Goal: Task Accomplishment & Management: Use online tool/utility

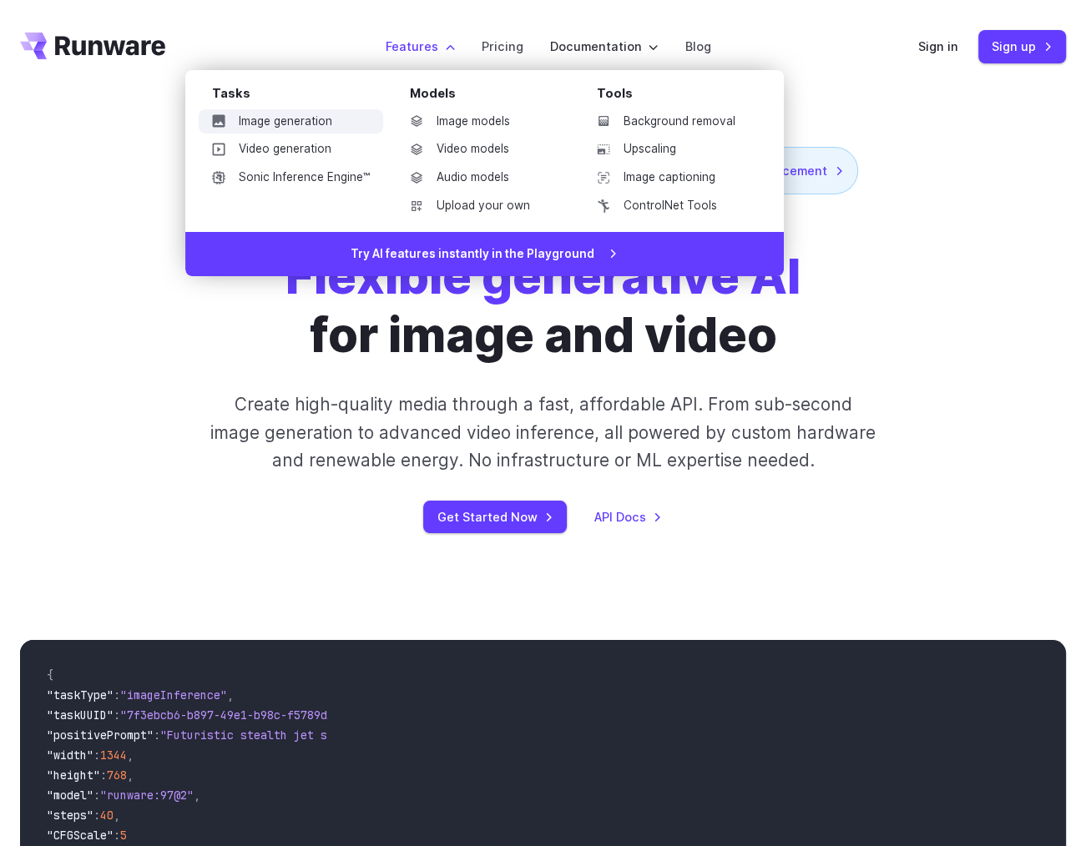
click at [313, 116] on link "Image generation" at bounding box center [291, 121] width 184 height 25
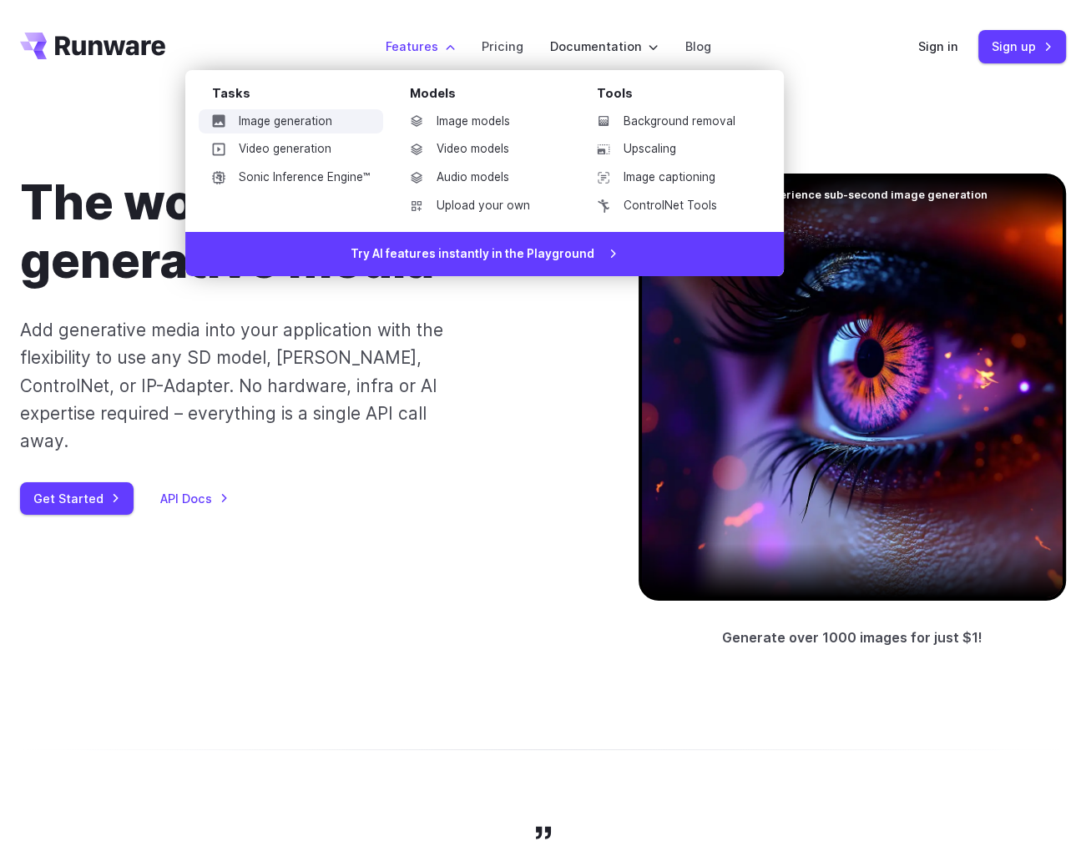
click at [321, 127] on link "Image generation" at bounding box center [291, 121] width 184 height 25
click at [462, 119] on link "Image models" at bounding box center [483, 121] width 174 height 25
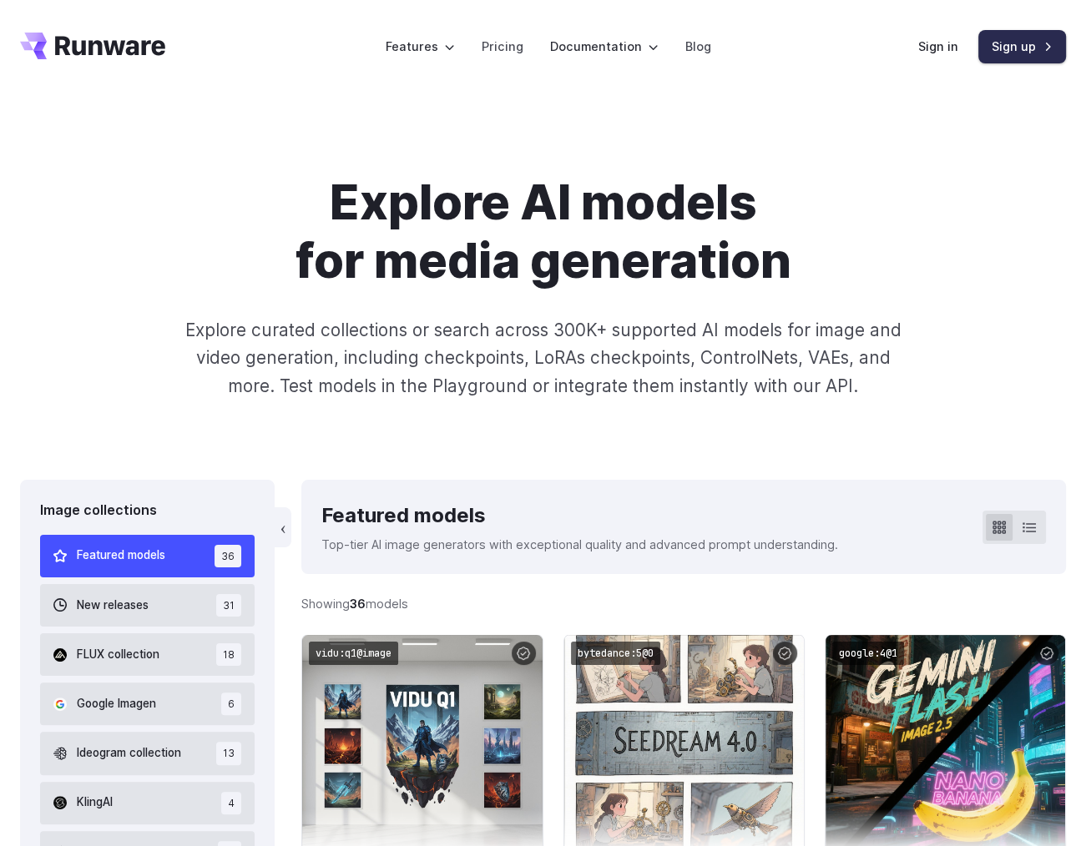
click at [1028, 49] on link "Sign up" at bounding box center [1022, 46] width 88 height 33
click at [935, 56] on link "Sign in" at bounding box center [938, 46] width 40 height 19
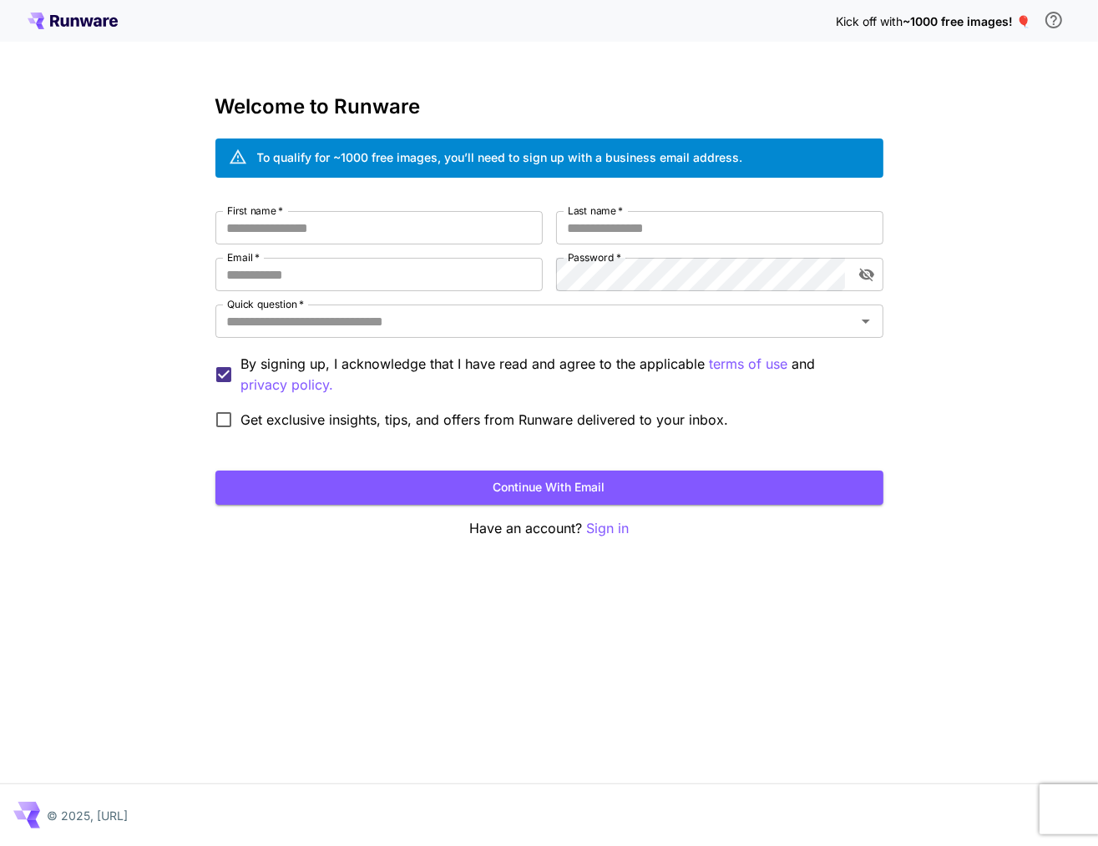
click at [371, 154] on div "To qualify for ~1000 free images, you’ll need to sign up with a business email …" at bounding box center [500, 158] width 486 height 18
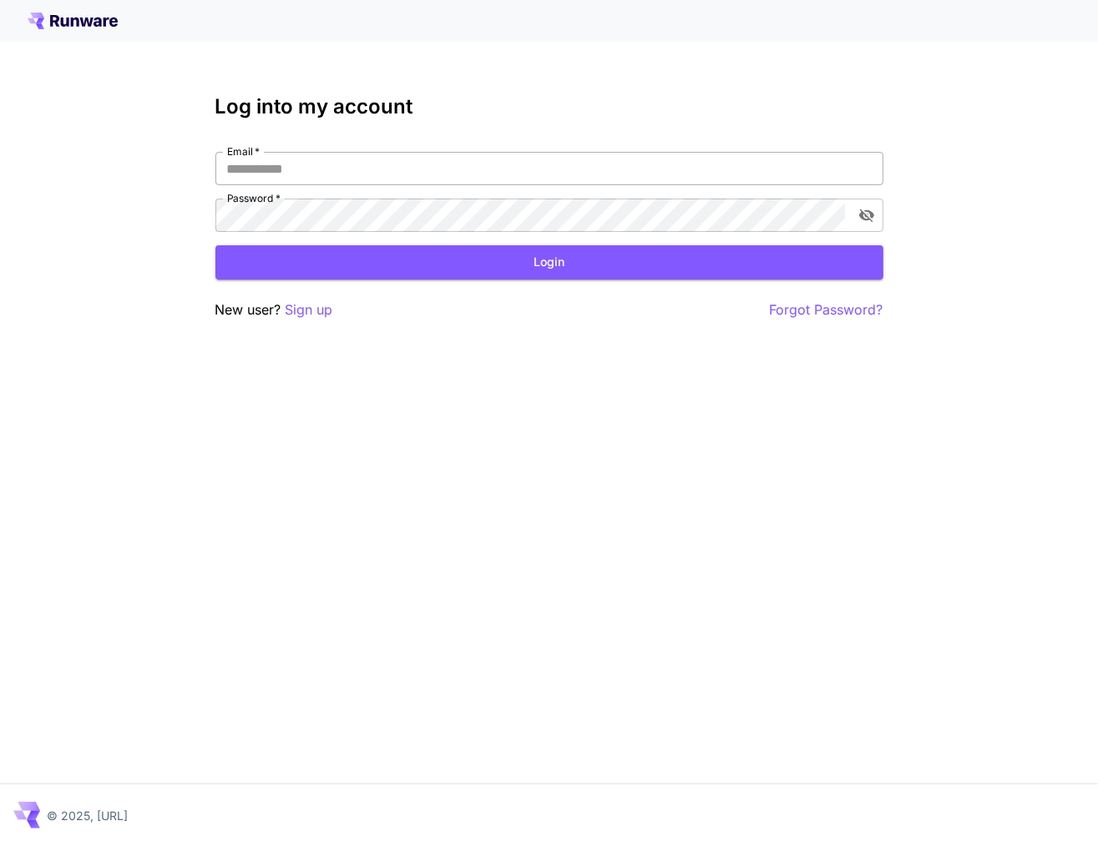
click at [405, 168] on input "Email   *" at bounding box center [549, 168] width 668 height 33
type input "*"
type input "**********"
click at [317, 309] on p "Sign up" at bounding box center [309, 310] width 48 height 21
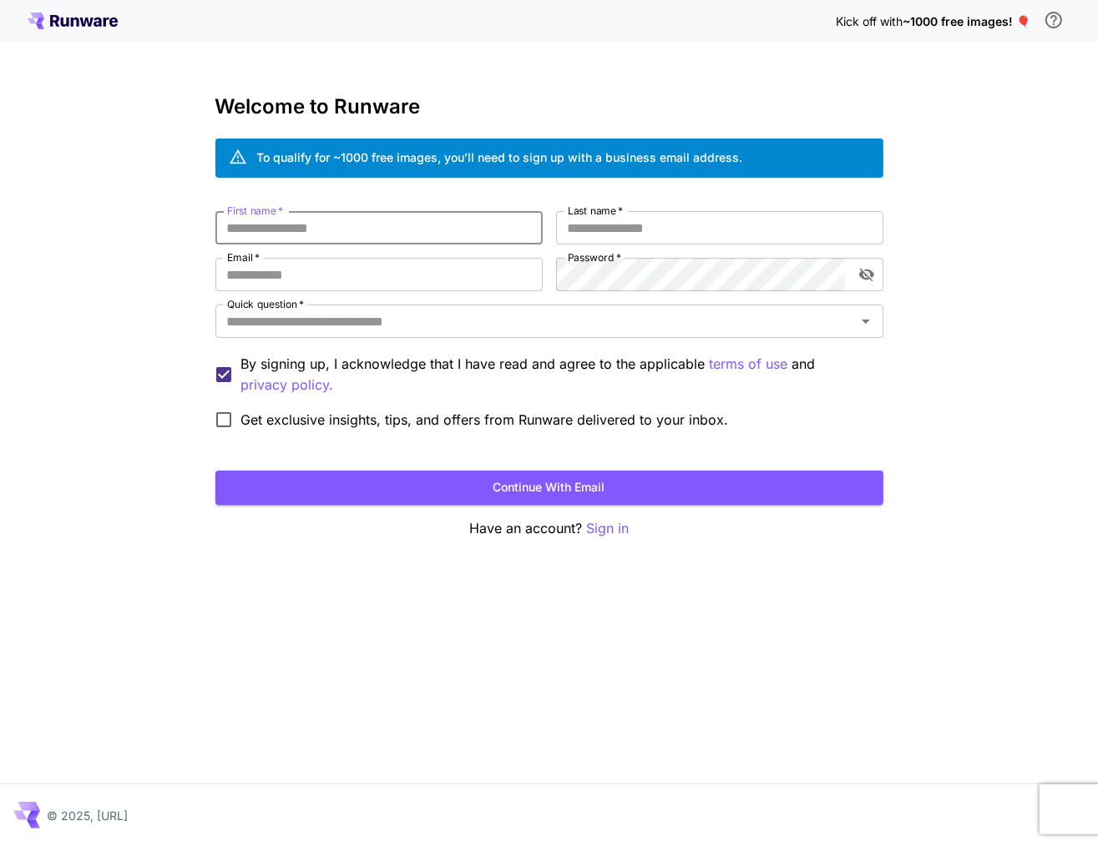
click at [366, 227] on input "First name   *" at bounding box center [378, 227] width 327 height 33
type input "******"
click at [681, 231] on input "Last name   *" at bounding box center [719, 227] width 327 height 33
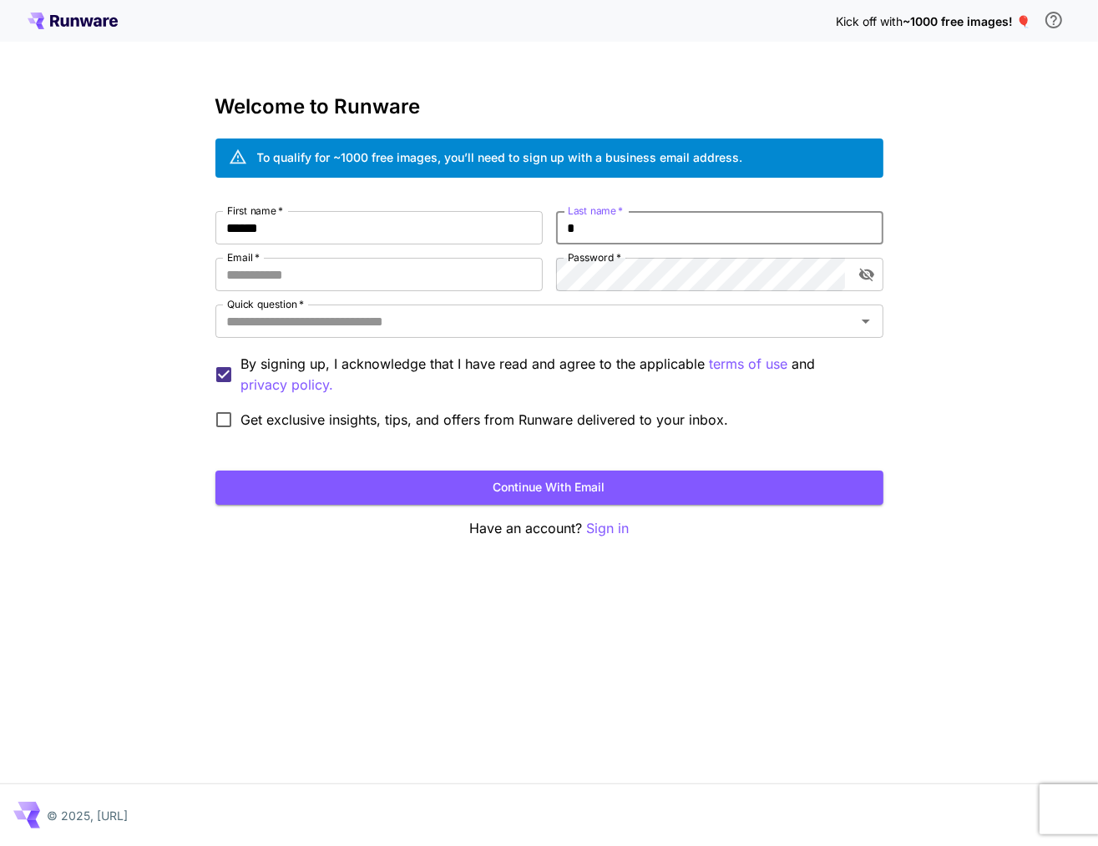
type input "*"
paste input "**********"
type input "**********"
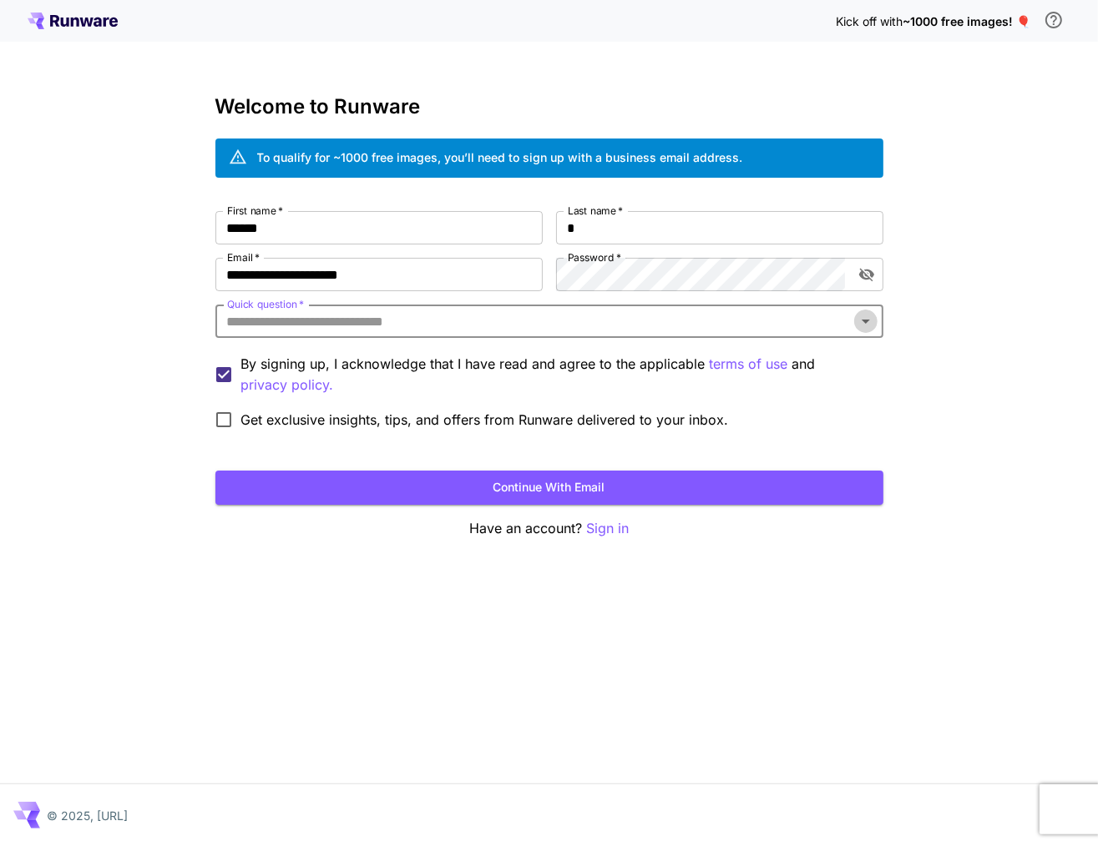
click at [861, 325] on icon "Open" at bounding box center [866, 321] width 20 height 20
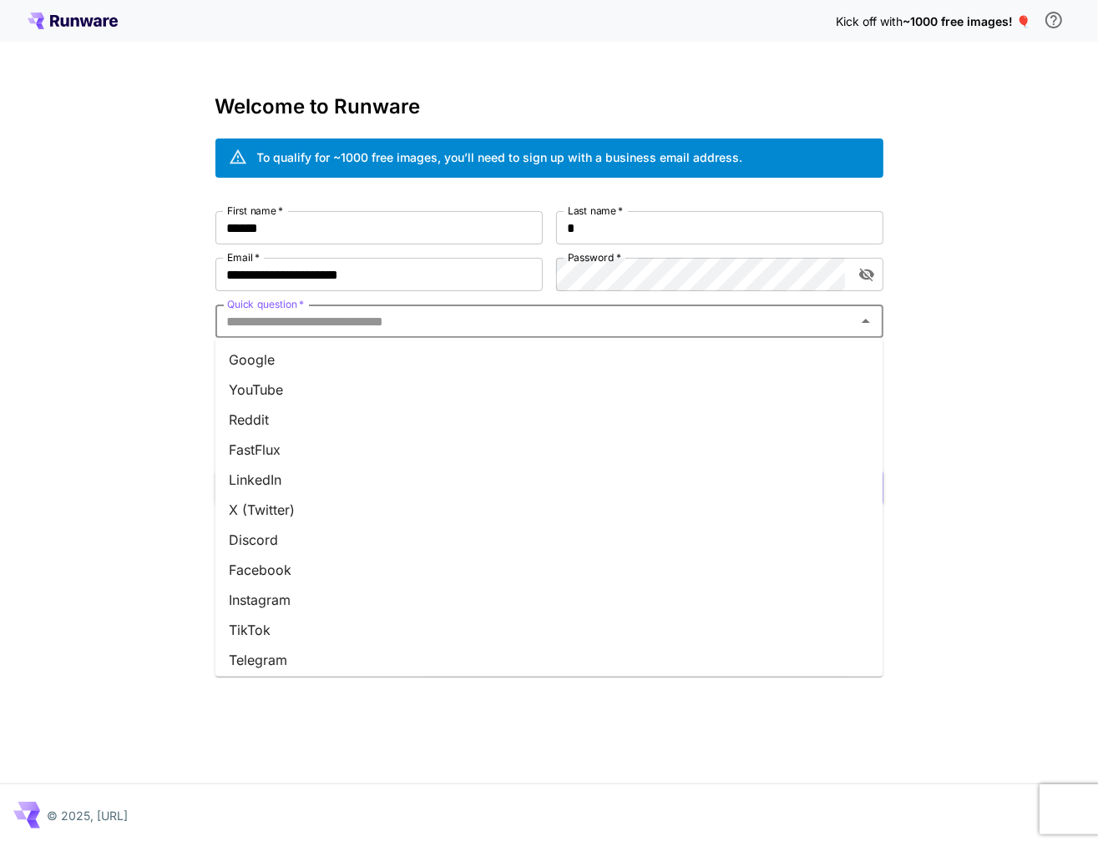
click at [553, 591] on li "Instagram" at bounding box center [549, 600] width 668 height 30
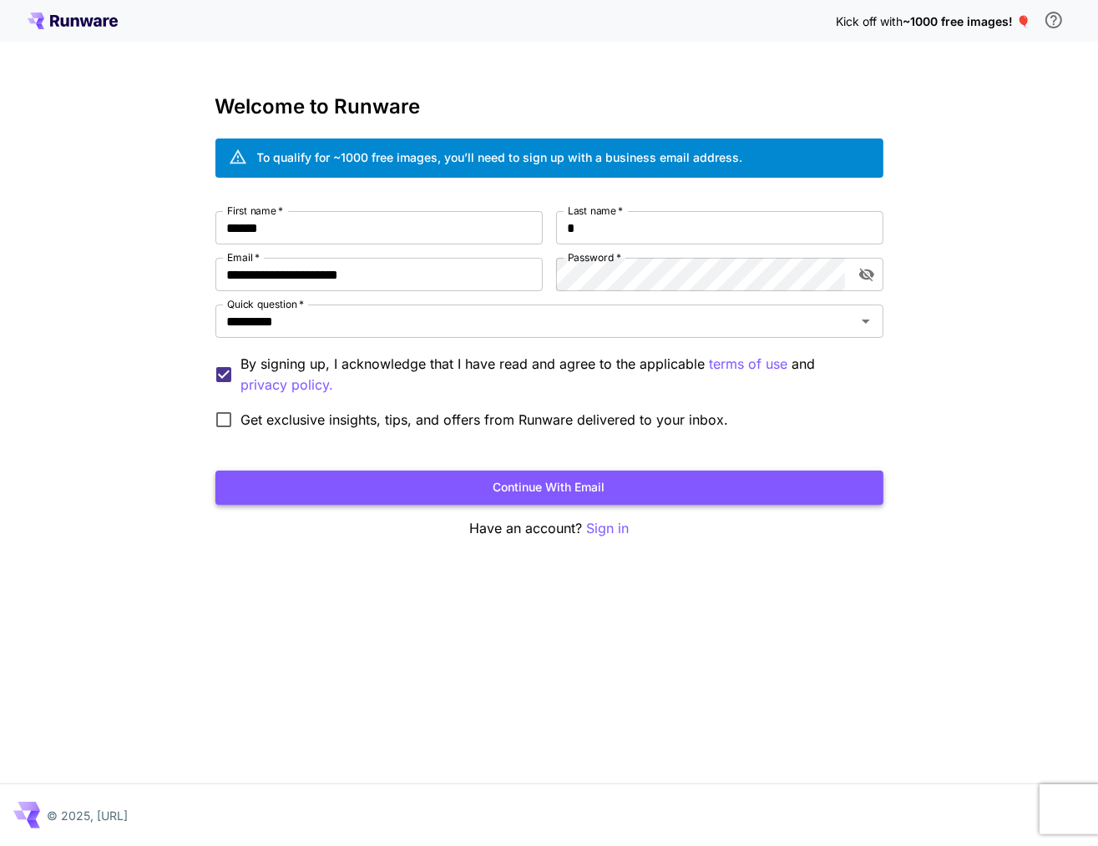
click at [447, 487] on button "Continue with email" at bounding box center [549, 488] width 668 height 34
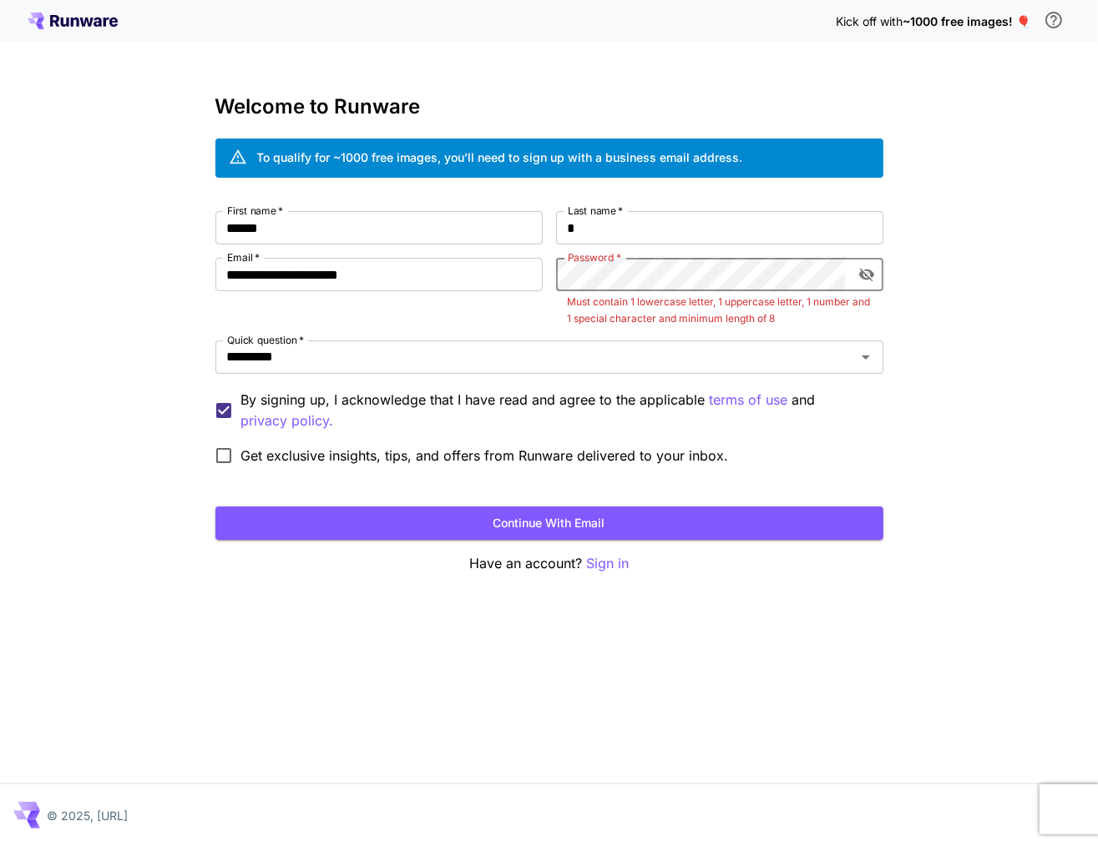
click at [872, 273] on icon "toggle password visibility" at bounding box center [865, 275] width 15 height 13
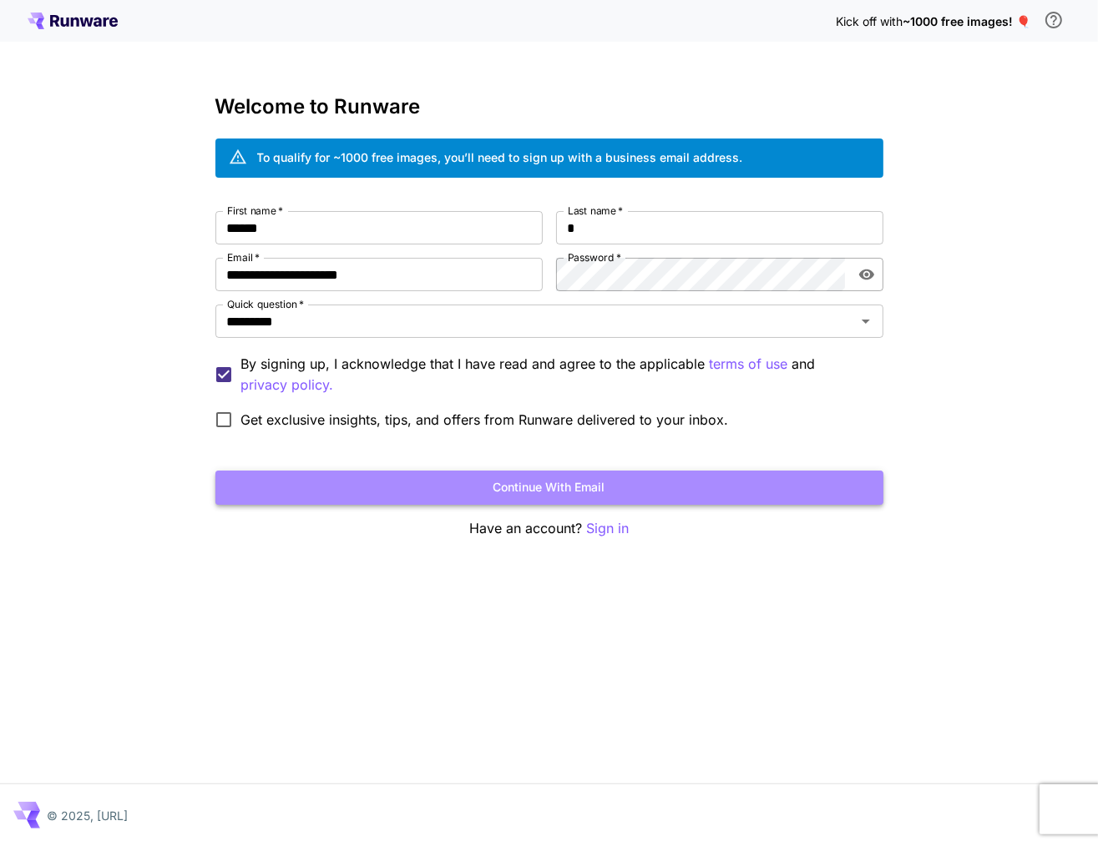
click at [555, 489] on button "Continue with email" at bounding box center [549, 488] width 668 height 34
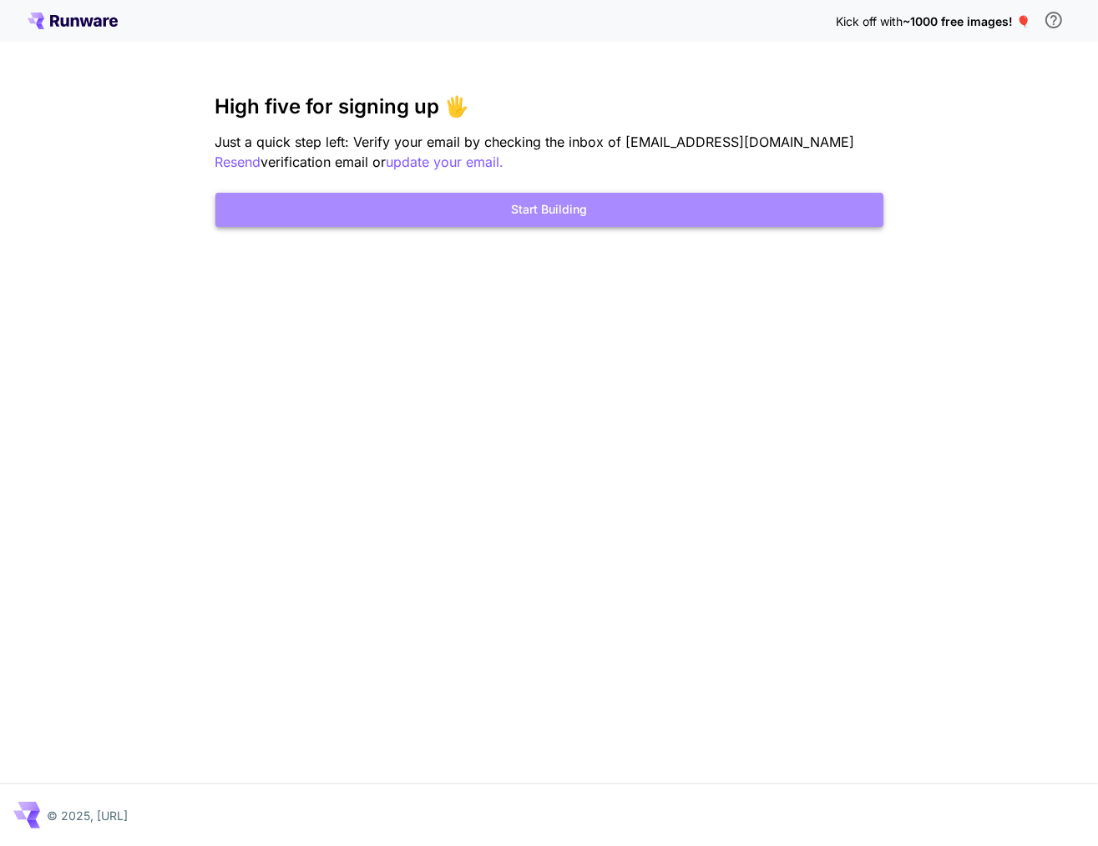
click at [551, 208] on button "Start Building" at bounding box center [549, 210] width 668 height 34
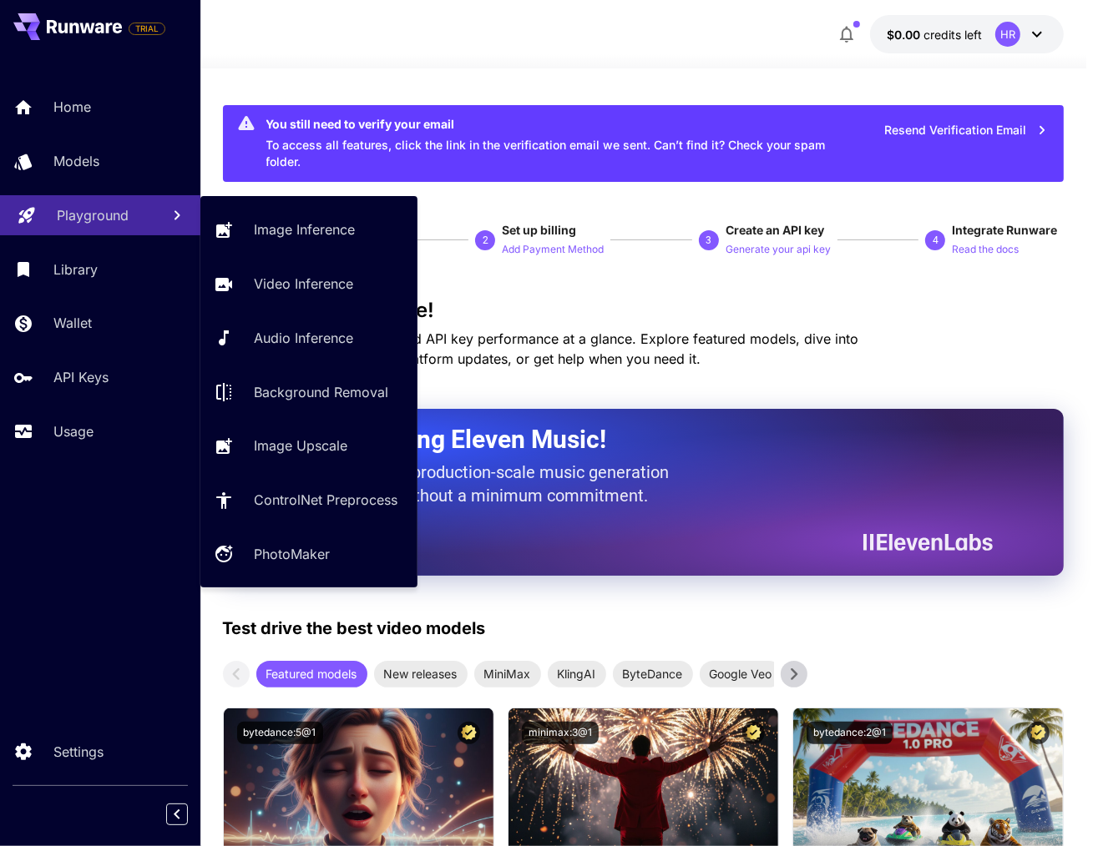
click at [131, 224] on div "Playground" at bounding box center [102, 215] width 90 height 20
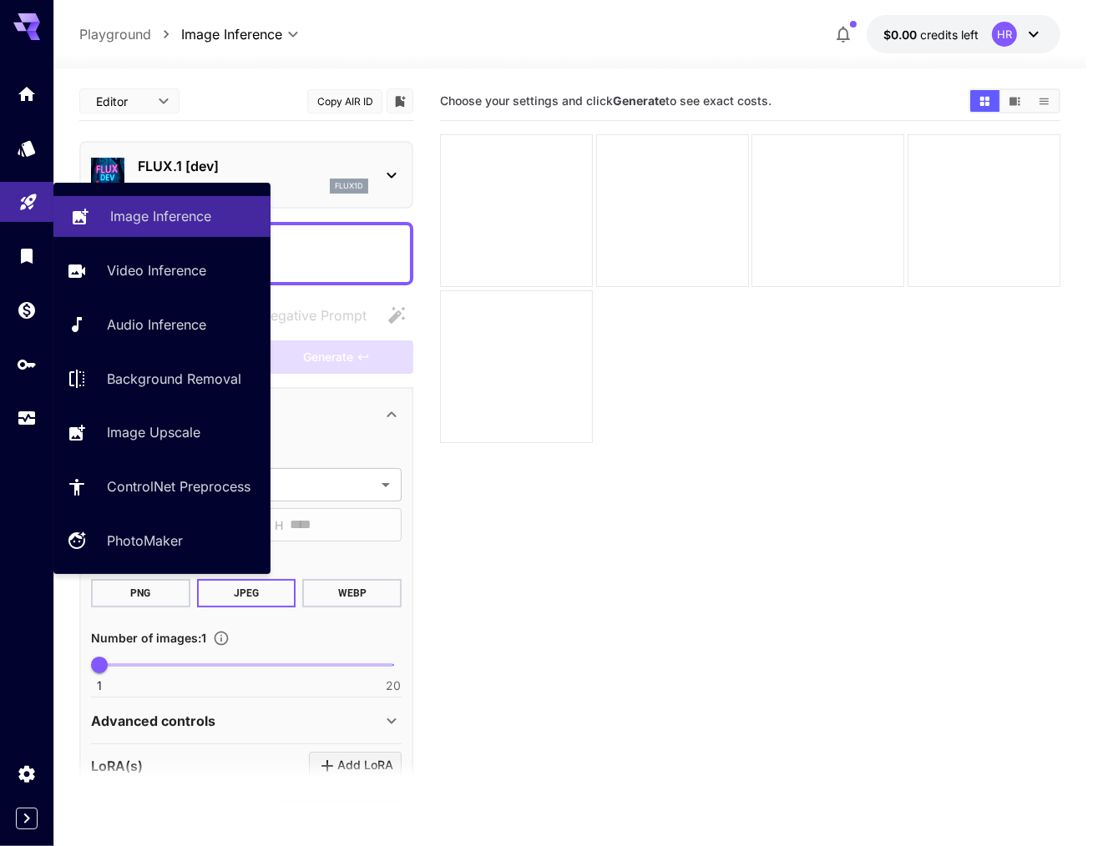
click at [188, 223] on p "Image Inference" at bounding box center [160, 216] width 101 height 20
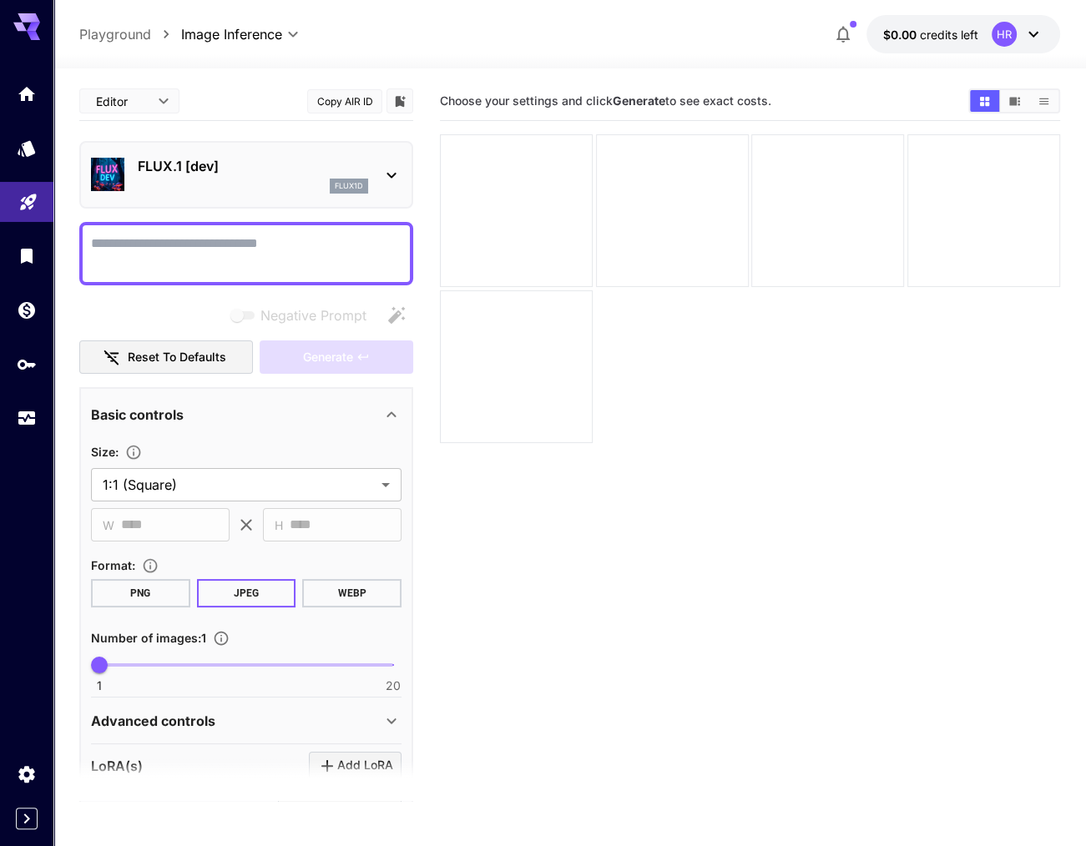
click at [277, 172] on p "FLUX.1 [dev]" at bounding box center [253, 166] width 230 height 20
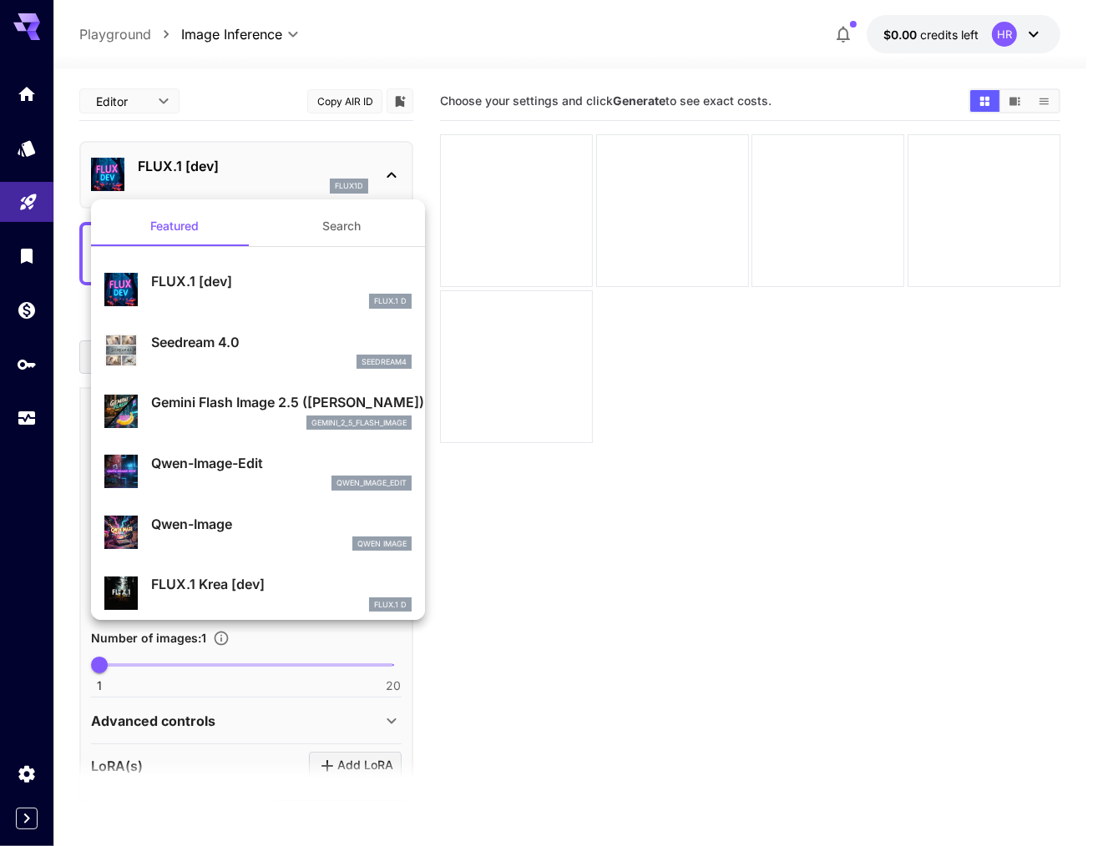
click at [277, 172] on div at bounding box center [549, 423] width 1098 height 846
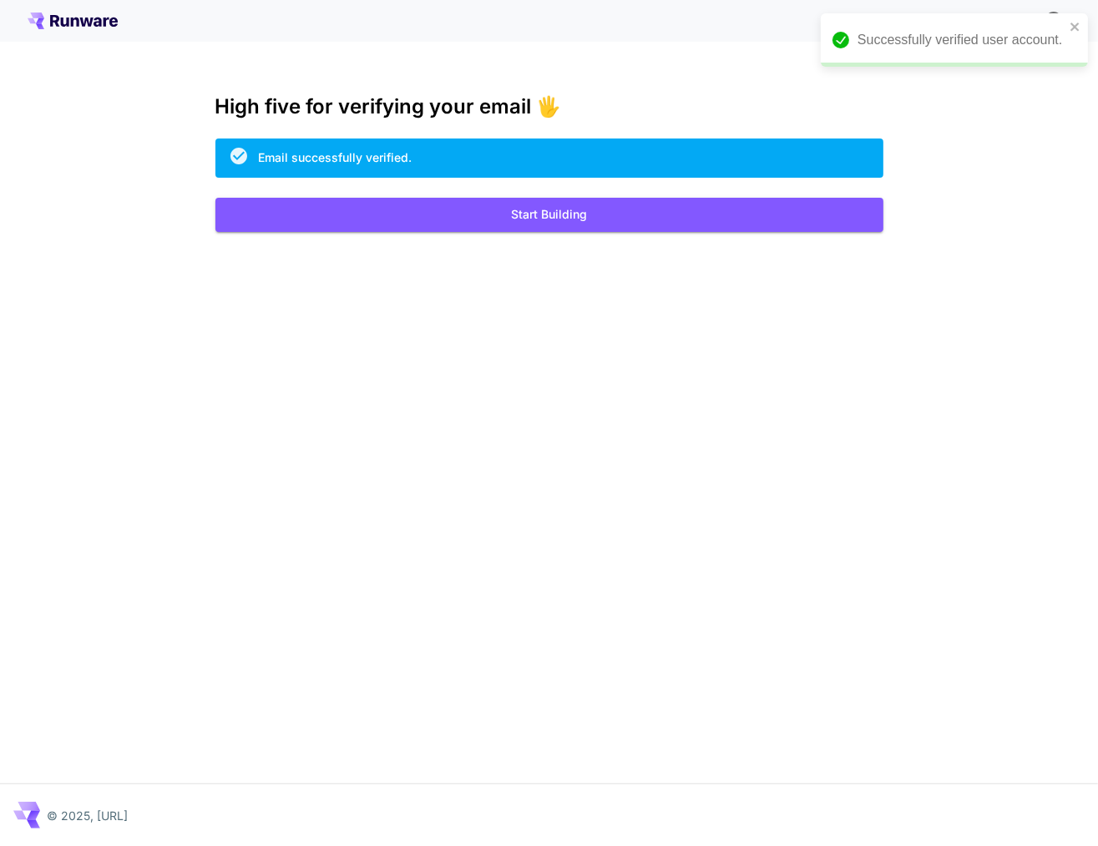
click at [68, 14] on icon at bounding box center [73, 21] width 90 height 17
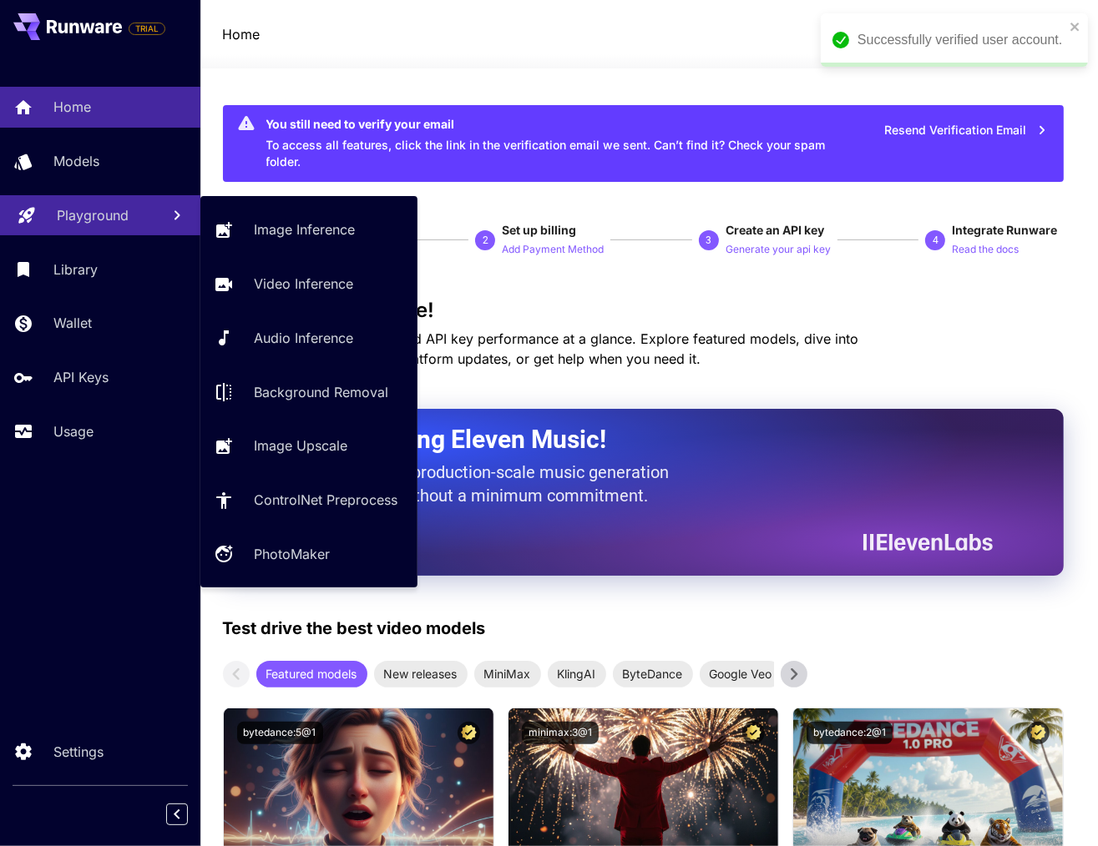
click at [99, 210] on p "Playground" at bounding box center [93, 215] width 72 height 20
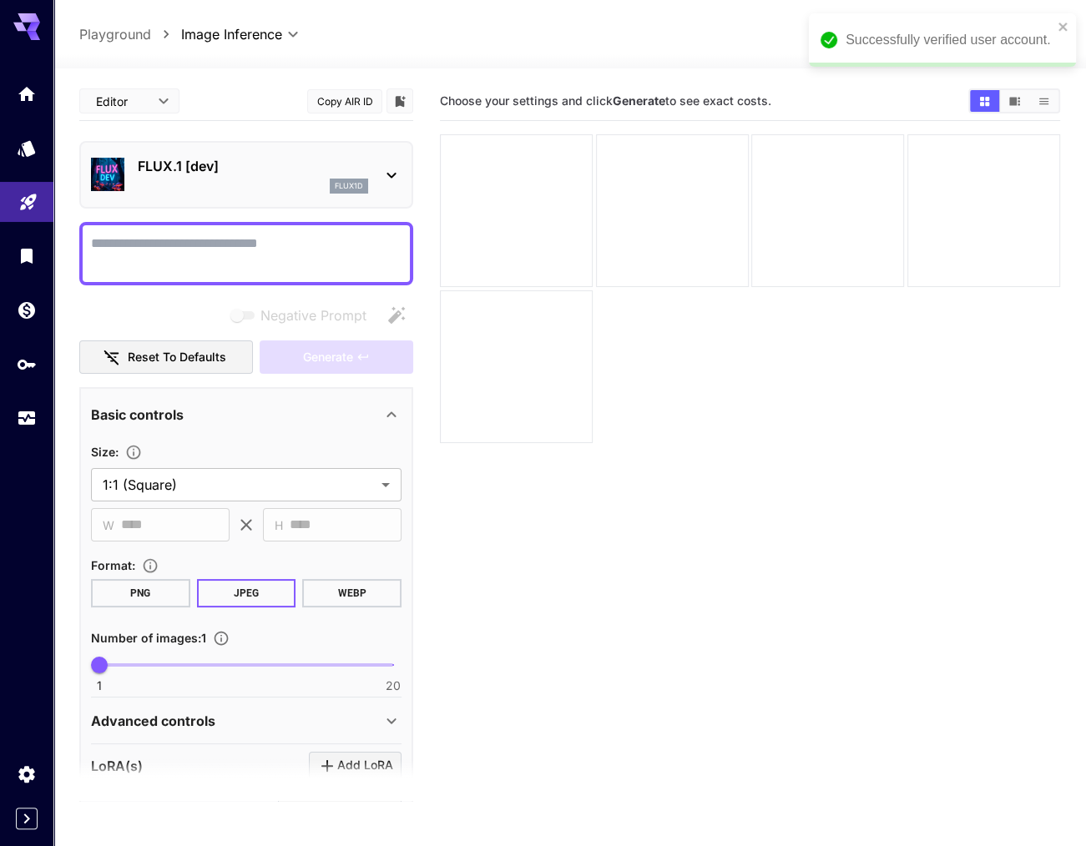
click at [375, 177] on div "FLUX.1 [dev] flux1d" at bounding box center [246, 174] width 310 height 51
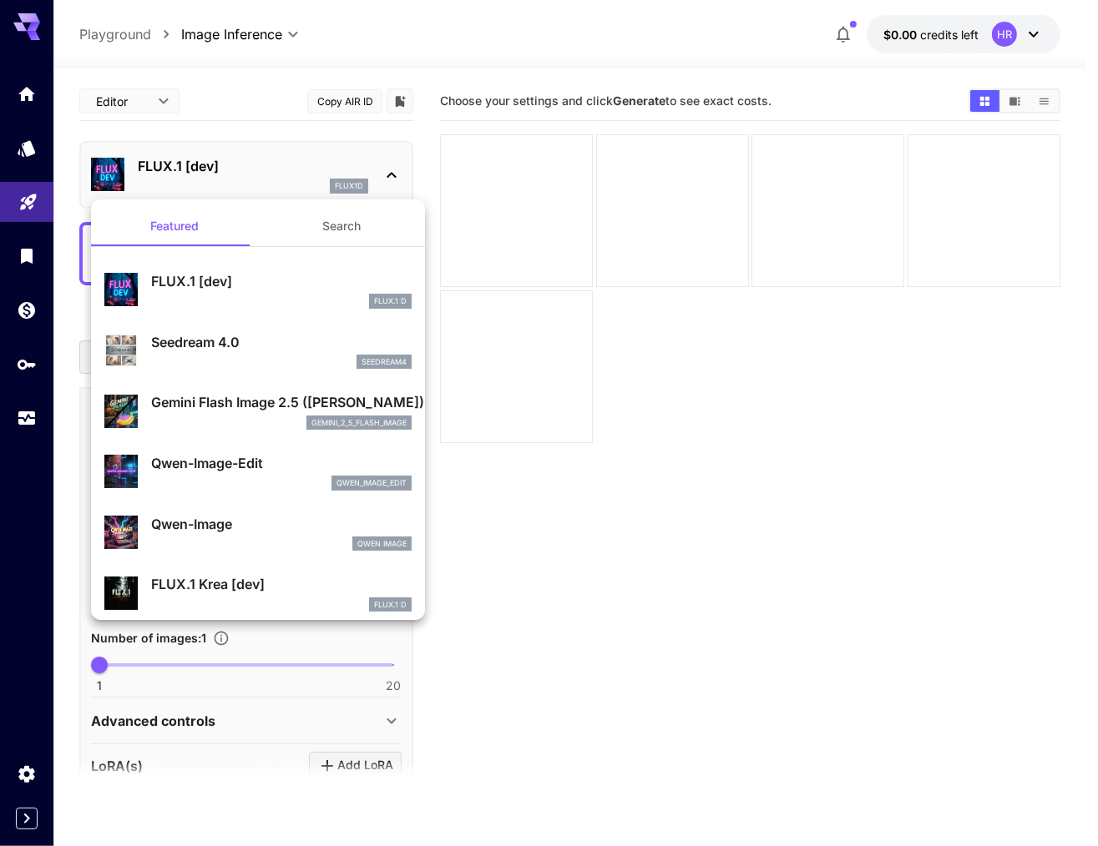
click at [970, 24] on div at bounding box center [549, 423] width 1098 height 846
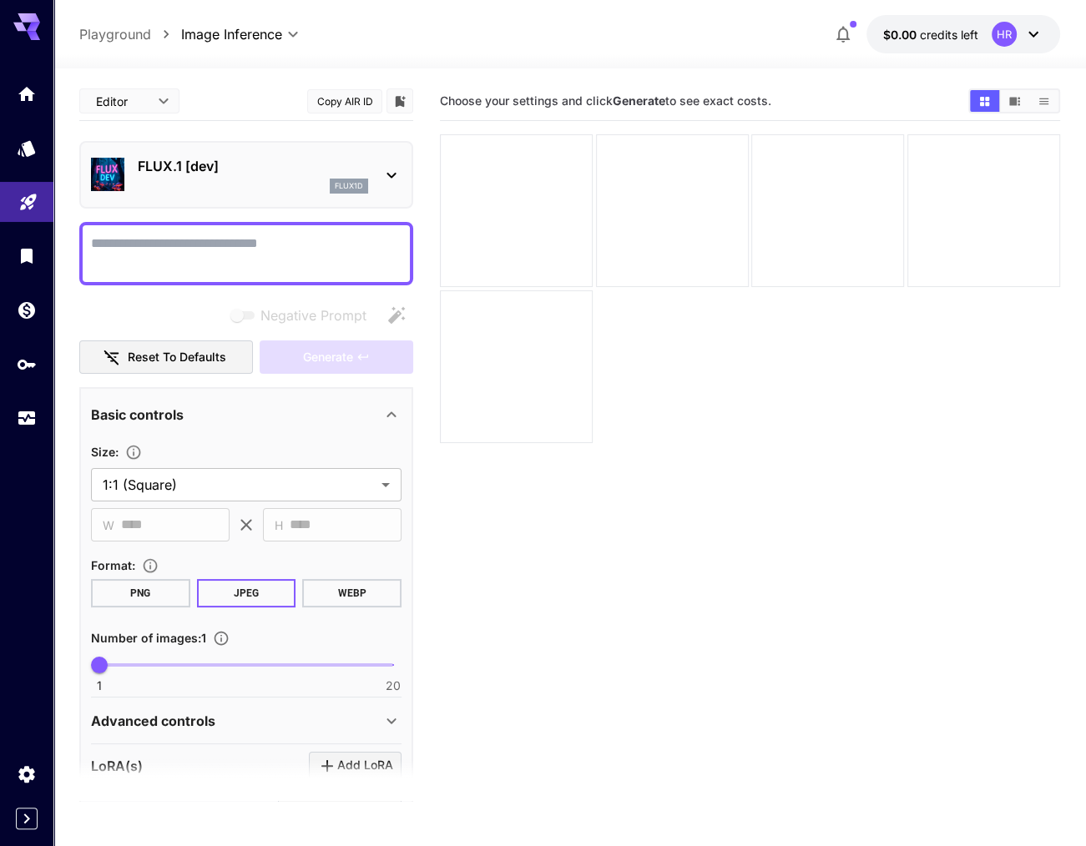
click at [1015, 29] on div "HR" at bounding box center [1018, 34] width 52 height 25
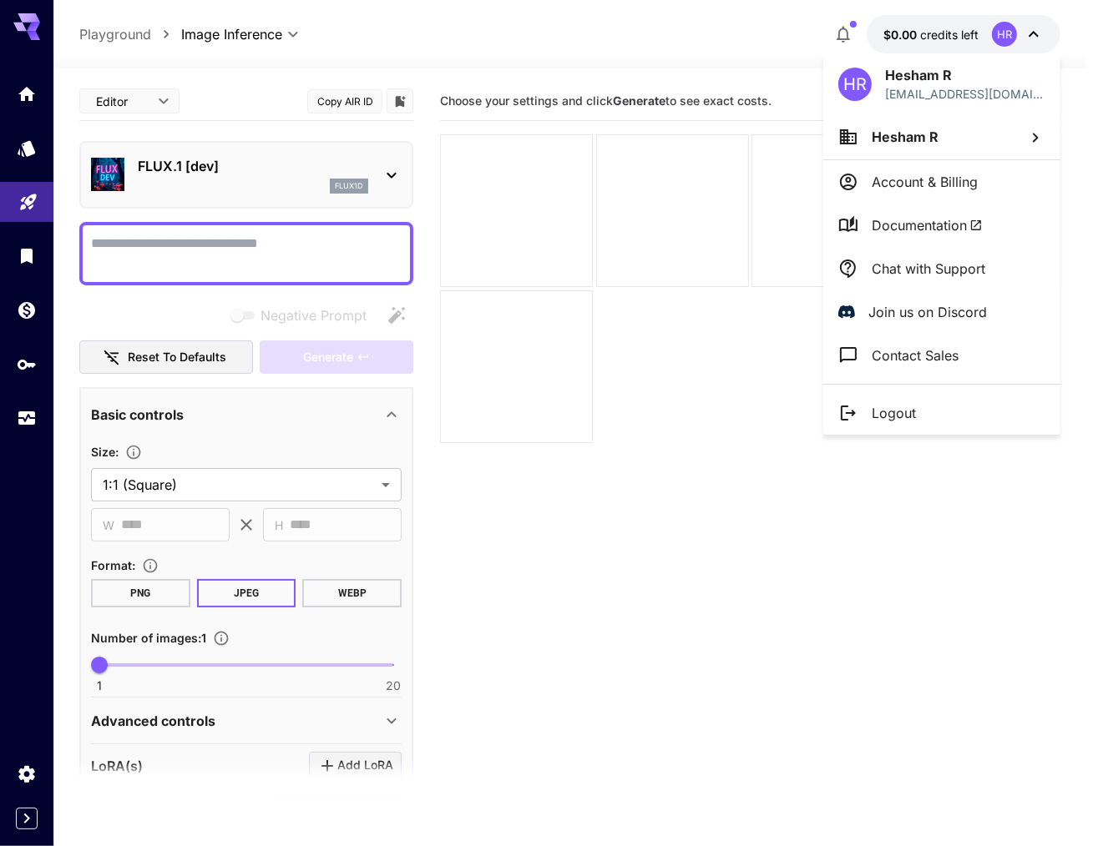
click at [780, 28] on div at bounding box center [549, 423] width 1098 height 846
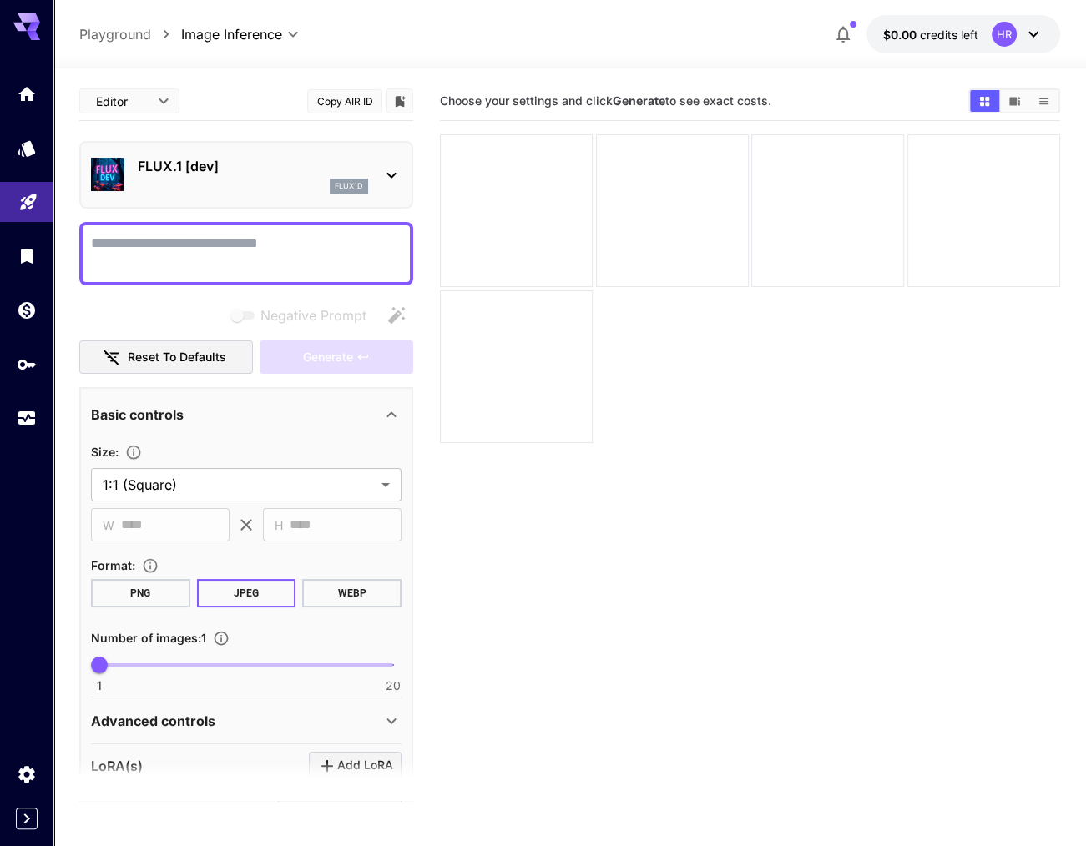
click at [343, 192] on div "flux1d" at bounding box center [349, 186] width 38 height 15
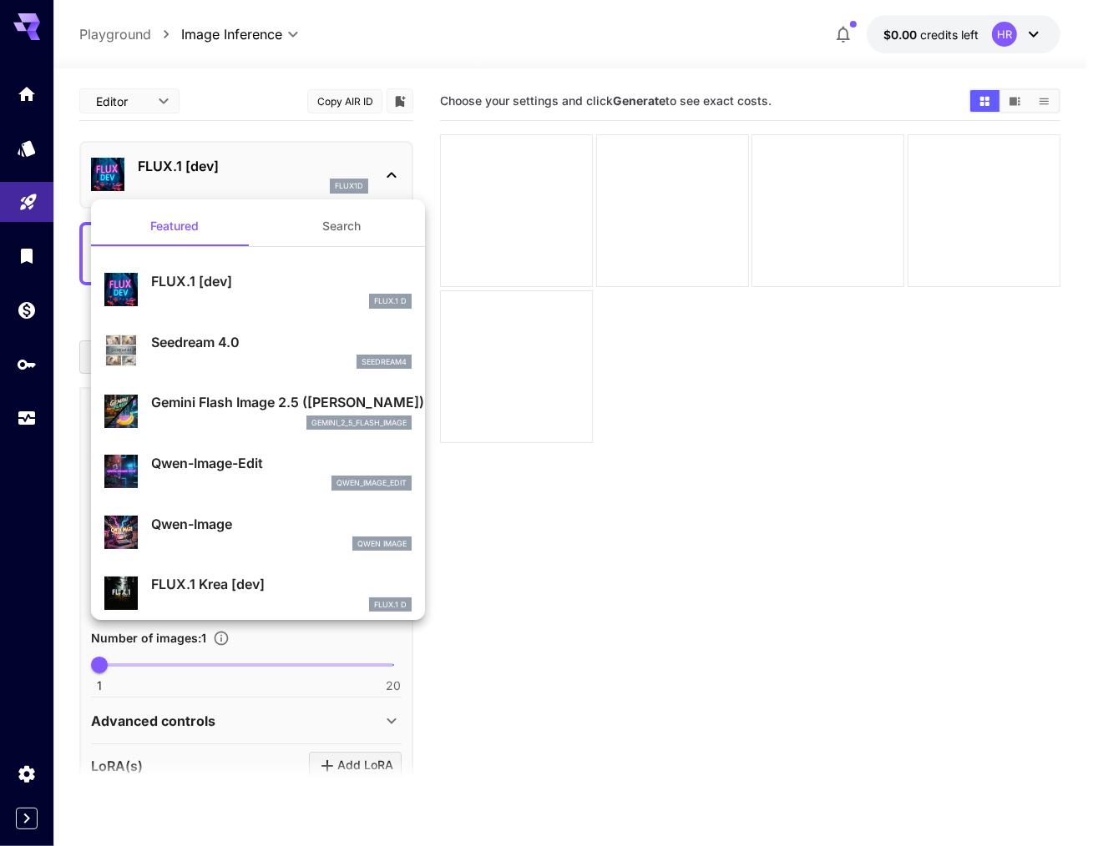
click at [543, 51] on div at bounding box center [549, 423] width 1098 height 846
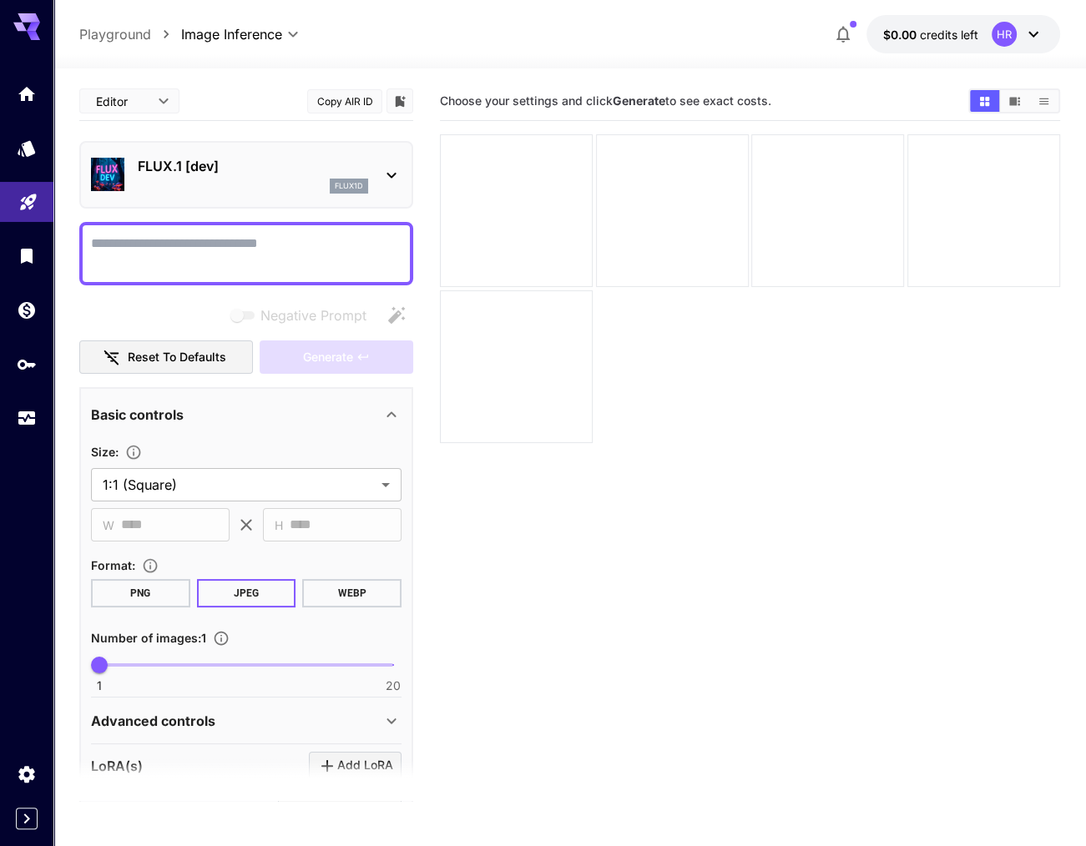
click at [277, 171] on p "FLUX.1 [dev]" at bounding box center [253, 166] width 230 height 20
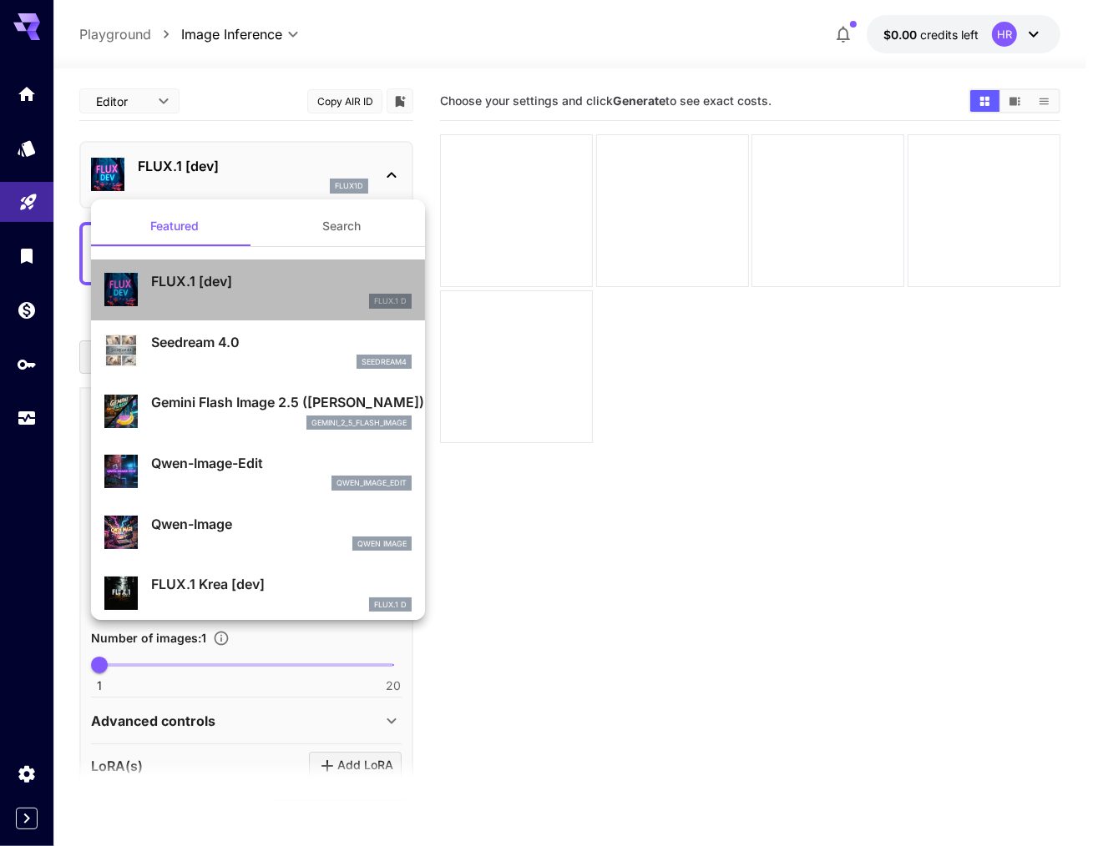
click at [300, 295] on div "FLUX.1 D" at bounding box center [281, 301] width 260 height 15
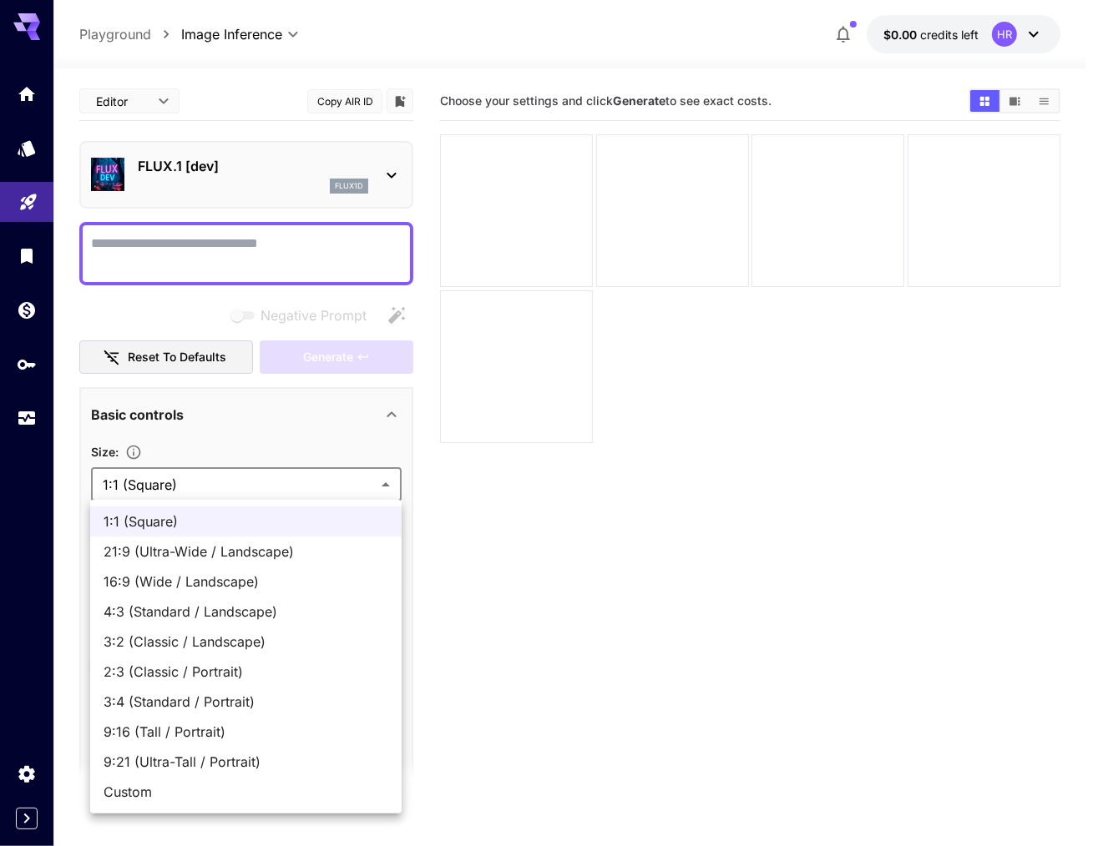
click at [313, 481] on body "**********" at bounding box center [549, 489] width 1098 height 978
click at [609, 509] on div at bounding box center [549, 423] width 1098 height 846
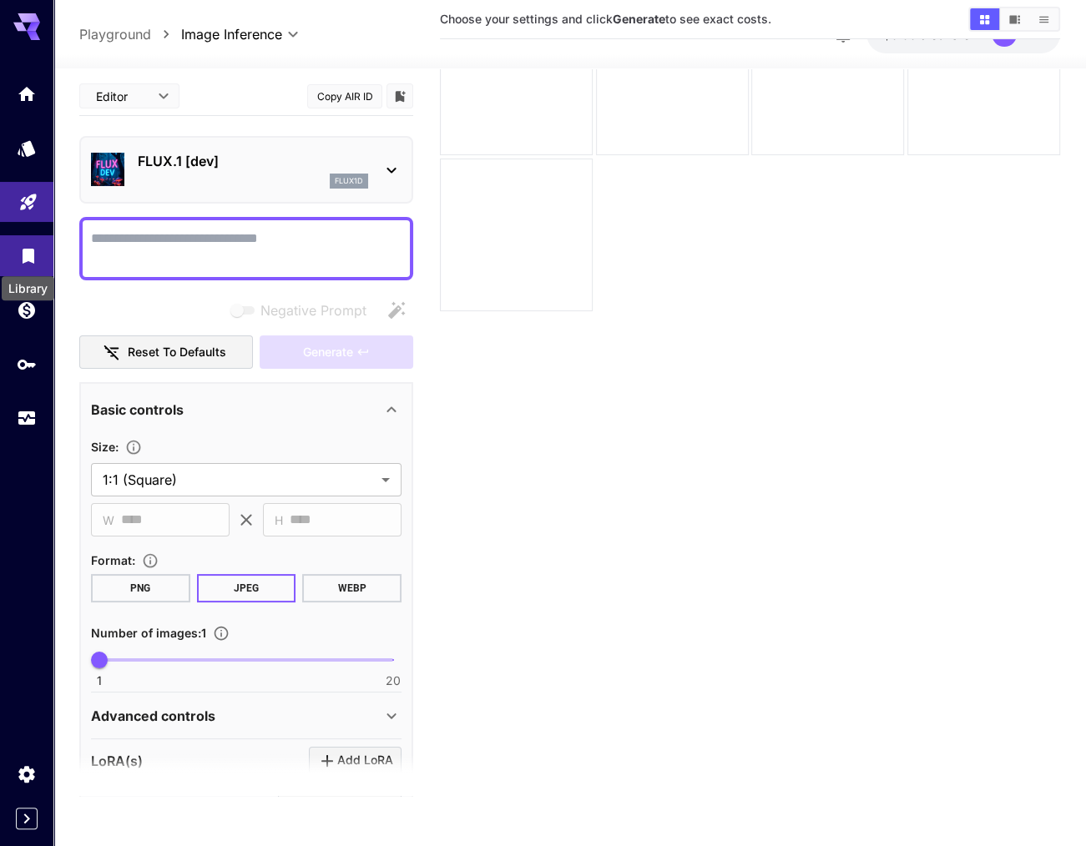
click at [21, 261] on icon "Library" at bounding box center [28, 251] width 20 height 20
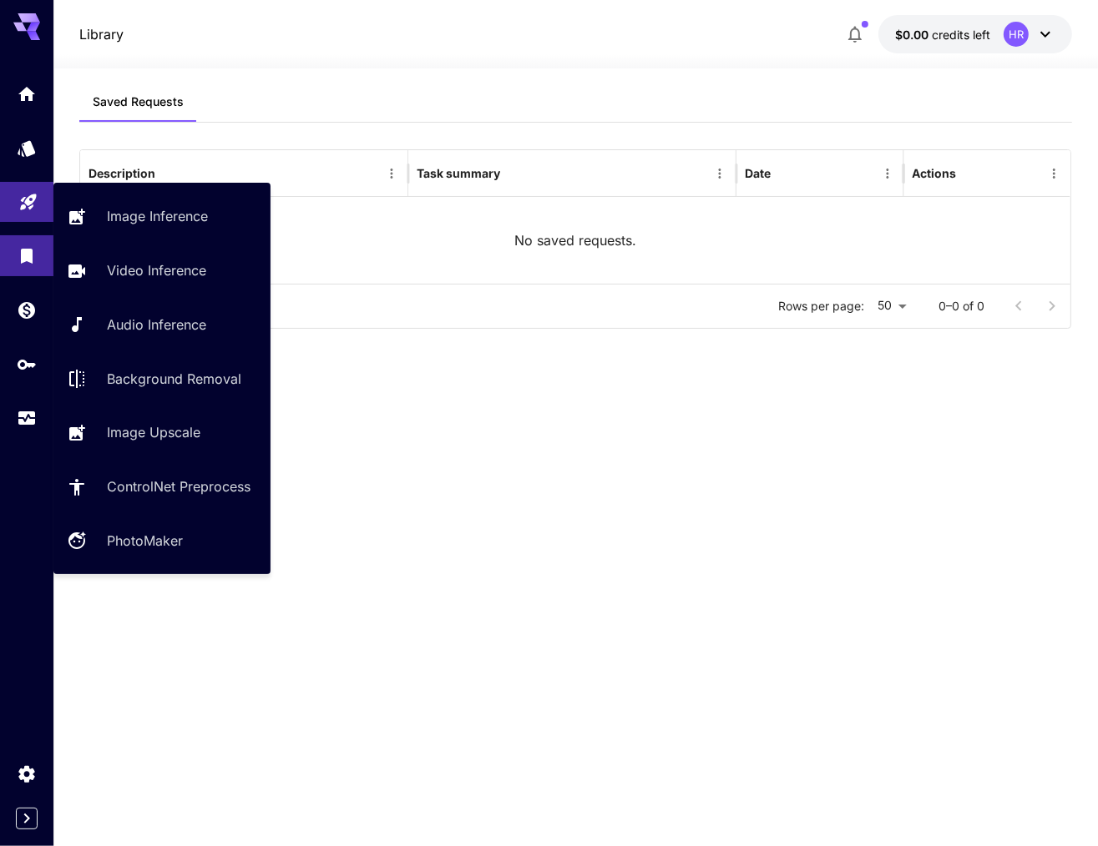
click at [21, 188] on link at bounding box center [26, 202] width 53 height 41
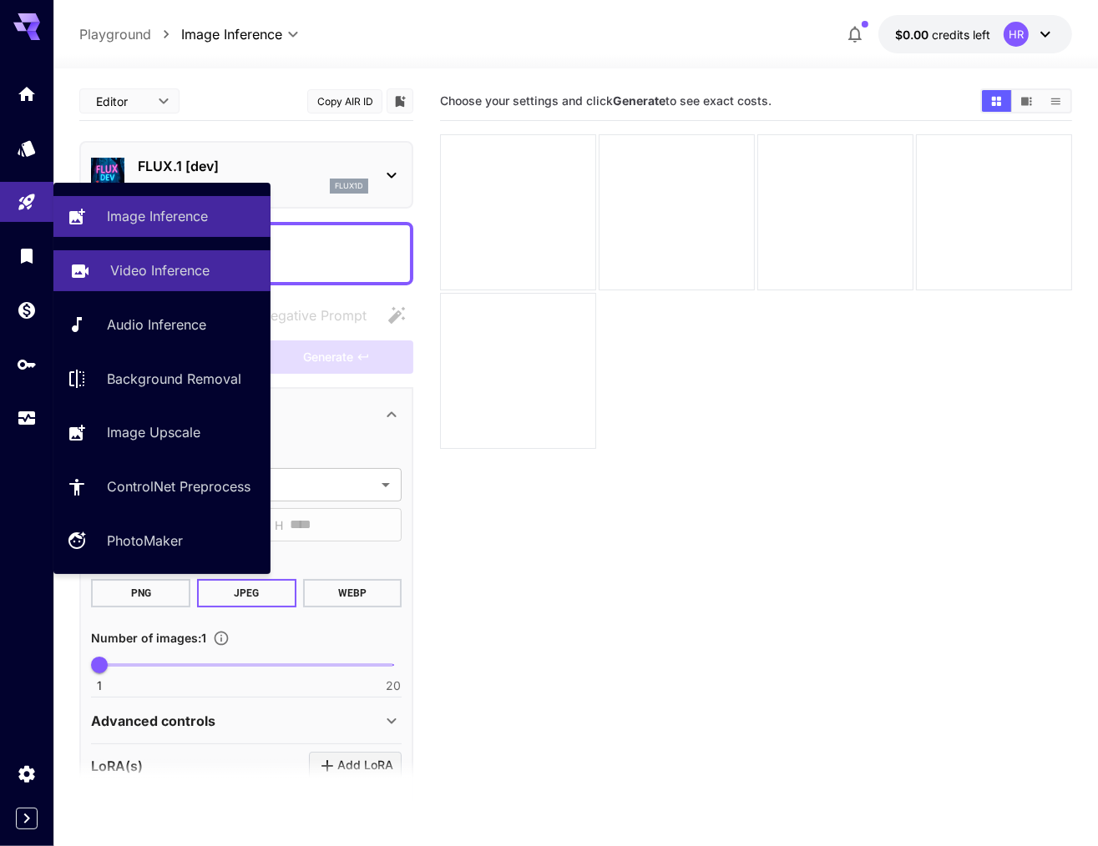
click at [202, 273] on p "Video Inference" at bounding box center [159, 270] width 99 height 20
type input "**********"
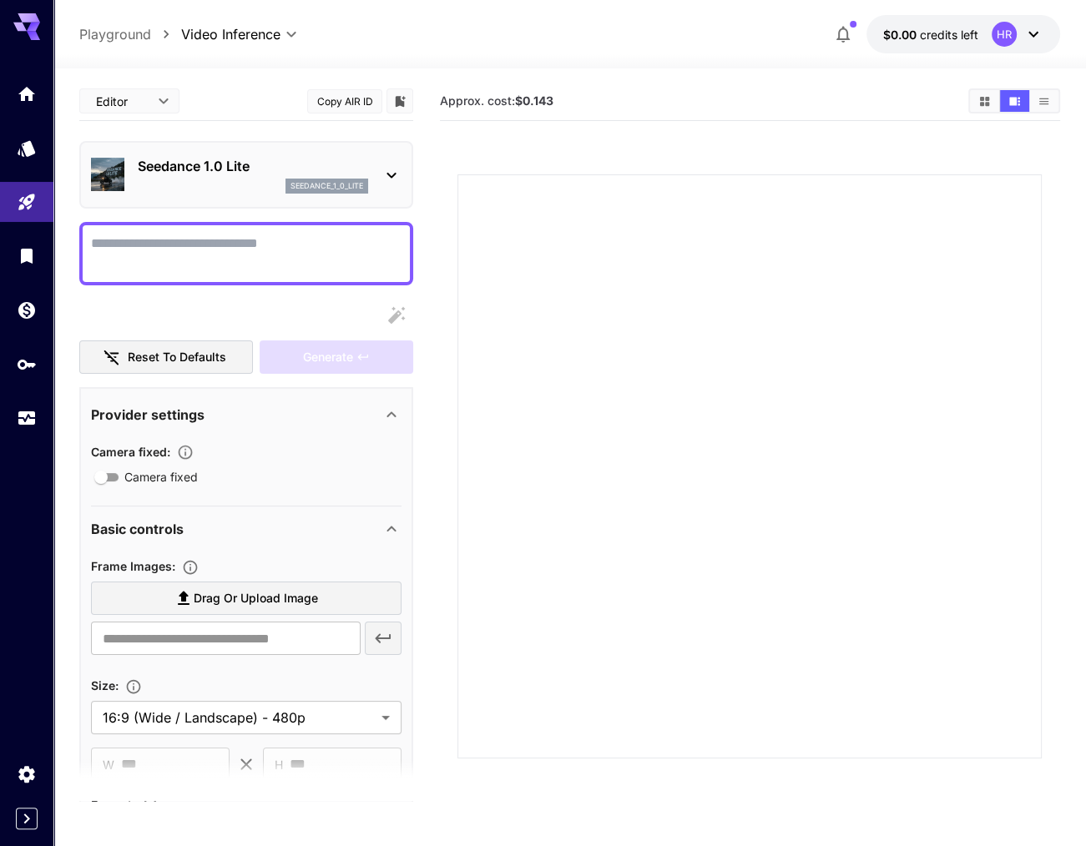
click at [183, 169] on p "Seedance 1.0 Lite" at bounding box center [253, 166] width 230 height 20
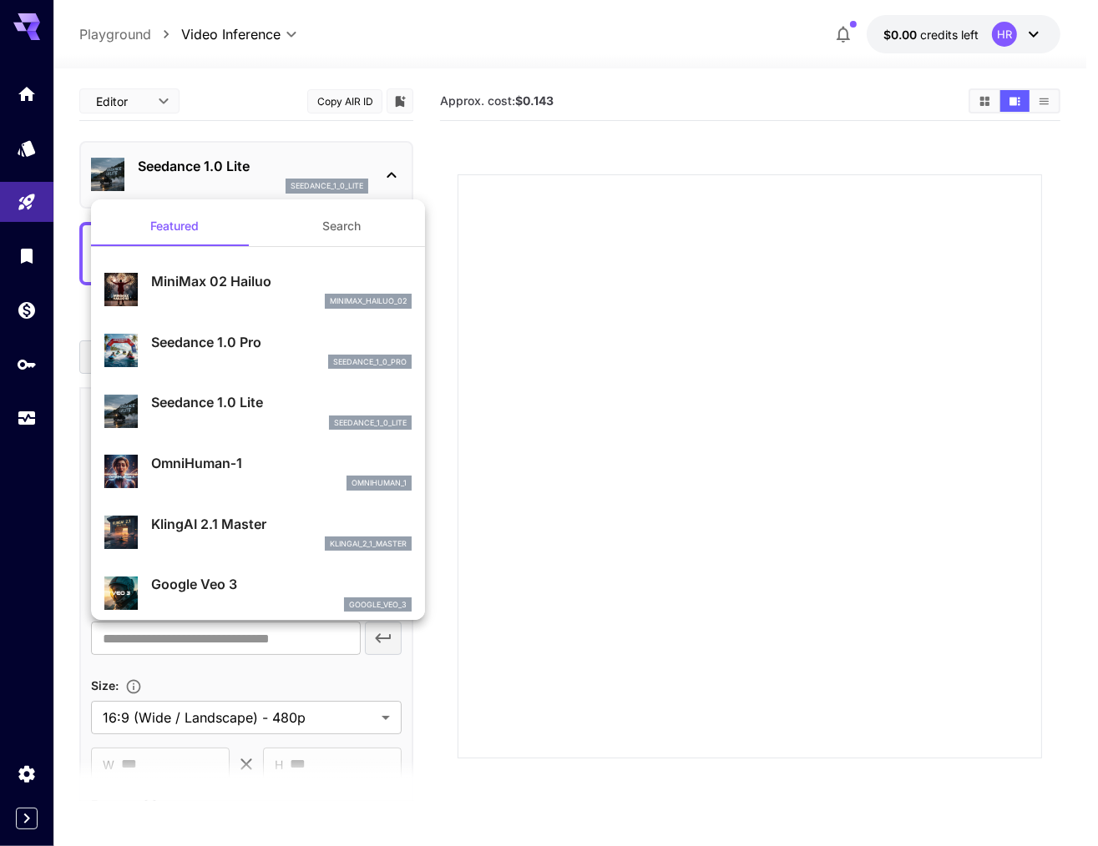
click at [183, 169] on div at bounding box center [549, 423] width 1098 height 846
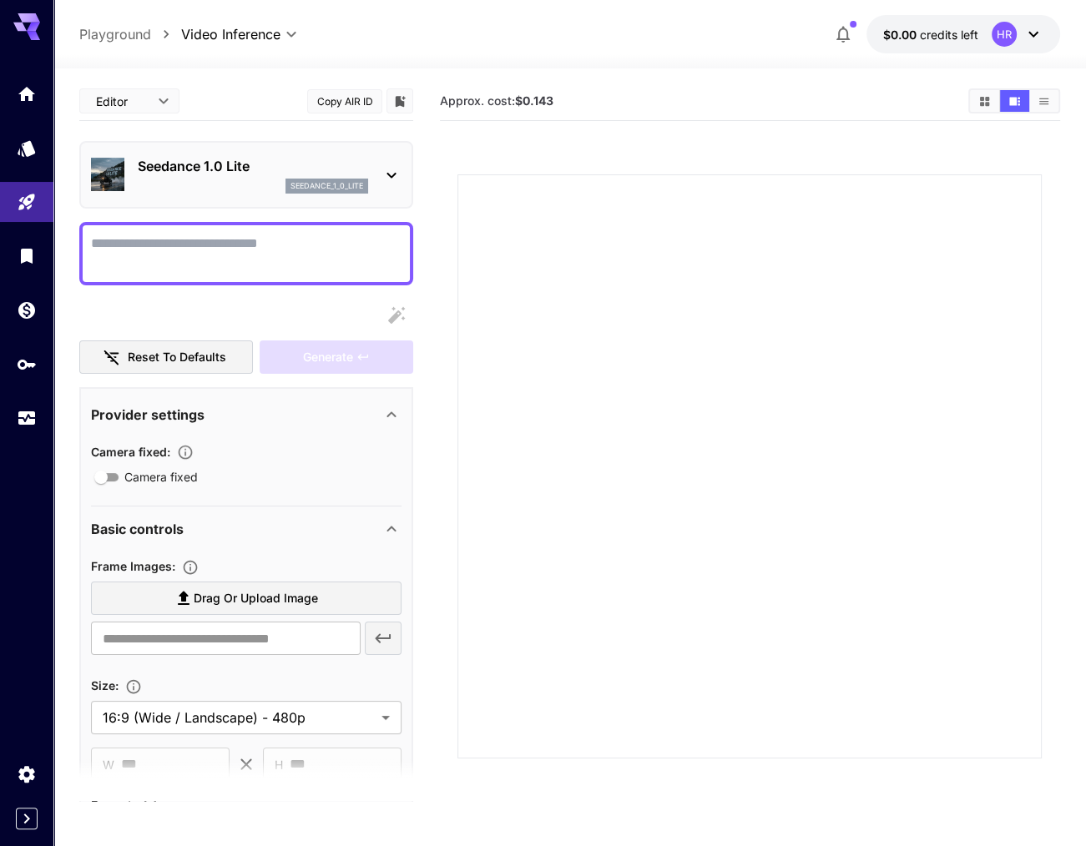
click at [183, 169] on p "Seedance 1.0 Lite" at bounding box center [253, 166] width 230 height 20
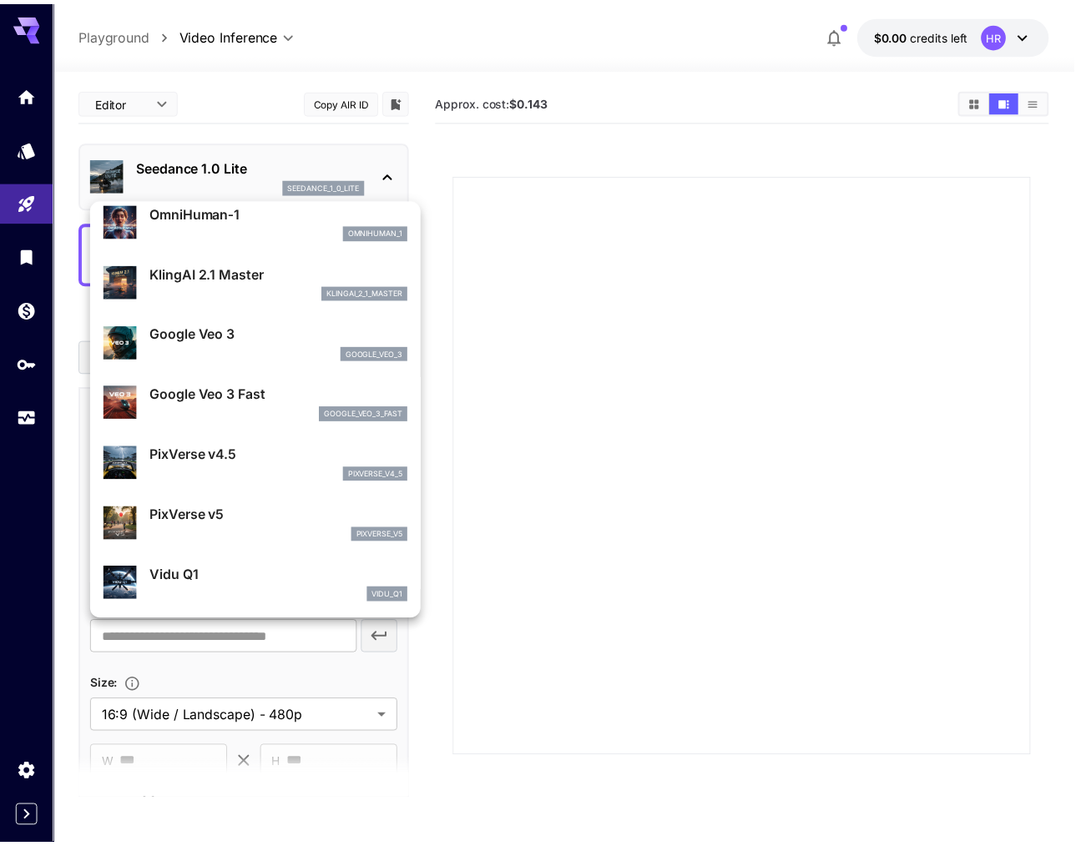
scroll to position [250, 0]
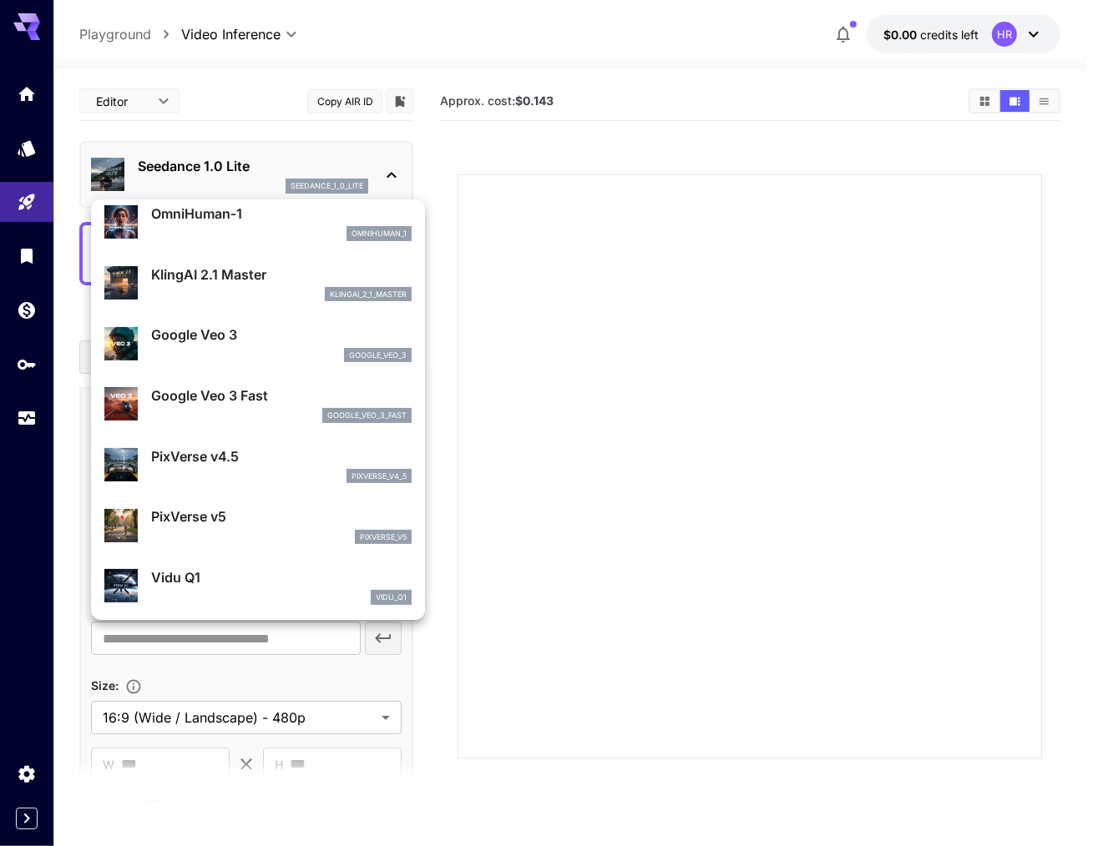
click at [965, 37] on div at bounding box center [549, 423] width 1098 height 846
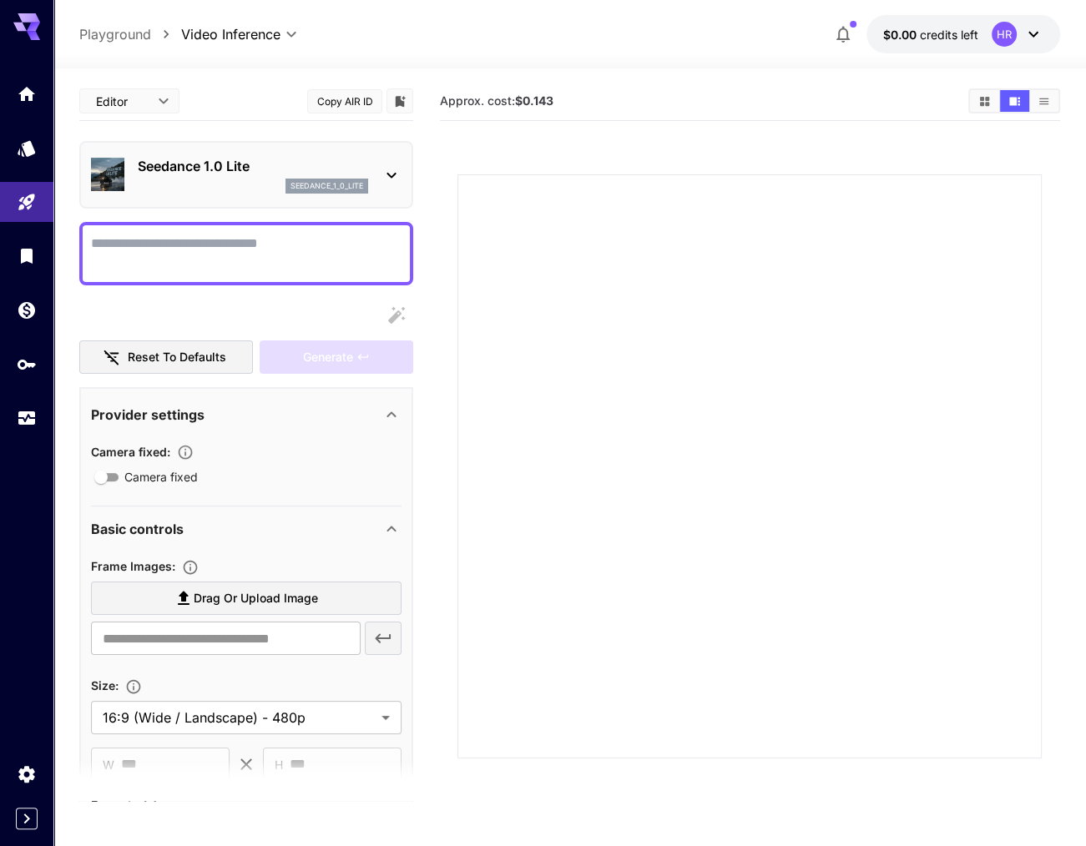
click at [1012, 37] on div "HR" at bounding box center [1004, 34] width 25 height 25
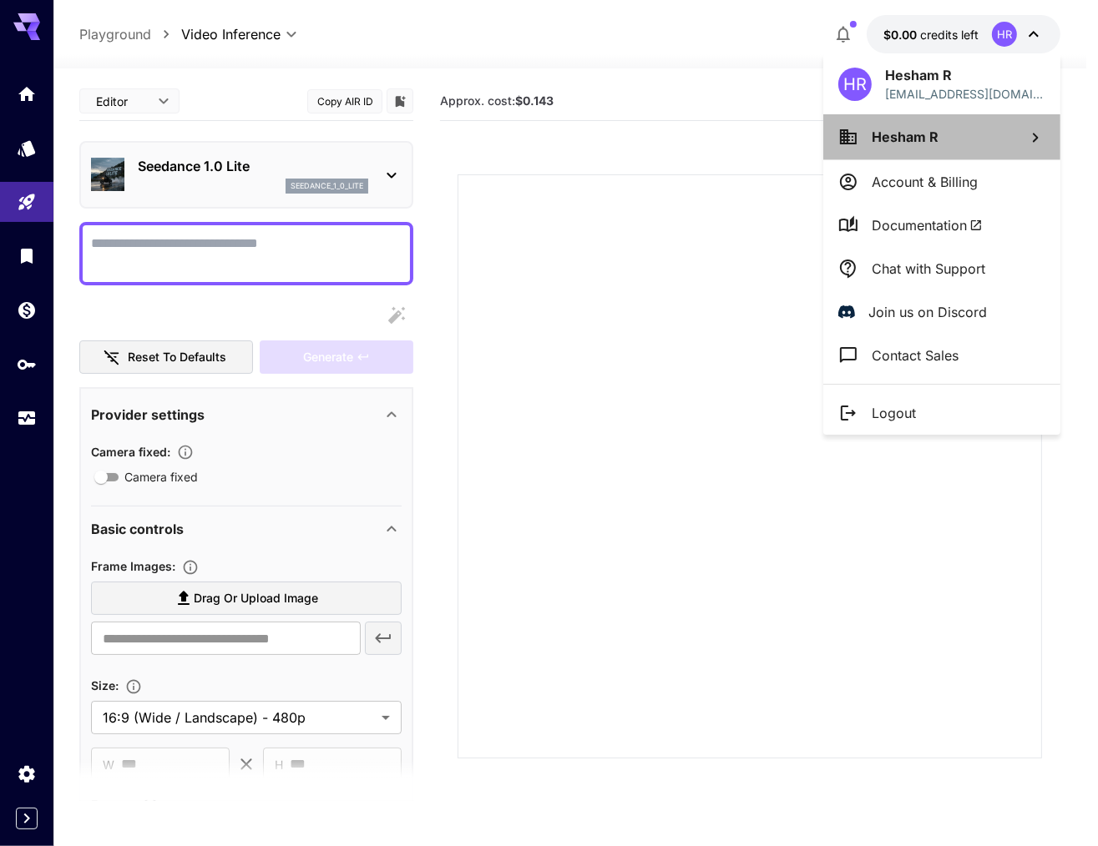
click at [891, 147] on li "Hesham R" at bounding box center [941, 136] width 237 height 45
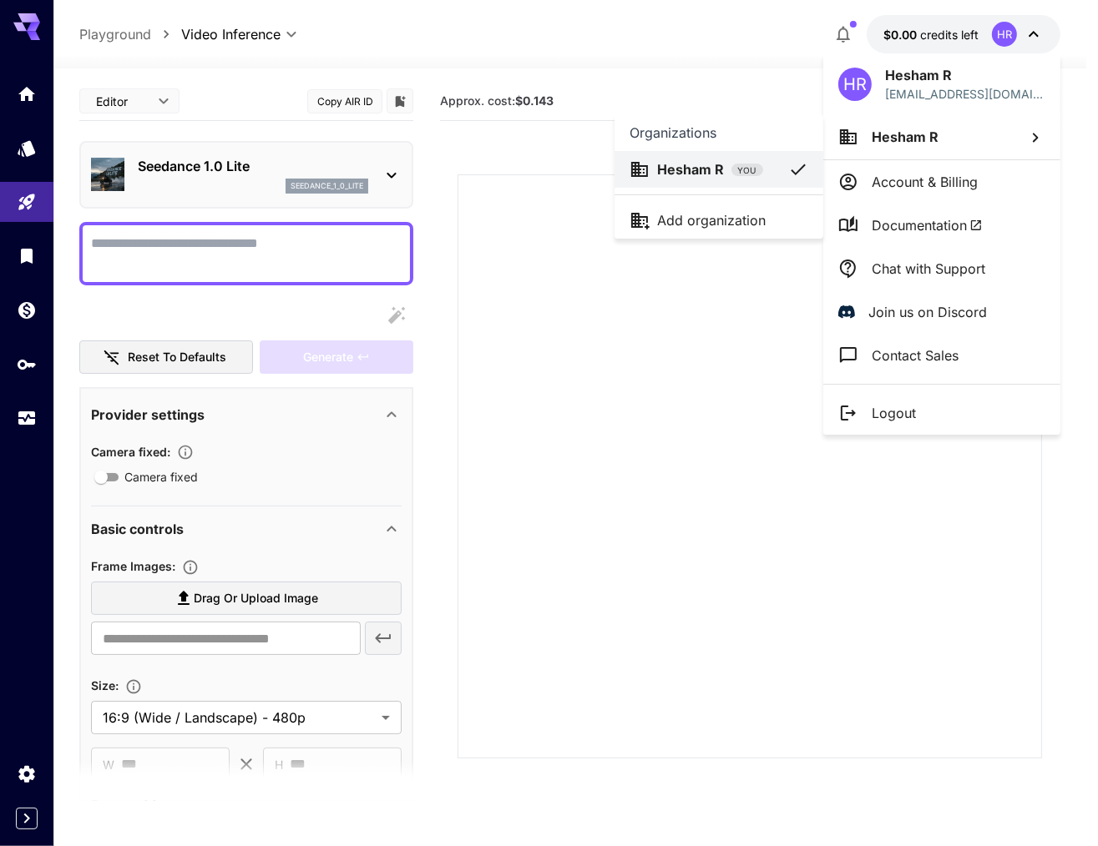
click at [712, 20] on div at bounding box center [549, 423] width 1098 height 846
click at [32, 16] on div at bounding box center [549, 423] width 1098 height 846
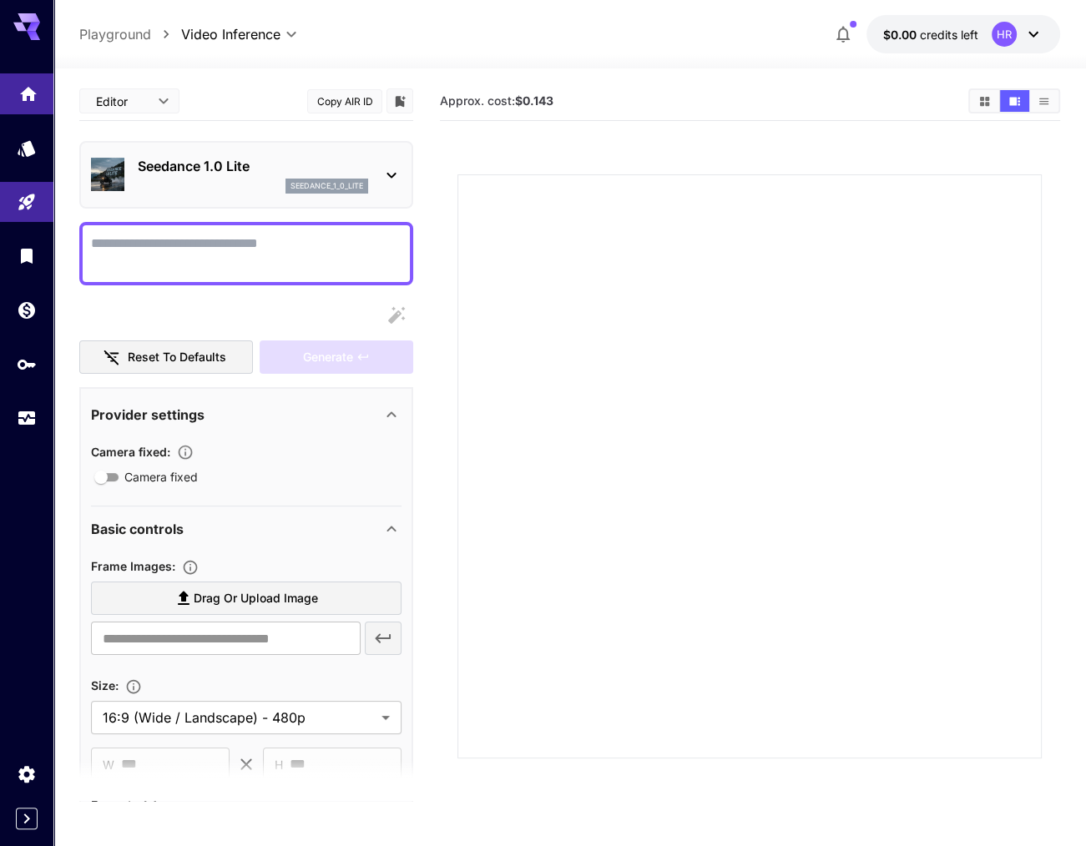
click at [30, 91] on icon "Home" at bounding box center [28, 89] width 17 height 14
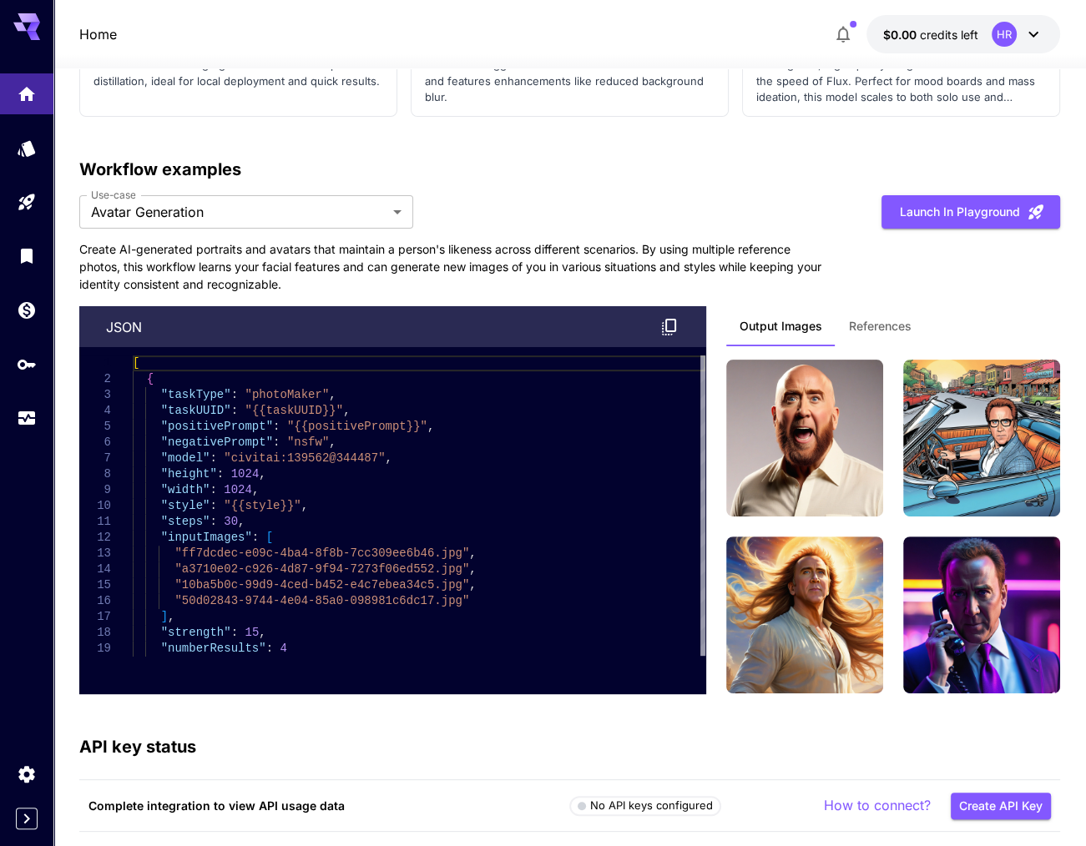
scroll to position [5759, 0]
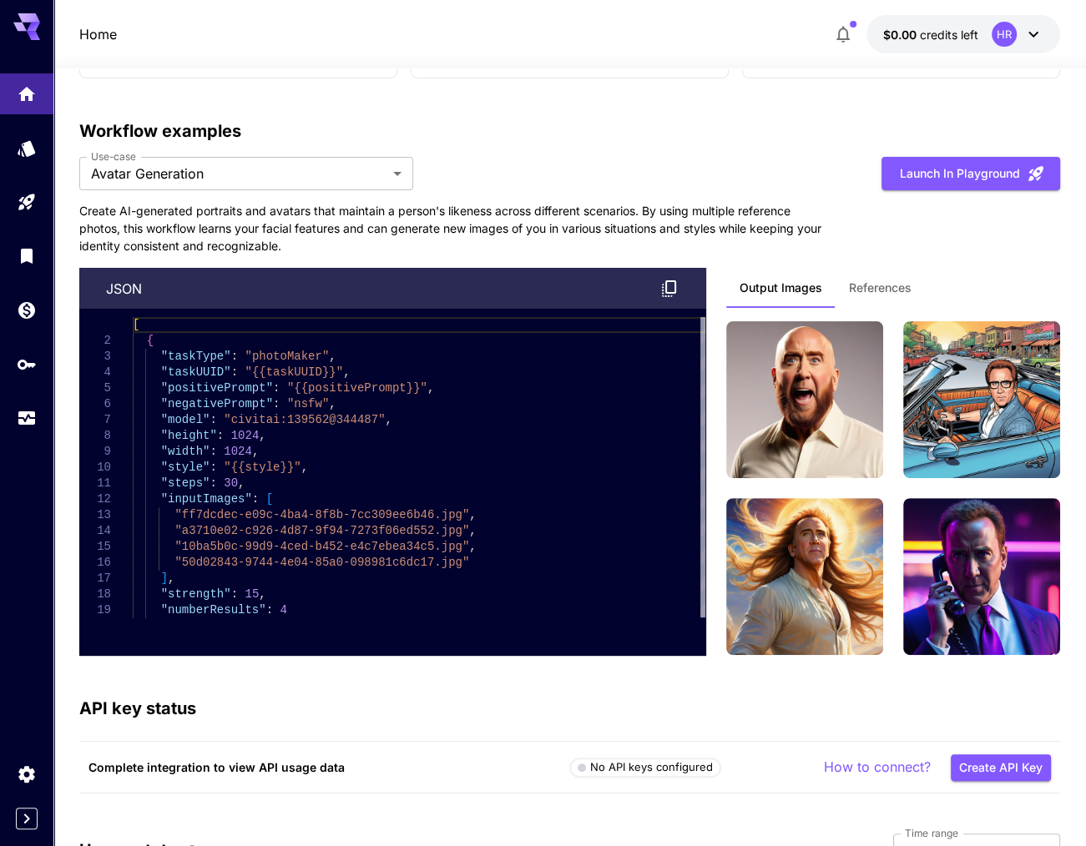
click at [881, 283] on span "References" at bounding box center [880, 287] width 63 height 15
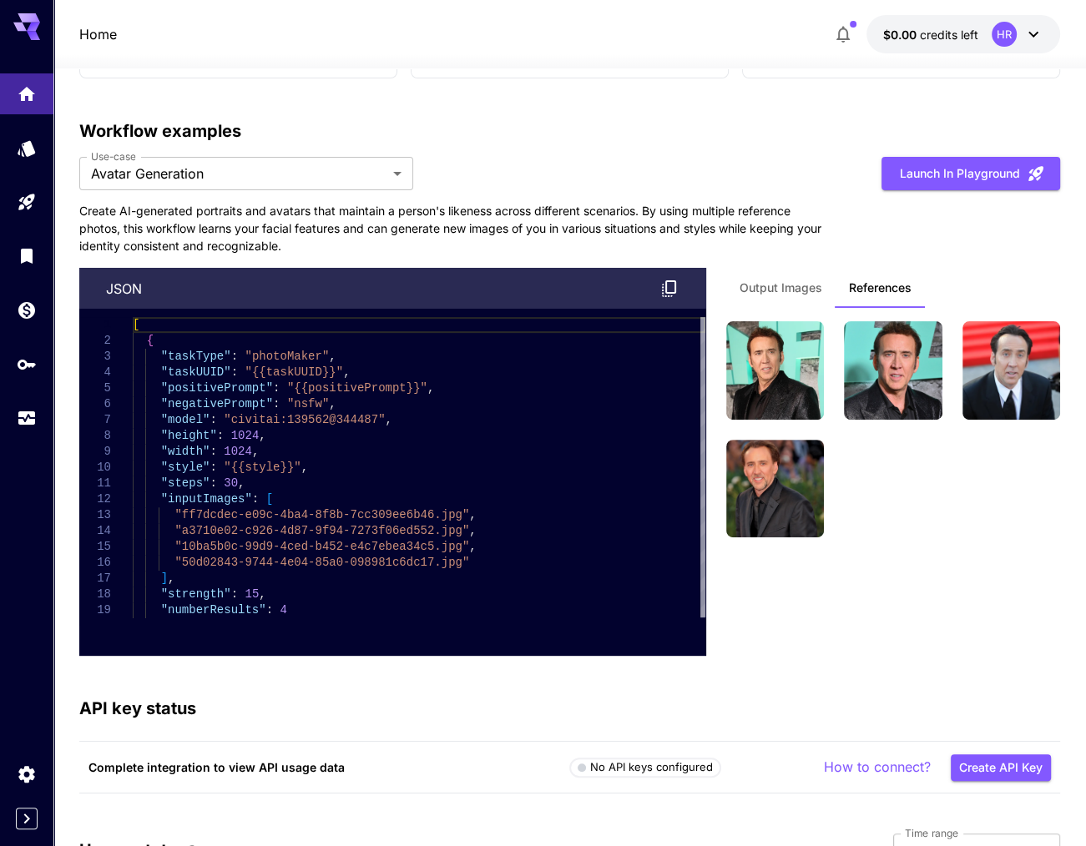
click at [807, 285] on span "Output Images" at bounding box center [780, 287] width 83 height 15
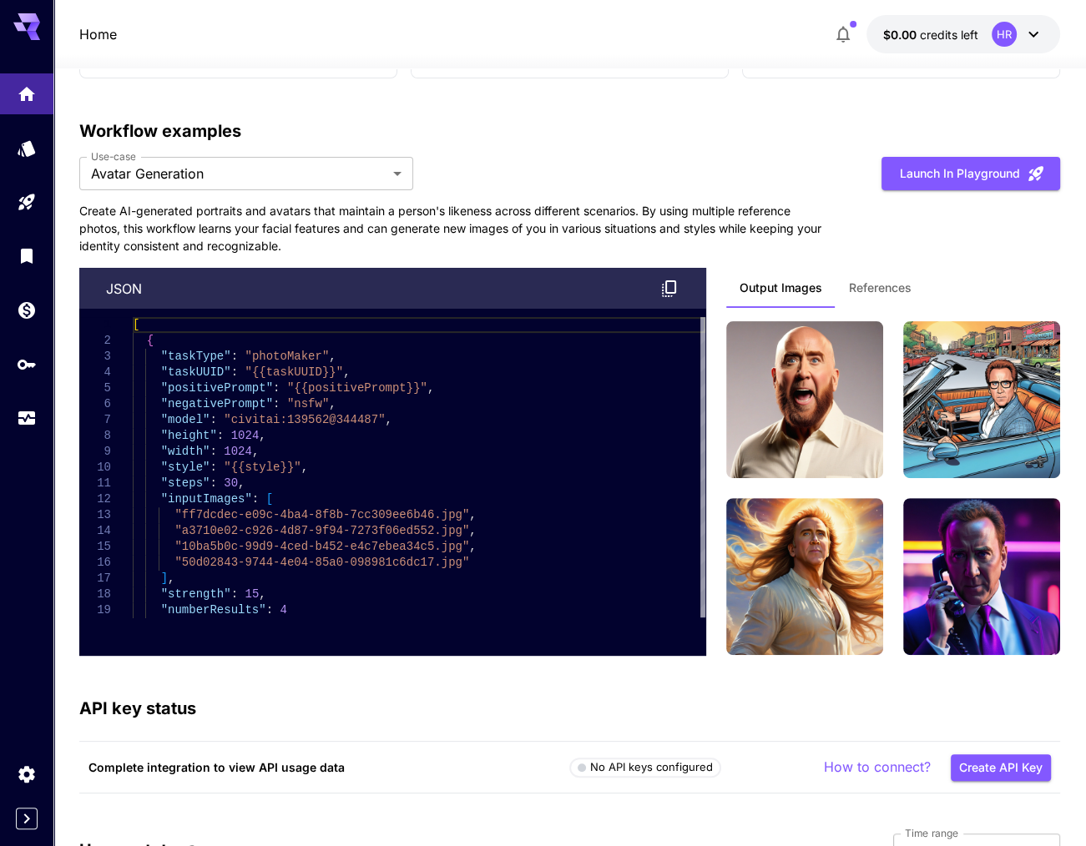
click at [880, 291] on button "References" at bounding box center [879, 288] width 89 height 40
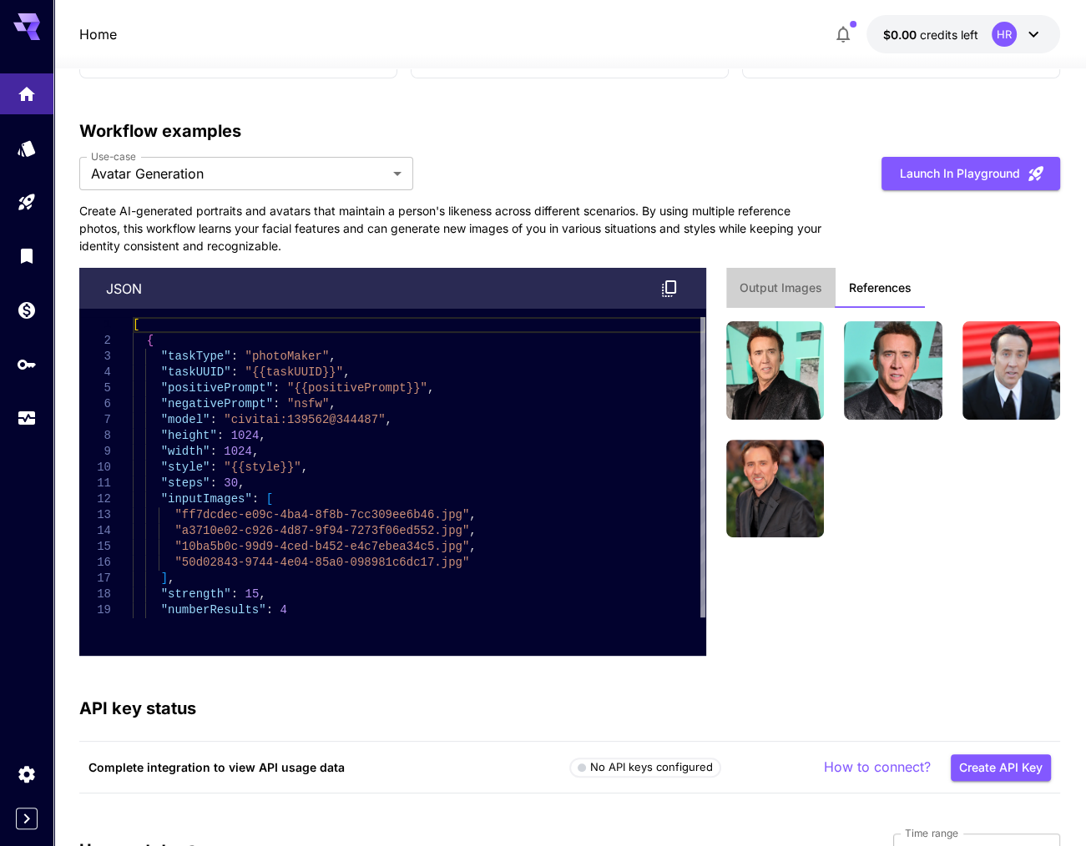
click at [785, 281] on span "Output Images" at bounding box center [780, 287] width 83 height 15
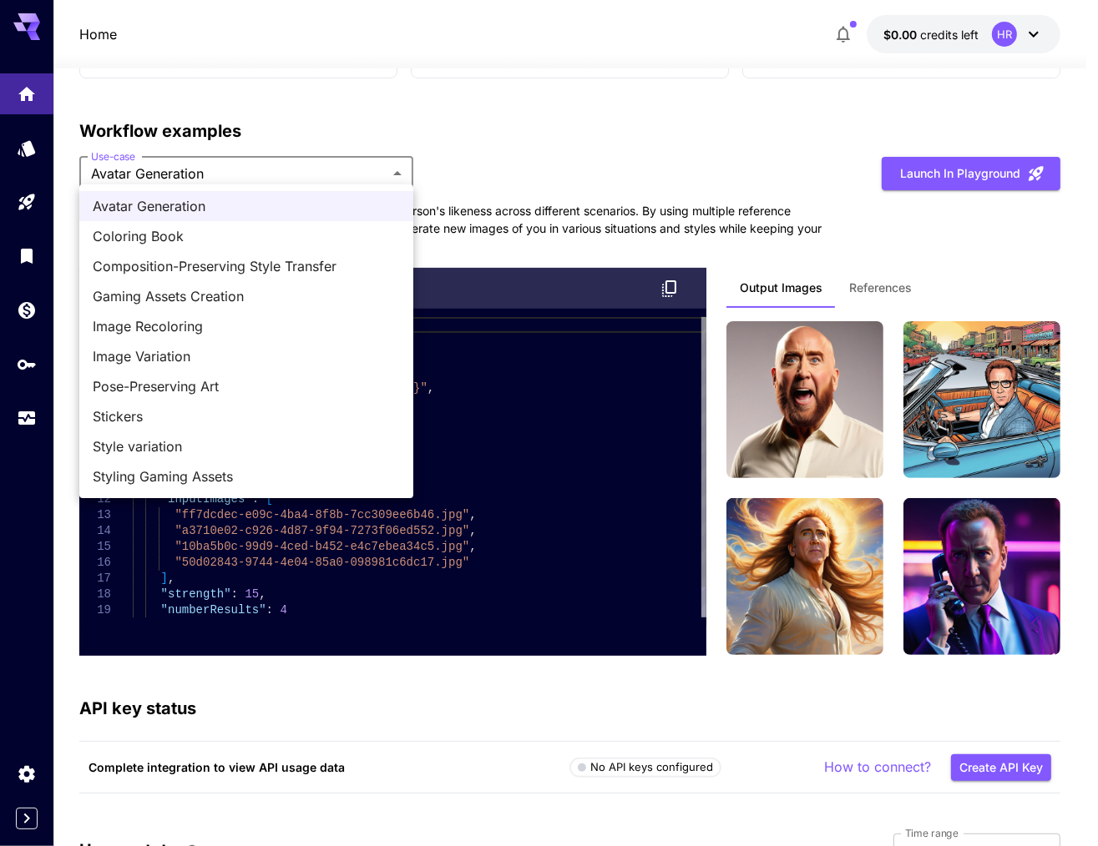
click at [200, 246] on li "Coloring Book" at bounding box center [246, 236] width 334 height 30
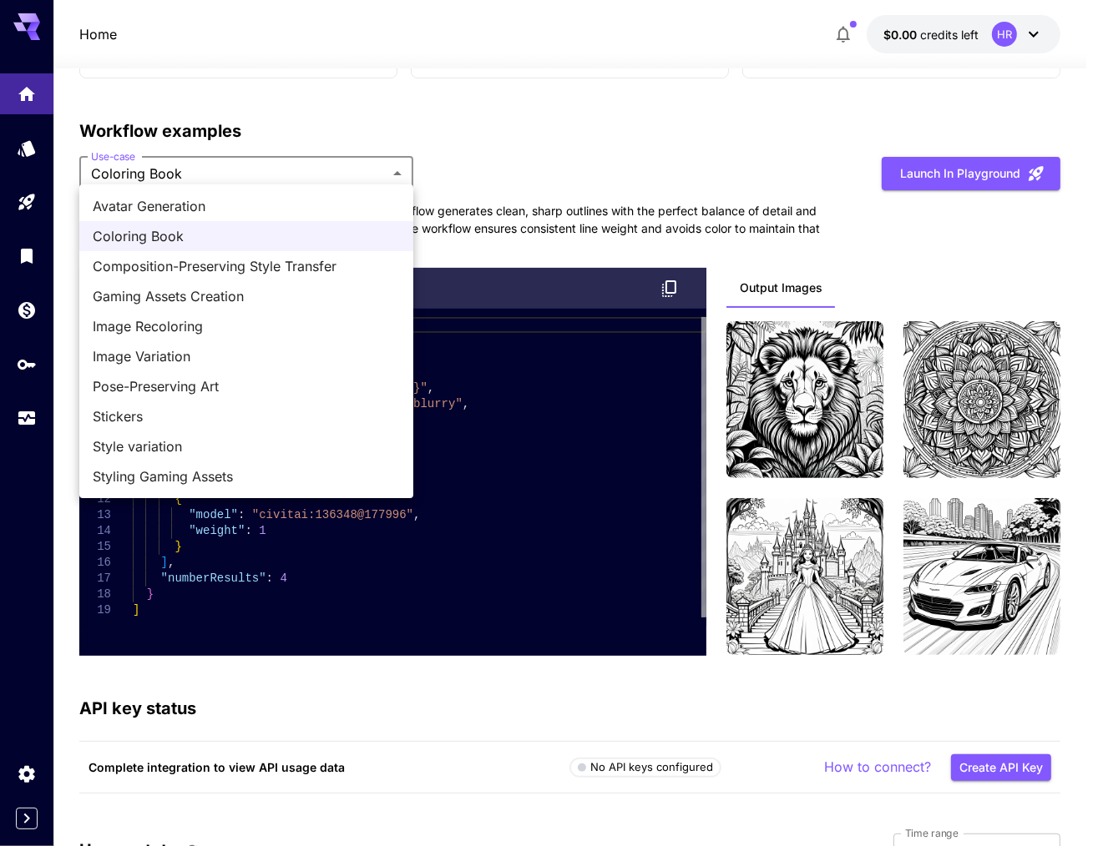
click at [300, 270] on span "Composition-Preserving Style Transfer" at bounding box center [246, 266] width 307 height 20
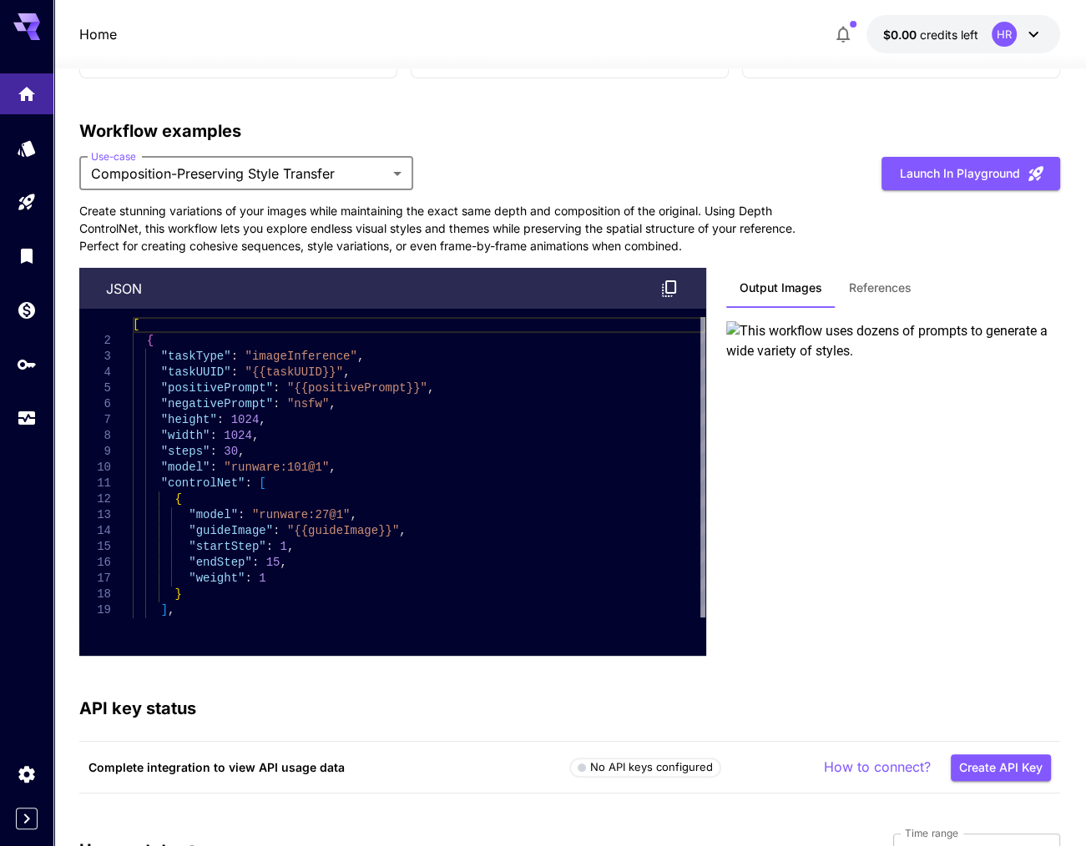
click at [886, 280] on span "References" at bounding box center [880, 287] width 63 height 15
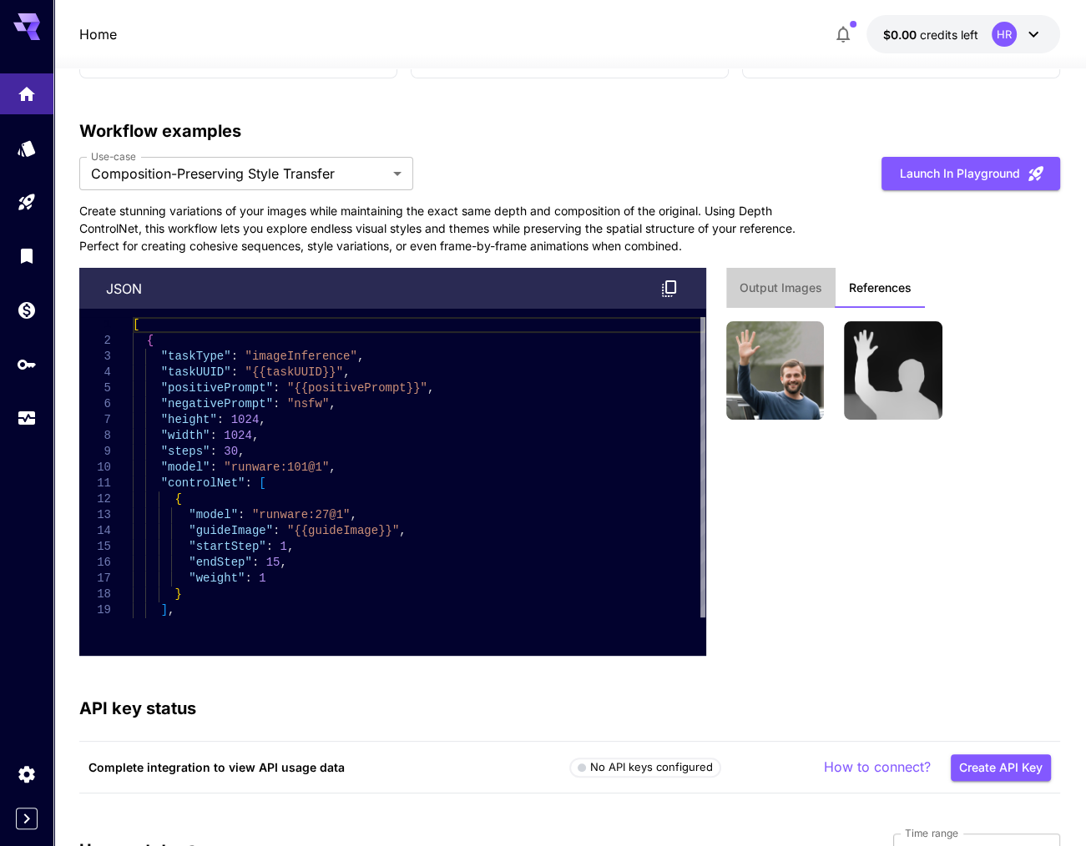
click at [768, 281] on span "Output Images" at bounding box center [780, 287] width 83 height 15
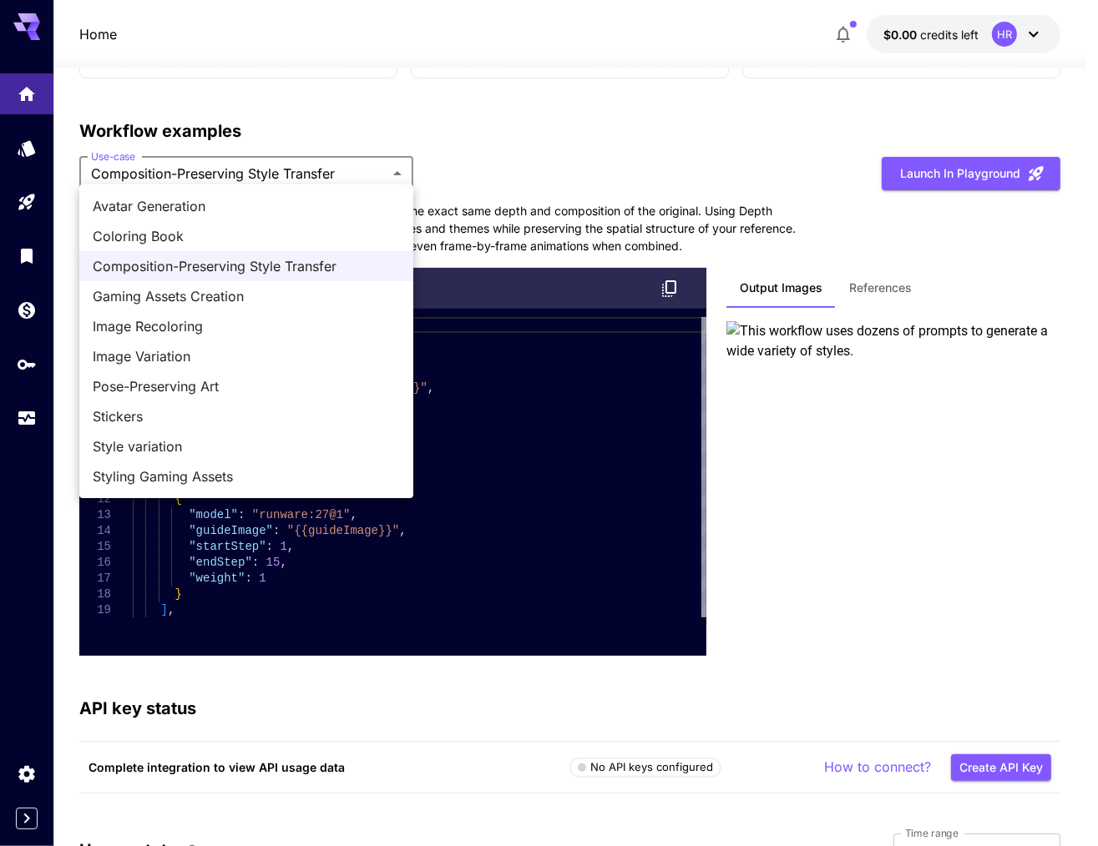
click at [267, 300] on span "Gaming Assets Creation" at bounding box center [246, 296] width 307 height 20
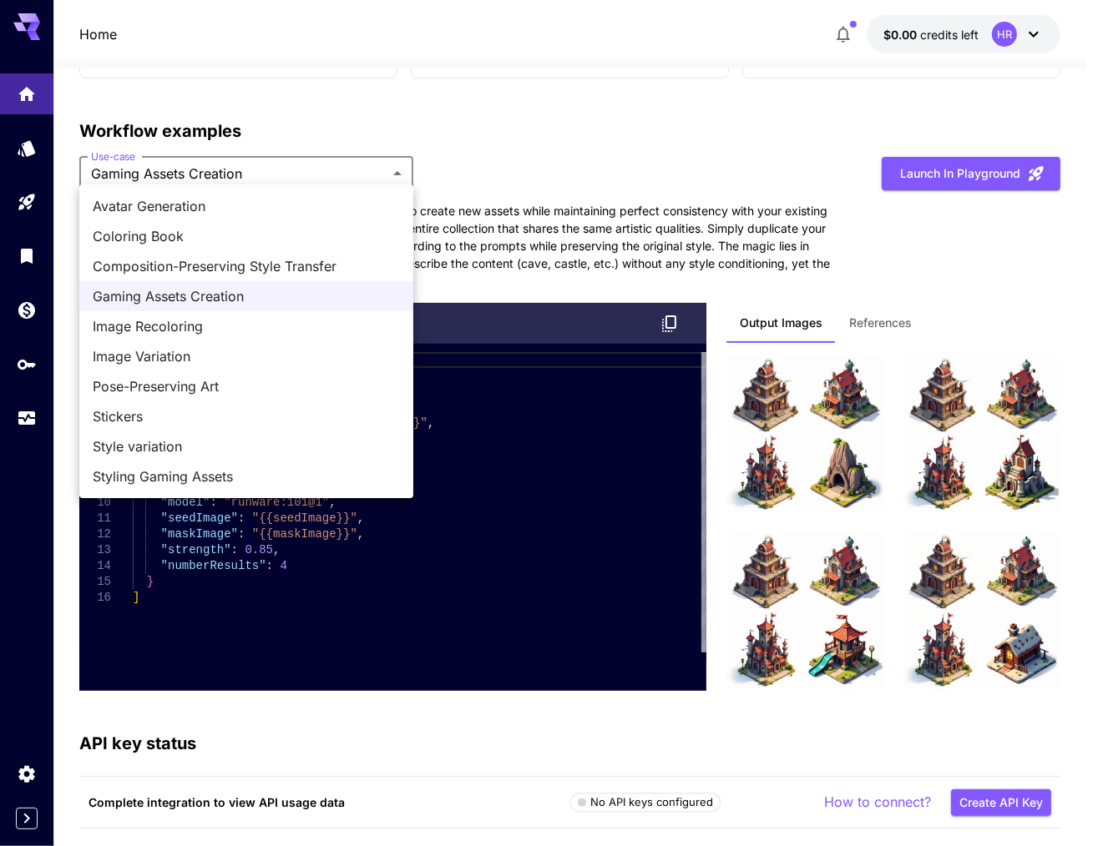
click at [286, 324] on span "Image Recoloring" at bounding box center [246, 326] width 307 height 20
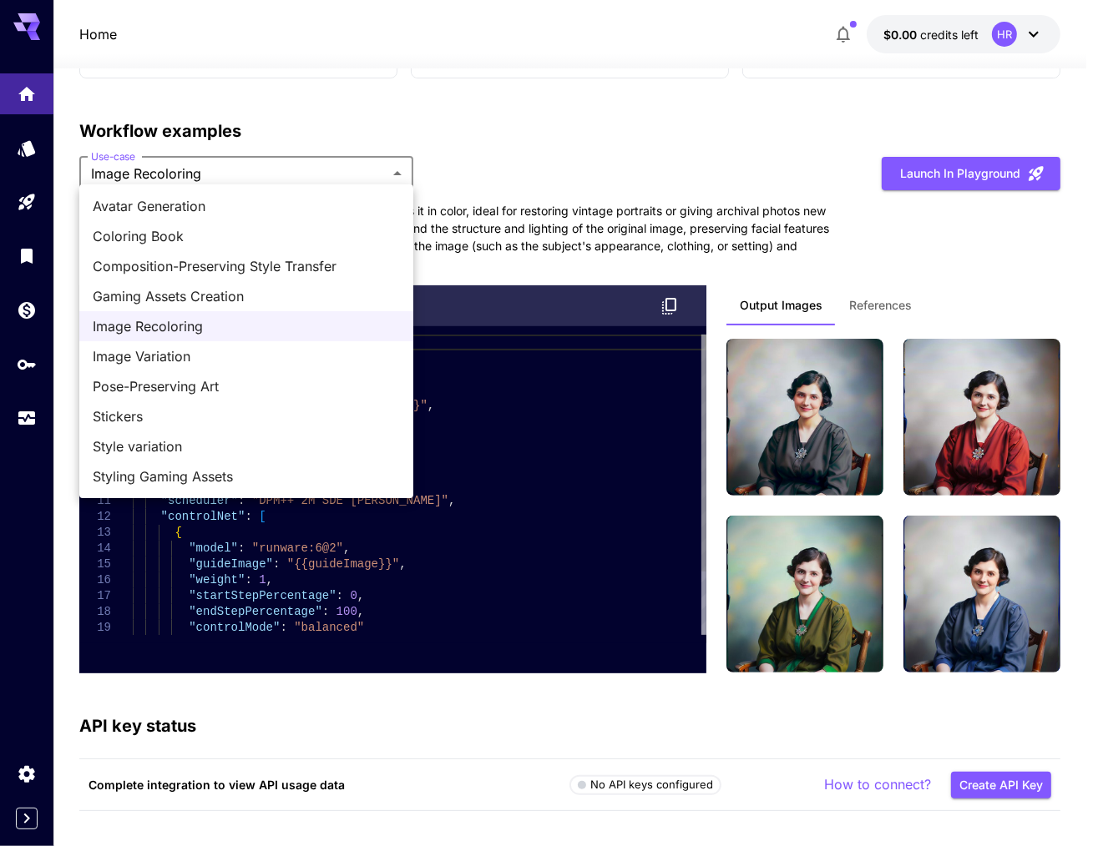
click at [840, 294] on div at bounding box center [549, 423] width 1098 height 846
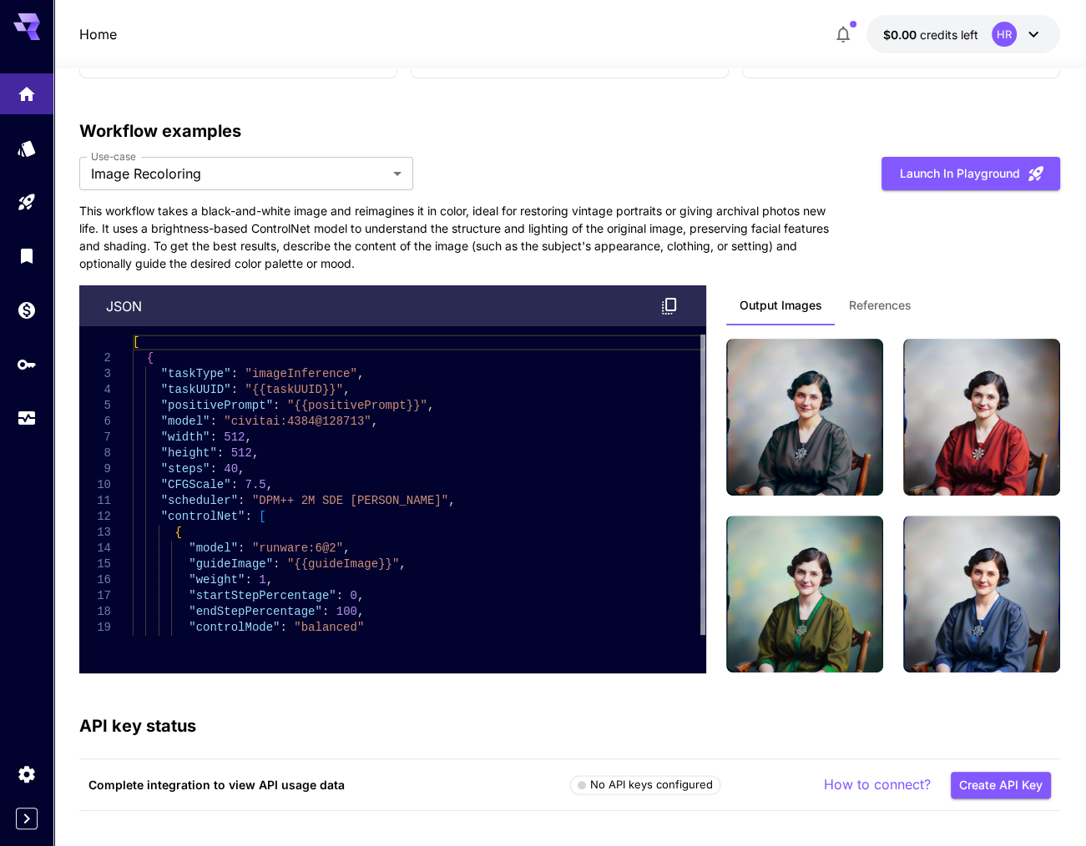
click at [877, 298] on span "References" at bounding box center [880, 305] width 63 height 15
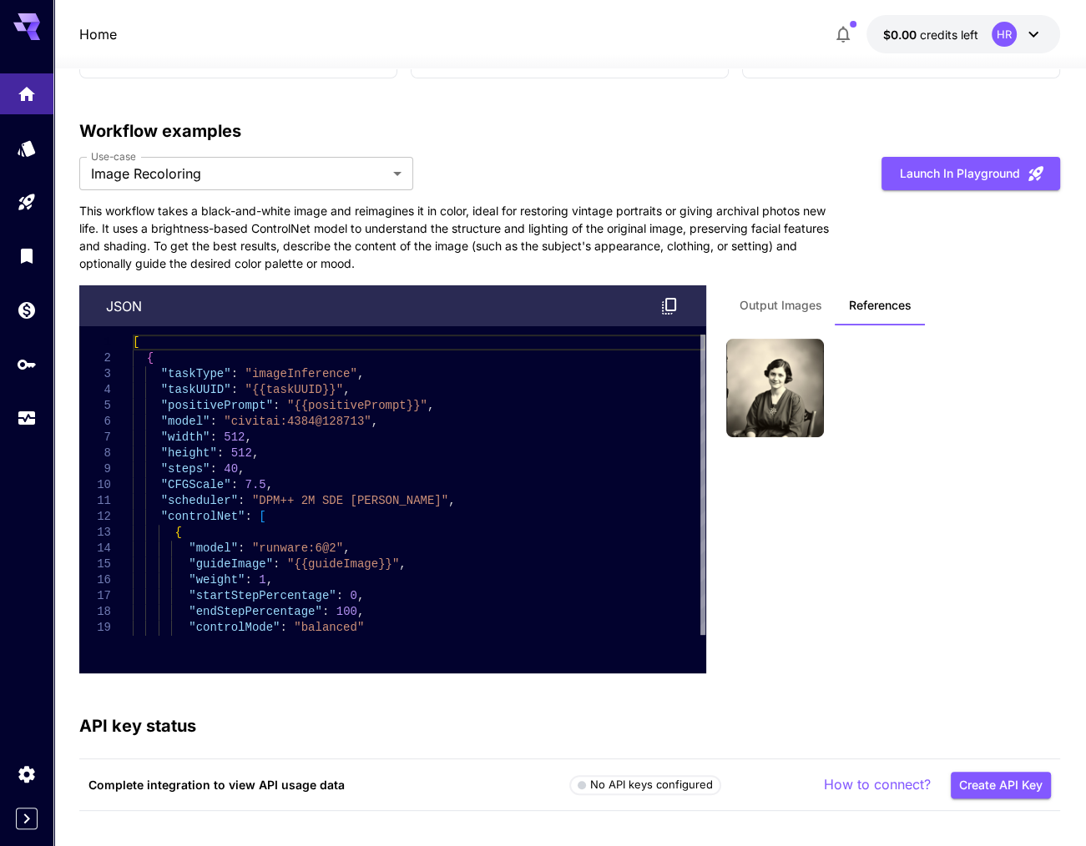
click at [788, 300] on span "Output Images" at bounding box center [780, 305] width 83 height 15
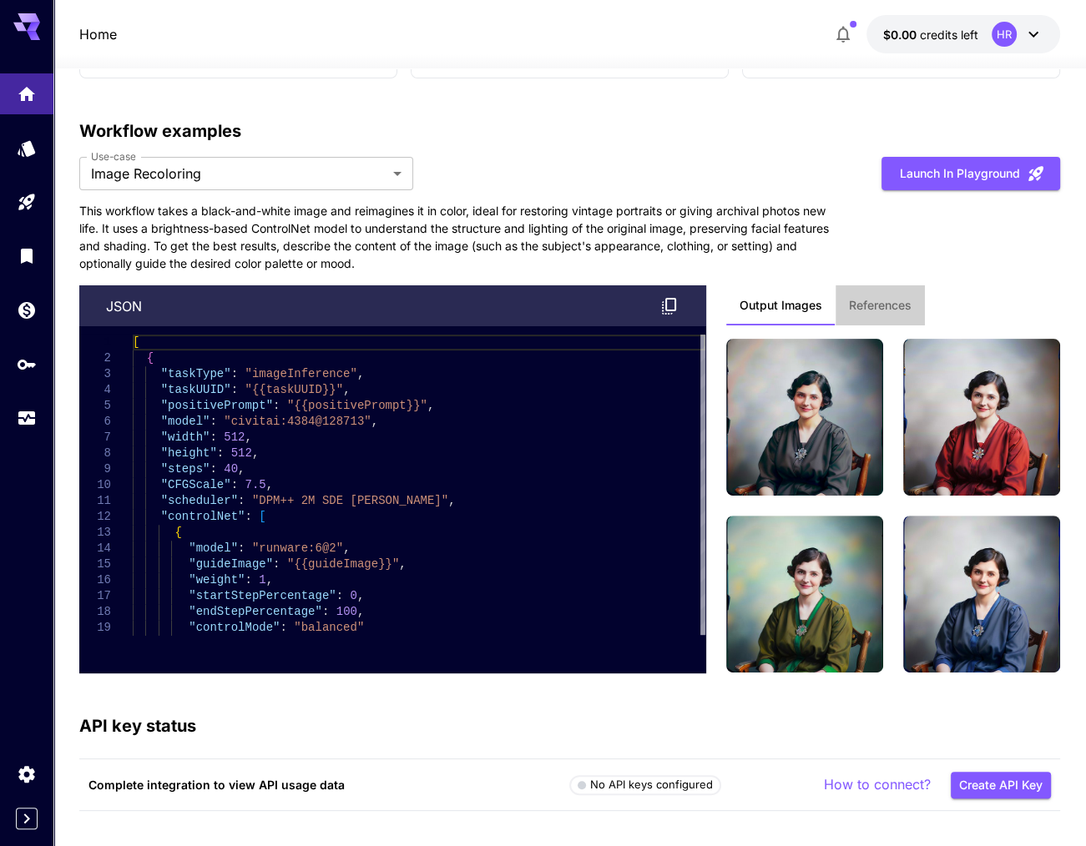
click at [912, 302] on button "References" at bounding box center [879, 305] width 89 height 40
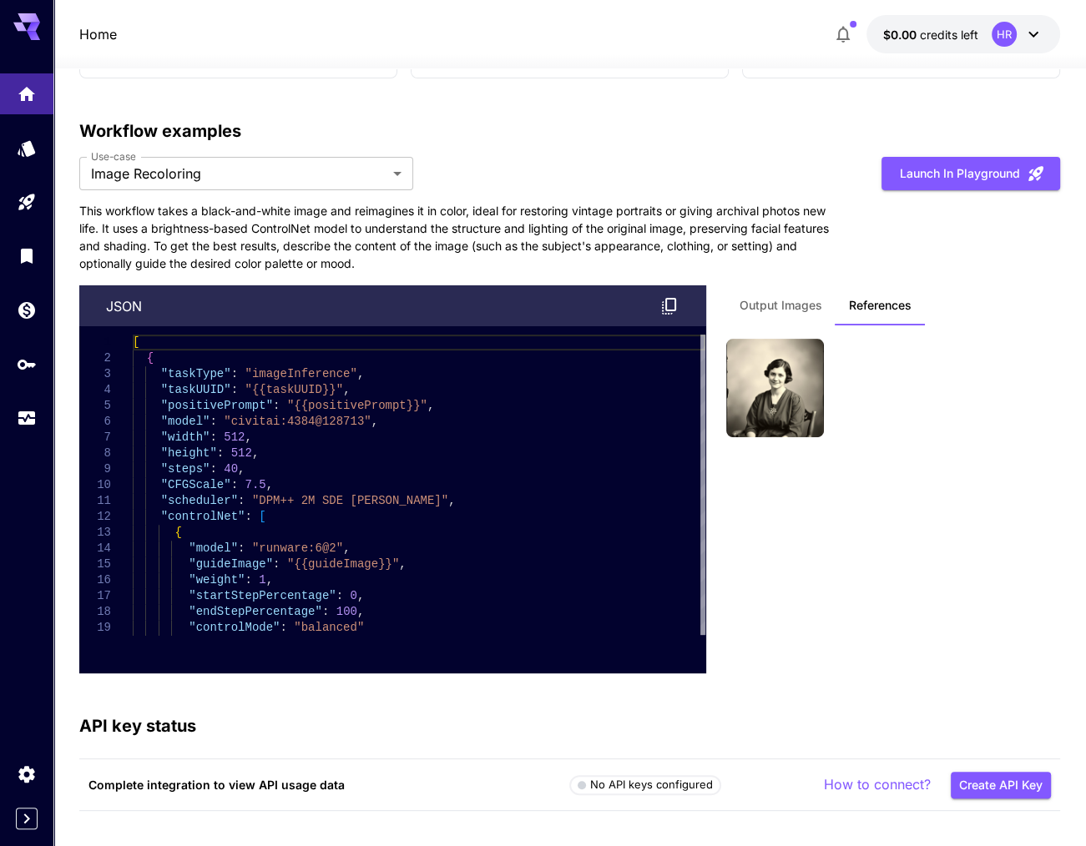
click at [785, 308] on button "Output Images" at bounding box center [780, 305] width 109 height 40
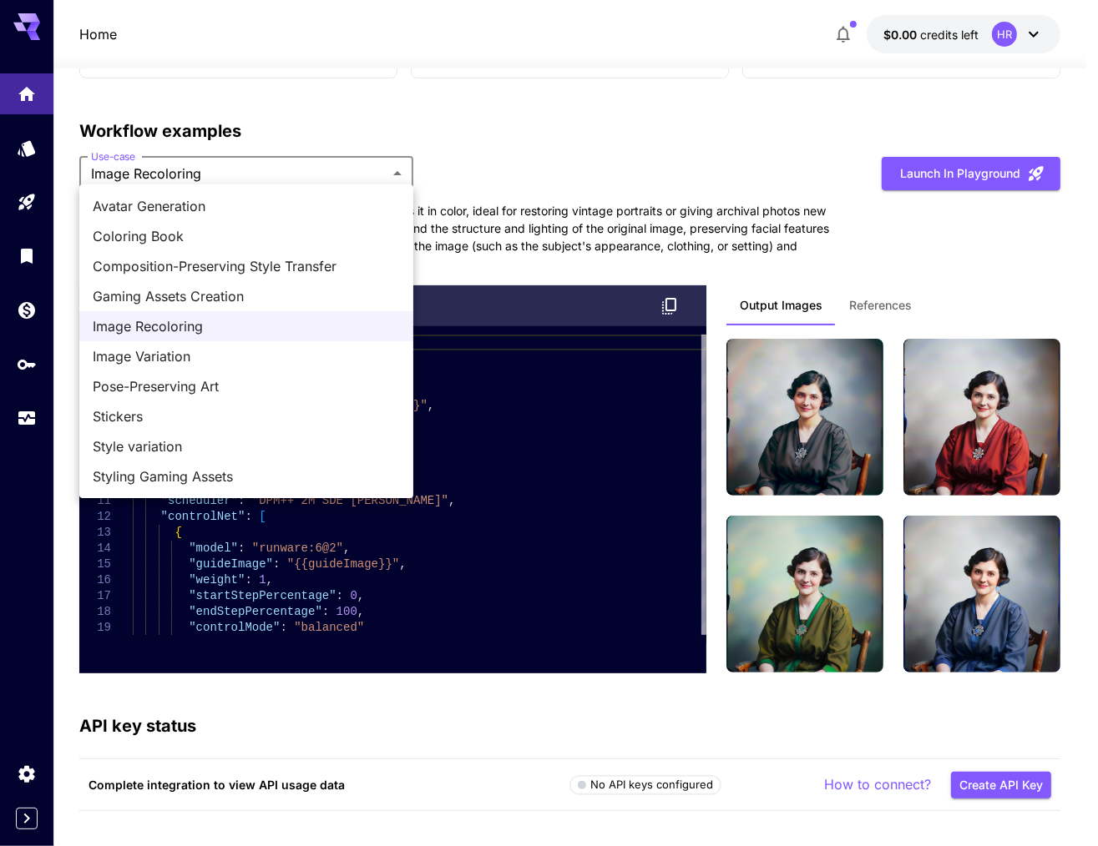
click at [162, 352] on span "Image Variation" at bounding box center [246, 356] width 307 height 20
type input "**********"
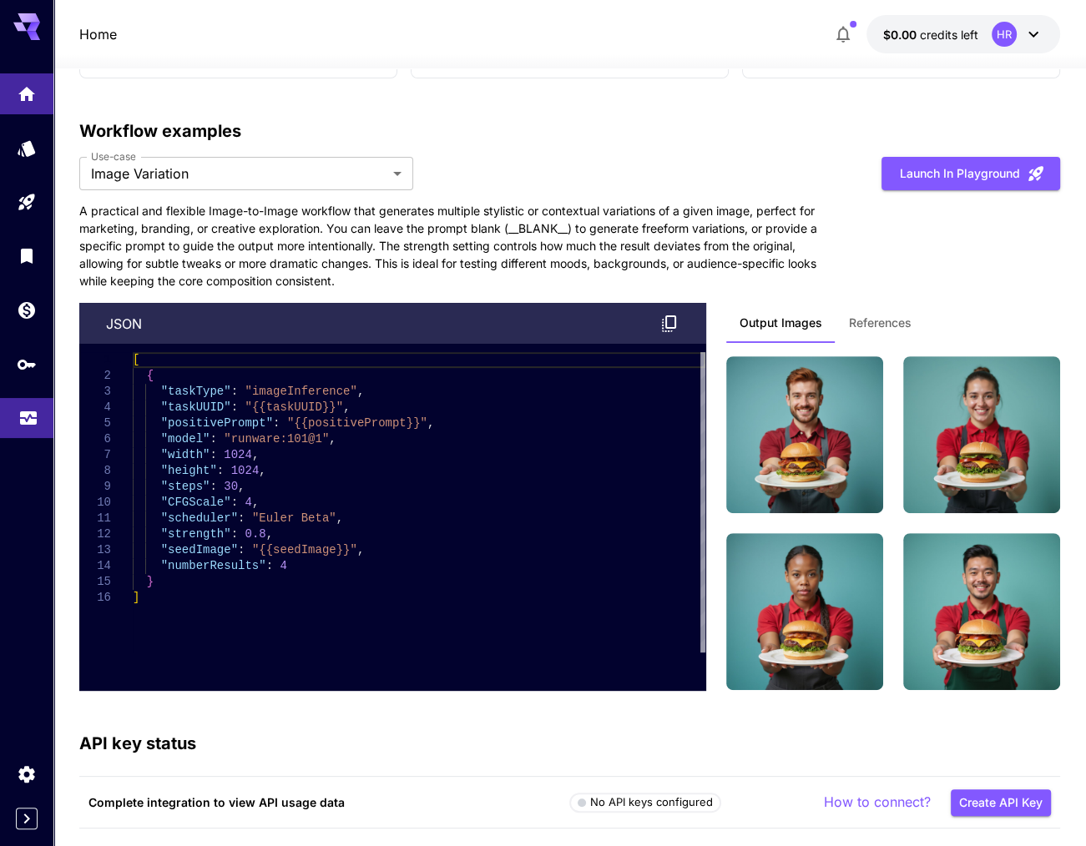
click at [39, 418] on link at bounding box center [26, 418] width 53 height 41
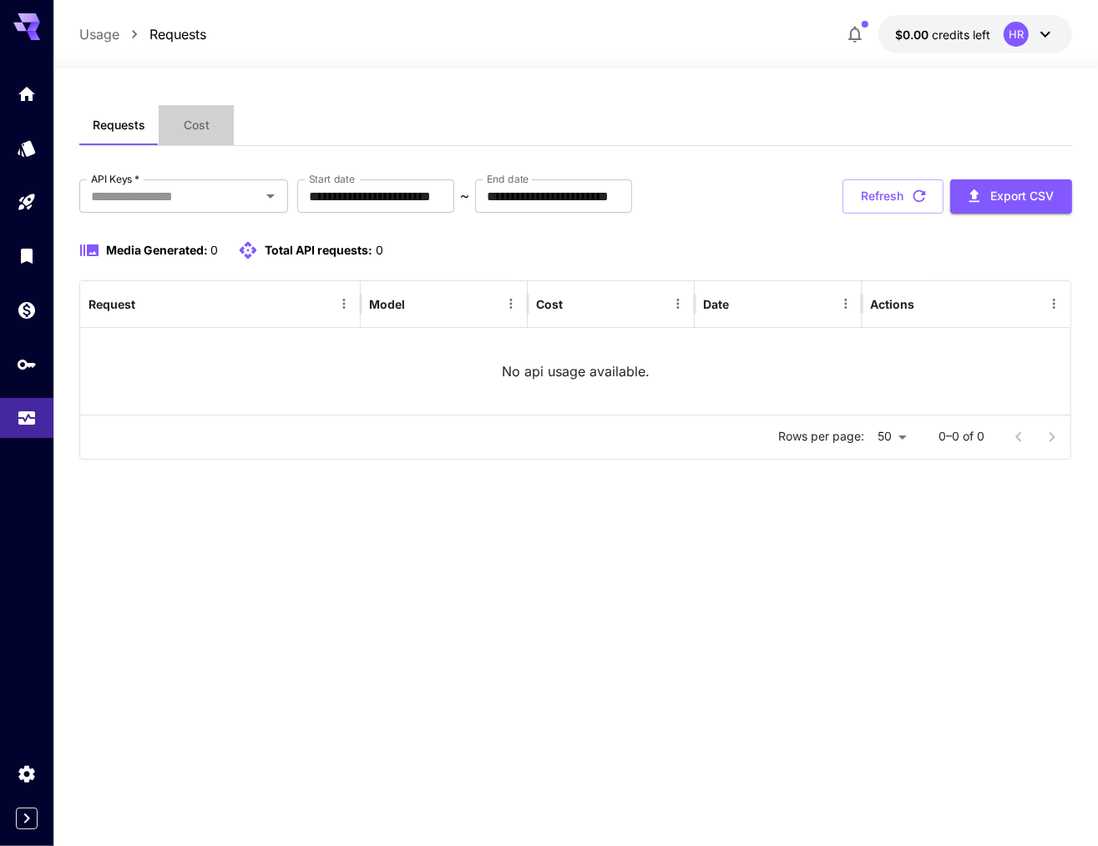
click at [197, 120] on span "Cost" at bounding box center [197, 125] width 26 height 15
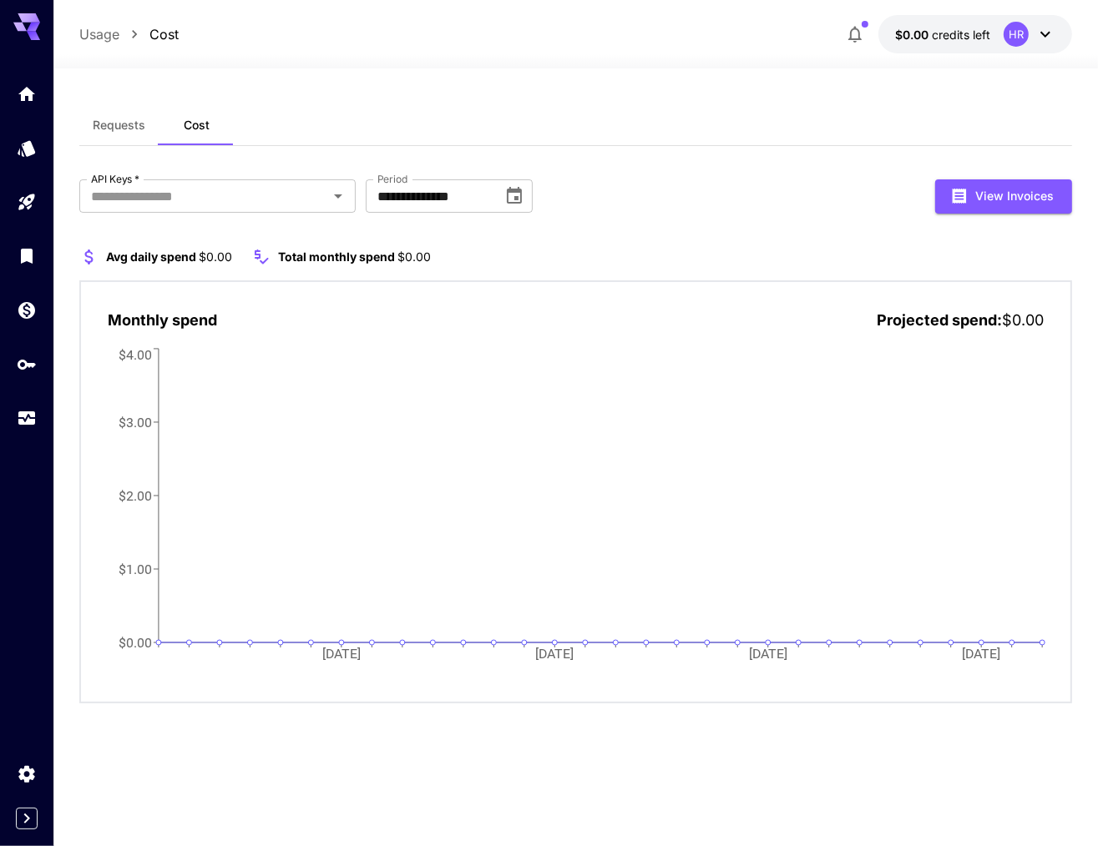
click at [97, 33] on p "Usage" at bounding box center [99, 34] width 40 height 20
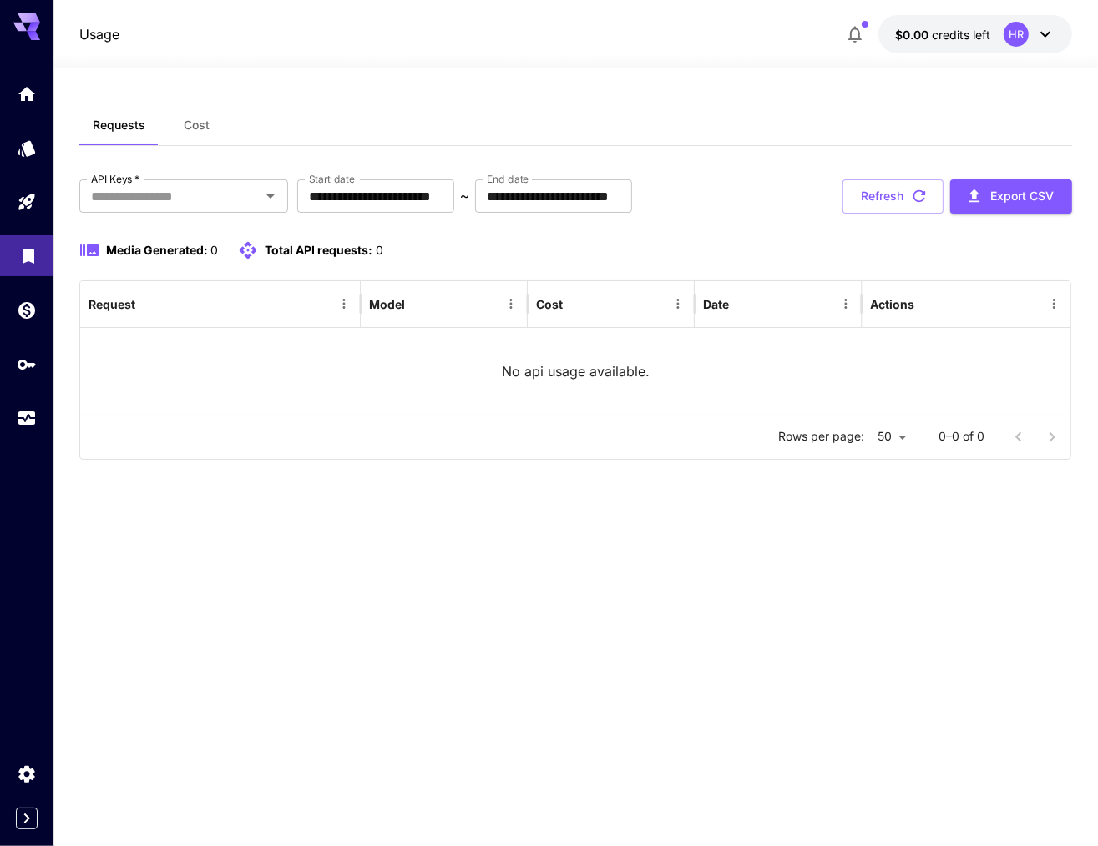
click at [33, 259] on icon "Library" at bounding box center [28, 251] width 20 height 20
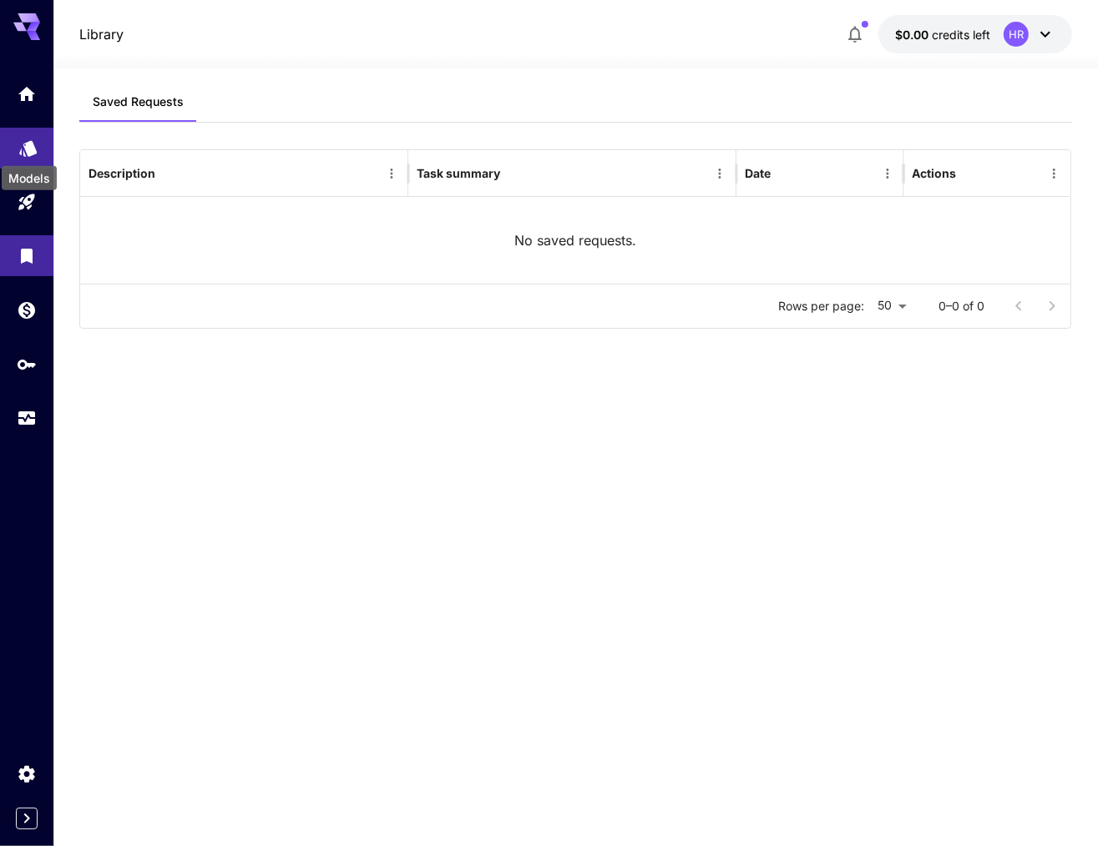
click at [37, 142] on icon "Models" at bounding box center [28, 143] width 20 height 20
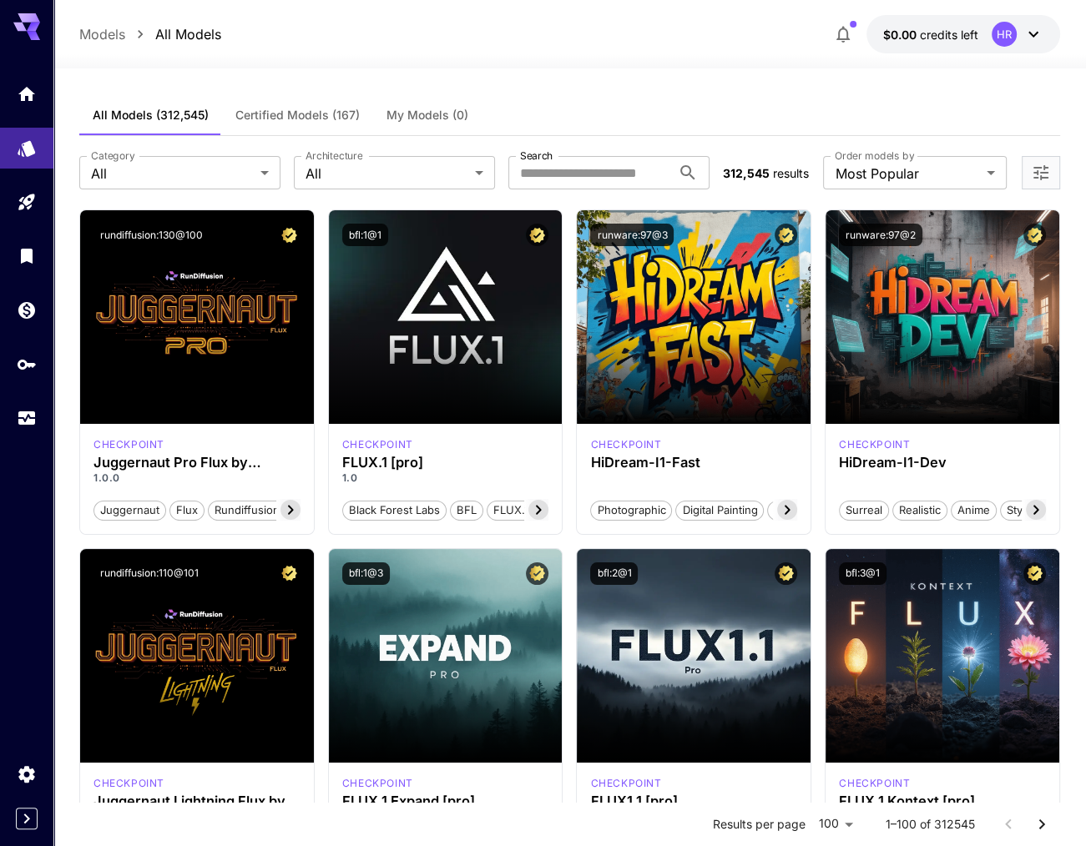
click at [339, 114] on span "Certified Models (167)" at bounding box center [297, 115] width 124 height 15
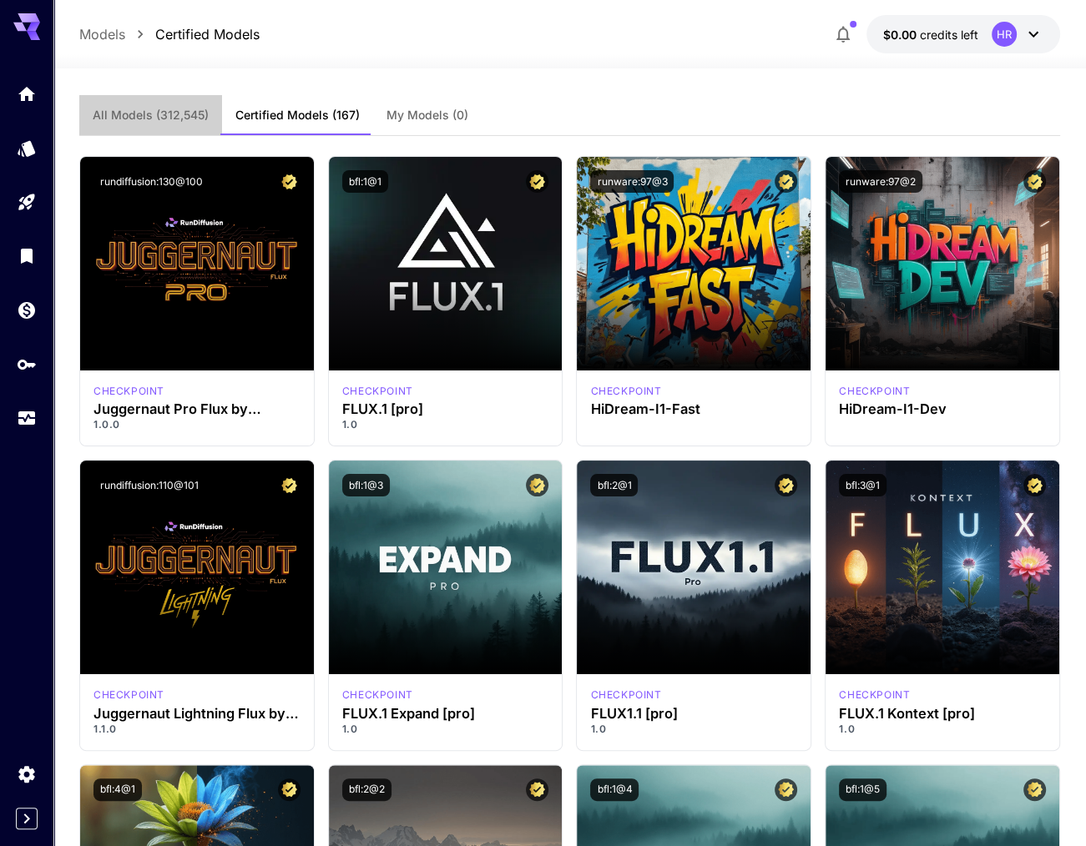
click at [173, 114] on span "All Models (312,545)" at bounding box center [151, 115] width 116 height 15
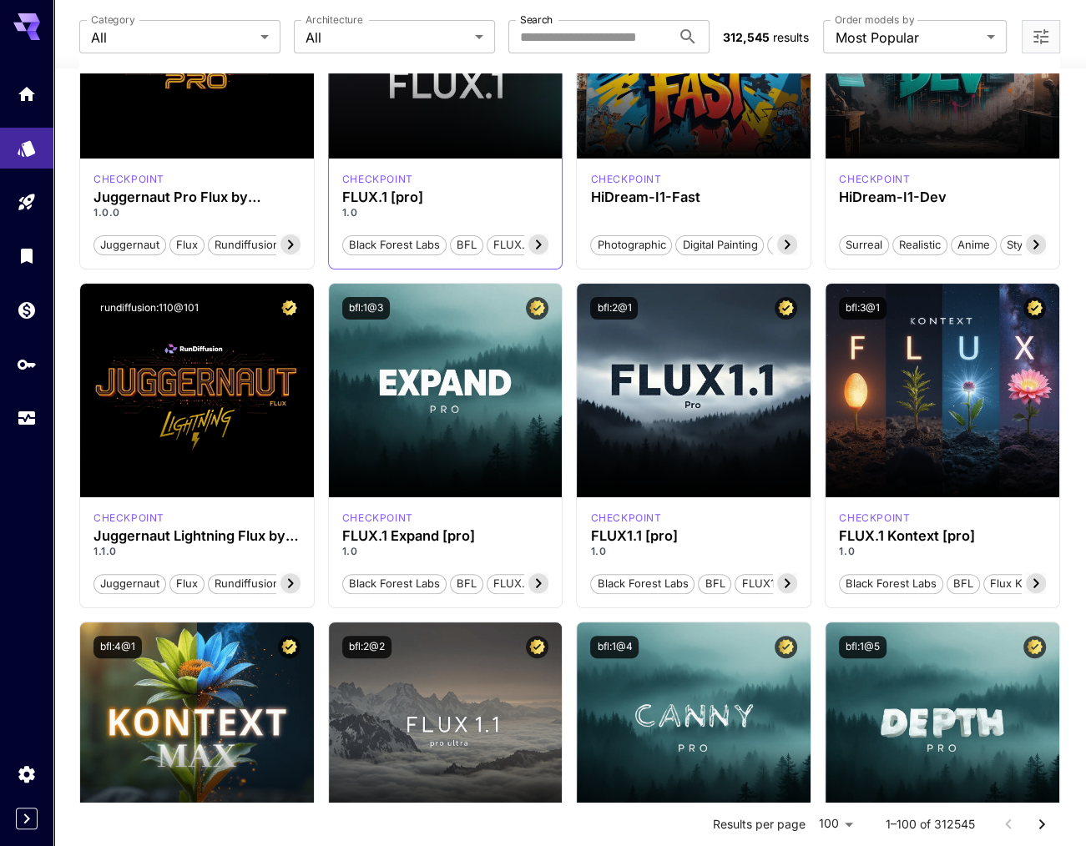
scroll to position [334, 0]
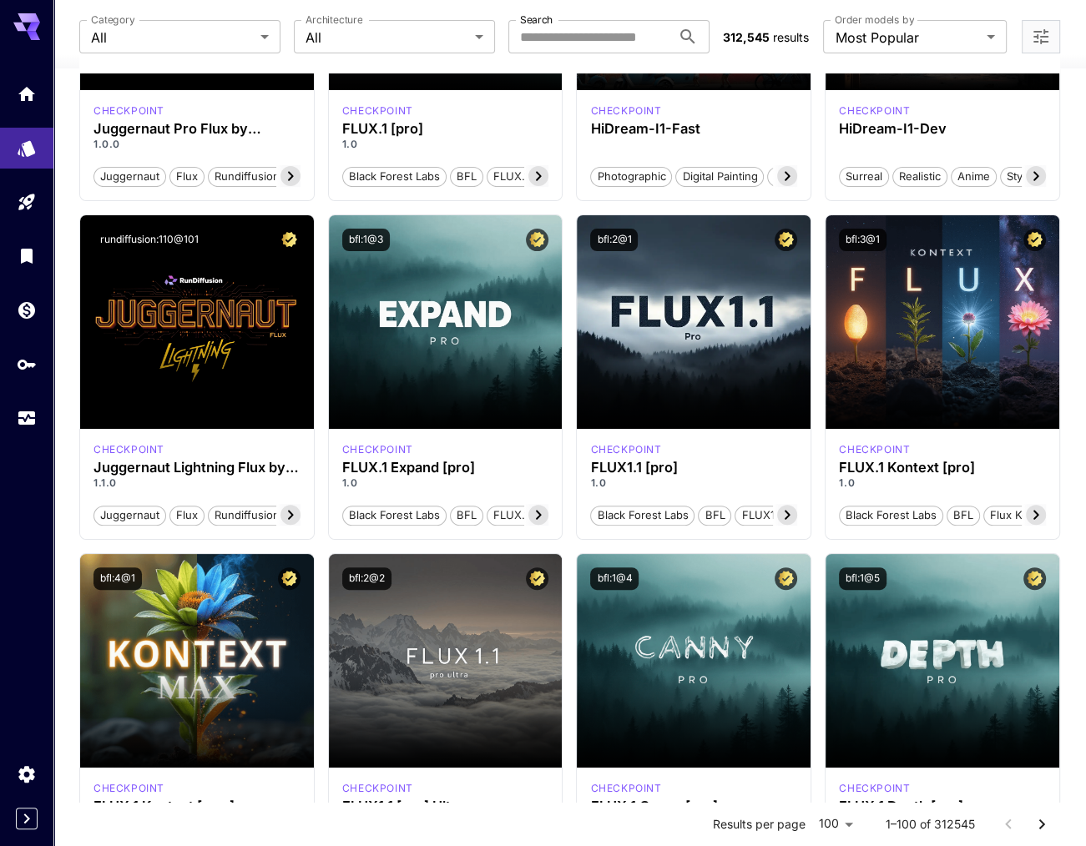
click at [37, 815] on div at bounding box center [26, 819] width 53 height 22
click at [27, 823] on icon "Expand sidebar" at bounding box center [27, 819] width 20 height 20
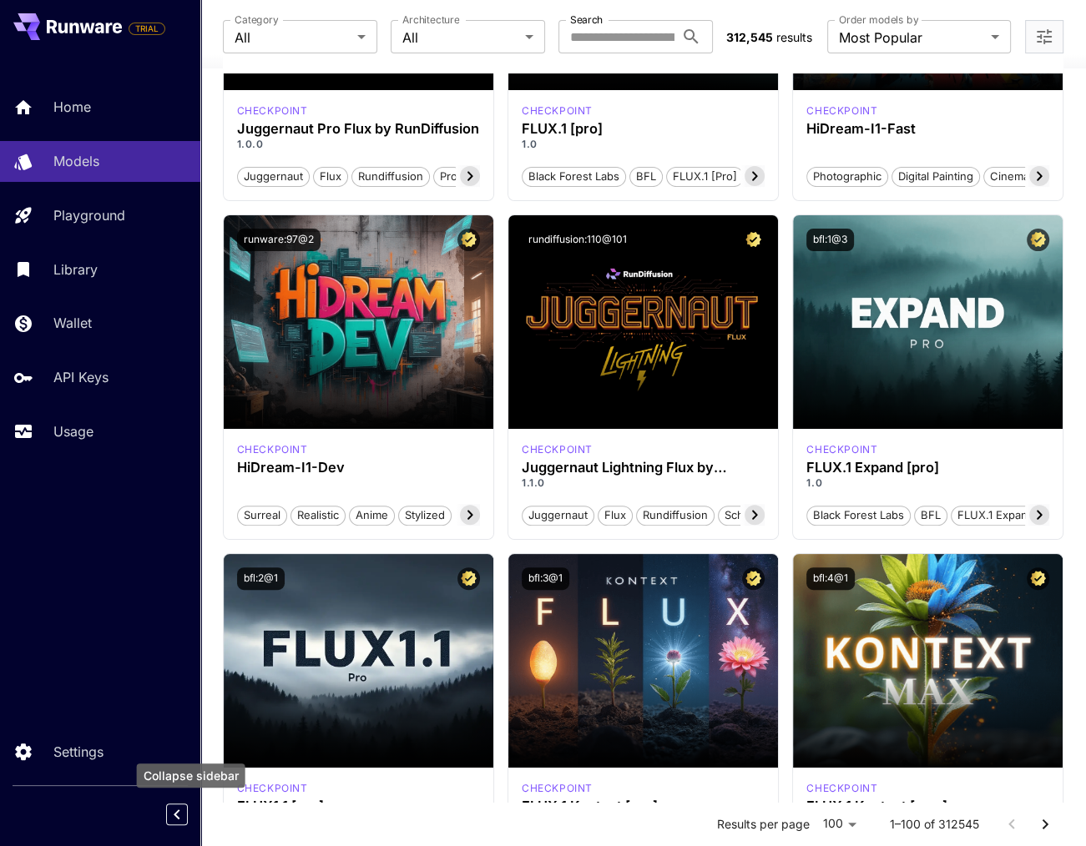
click at [169, 812] on icon "Collapse sidebar" at bounding box center [177, 815] width 20 height 20
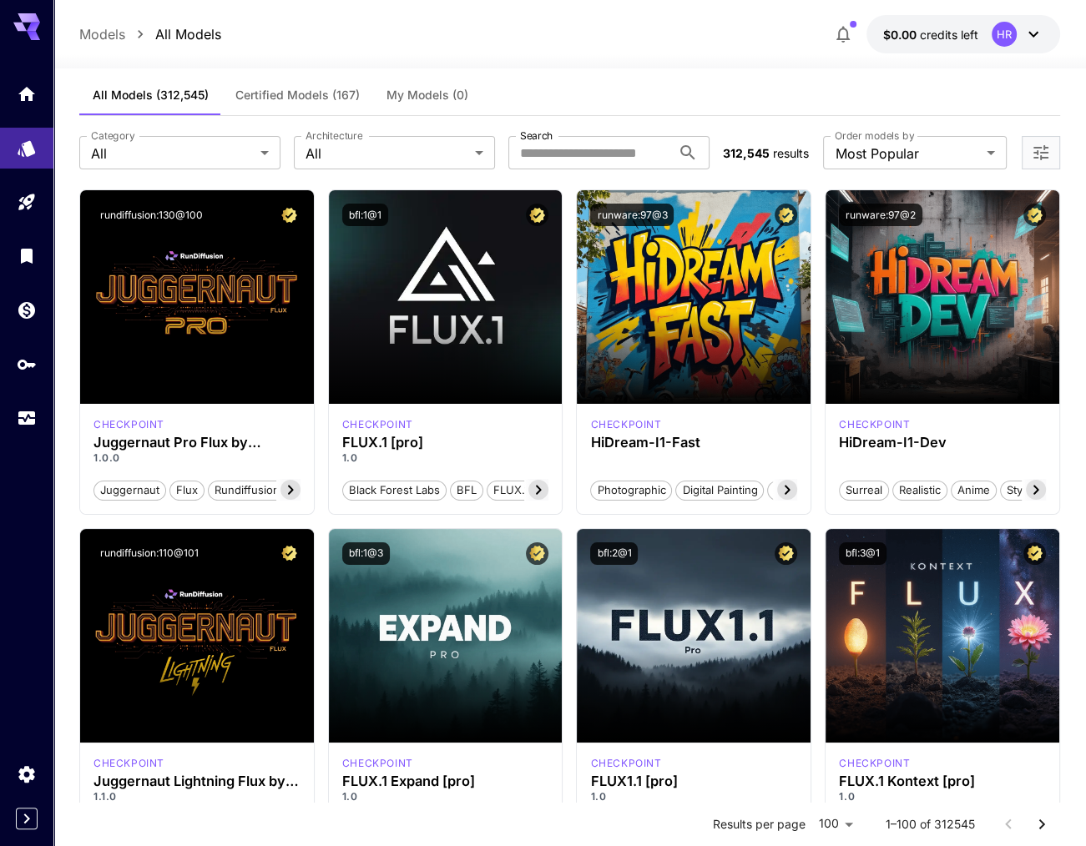
scroll to position [0, 0]
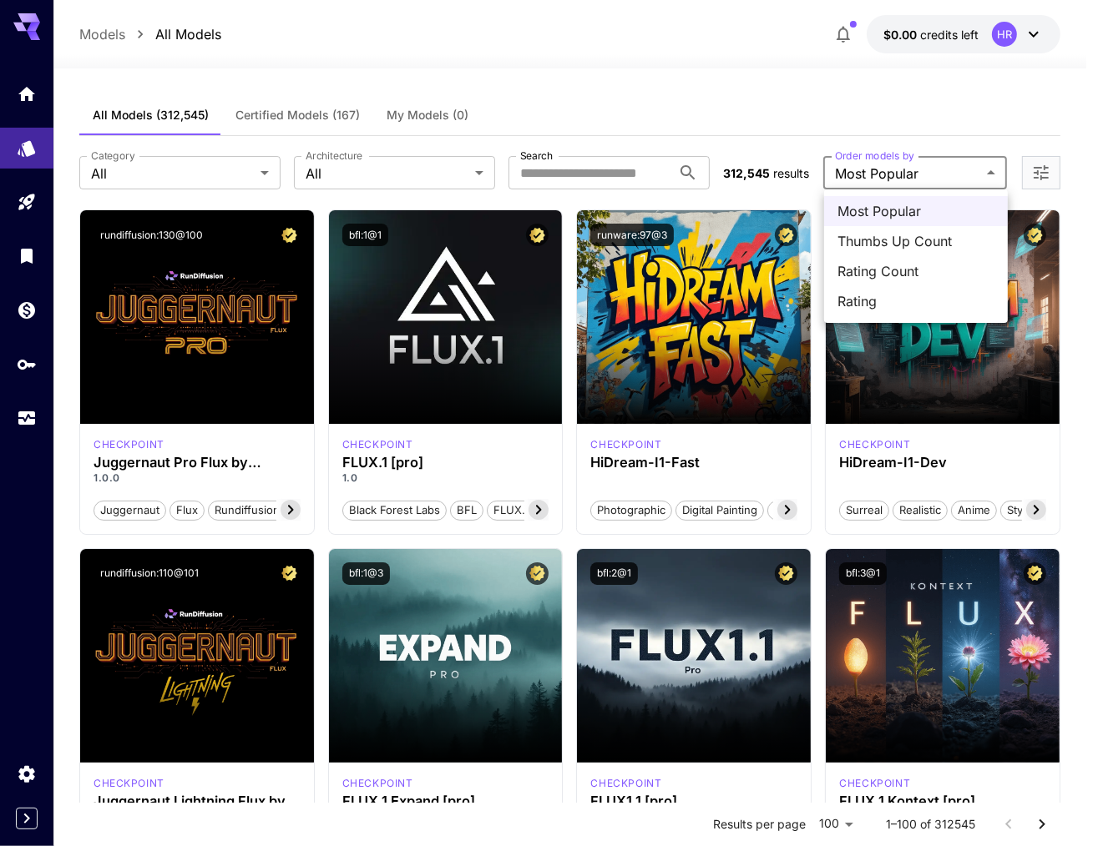
click at [916, 308] on span "Rating" at bounding box center [915, 301] width 157 height 20
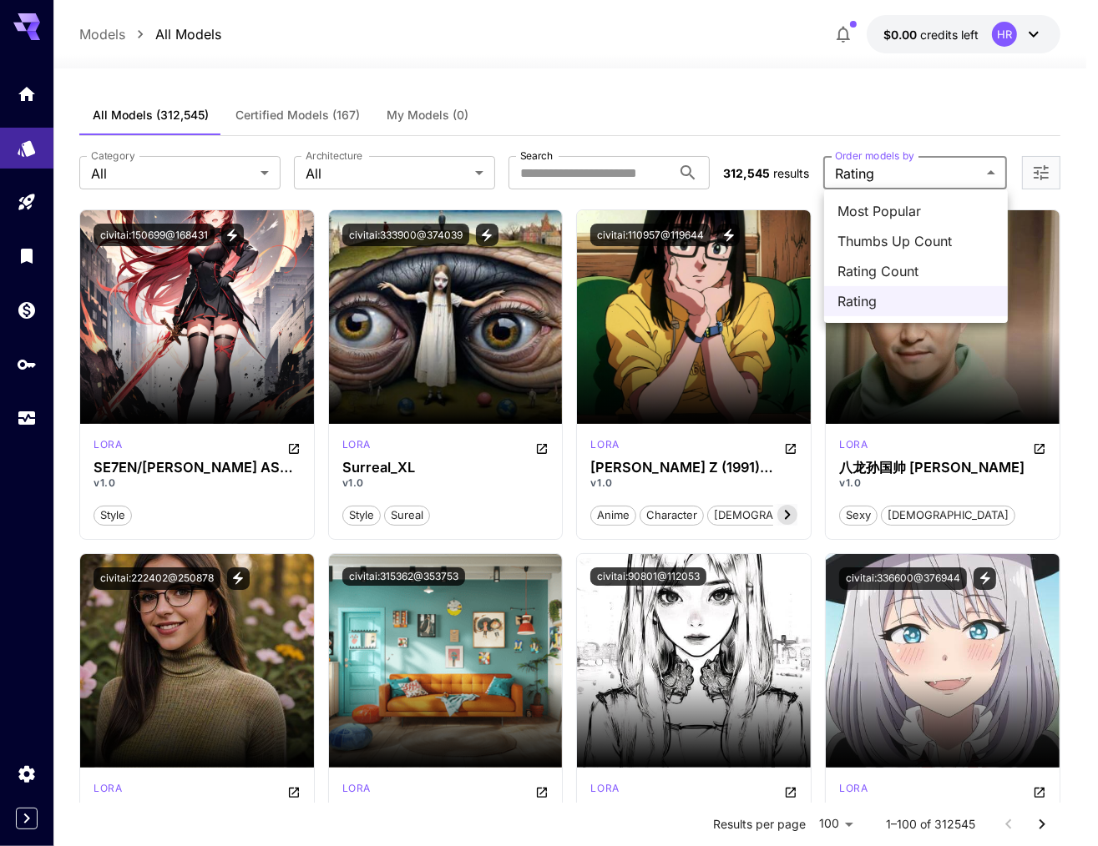
click at [911, 275] on span "Rating Count" at bounding box center [915, 271] width 157 height 20
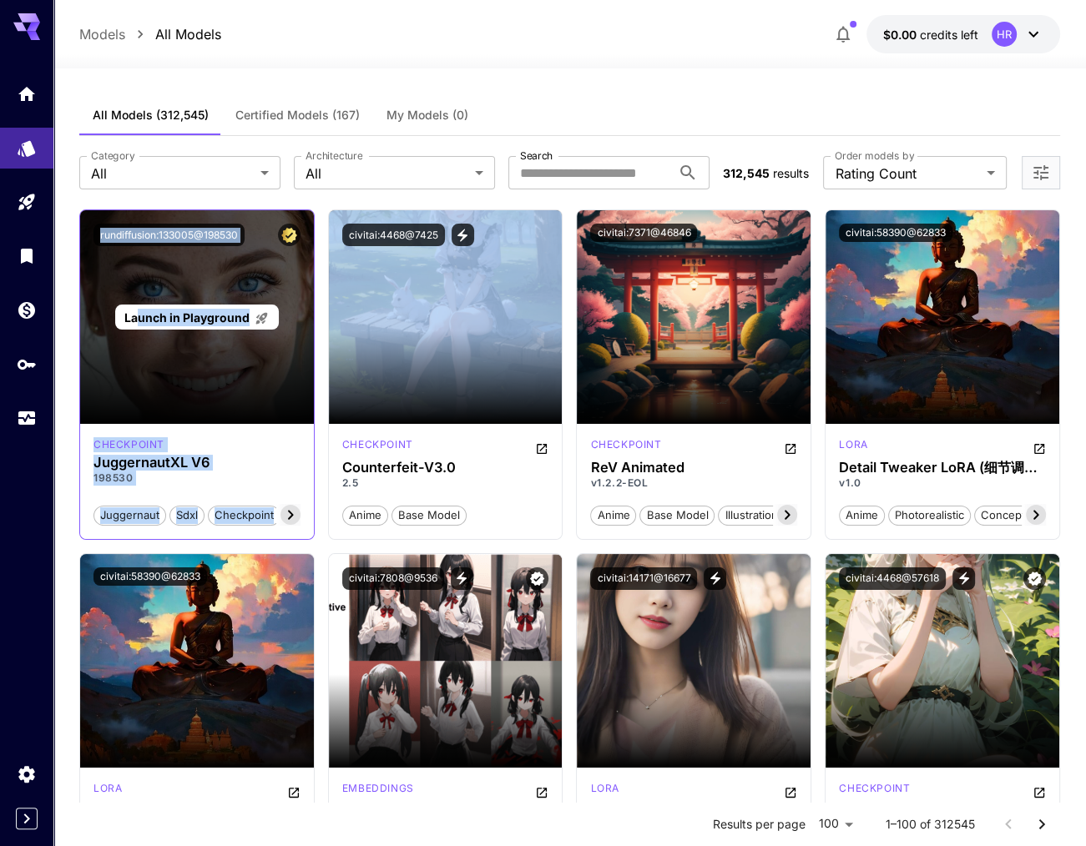
drag, startPoint x: 317, startPoint y: 338, endPoint x: 139, endPoint y: 305, distance: 181.7
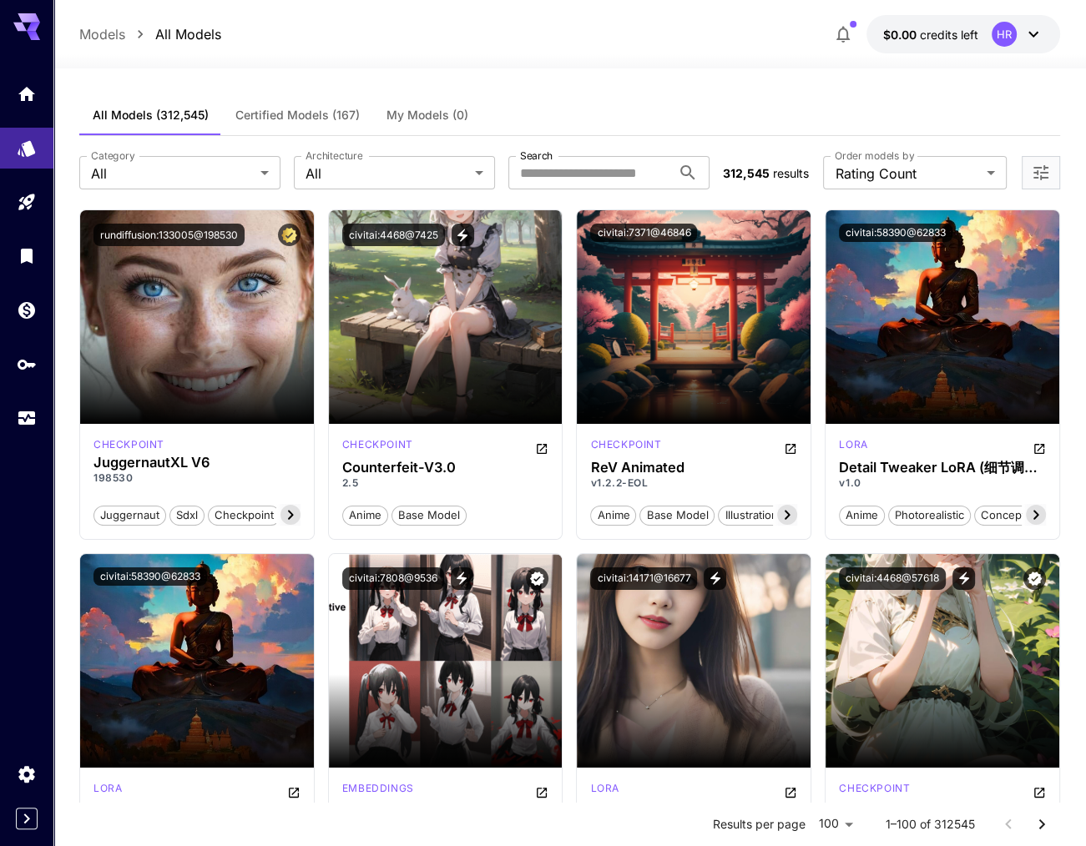
click at [518, 118] on div "All Models (312,545) Certified Models (167) My Models (0)" at bounding box center [569, 115] width 981 height 41
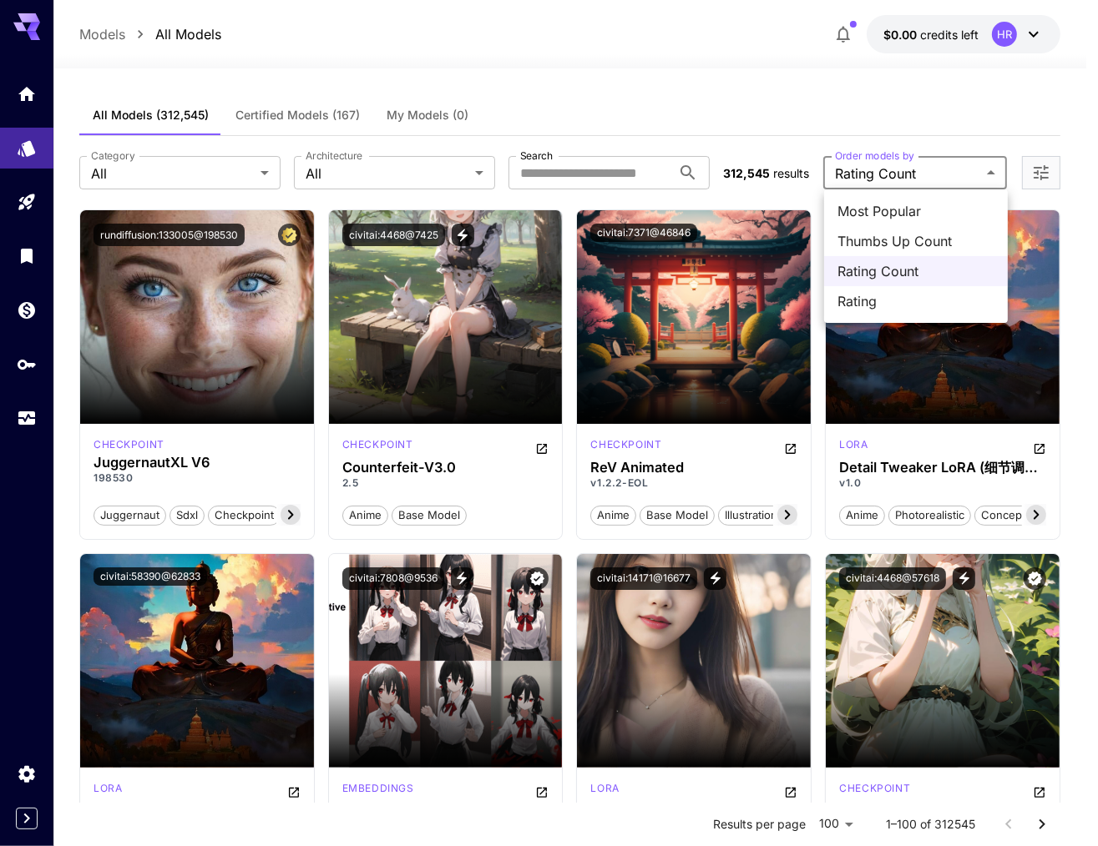
click at [911, 220] on span "Most Popular" at bounding box center [915, 211] width 157 height 20
type input "**********"
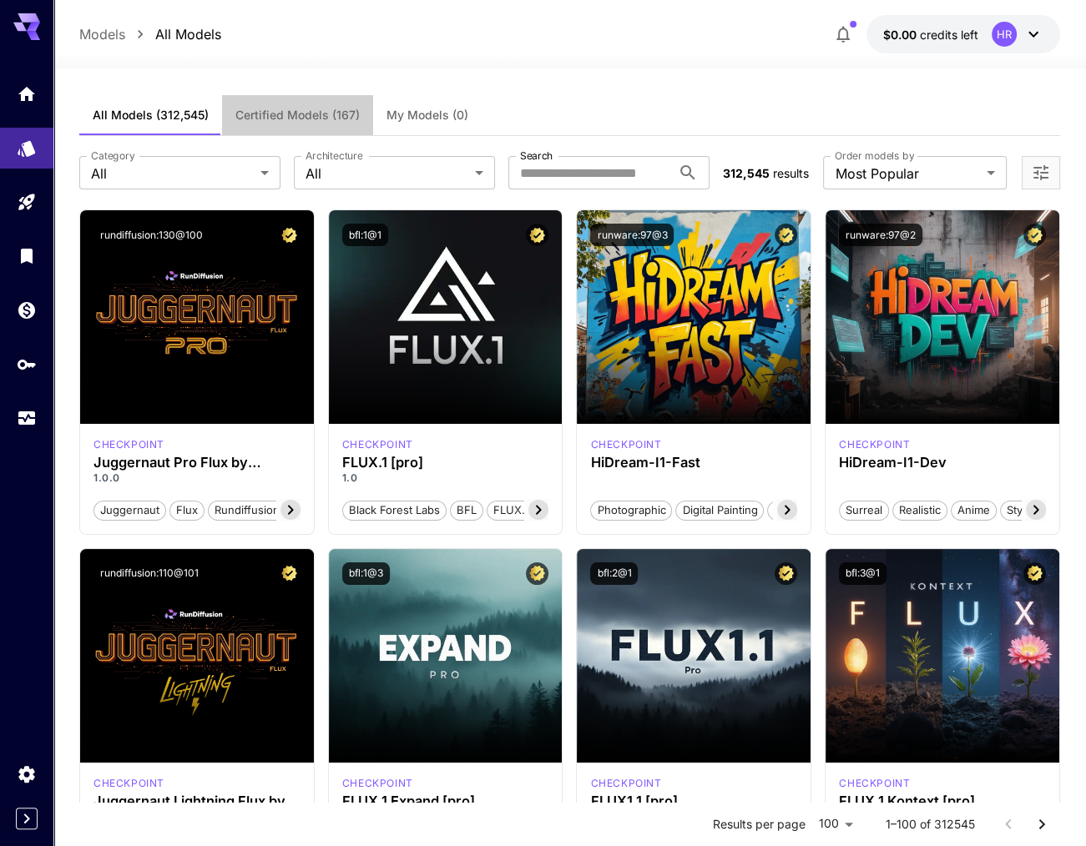
click at [328, 124] on button "Certified Models (167)" at bounding box center [297, 115] width 151 height 40
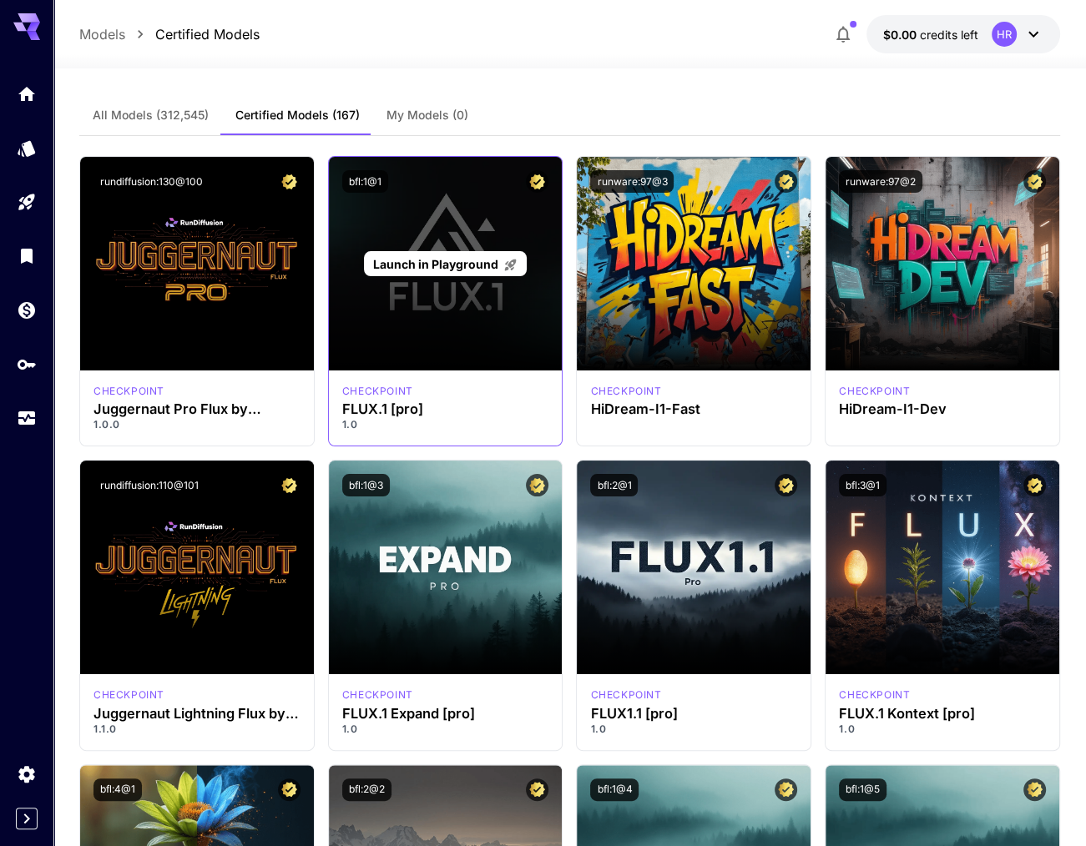
click at [453, 297] on div "Launch in Playground" at bounding box center [446, 264] width 234 height 214
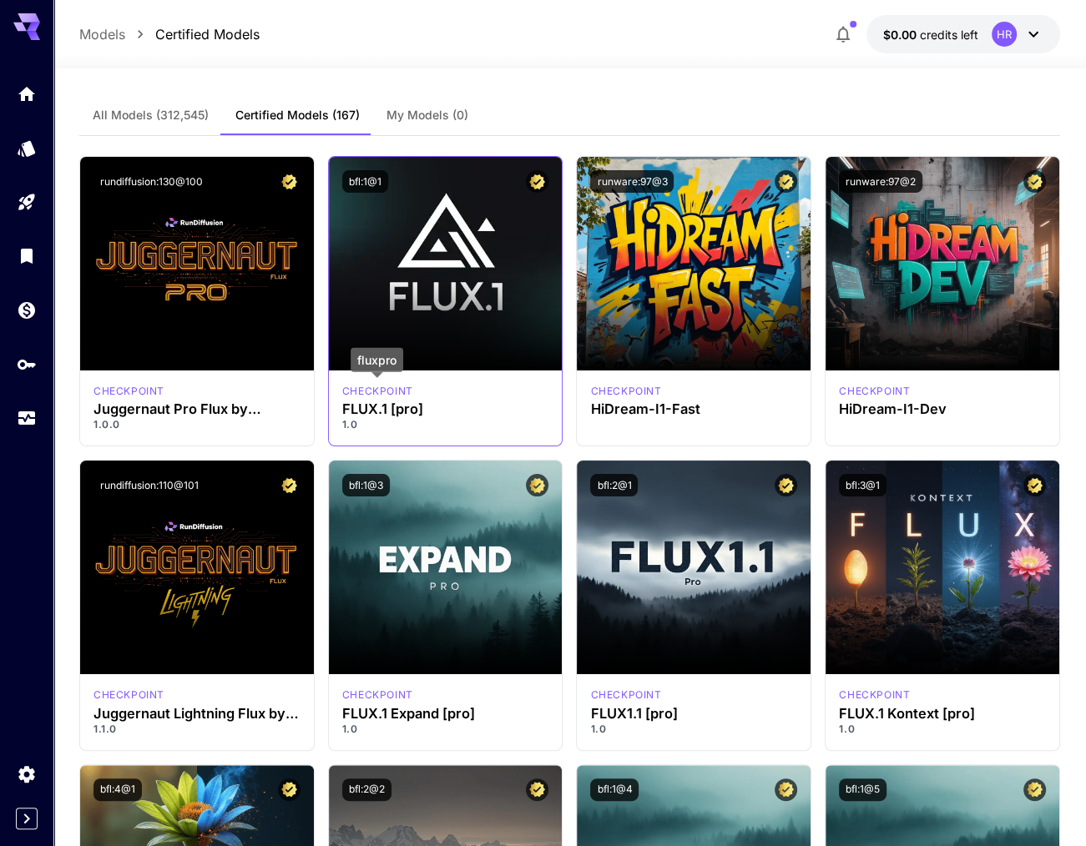
click at [388, 397] on p "checkpoint" at bounding box center [377, 391] width 71 height 15
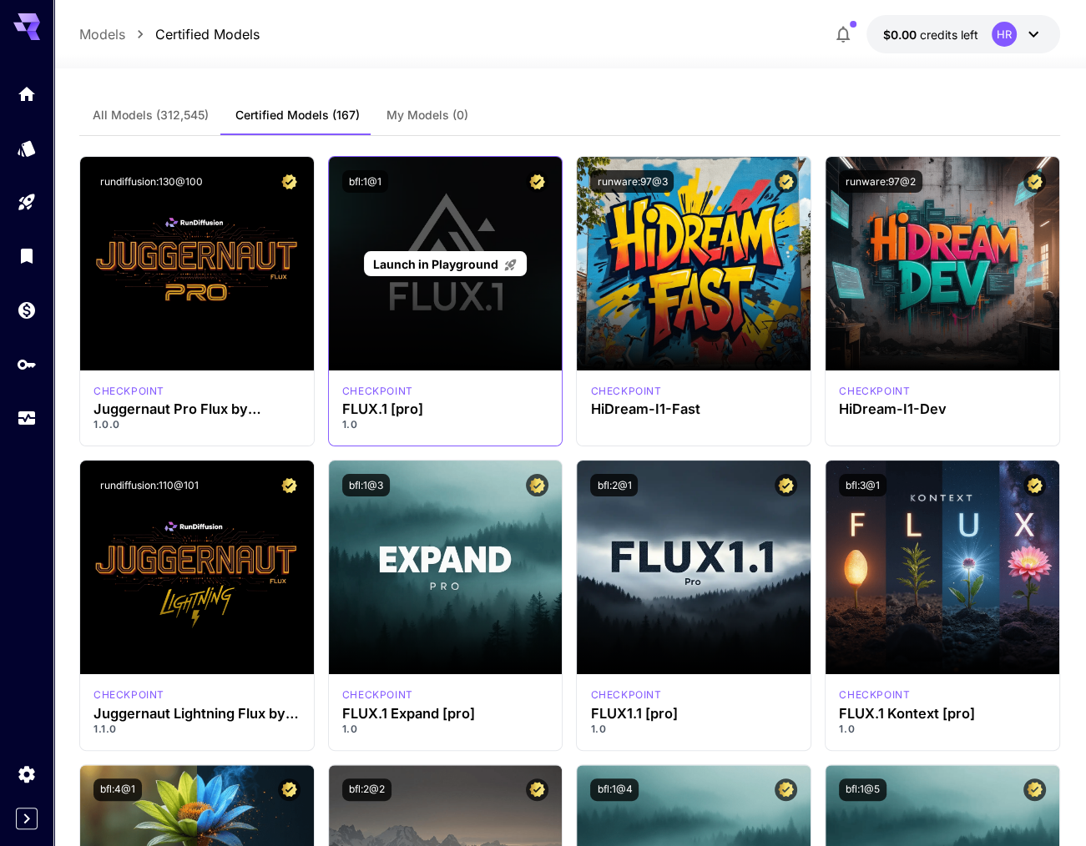
click at [490, 318] on div "Launch in Playground" at bounding box center [446, 264] width 234 height 214
click at [462, 208] on div "Launch in Playground" at bounding box center [446, 264] width 234 height 214
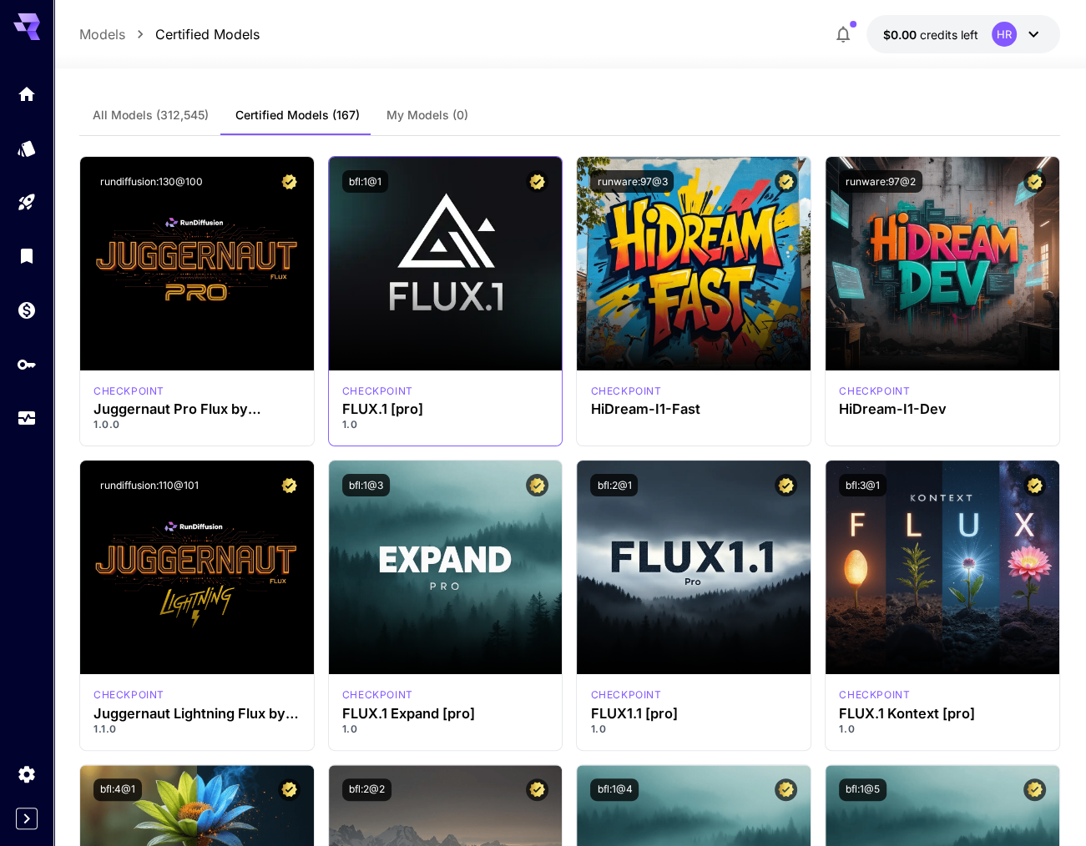
drag, startPoint x: 538, startPoint y: 201, endPoint x: 536, endPoint y: 193, distance: 8.5
click at [536, 193] on div "bfl:1@1" at bounding box center [446, 181] width 234 height 49
click at [36, 369] on icon "API Keys" at bounding box center [28, 359] width 20 height 20
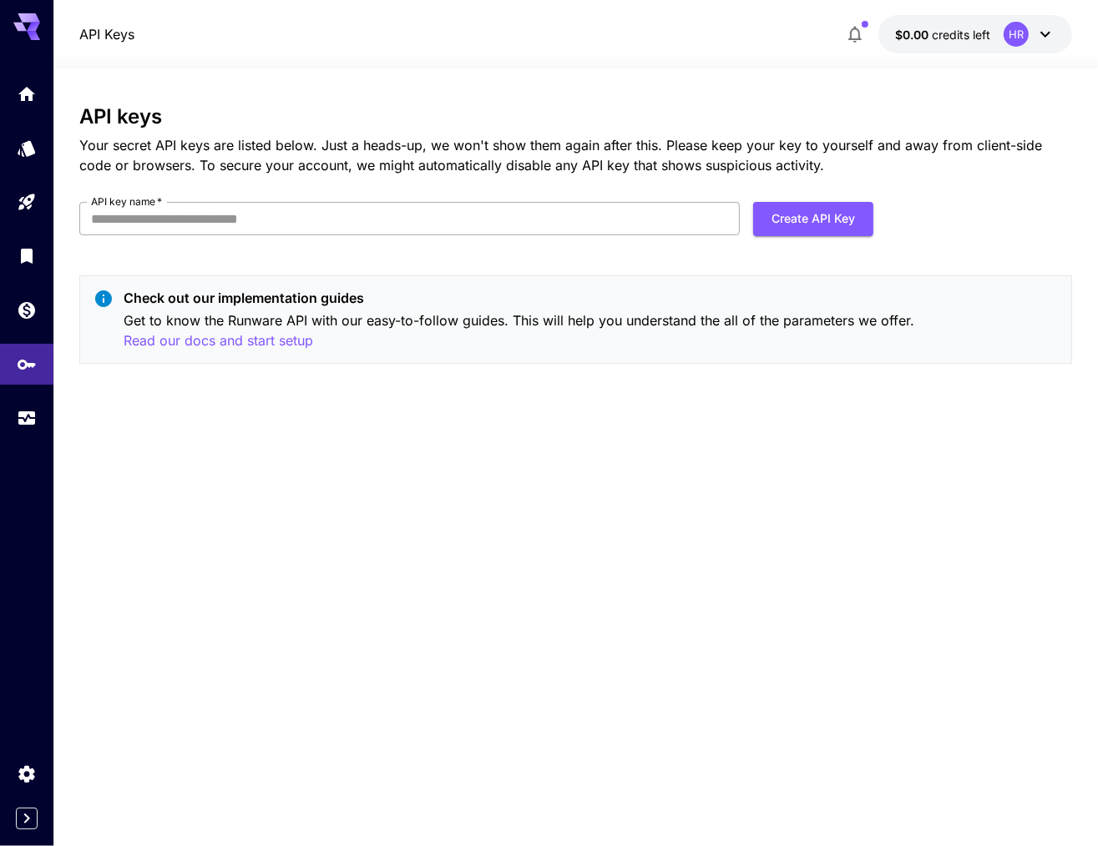
click at [181, 213] on input "API key name   *" at bounding box center [409, 218] width 660 height 33
click at [242, 135] on p "Your secret API keys are listed below. Just a heads-up, we won't show them agai…" at bounding box center [575, 155] width 992 height 40
click at [43, 406] on link at bounding box center [26, 418] width 53 height 41
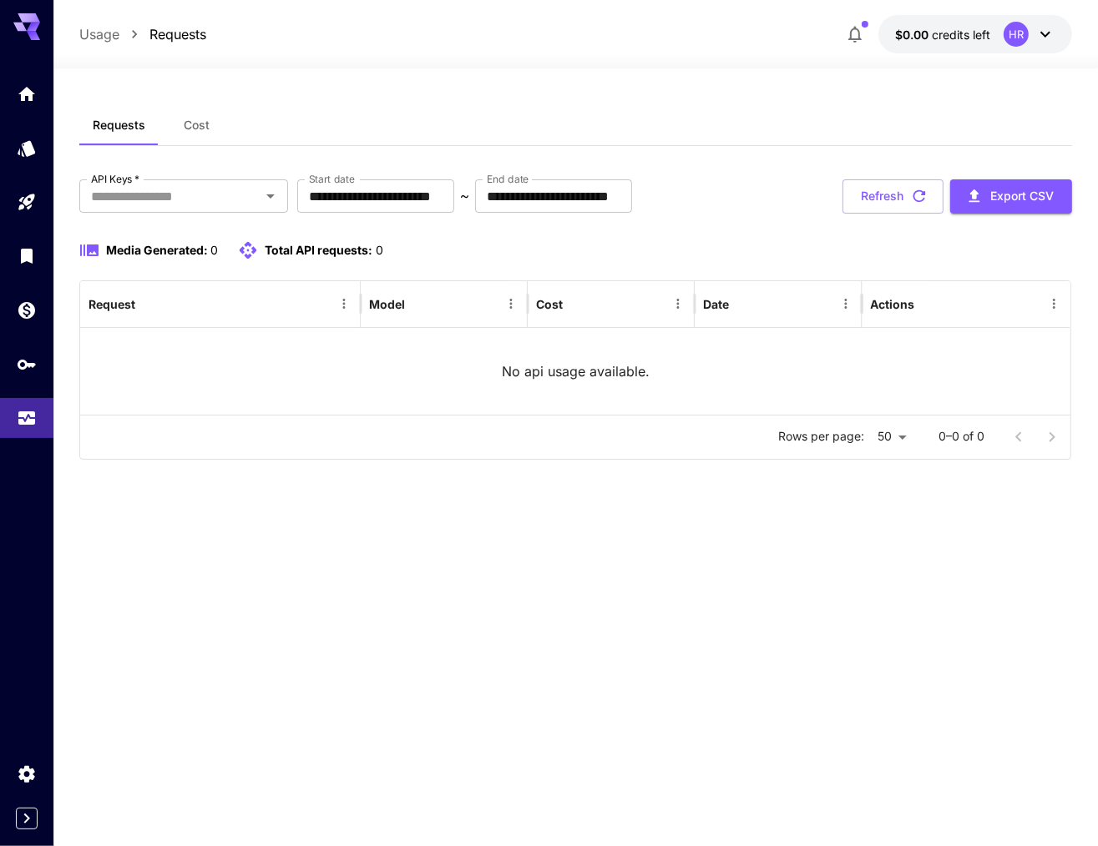
click at [206, 116] on button "Cost" at bounding box center [196, 125] width 75 height 40
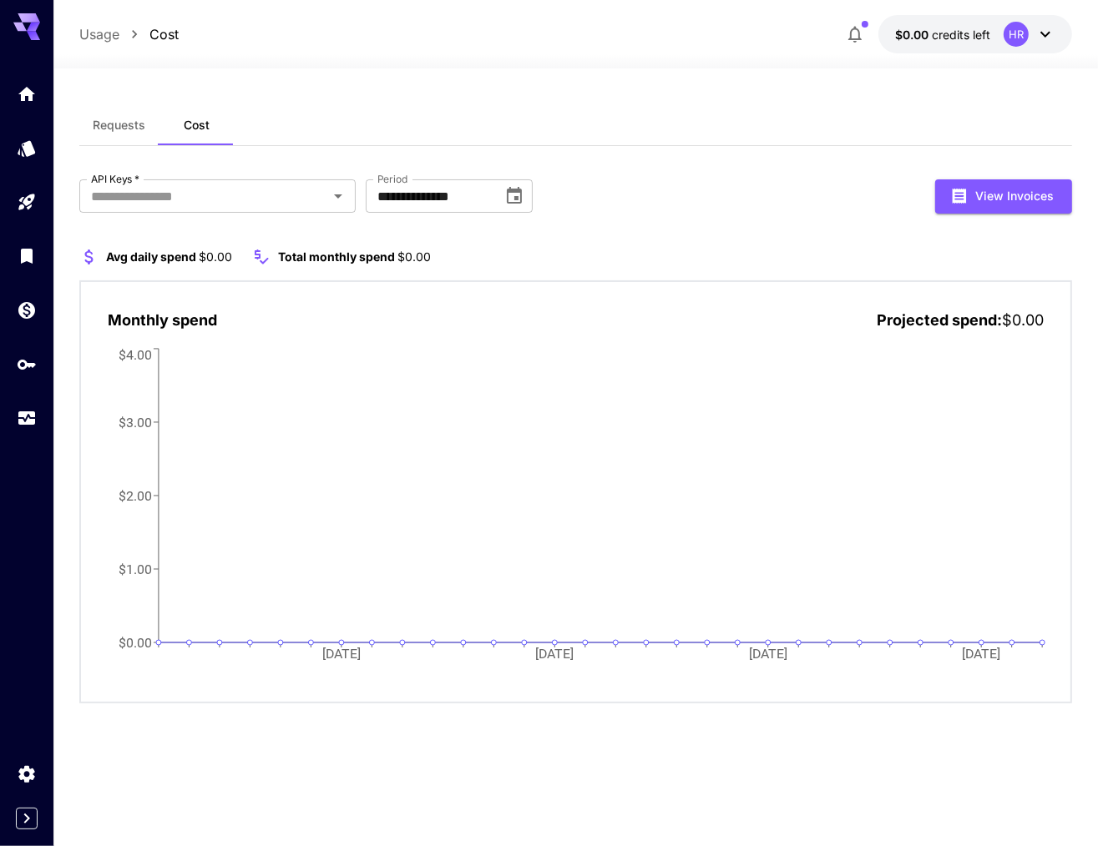
click at [1024, 35] on div "HR" at bounding box center [1015, 34] width 25 height 25
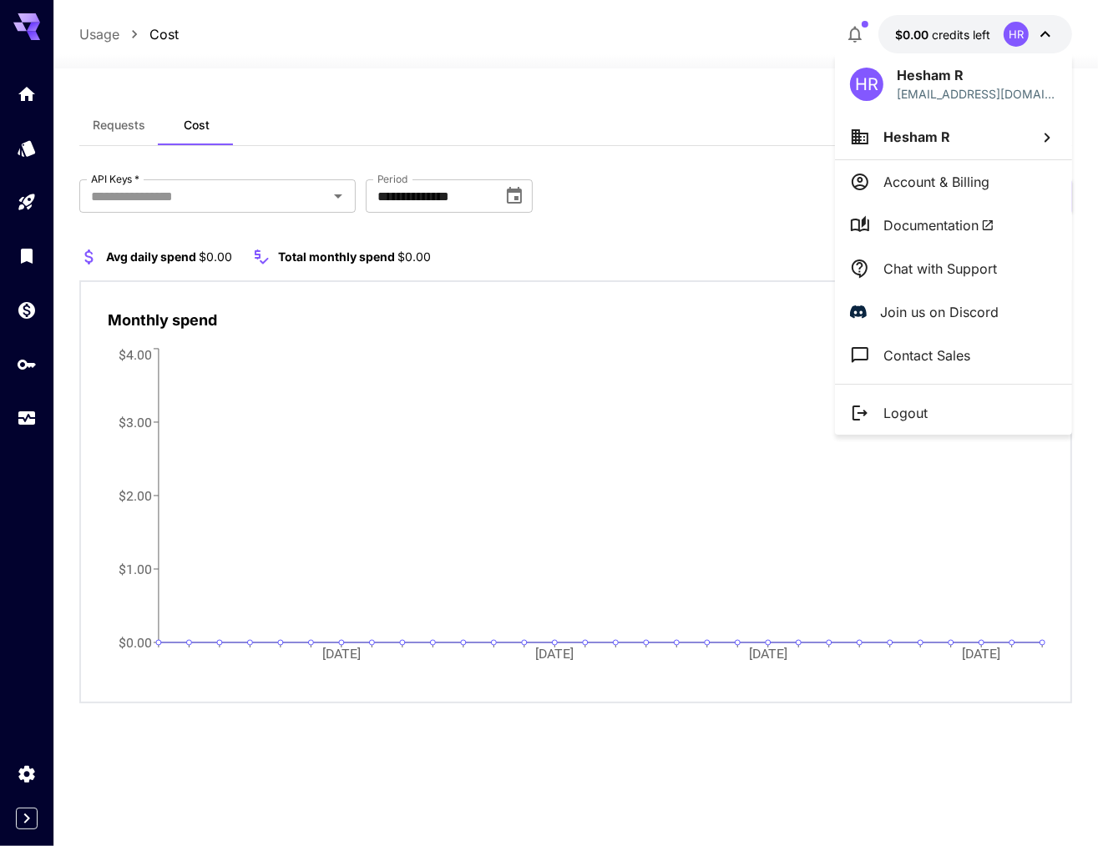
click at [947, 178] on p "Account & Billing" at bounding box center [936, 182] width 106 height 20
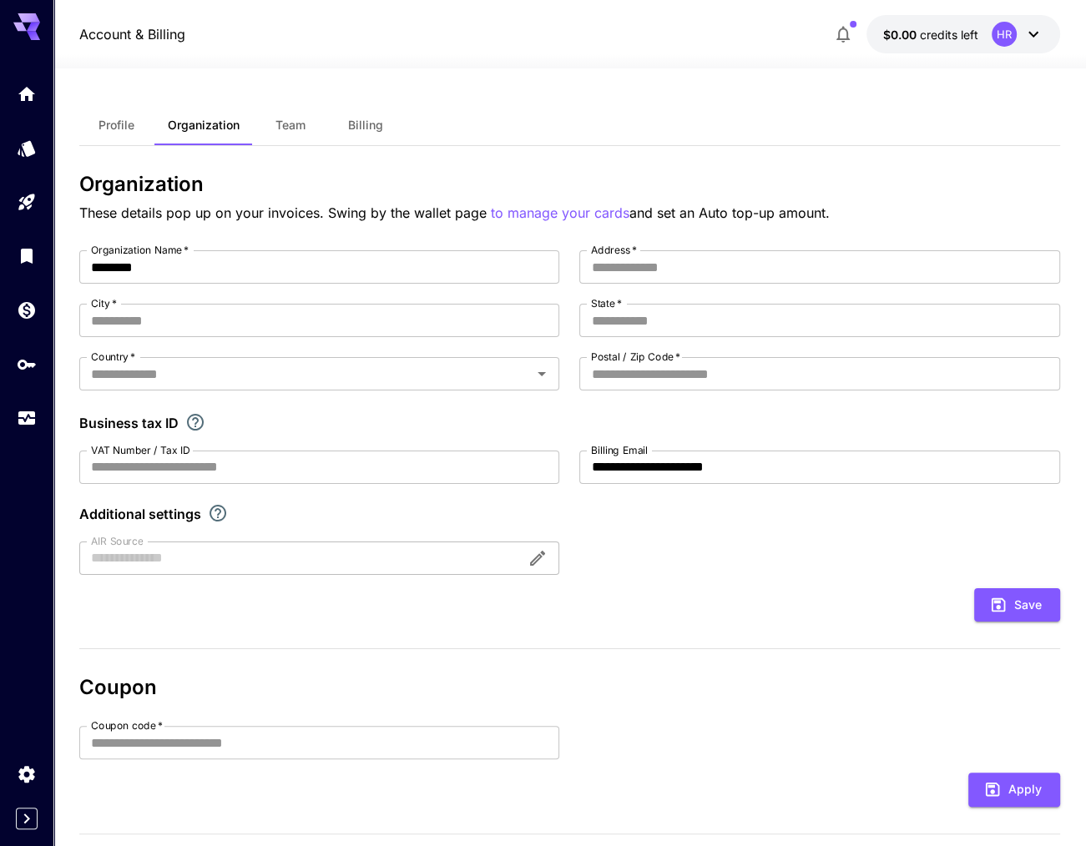
click at [292, 121] on span "Team" at bounding box center [290, 125] width 30 height 15
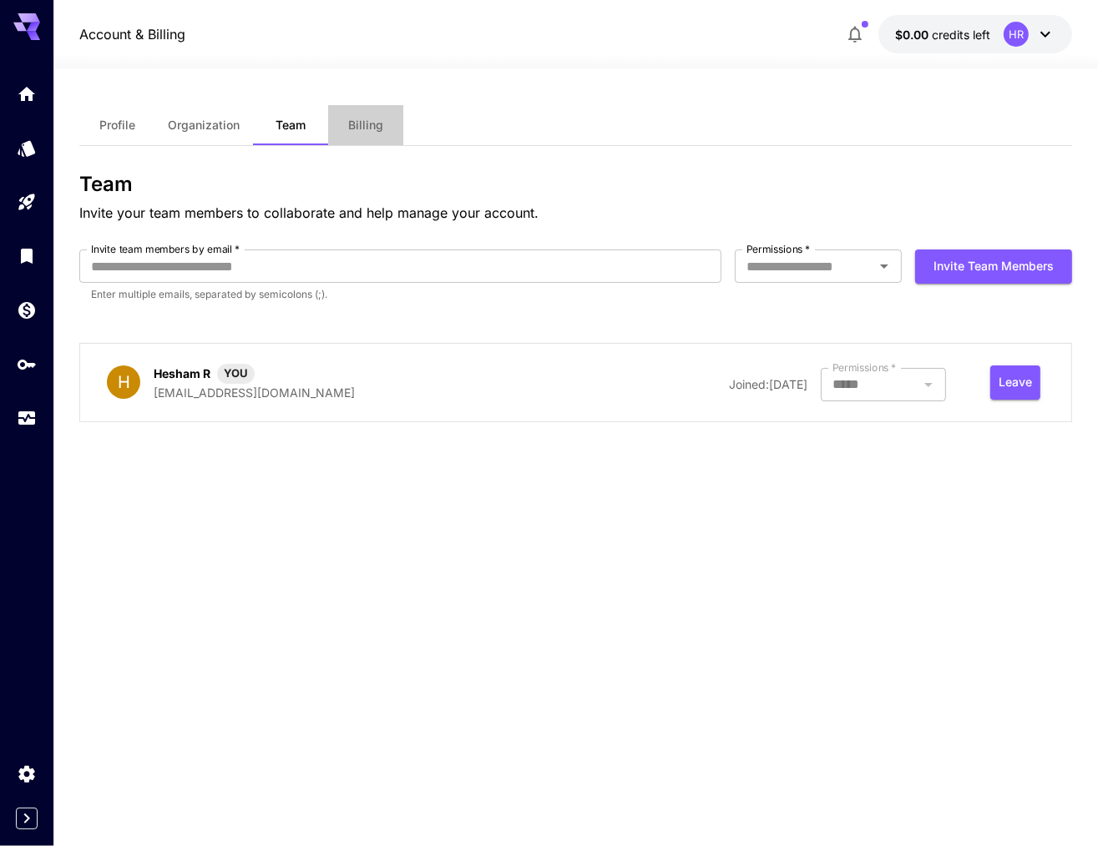
click at [376, 132] on span "Billing" at bounding box center [365, 125] width 35 height 15
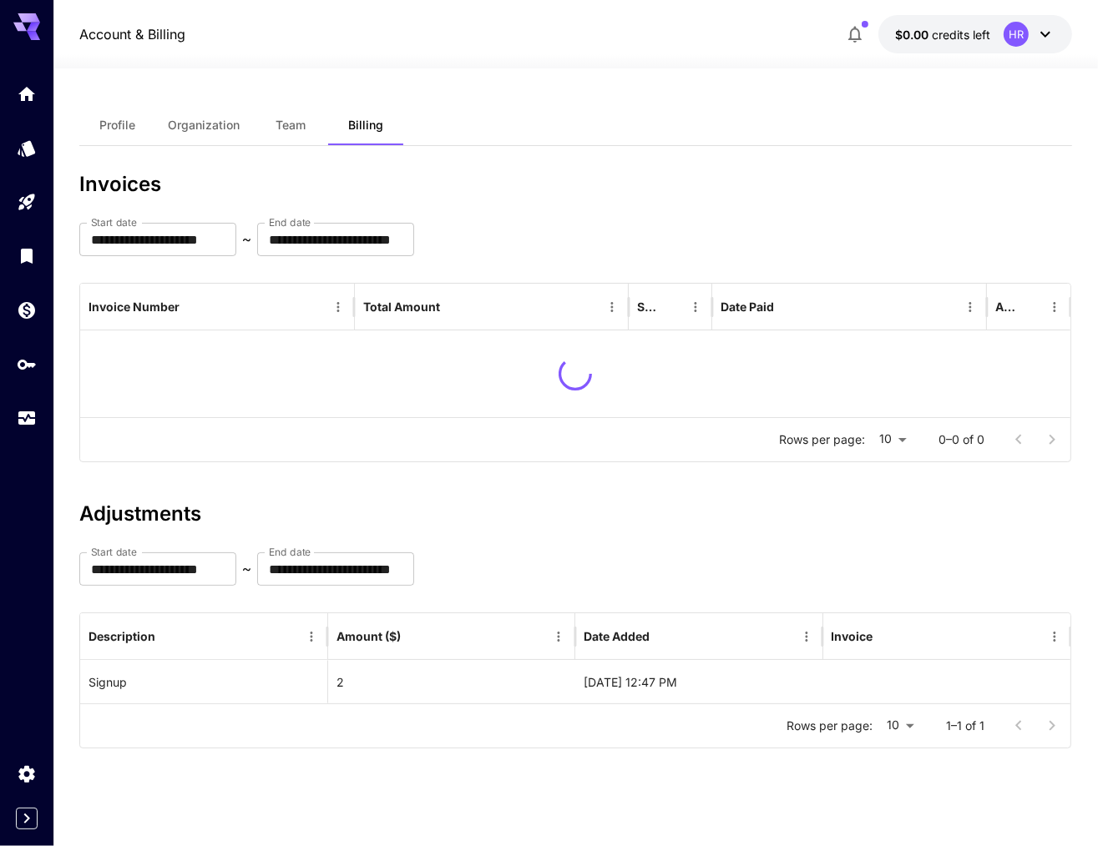
click at [1042, 44] on div "HR" at bounding box center [1029, 34] width 52 height 25
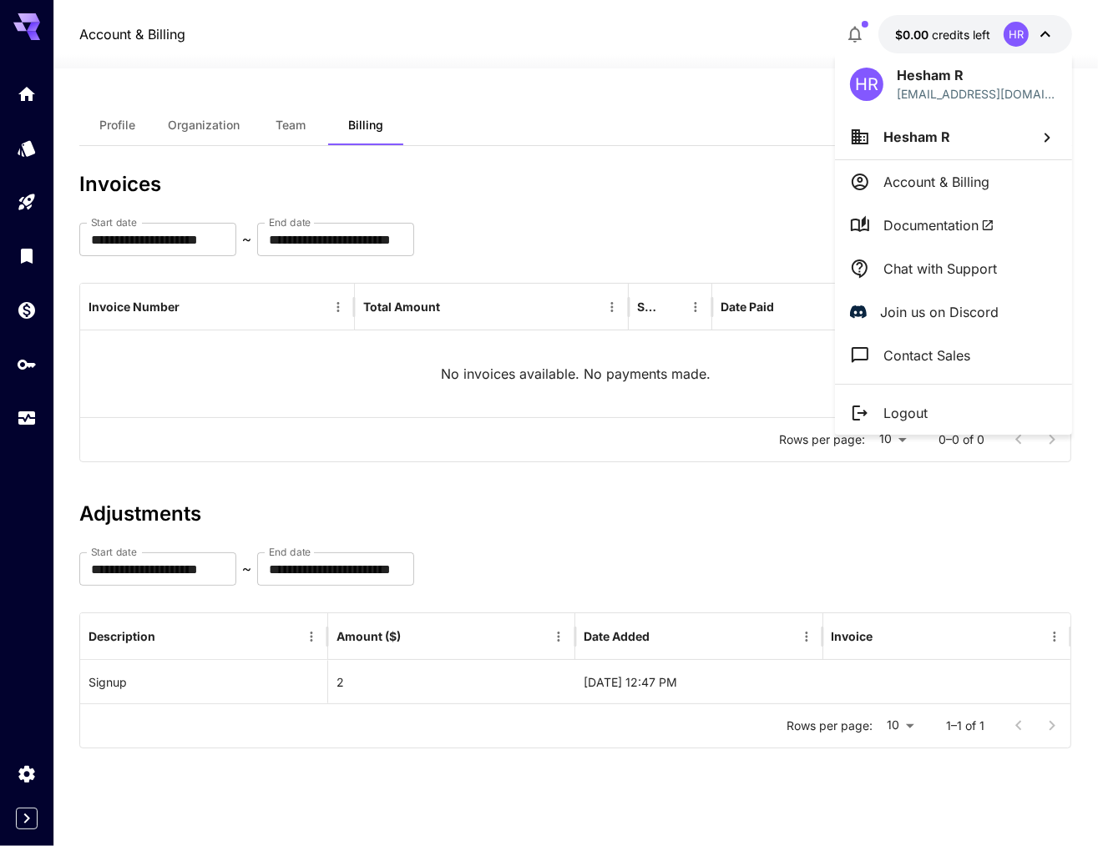
click at [968, 137] on li "Hesham R" at bounding box center [953, 136] width 237 height 45
click at [624, 66] on div at bounding box center [549, 423] width 1098 height 846
click at [23, 25] on div at bounding box center [549, 423] width 1098 height 846
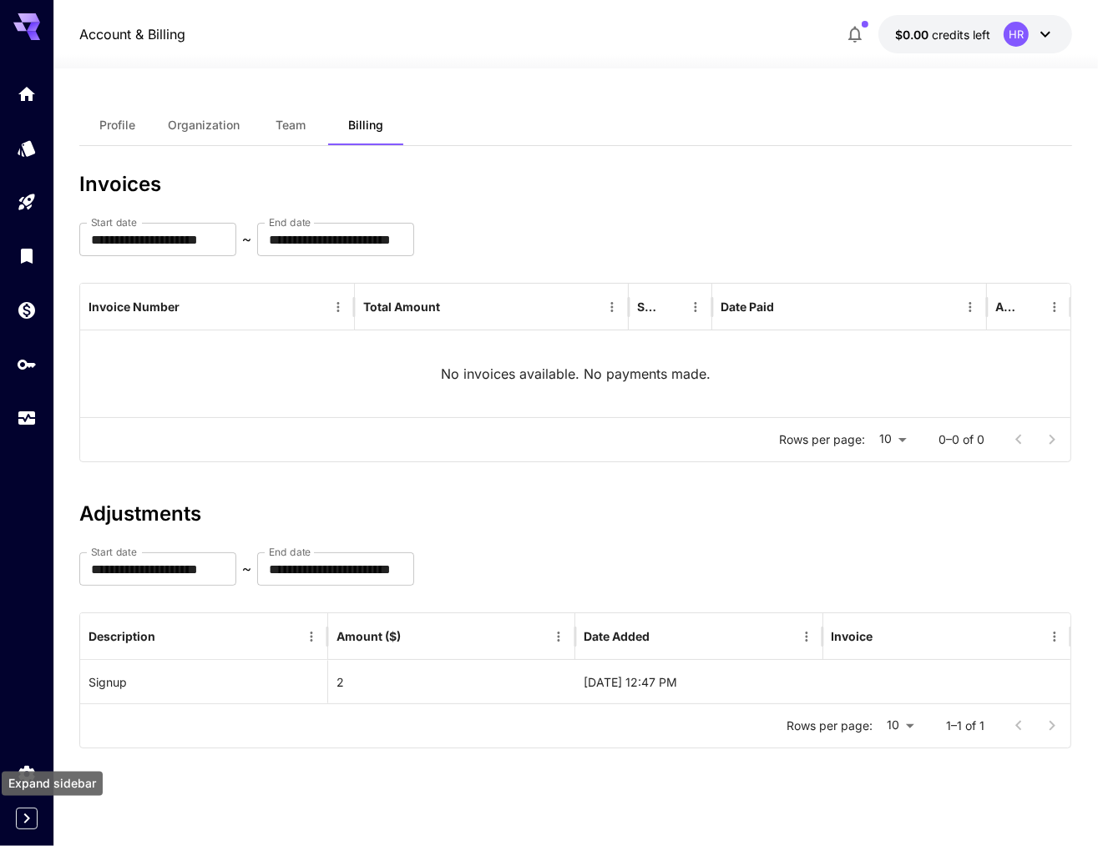
click at [20, 819] on icon "Expand sidebar" at bounding box center [27, 819] width 20 height 20
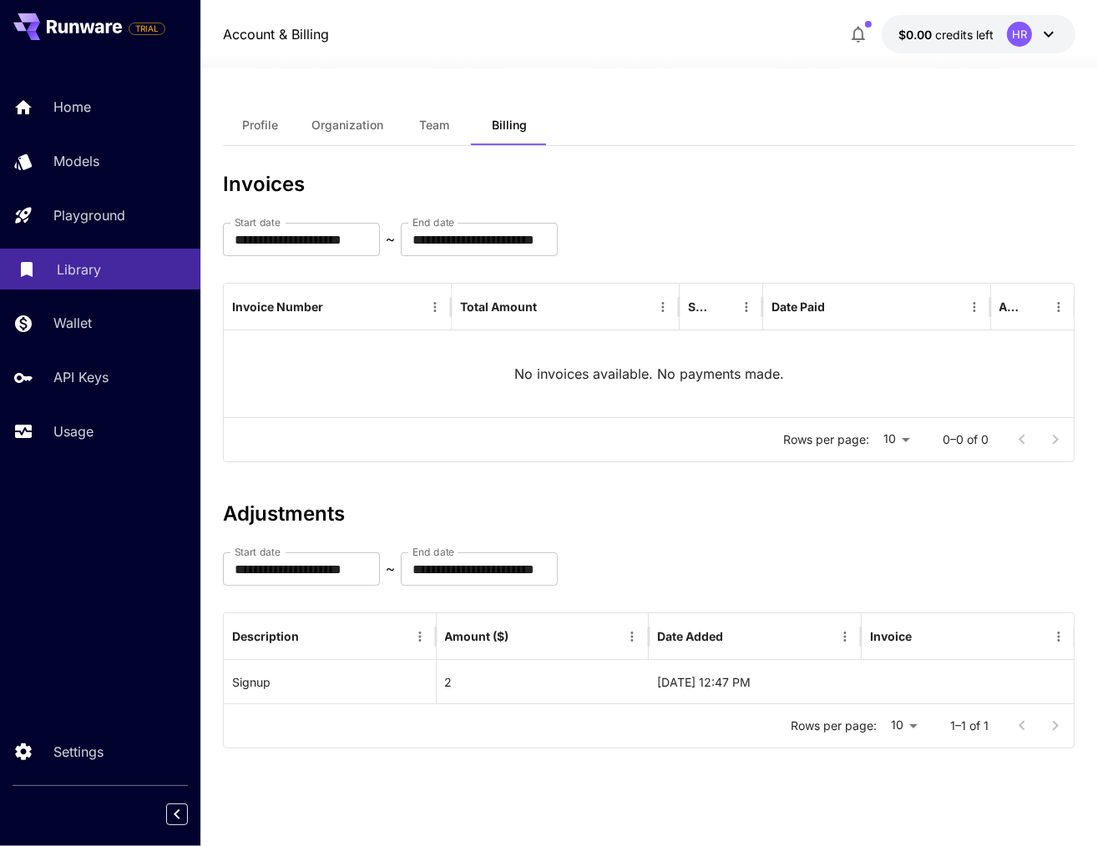
click at [114, 274] on div "Library" at bounding box center [122, 270] width 130 height 20
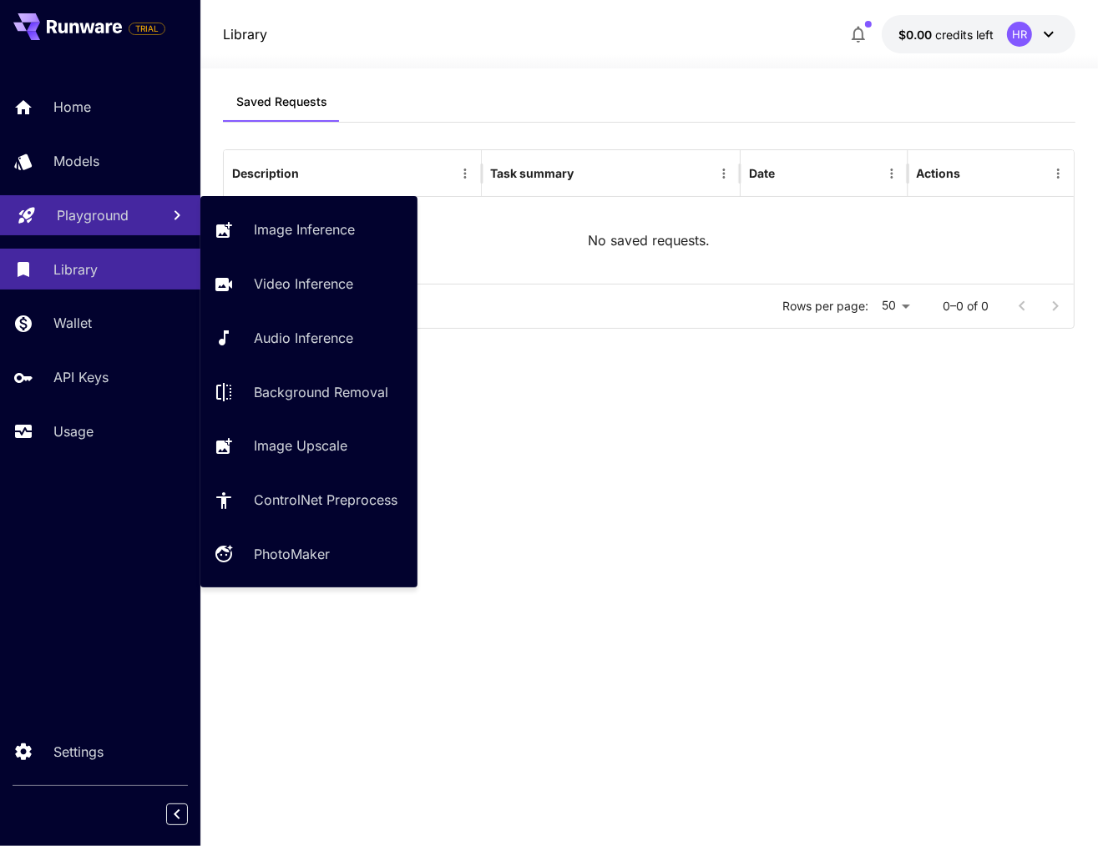
click at [114, 223] on p "Playground" at bounding box center [93, 215] width 72 height 20
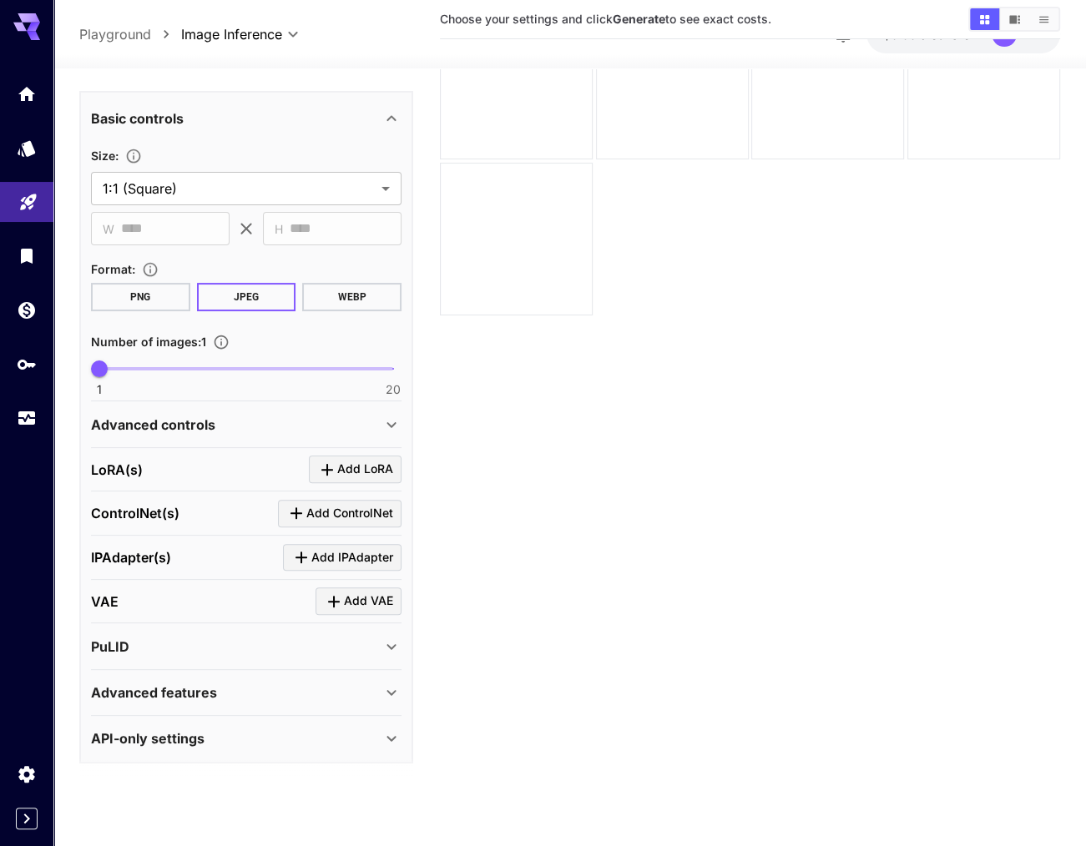
scroll to position [132, 0]
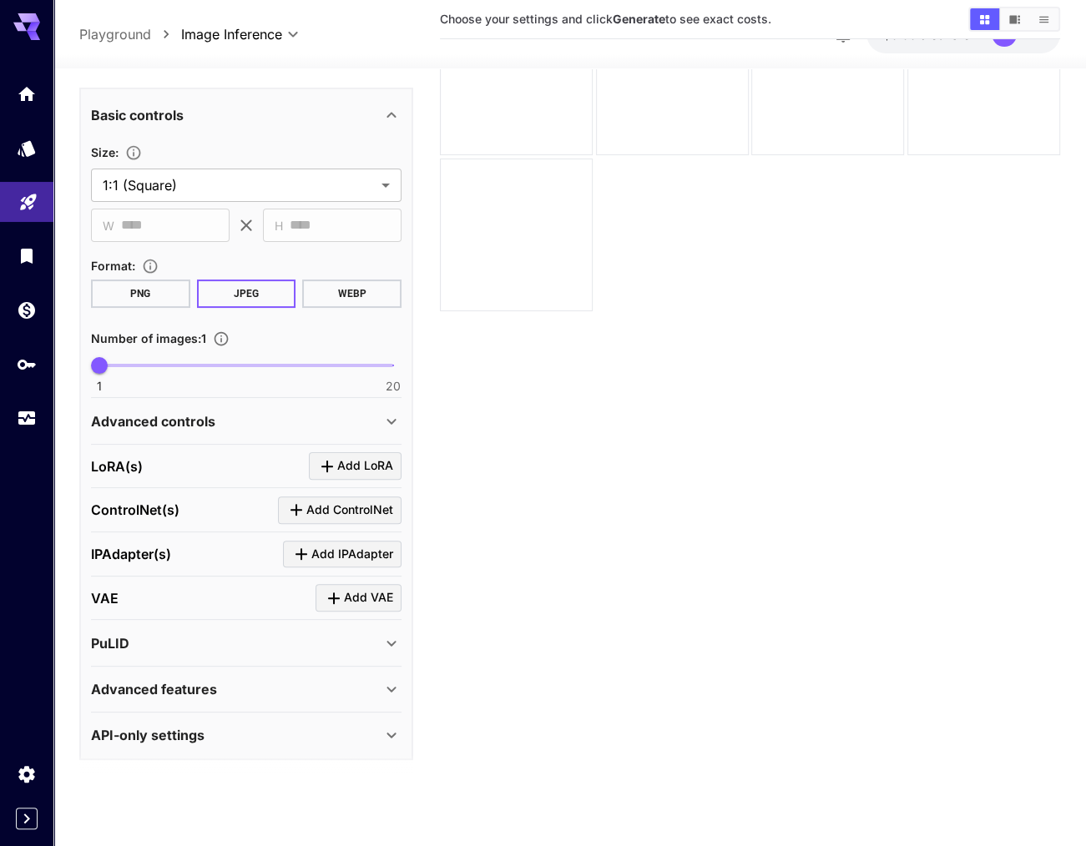
click at [230, 726] on div "API-only settings" at bounding box center [236, 736] width 290 height 20
click at [231, 728] on div "API-only settings" at bounding box center [236, 736] width 290 height 20
click at [235, 679] on div "Advanced features" at bounding box center [236, 689] width 290 height 20
click at [230, 685] on div "Advanced features" at bounding box center [236, 689] width 290 height 20
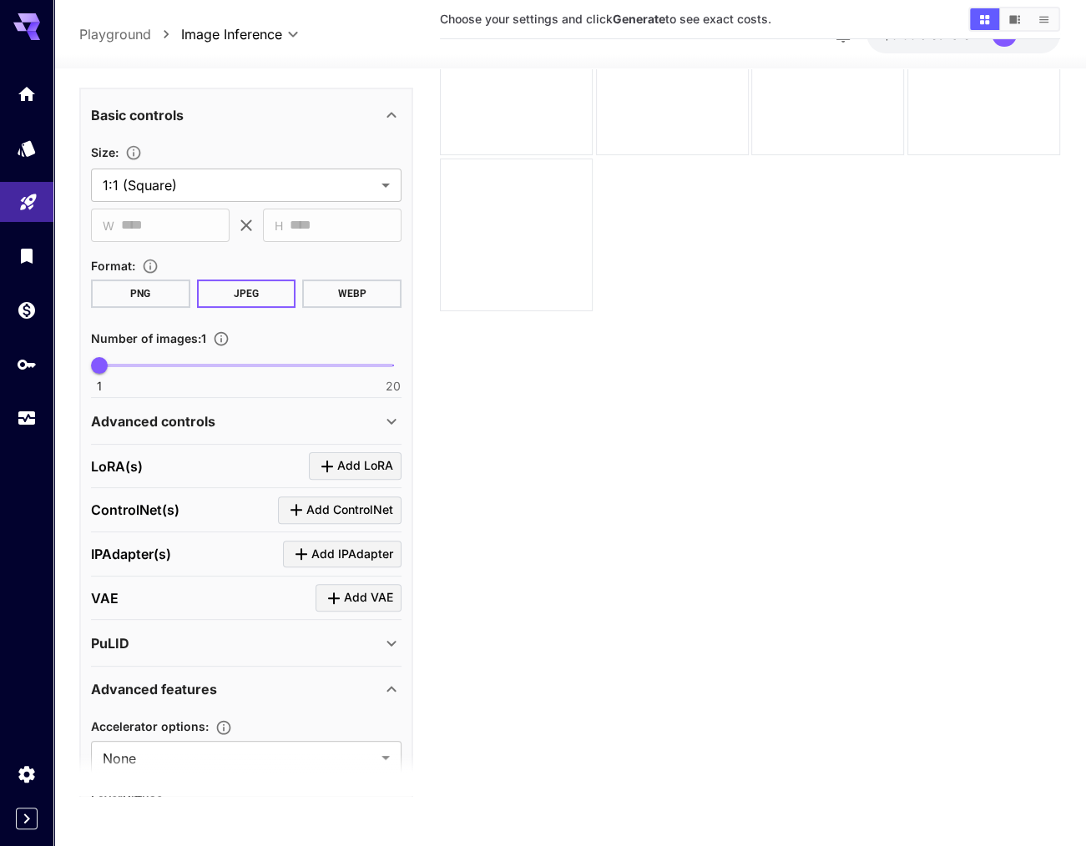
click at [230, 691] on div "Advanced features" at bounding box center [236, 689] width 290 height 20
click at [15, 132] on link at bounding box center [26, 148] width 53 height 41
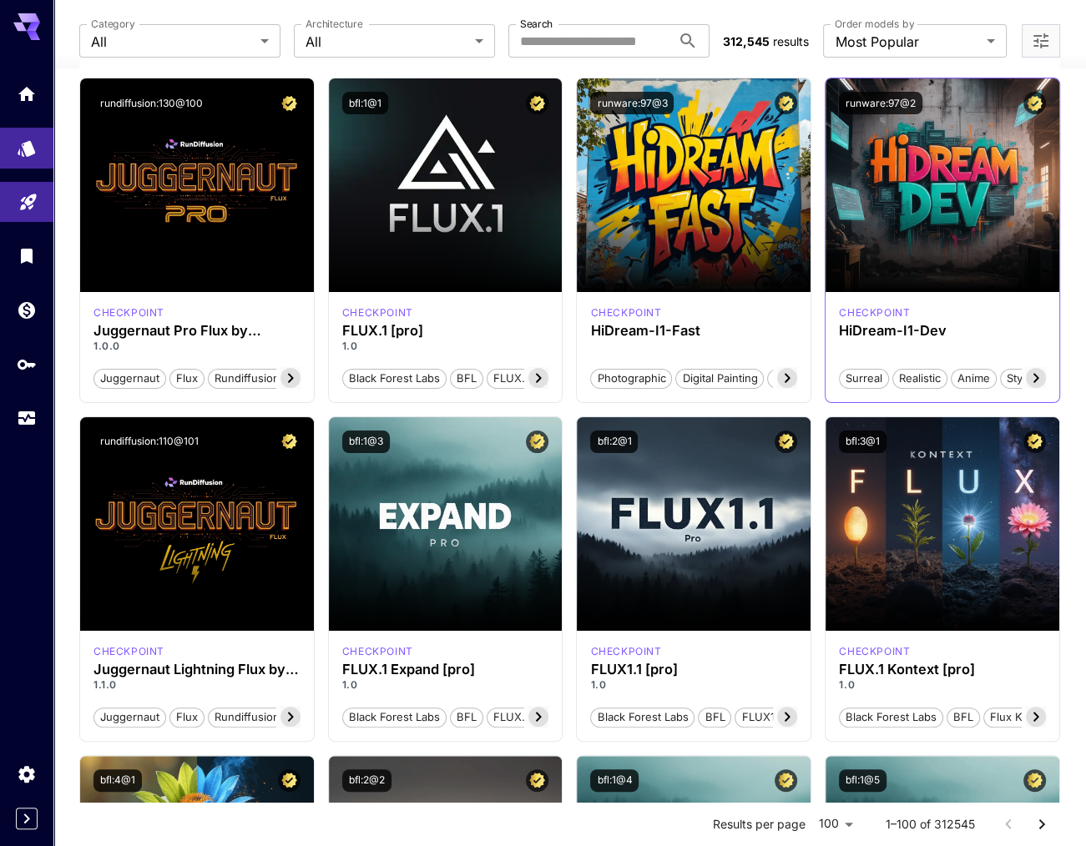
click at [1037, 383] on icon at bounding box center [1036, 378] width 20 height 20
click at [1037, 383] on span "Stylized" at bounding box center [1019, 379] width 52 height 17
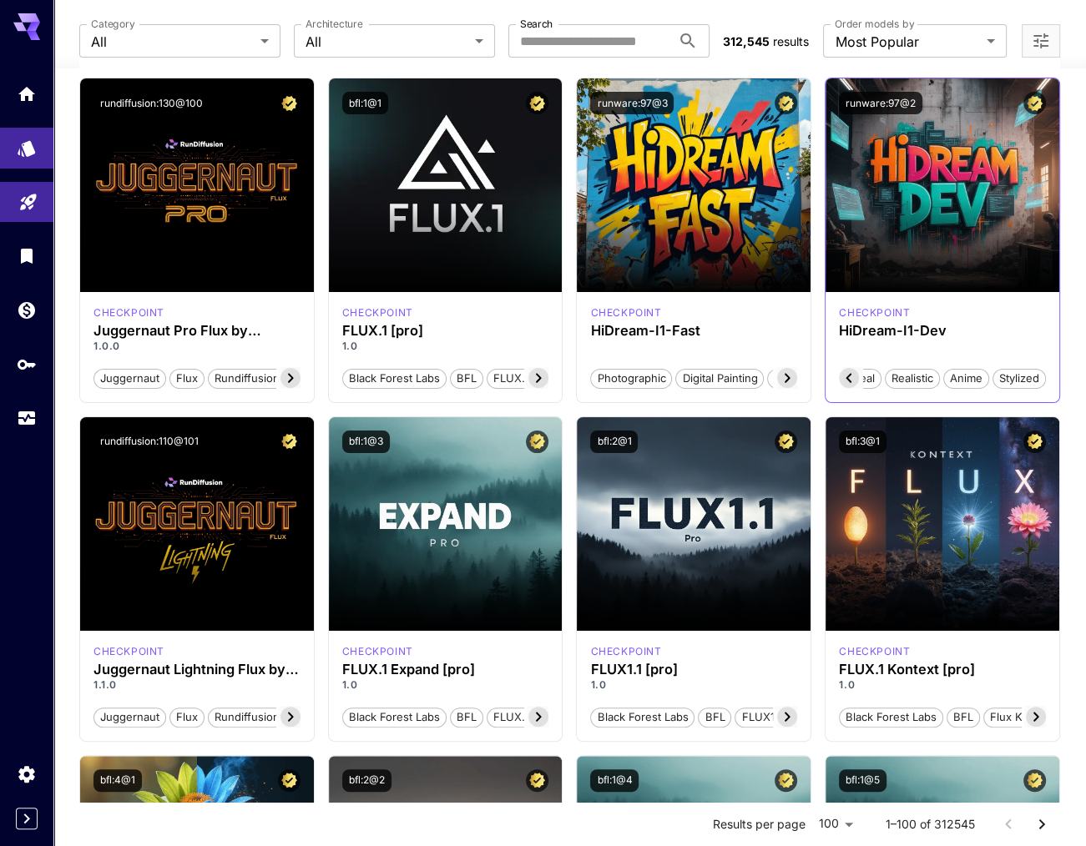
click at [916, 376] on span "Realistic" at bounding box center [912, 379] width 53 height 17
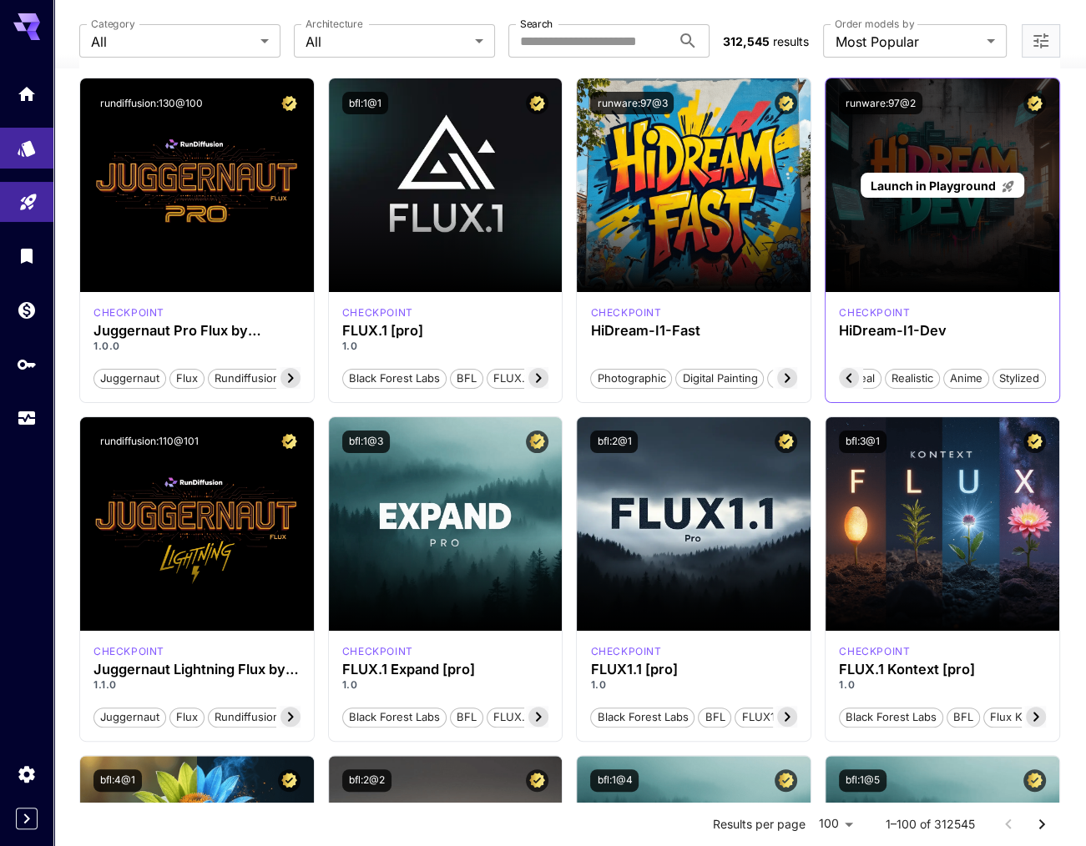
click at [968, 220] on div "Launch in Playground" at bounding box center [942, 185] width 234 height 214
click at [966, 189] on span "Launch in Playground" at bounding box center [933, 186] width 125 height 14
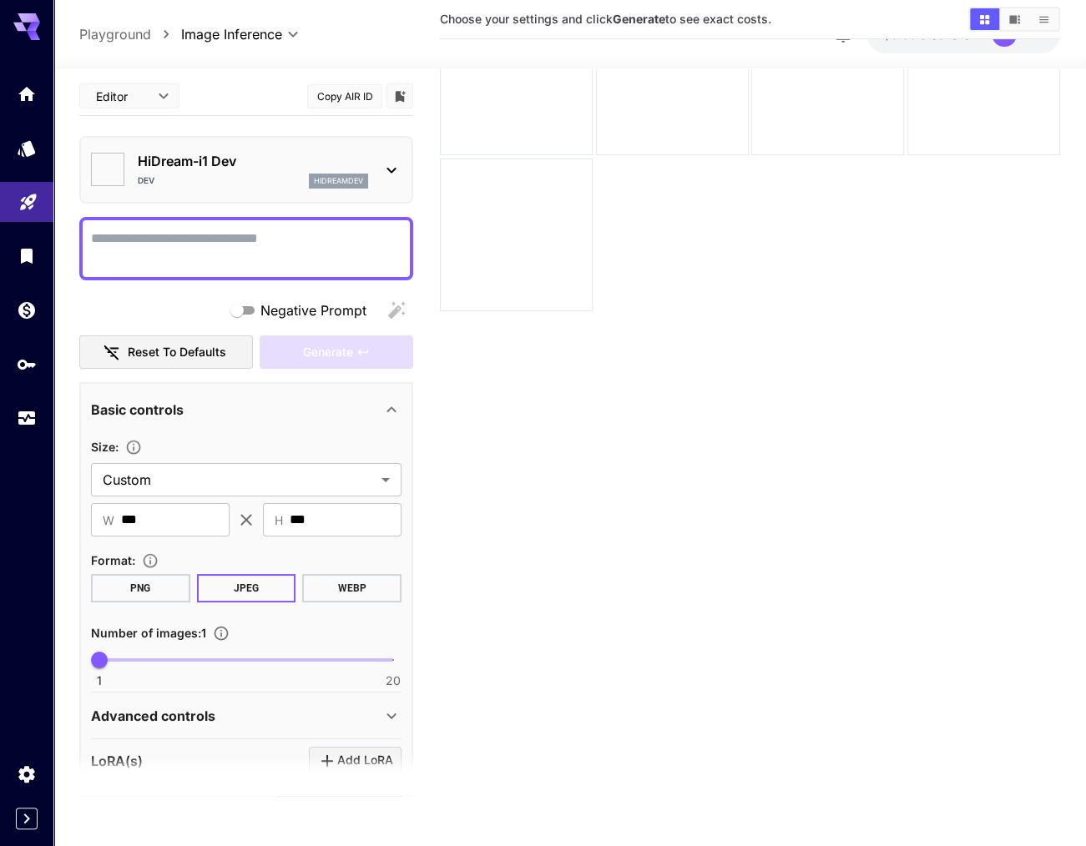
type input "*******"
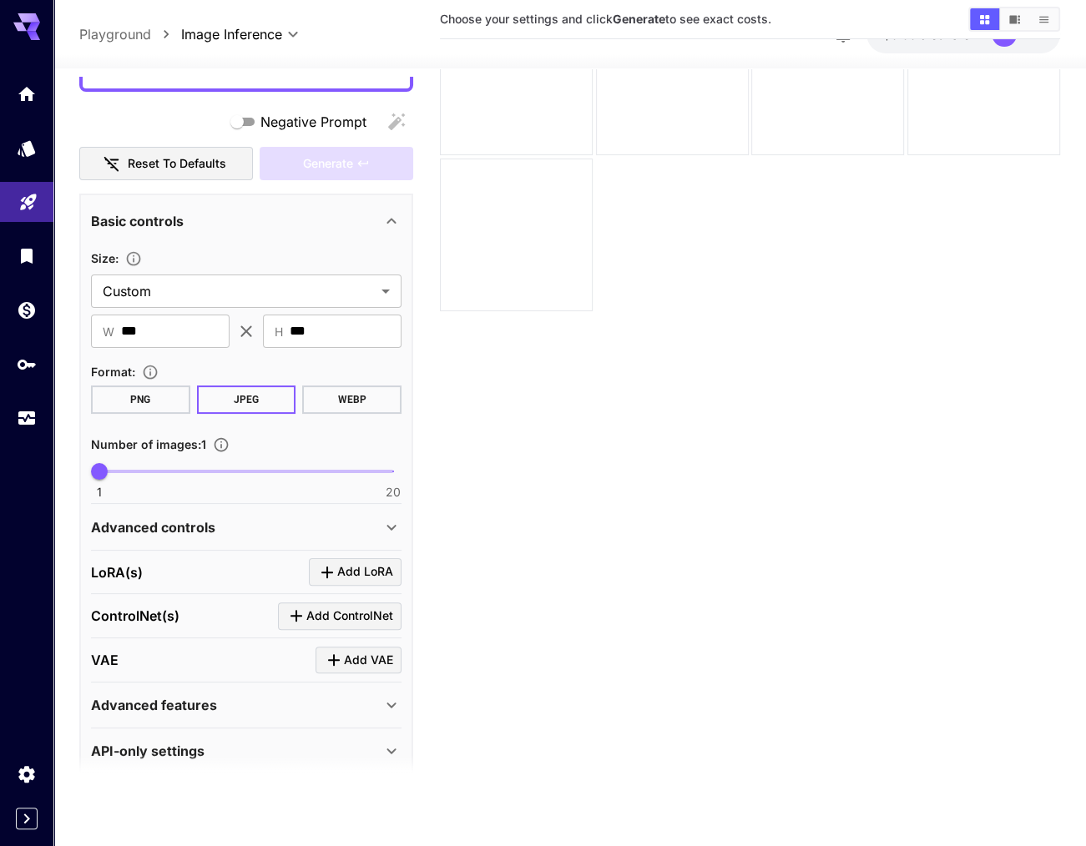
scroll to position [205, 0]
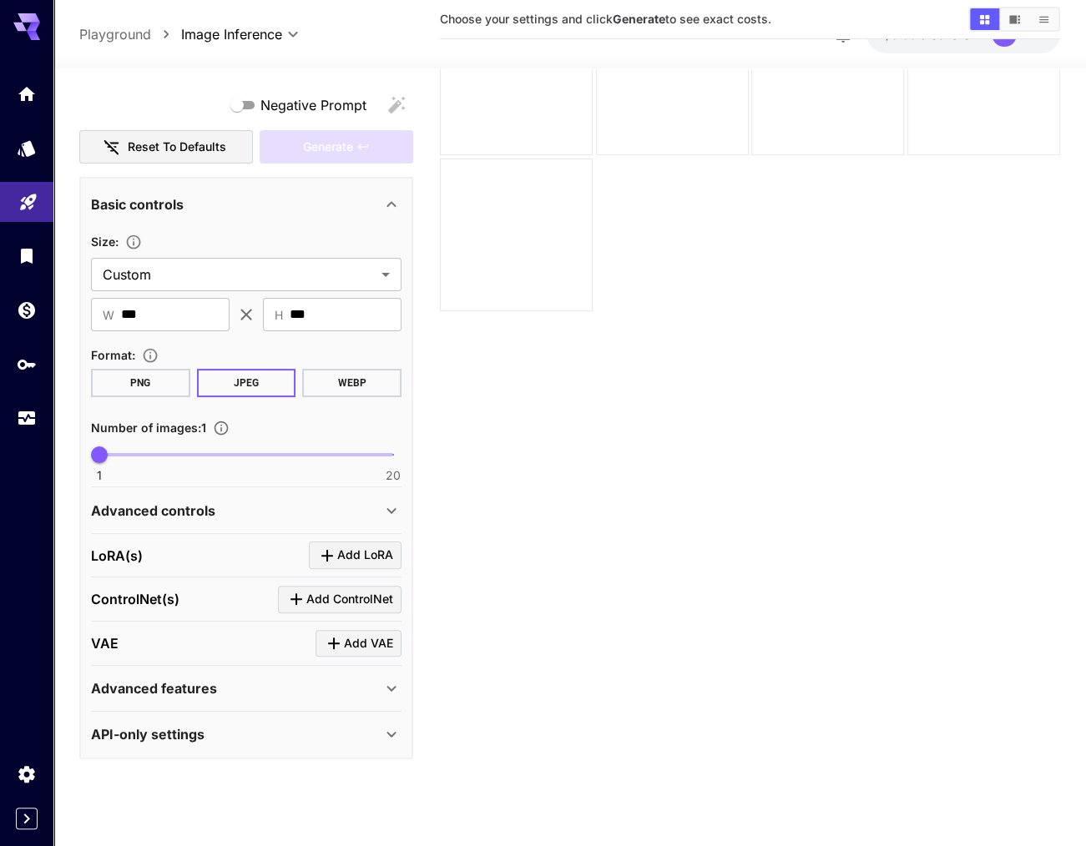
click at [281, 501] on div "Advanced controls" at bounding box center [236, 511] width 290 height 20
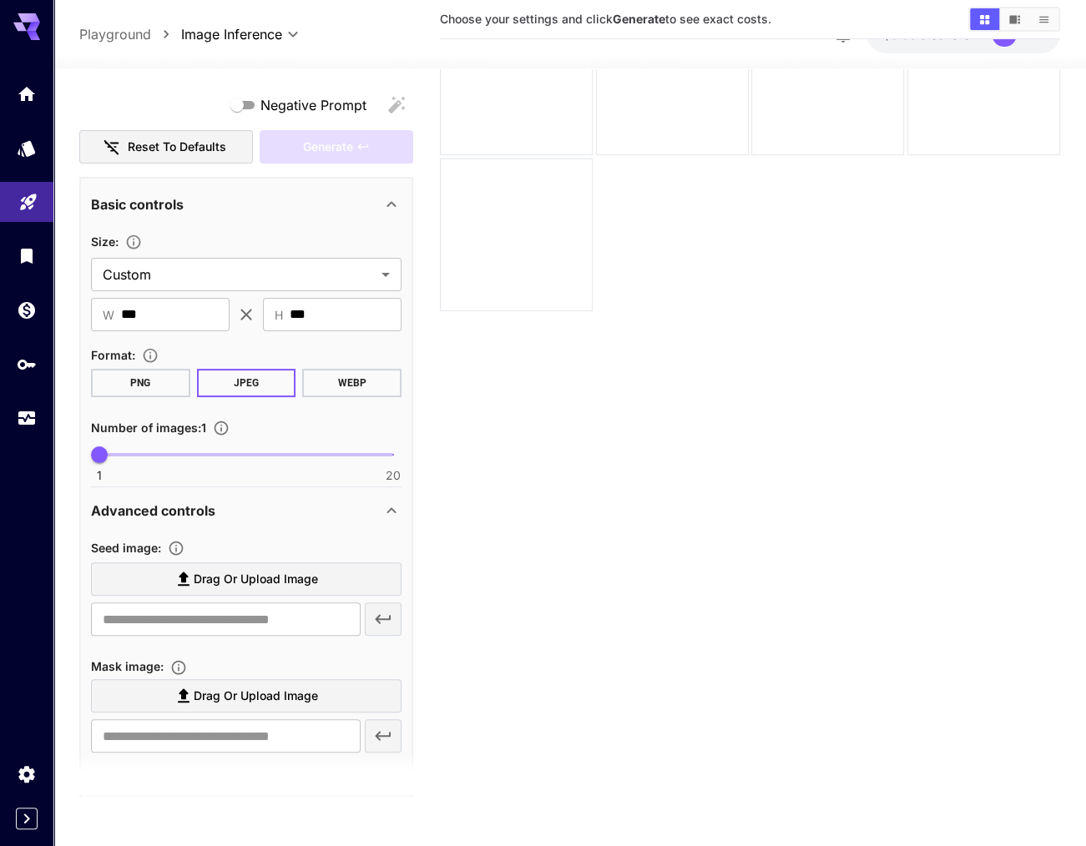
click at [281, 501] on div "Advanced controls" at bounding box center [236, 511] width 290 height 20
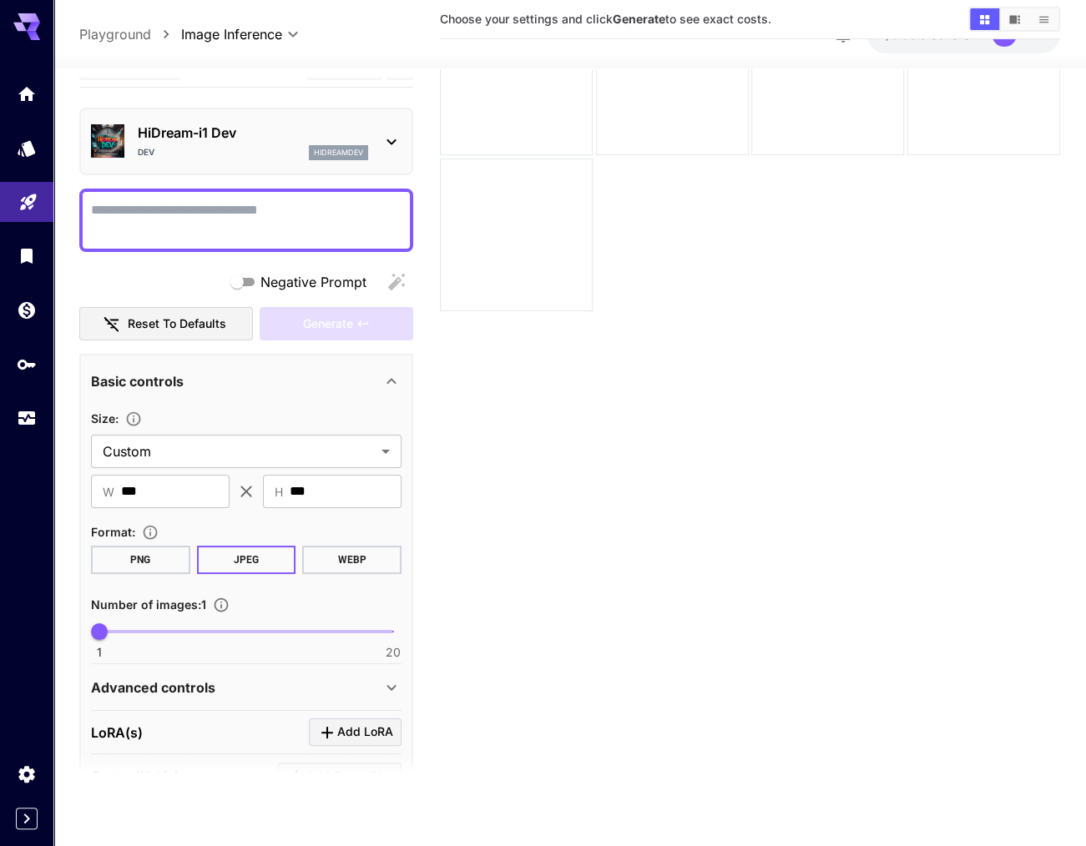
scroll to position [0, 0]
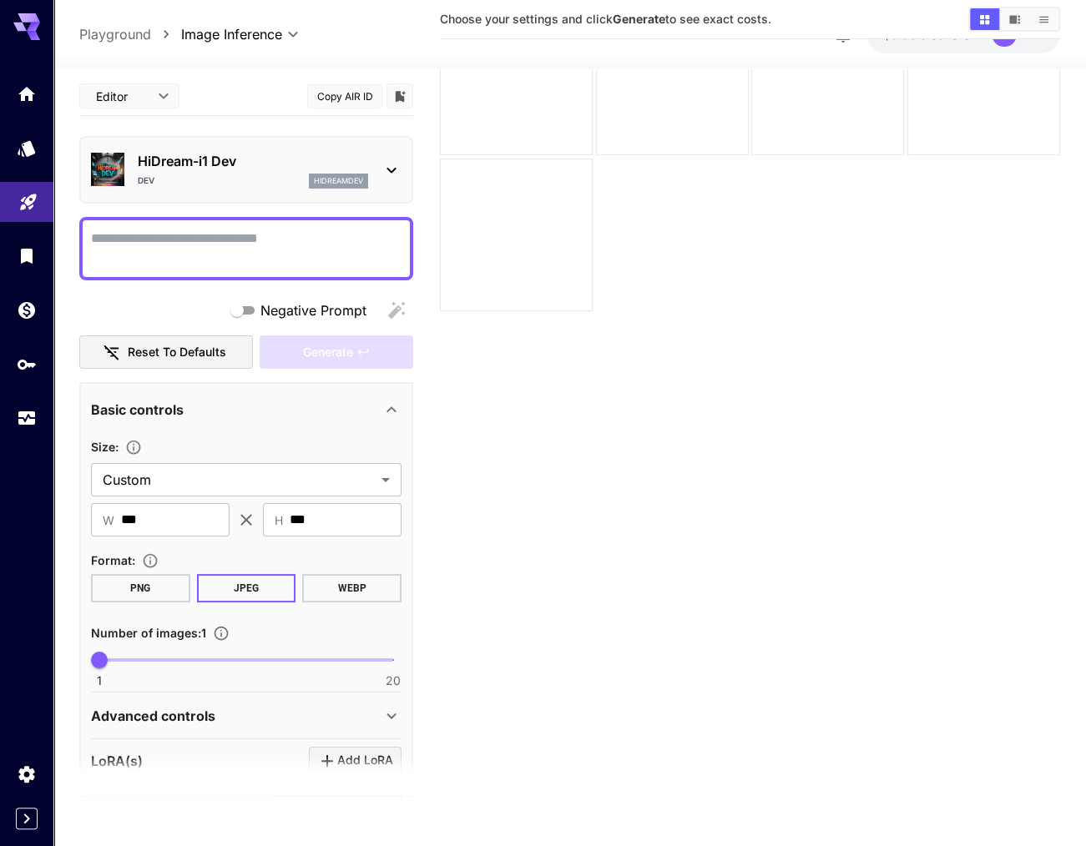
click at [135, 31] on p "Playground" at bounding box center [115, 34] width 72 height 20
click at [136, 44] on div "**********" at bounding box center [569, 34] width 981 height 38
click at [137, 36] on p "Playground" at bounding box center [115, 34] width 72 height 20
click at [579, 13] on span "Choose your settings and click Generate to see exact costs." at bounding box center [605, 19] width 331 height 14
click at [147, 594] on button "PNG" at bounding box center [140, 588] width 99 height 28
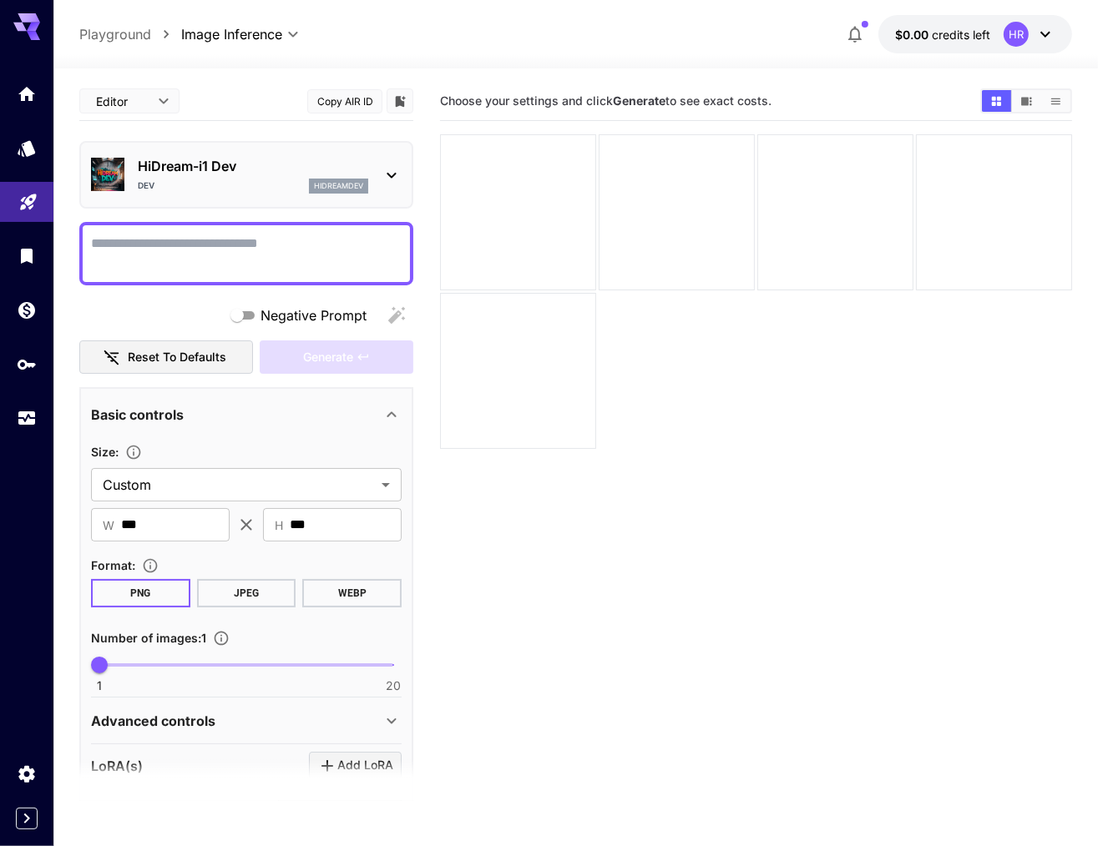
click at [160, 98] on body "**********" at bounding box center [549, 489] width 1098 height 978
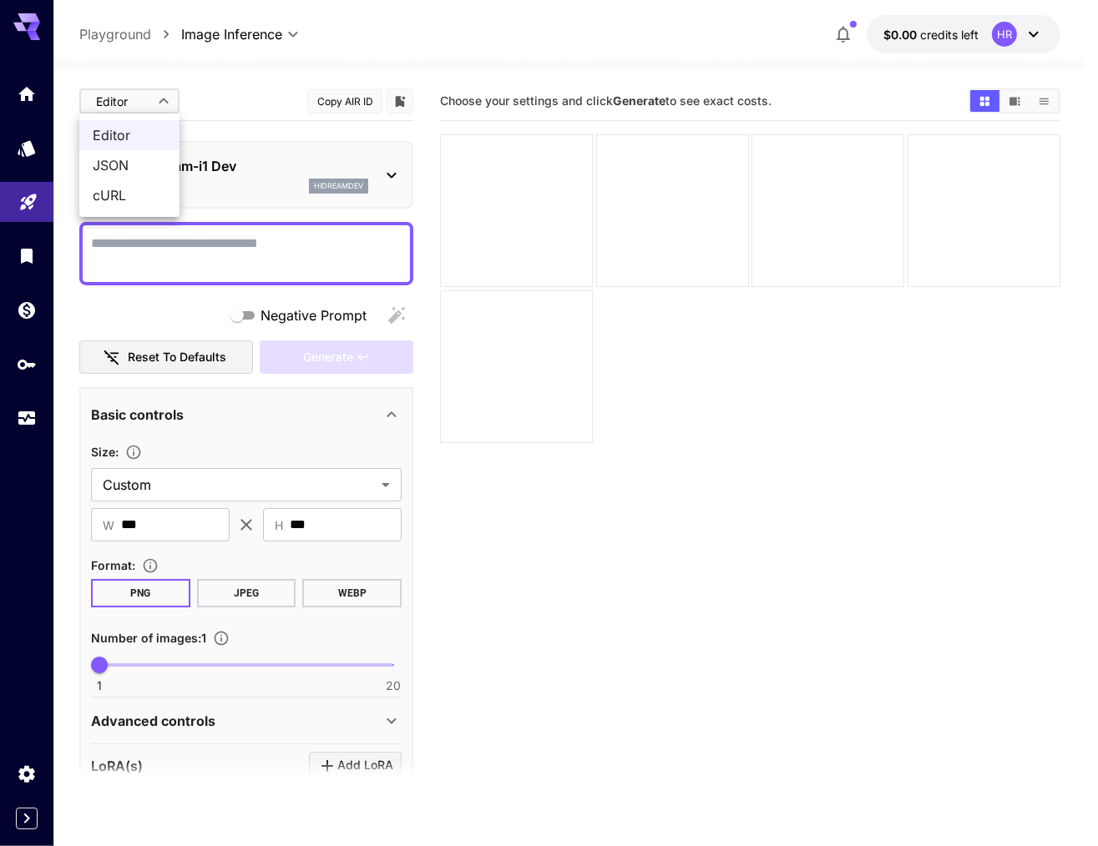
click at [225, 83] on div at bounding box center [549, 423] width 1098 height 846
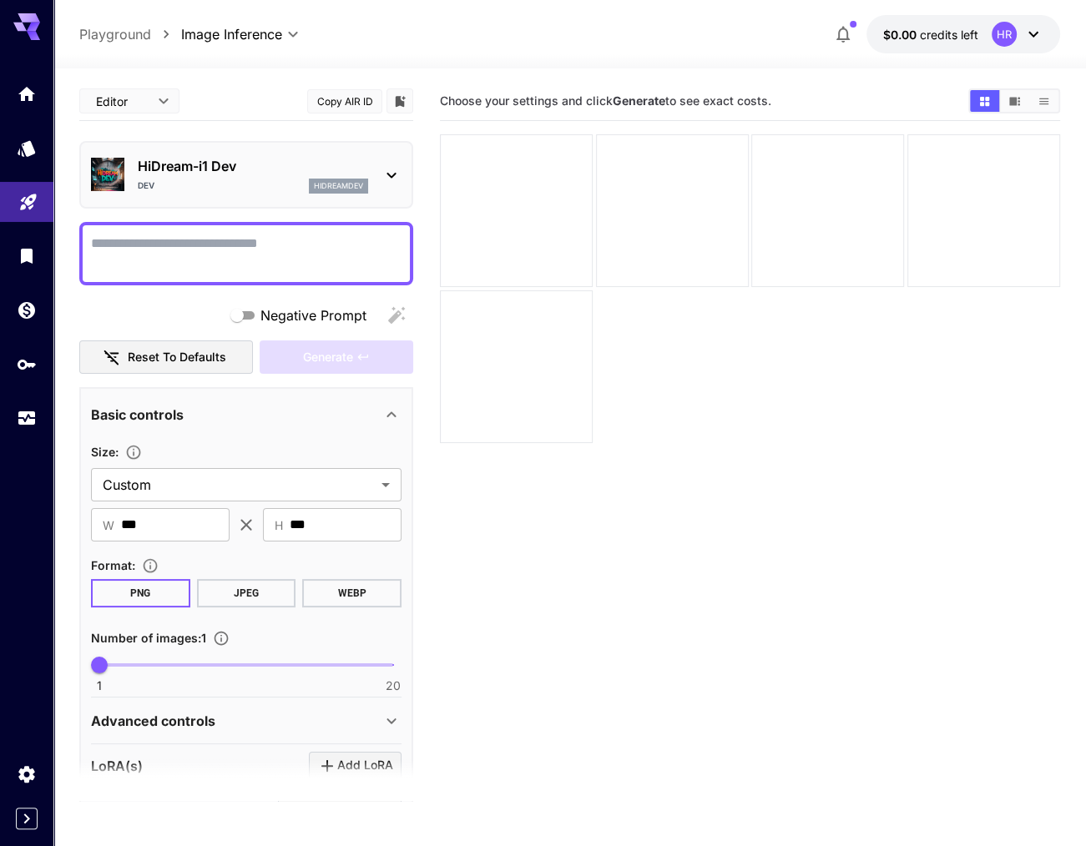
click at [375, 163] on div "HiDream-i1 [PERSON_NAME]" at bounding box center [246, 174] width 310 height 51
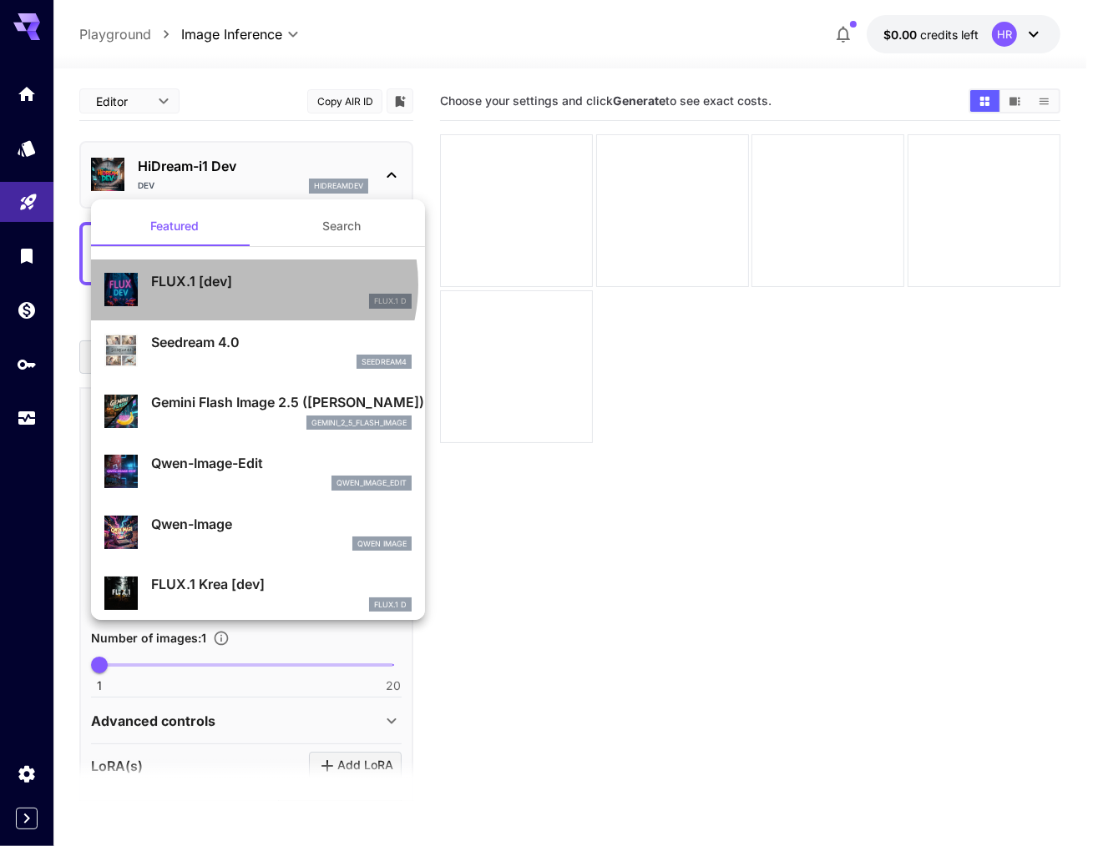
click at [247, 285] on p "FLUX.1 [dev]" at bounding box center [281, 281] width 260 height 20
type input "***"
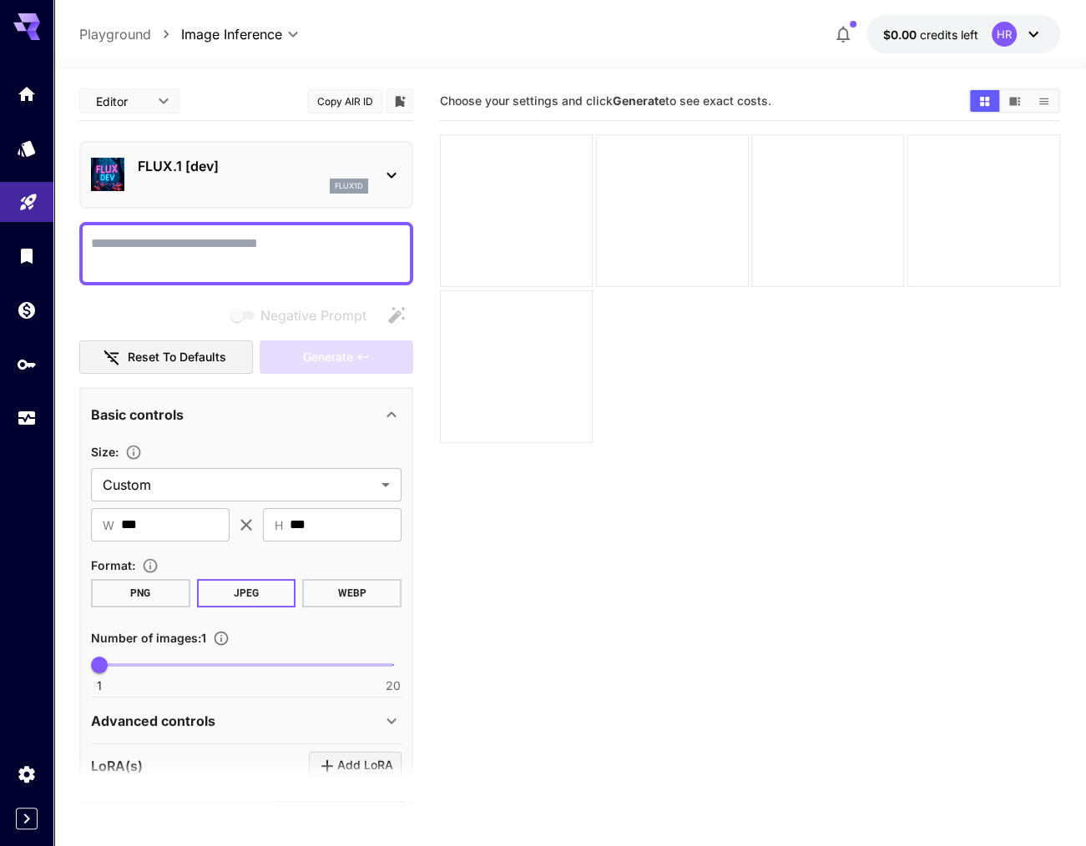
click at [242, 260] on textarea "Negative Prompt" at bounding box center [246, 254] width 310 height 40
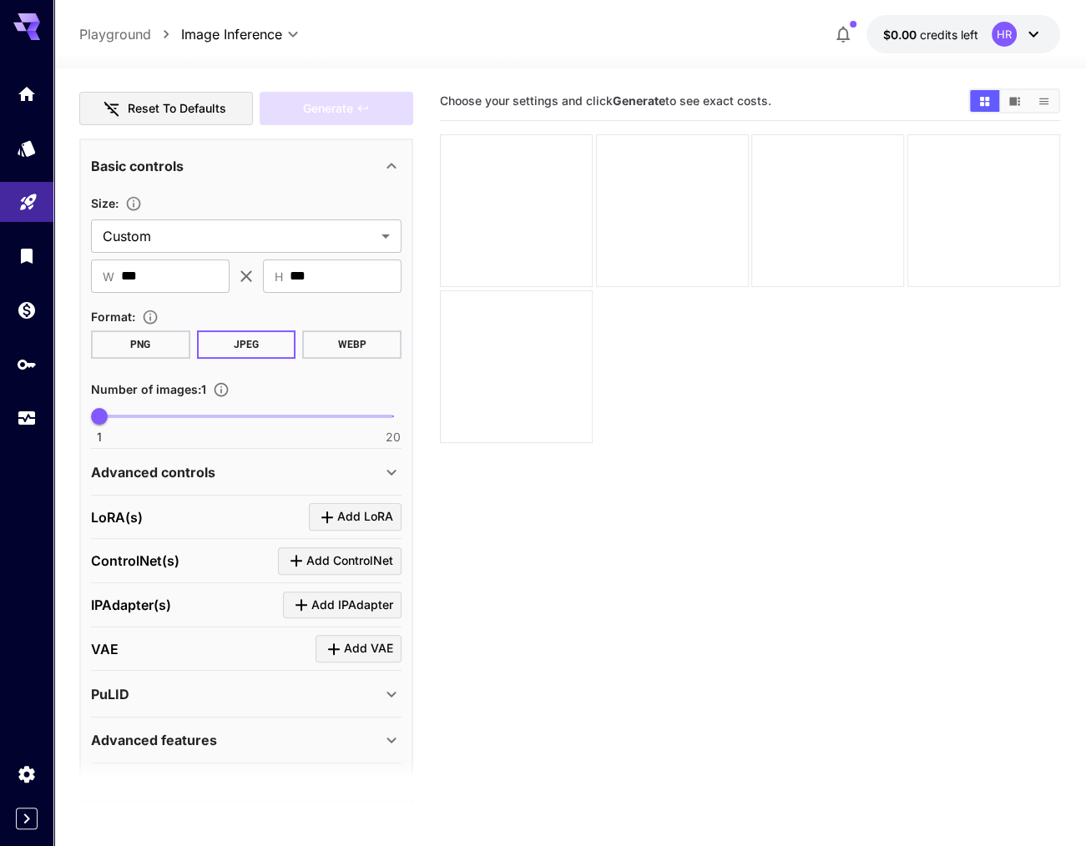
scroll to position [250, 0]
type input "*"
drag, startPoint x: 103, startPoint y: 415, endPoint x: 140, endPoint y: 398, distance: 41.1
click at [139, 406] on span "4" at bounding box center [146, 414] width 17 height 17
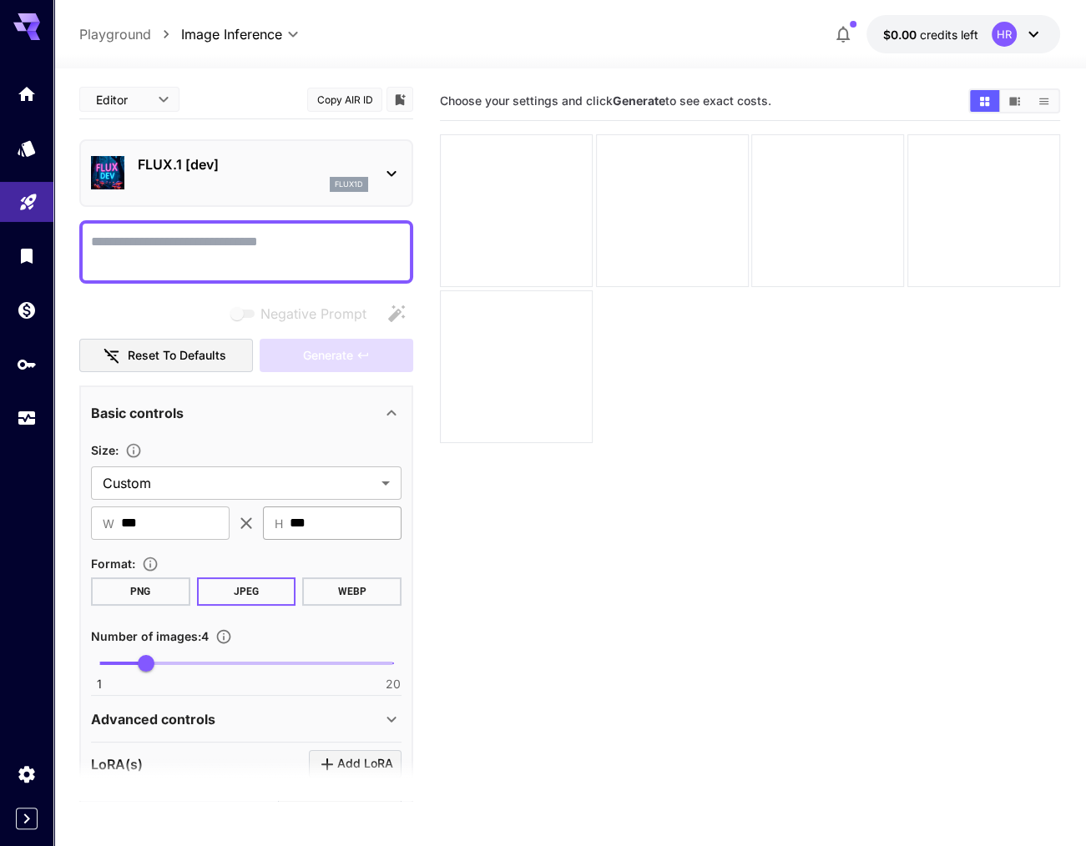
scroll to position [0, 0]
click at [334, 256] on textarea "Negative Prompt" at bounding box center [246, 254] width 310 height 40
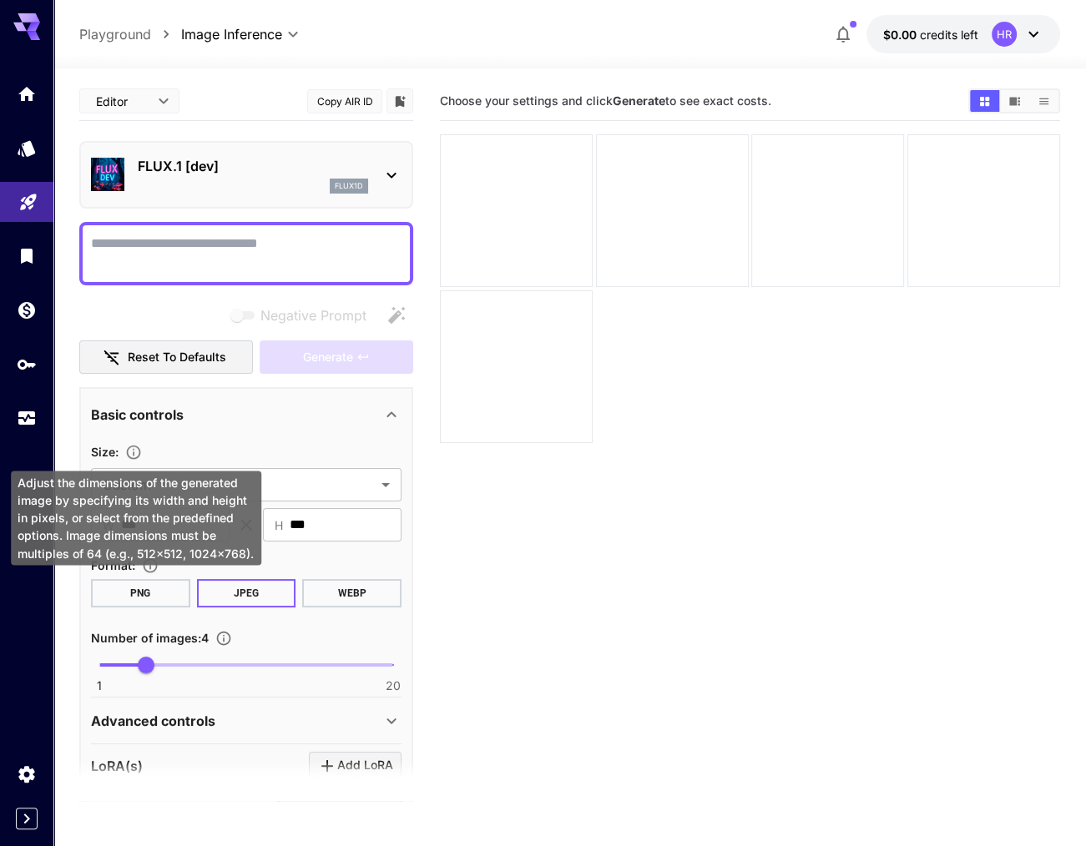
click at [144, 494] on div "Adjust the dimensions of the generated image by specifying its width and height…" at bounding box center [136, 518] width 250 height 94
click at [220, 483] on div "Adjust the dimensions of the generated image by specifying its width and height…" at bounding box center [136, 518] width 250 height 94
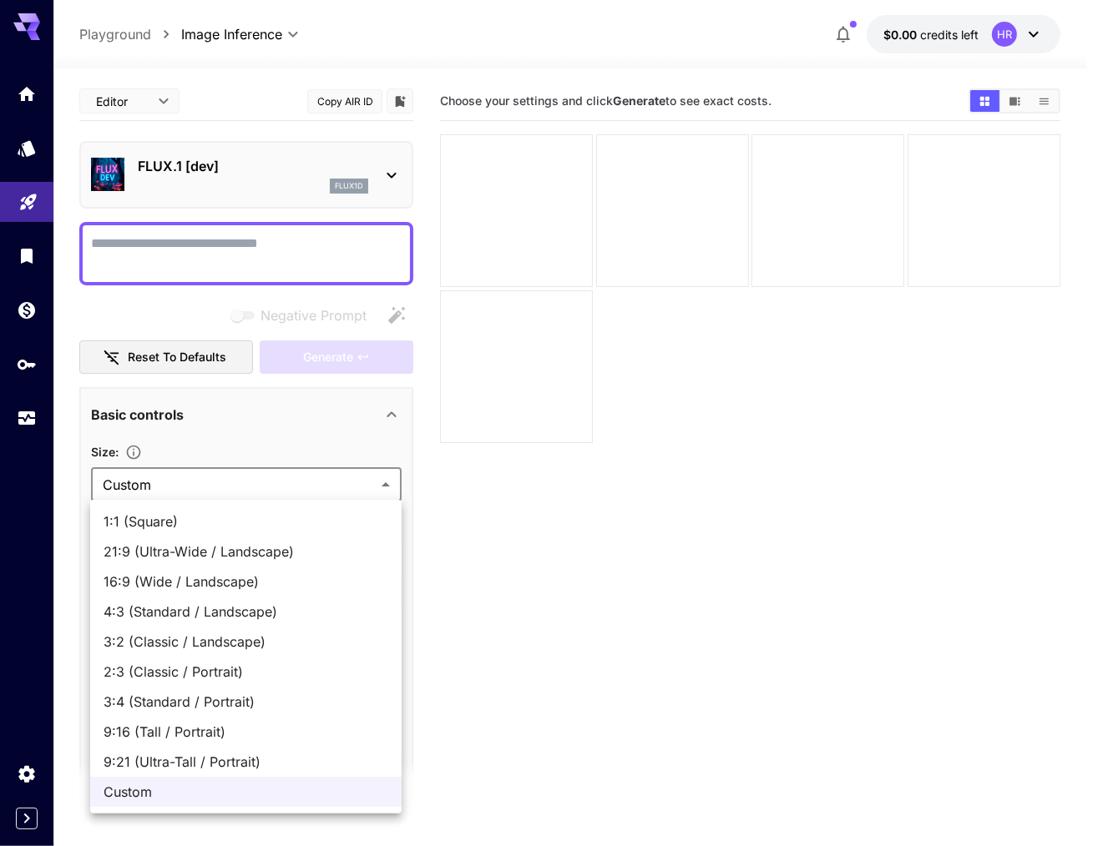
click at [311, 489] on body "**********" at bounding box center [549, 489] width 1098 height 978
drag, startPoint x: 267, startPoint y: 589, endPoint x: 265, endPoint y: 729, distance: 140.2
click at [265, 729] on ul "1:1 (Square) 21:9 (Ultra-Wide / Landscape) 16:9 (Wide / Landscape) 4:3 (Standar…" at bounding box center [245, 657] width 311 height 314
click at [265, 729] on span "9:16 (Tall / Portrait)" at bounding box center [245, 732] width 285 height 20
type input "**********"
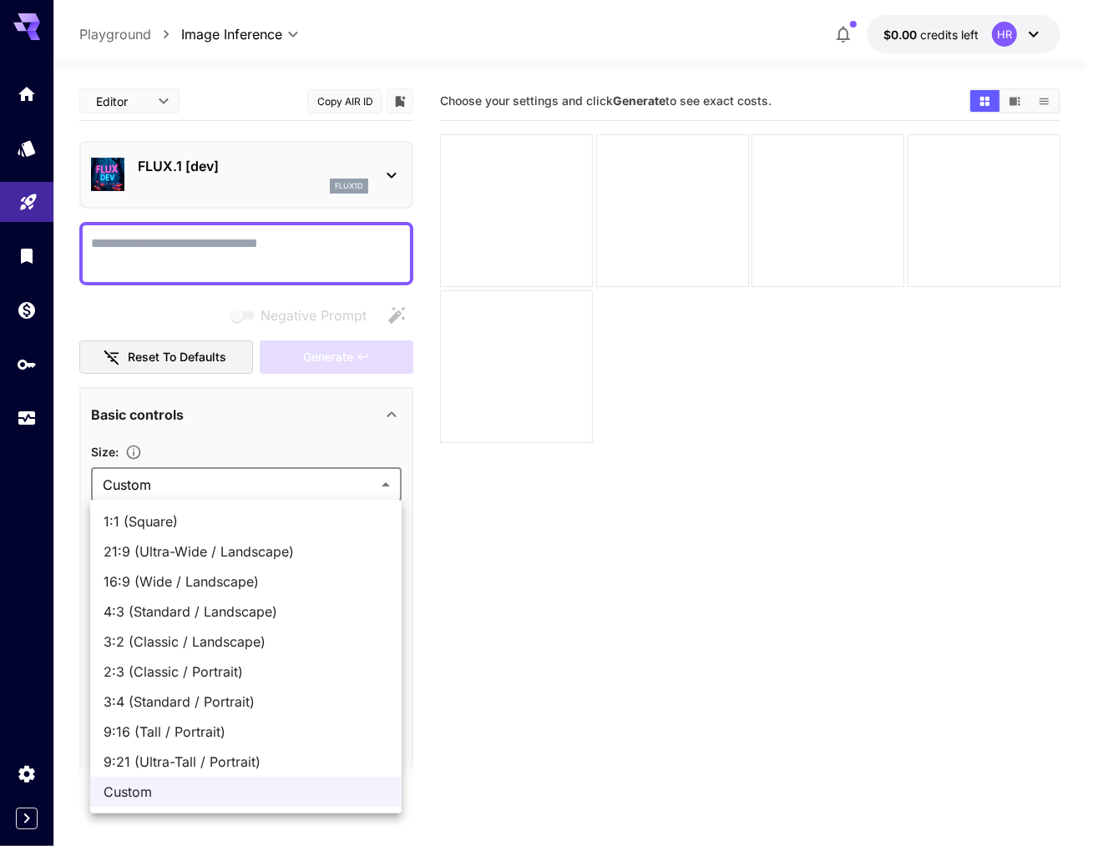
type input "***"
type input "****"
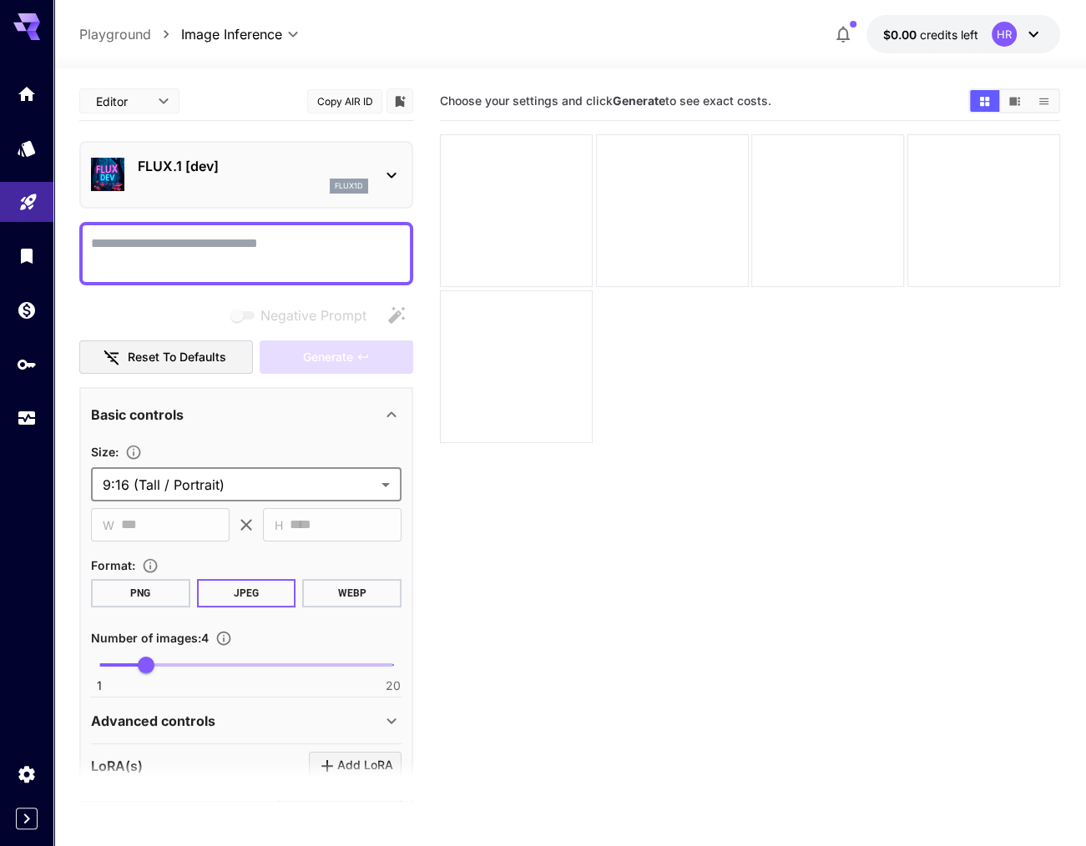
click at [257, 224] on div at bounding box center [246, 253] width 334 height 63
click at [260, 241] on textarea "Negative Prompt" at bounding box center [246, 254] width 310 height 40
type textarea "*"
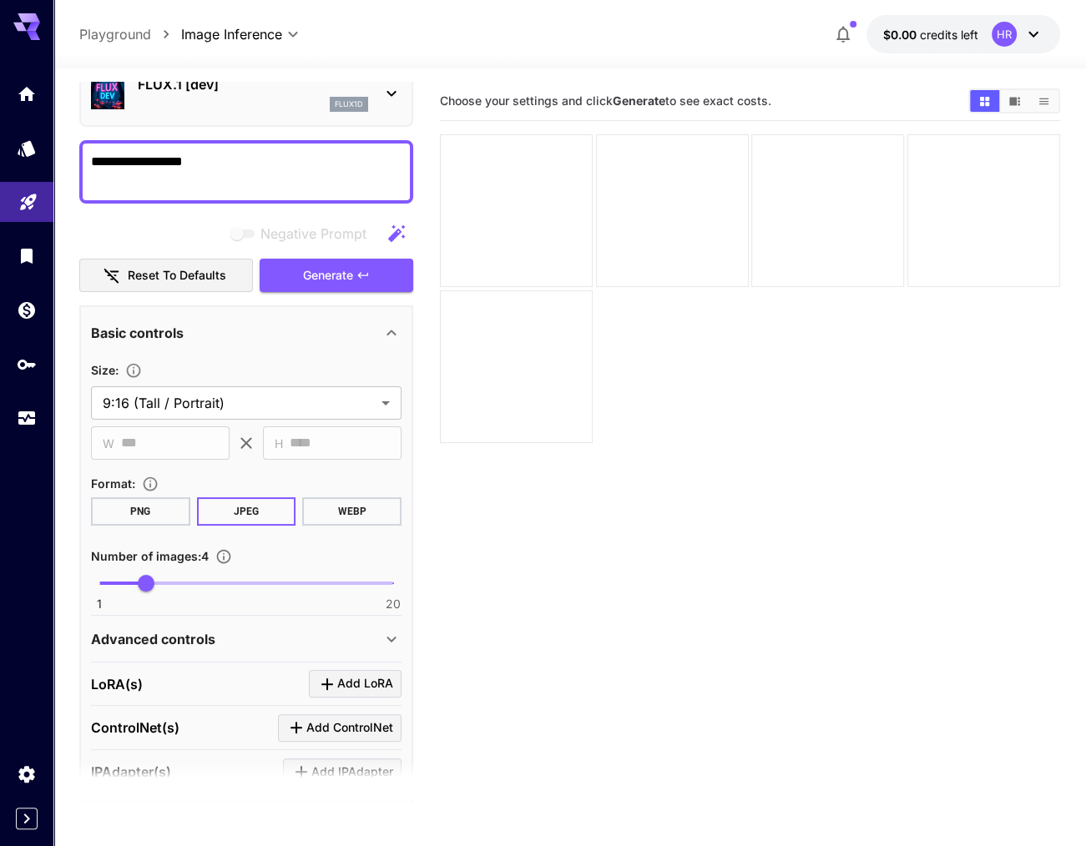
scroll to position [83, 0]
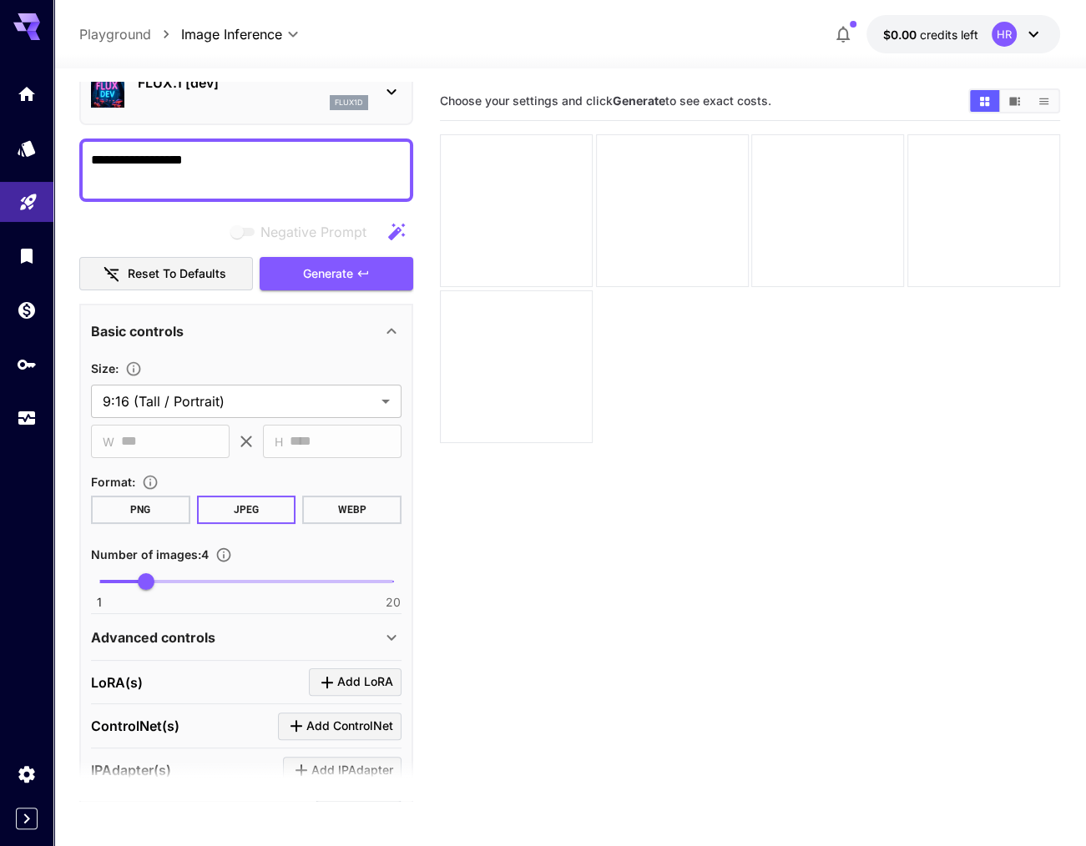
click at [757, 426] on div at bounding box center [750, 288] width 620 height 309
click at [347, 264] on span "Generate" at bounding box center [328, 274] width 50 height 21
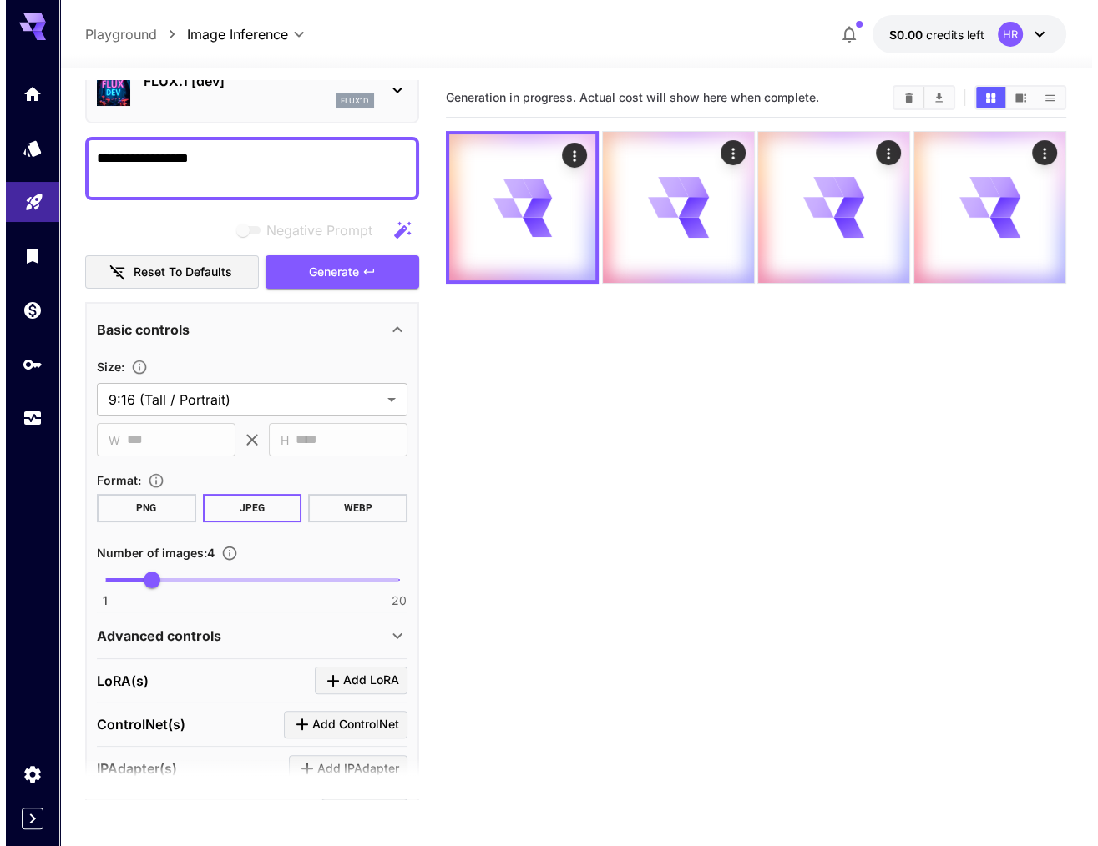
scroll to position [0, 0]
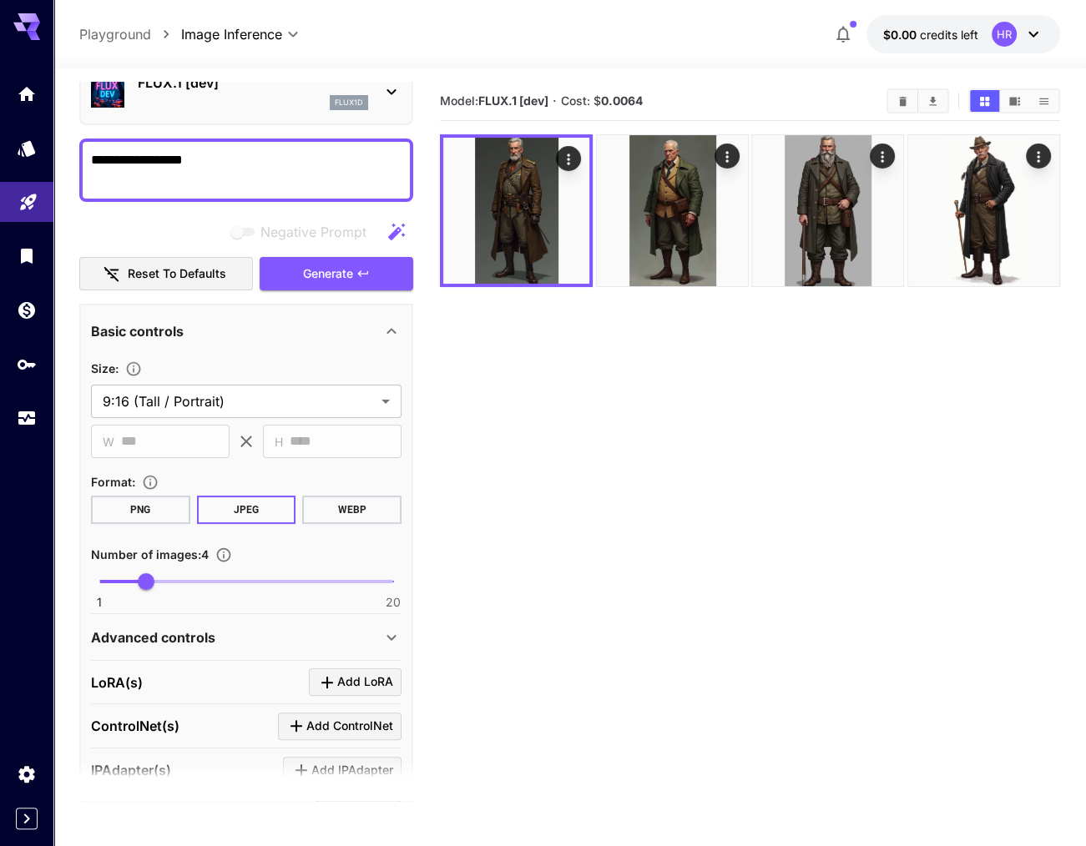
click at [245, 159] on textarea "**********" at bounding box center [246, 170] width 310 height 40
click at [245, 161] on textarea "**********" at bounding box center [246, 170] width 310 height 40
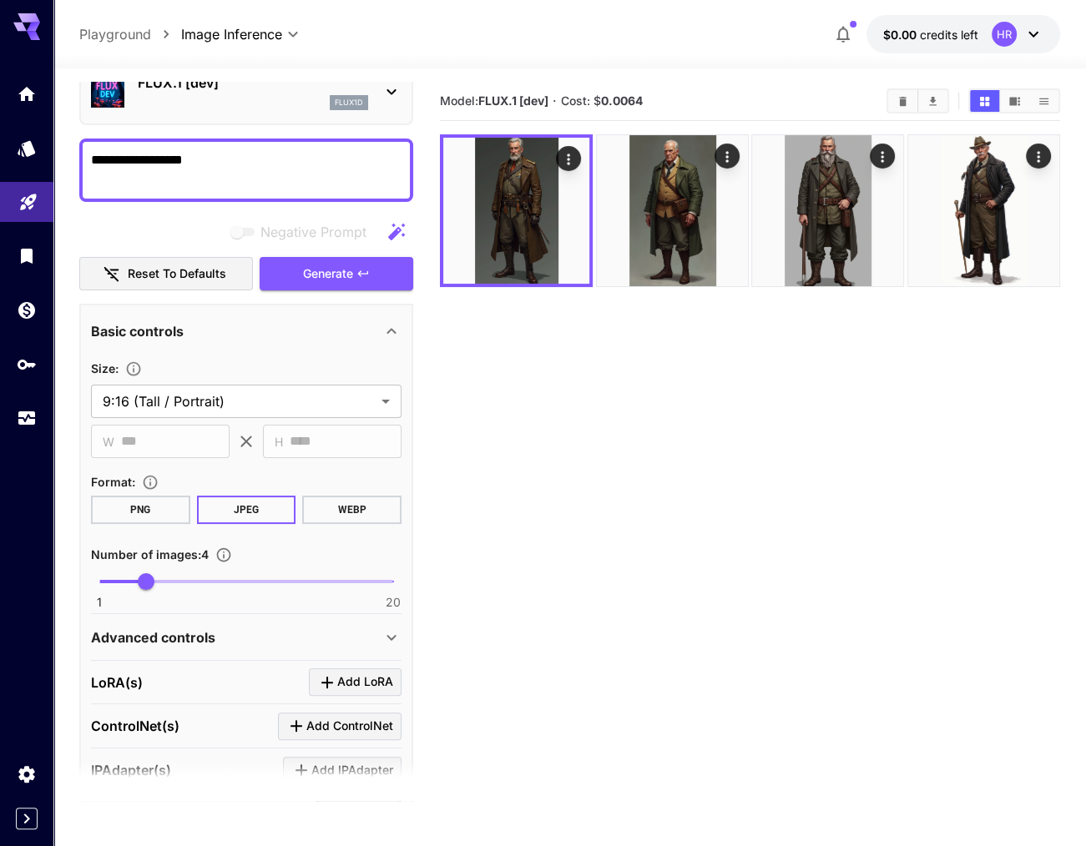
click at [190, 163] on textarea "**********" at bounding box center [246, 170] width 310 height 40
paste textarea
drag, startPoint x: 235, startPoint y: 192, endPoint x: 230, endPoint y: 181, distance: 12.0
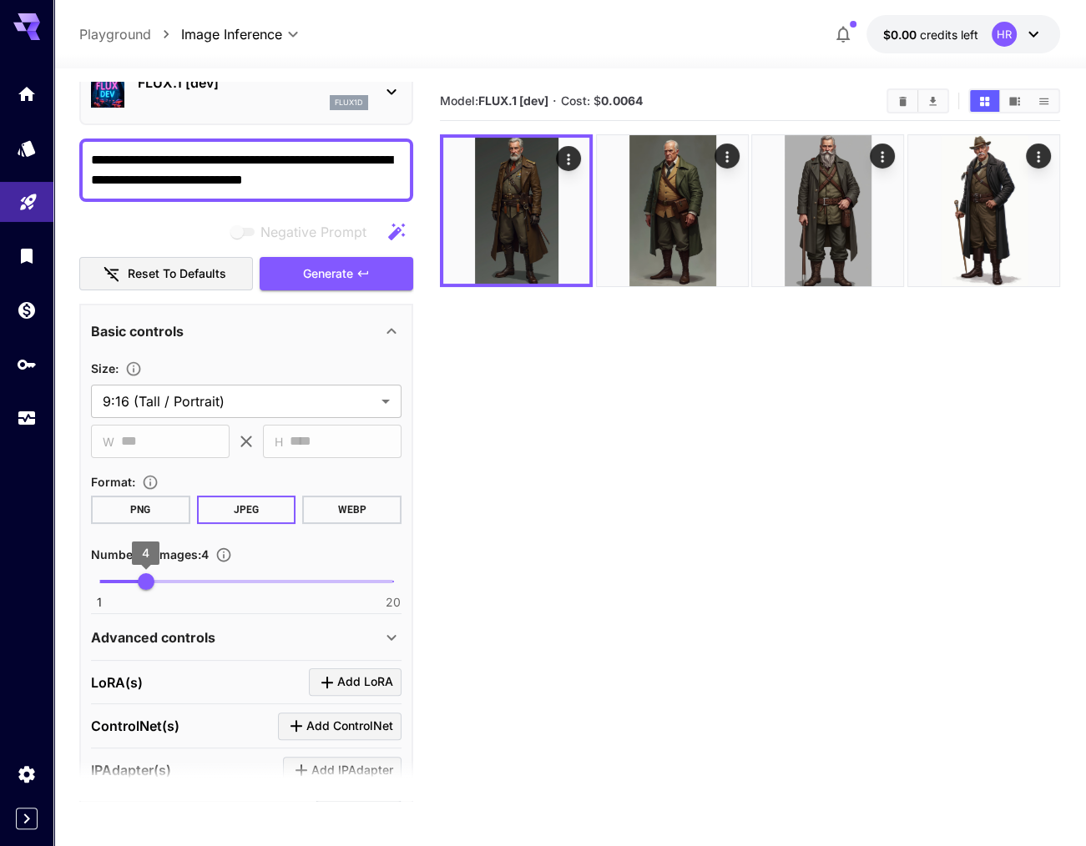
type textarea "**********"
type input "*"
drag, startPoint x: 135, startPoint y: 583, endPoint x: 91, endPoint y: 580, distance: 44.4
click at [91, 580] on span "1" at bounding box center [99, 581] width 17 height 17
click at [359, 287] on button "Generate" at bounding box center [337, 274] width 154 height 34
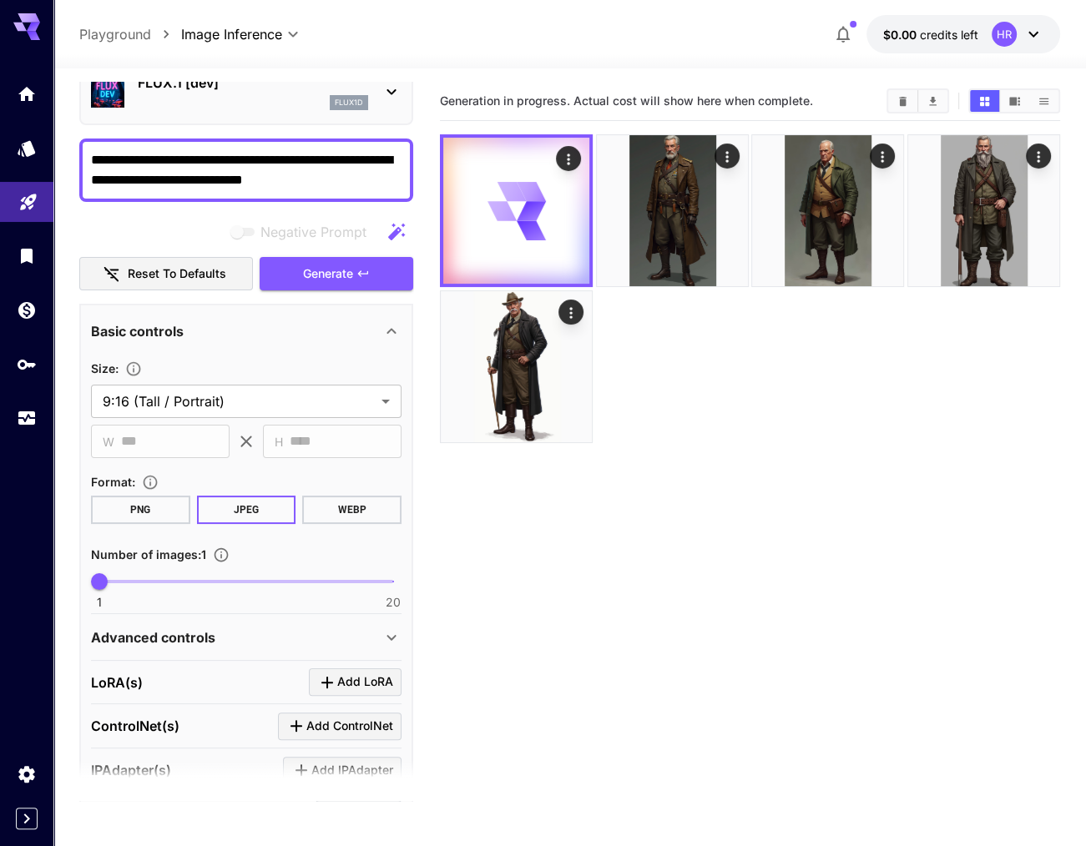
click at [796, 425] on div at bounding box center [750, 288] width 620 height 309
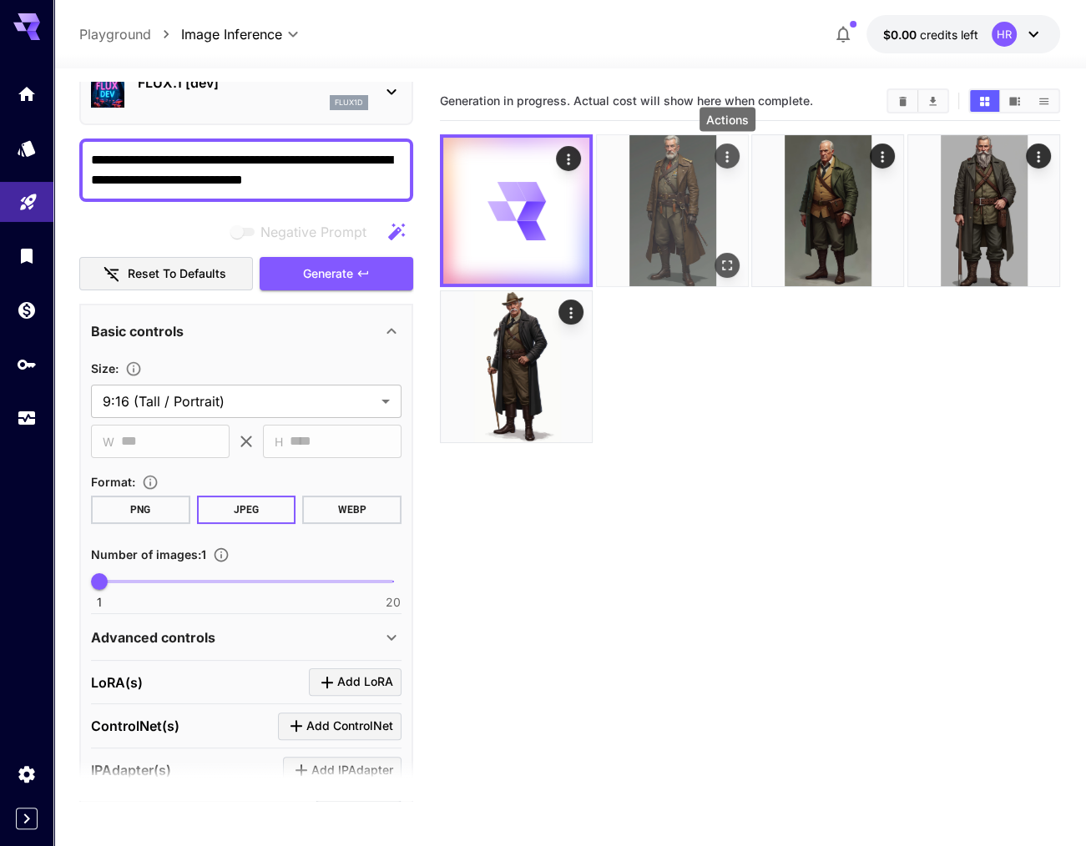
click at [738, 153] on button "Actions" at bounding box center [726, 156] width 25 height 25
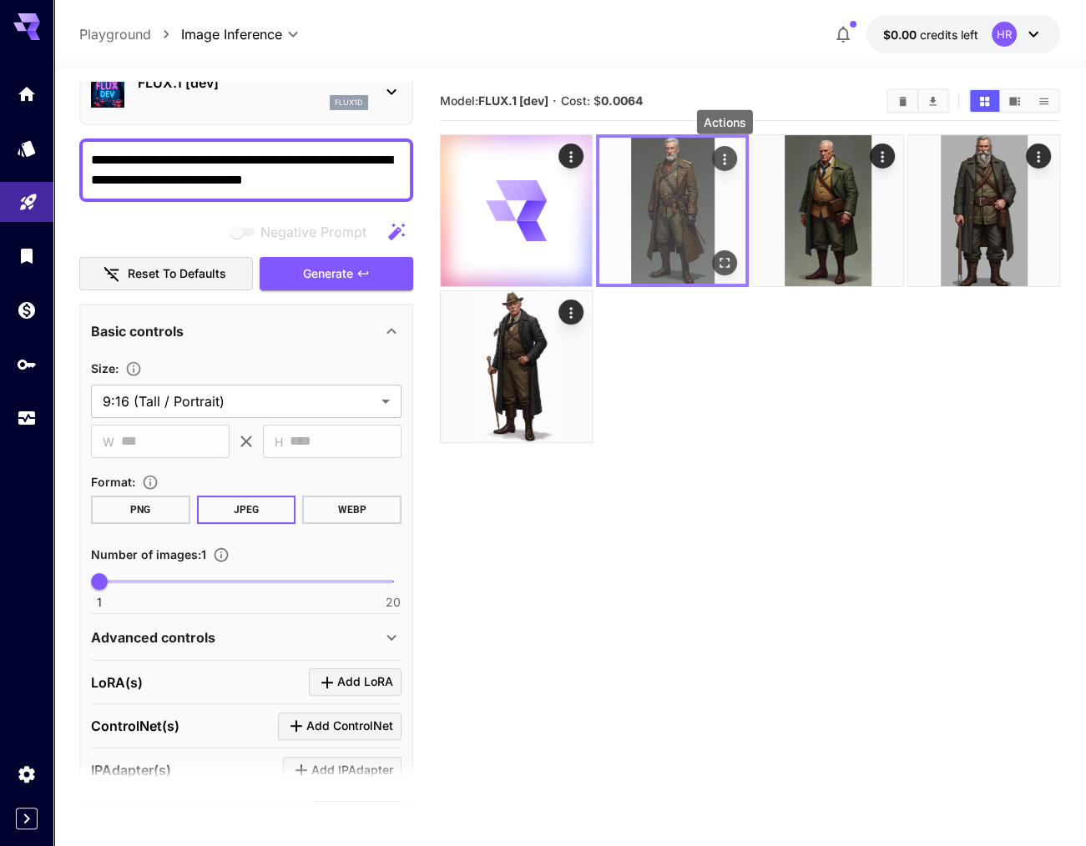
click at [724, 162] on icon "Actions" at bounding box center [724, 159] width 17 height 17
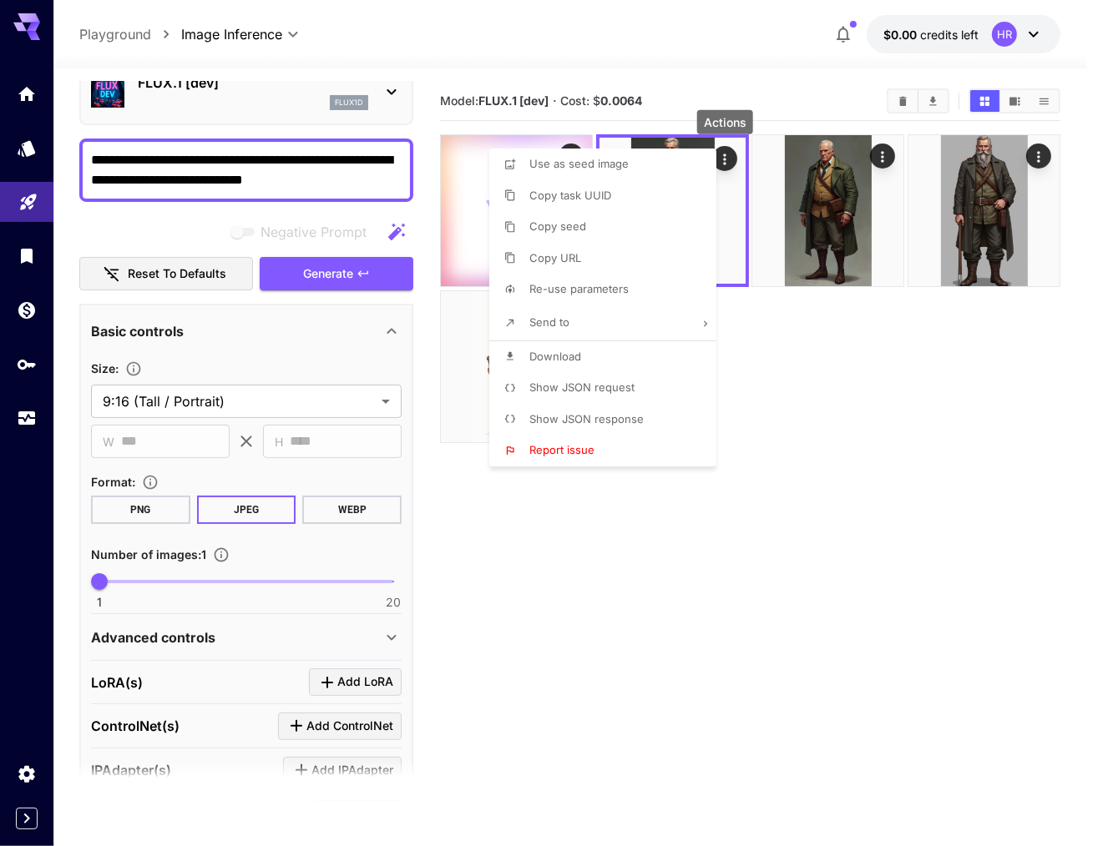
click at [776, 555] on div at bounding box center [549, 423] width 1098 height 846
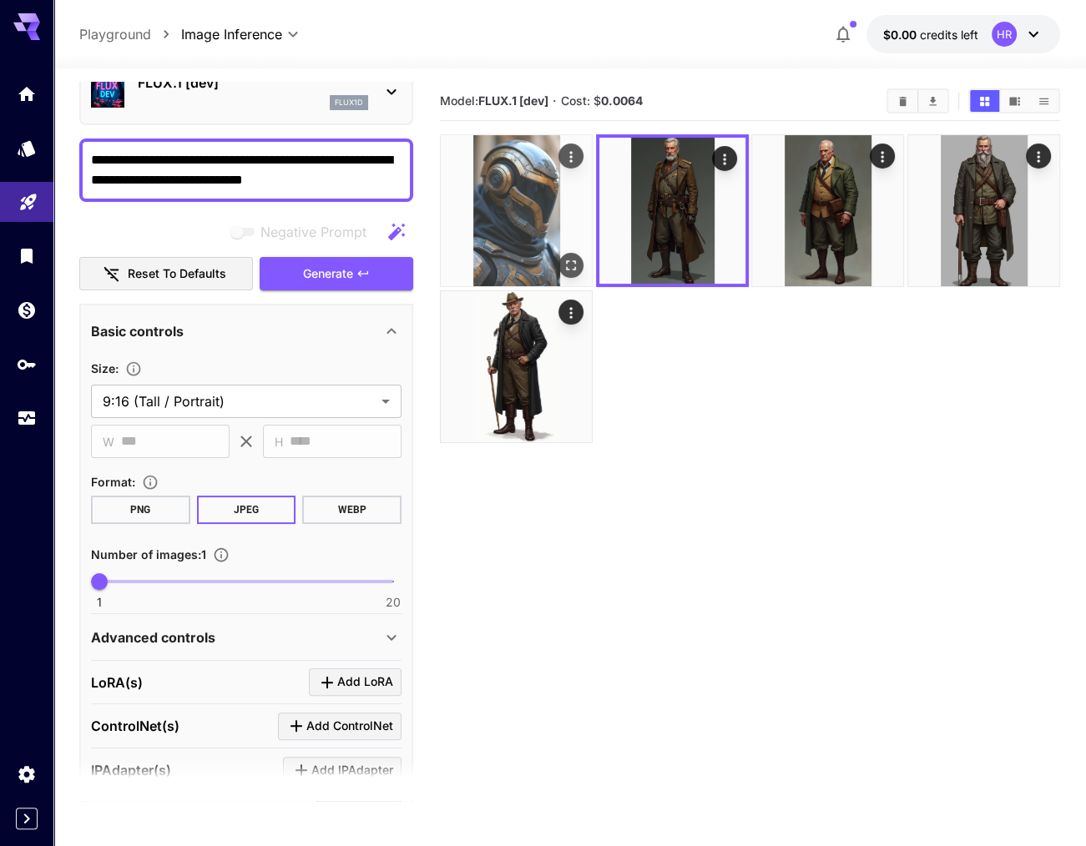
click at [533, 208] on img at bounding box center [516, 210] width 151 height 151
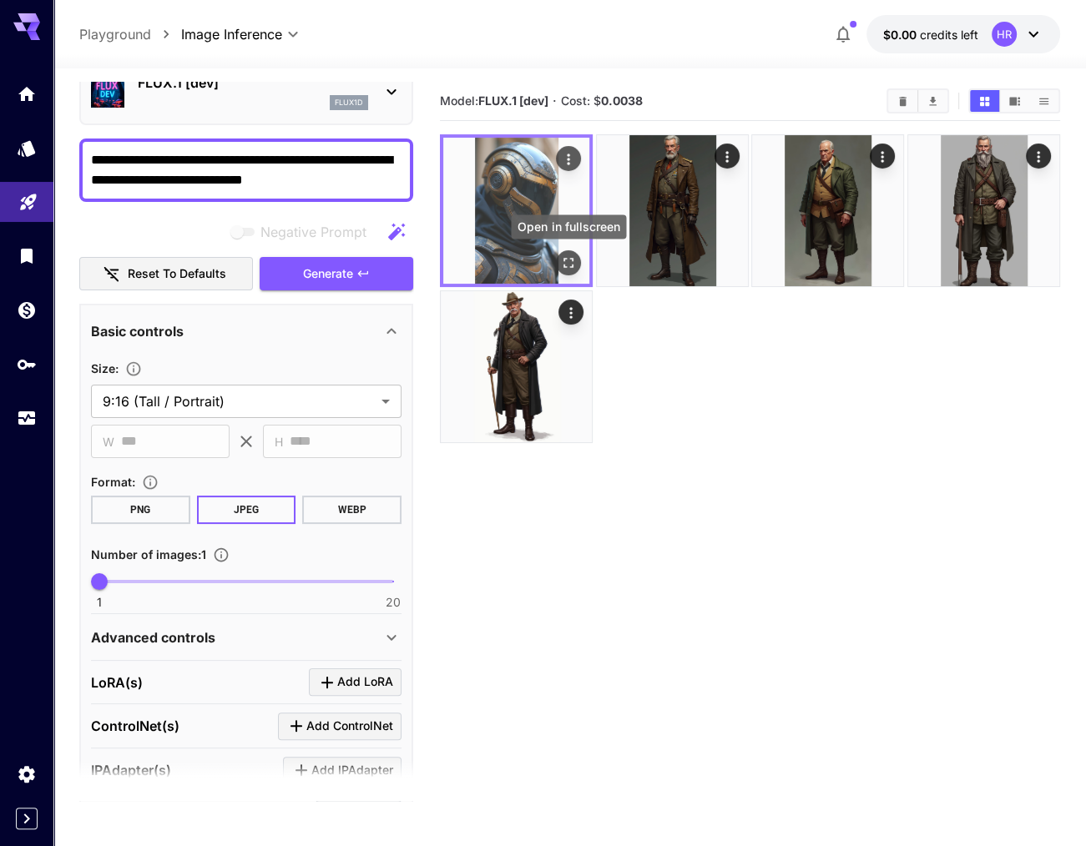
click at [571, 266] on icon "Open in fullscreen" at bounding box center [568, 263] width 17 height 17
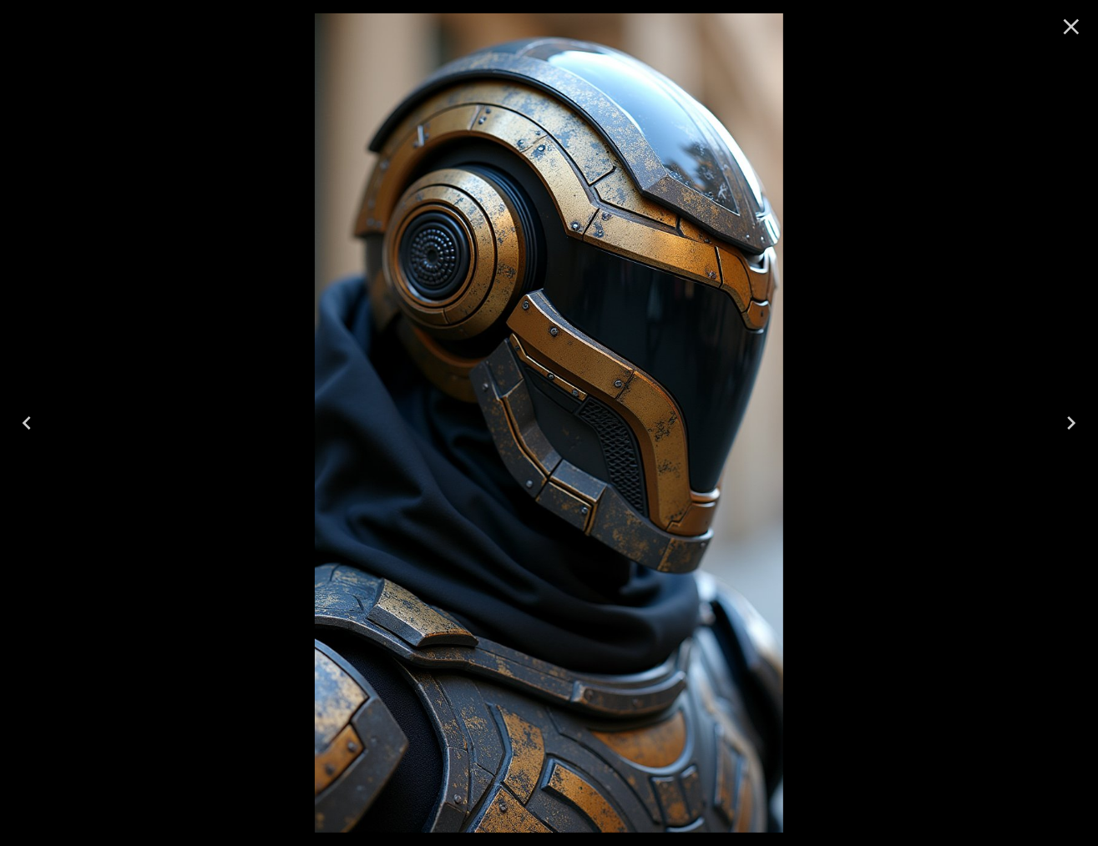
drag, startPoint x: 653, startPoint y: 354, endPoint x: 658, endPoint y: 428, distance: 74.5
click at [658, 428] on img at bounding box center [549, 423] width 468 height 820
drag, startPoint x: 639, startPoint y: 320, endPoint x: 675, endPoint y: 241, distance: 86.6
click at [667, 252] on img at bounding box center [549, 423] width 468 height 820
click at [1070, 24] on icon "Close" at bounding box center [1071, 27] width 16 height 16
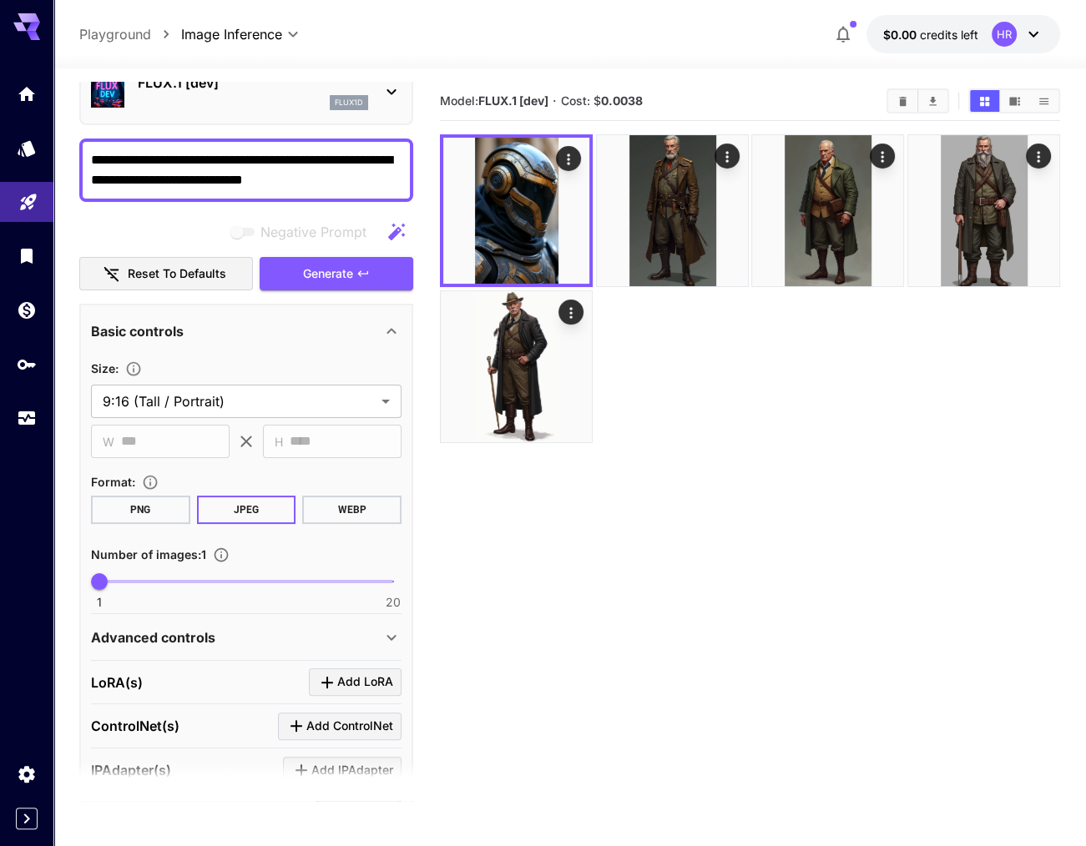
click at [234, 159] on textarea "**********" at bounding box center [246, 170] width 310 height 40
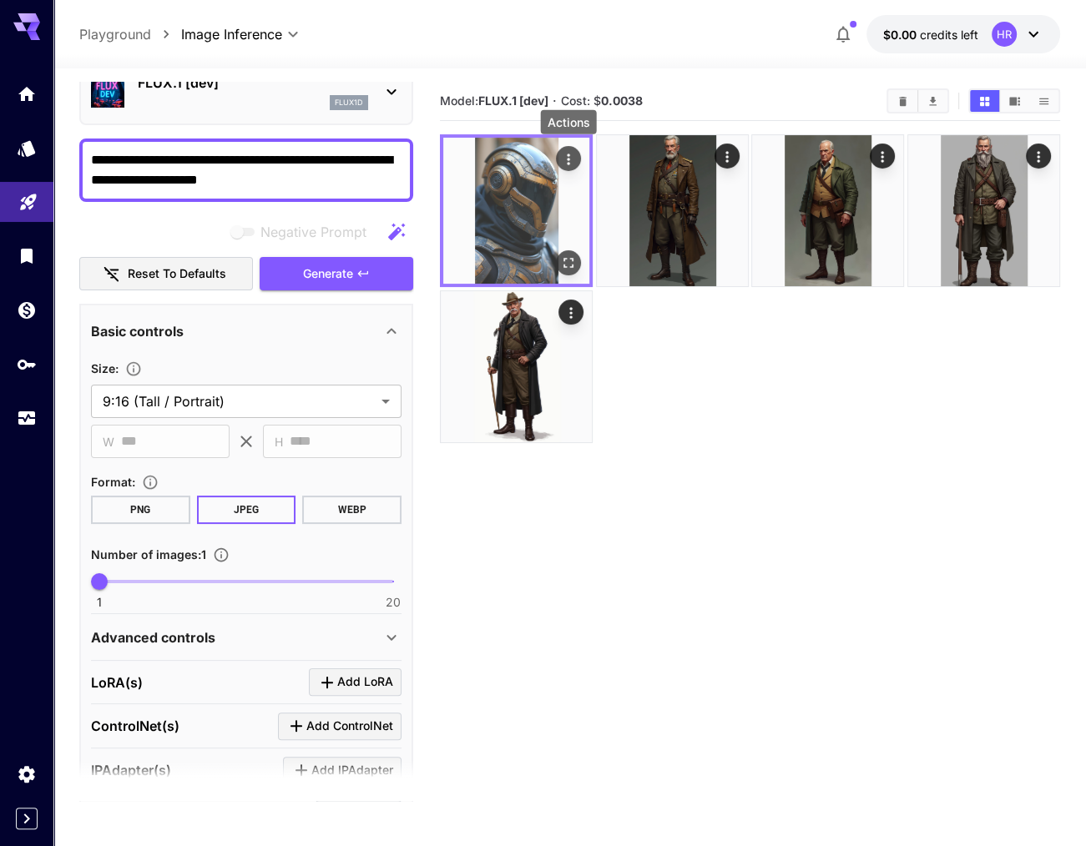
click at [575, 161] on icon "Actions" at bounding box center [568, 159] width 17 height 17
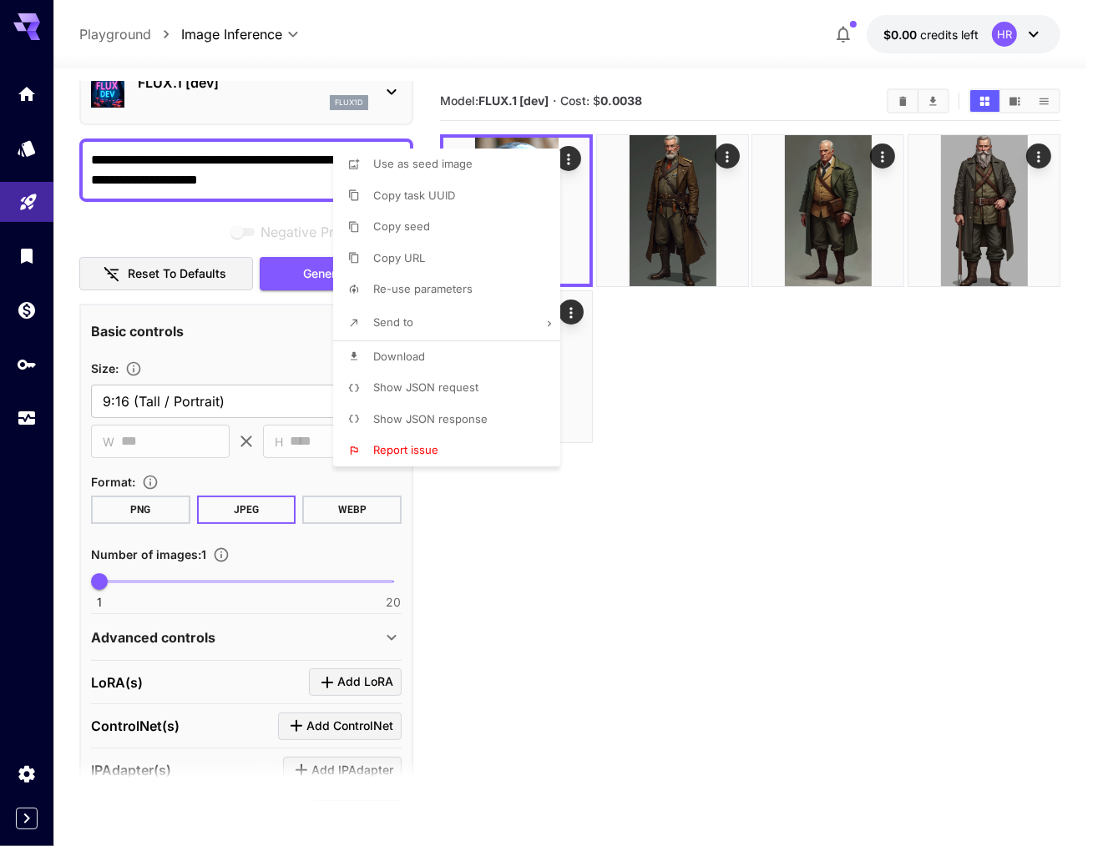
click at [454, 37] on div at bounding box center [549, 423] width 1098 height 846
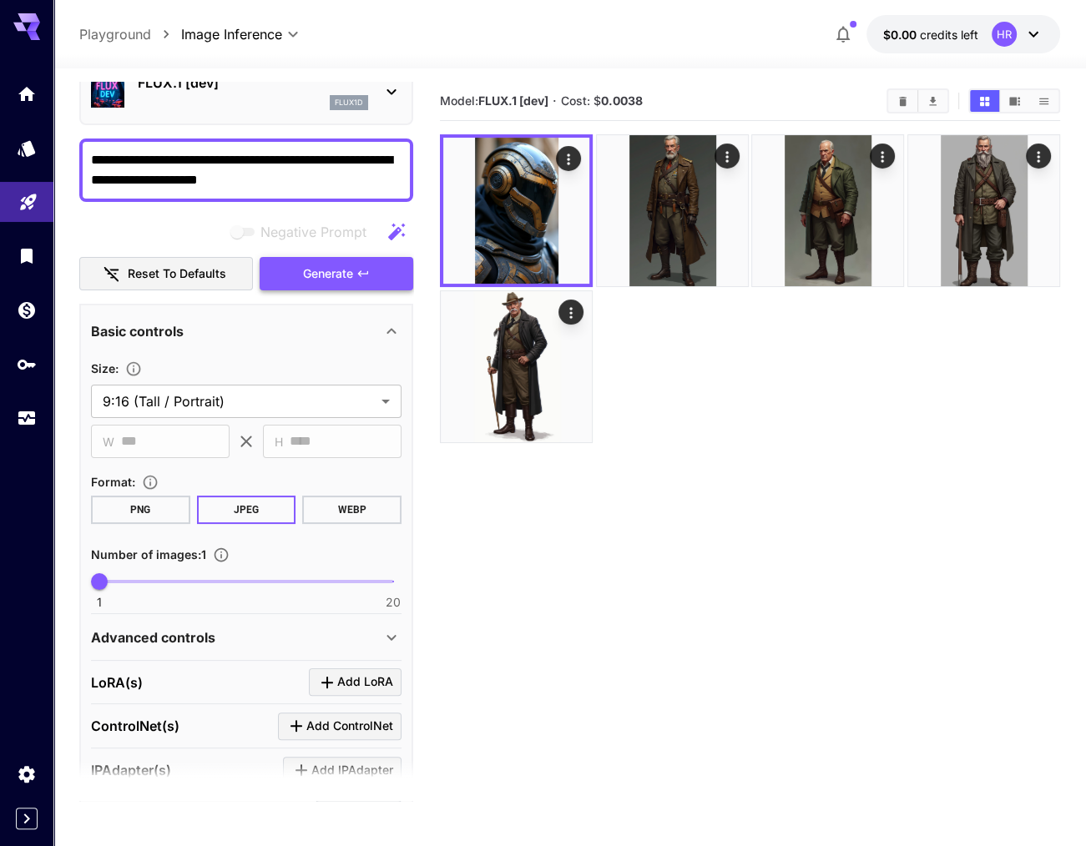
click at [384, 271] on button "Generate" at bounding box center [337, 274] width 154 height 34
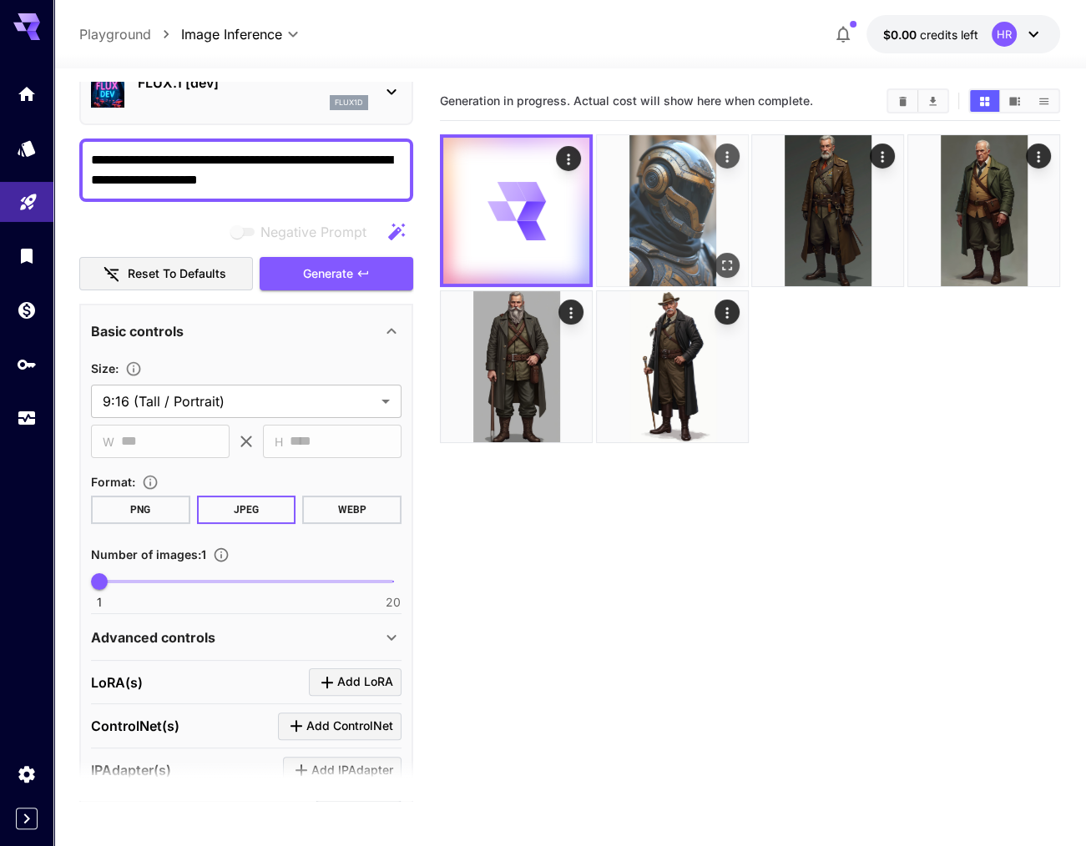
click at [668, 193] on img at bounding box center [672, 210] width 151 height 151
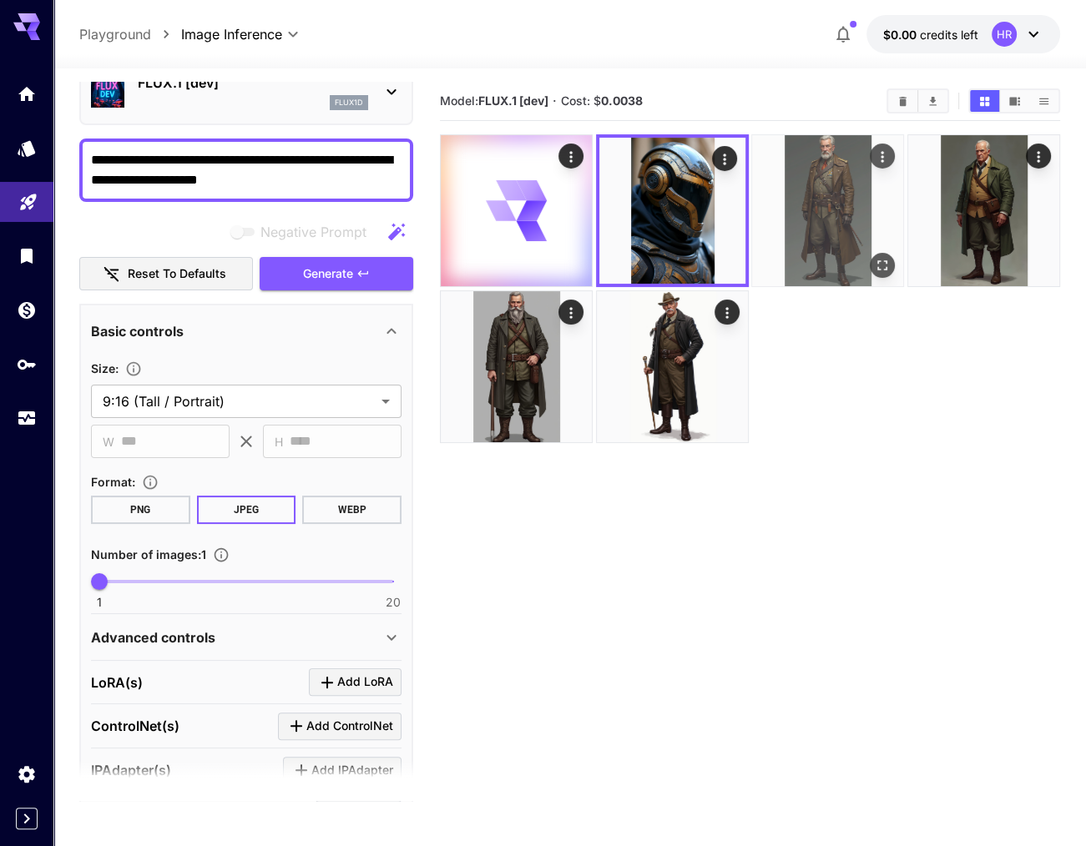
click at [796, 192] on img at bounding box center [827, 210] width 151 height 151
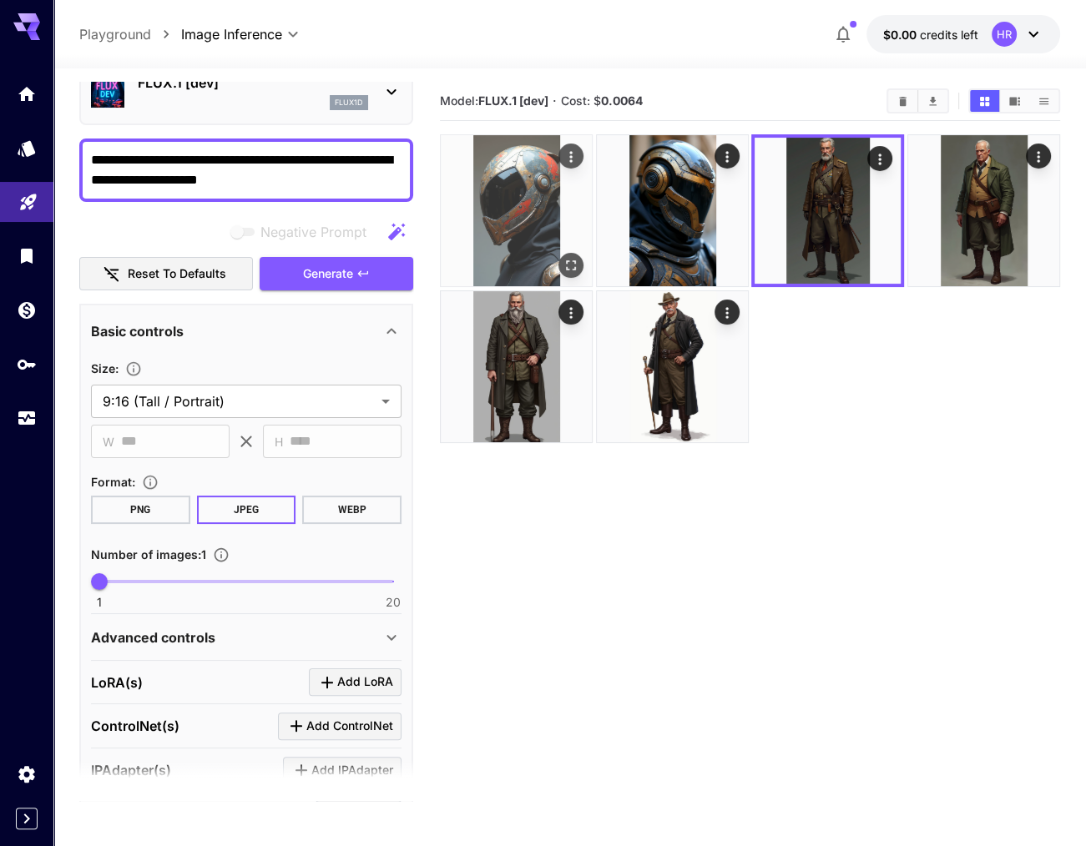
click at [527, 227] on img at bounding box center [516, 210] width 151 height 151
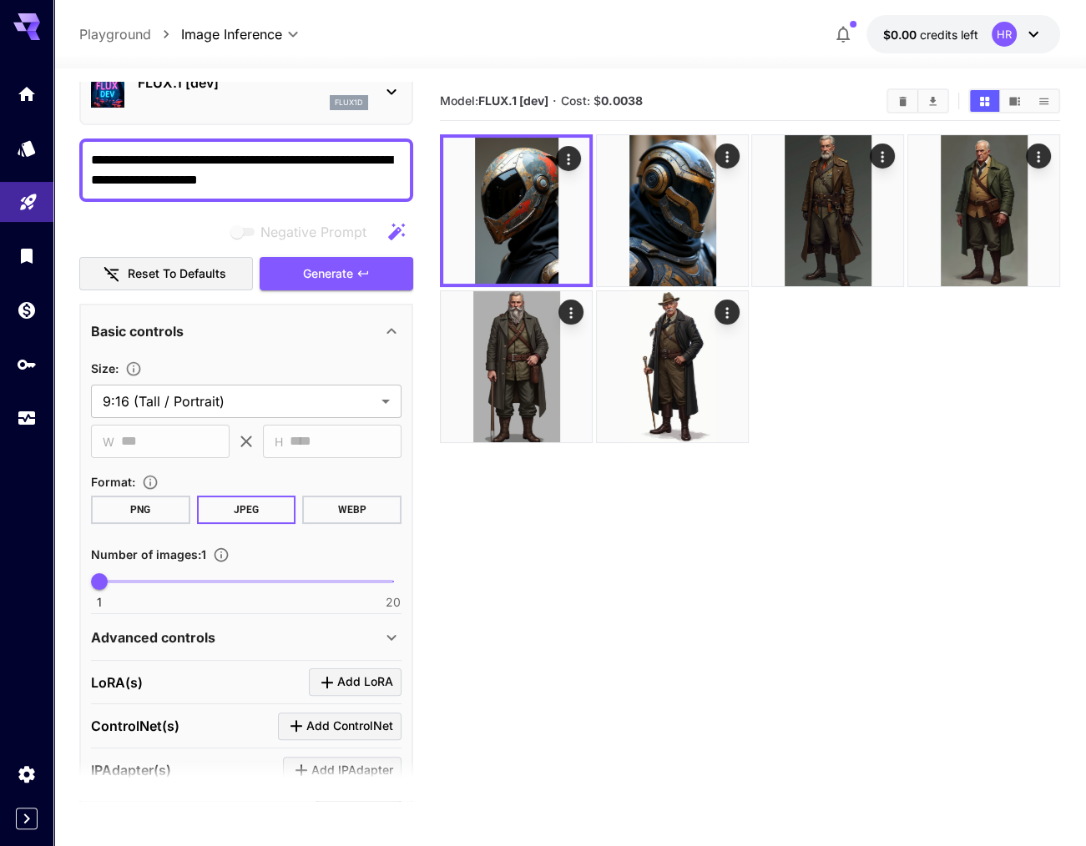
click at [272, 173] on textarea "**********" at bounding box center [246, 170] width 310 height 40
click at [259, 179] on textarea "**********" at bounding box center [246, 170] width 310 height 40
click at [194, 155] on textarea "**********" at bounding box center [246, 170] width 310 height 40
type textarea "**********"
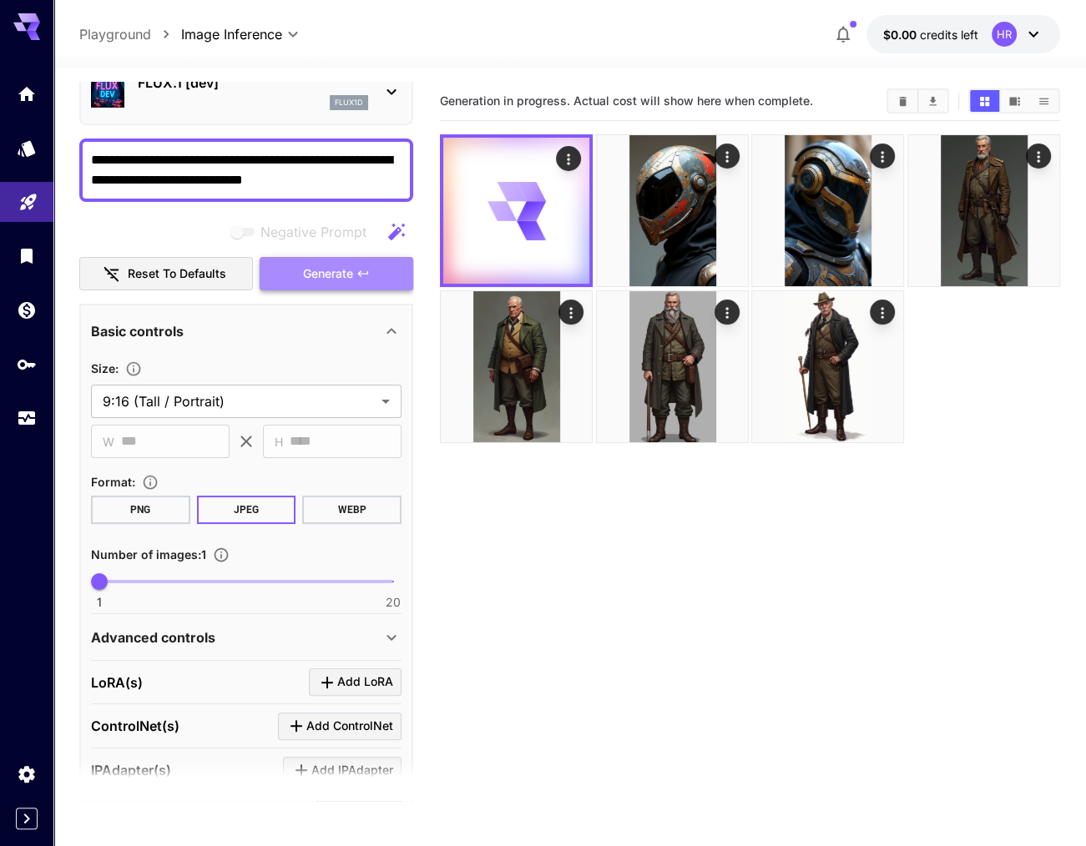
click at [344, 278] on span "Generate" at bounding box center [328, 274] width 50 height 21
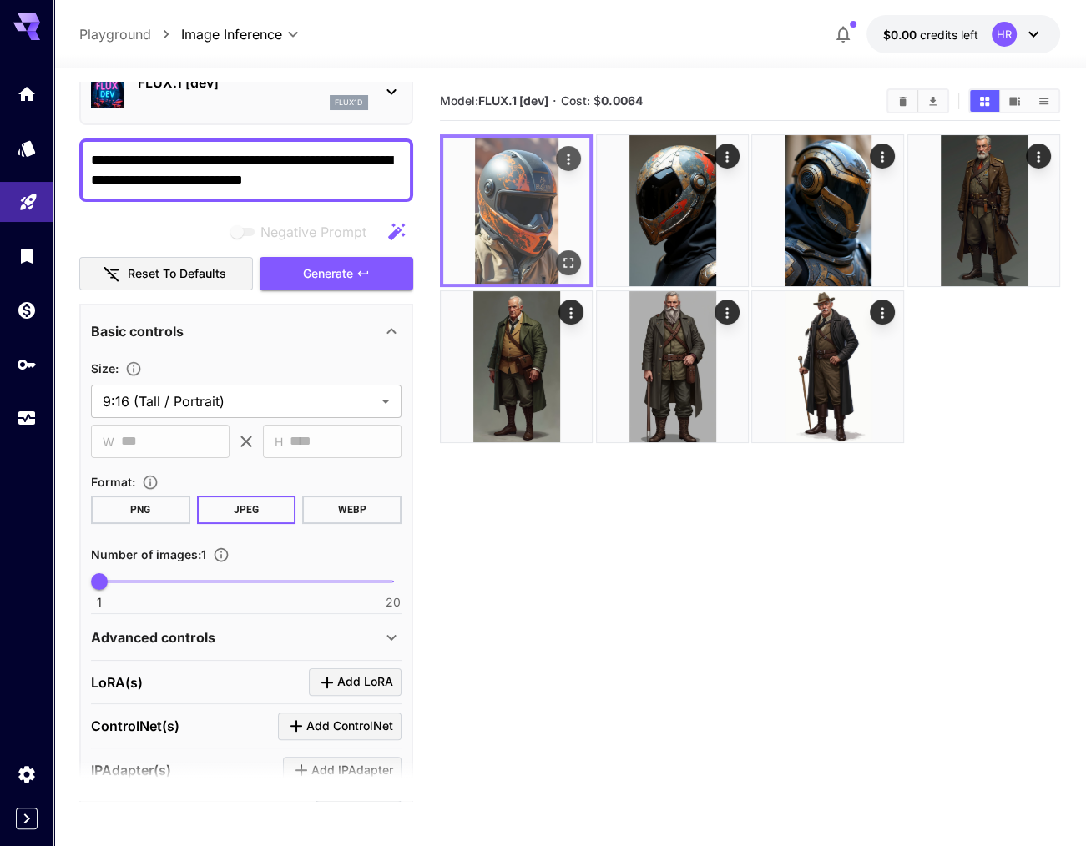
click at [522, 201] on img at bounding box center [516, 211] width 146 height 146
click at [573, 262] on icon "Open in fullscreen" at bounding box center [568, 263] width 17 height 17
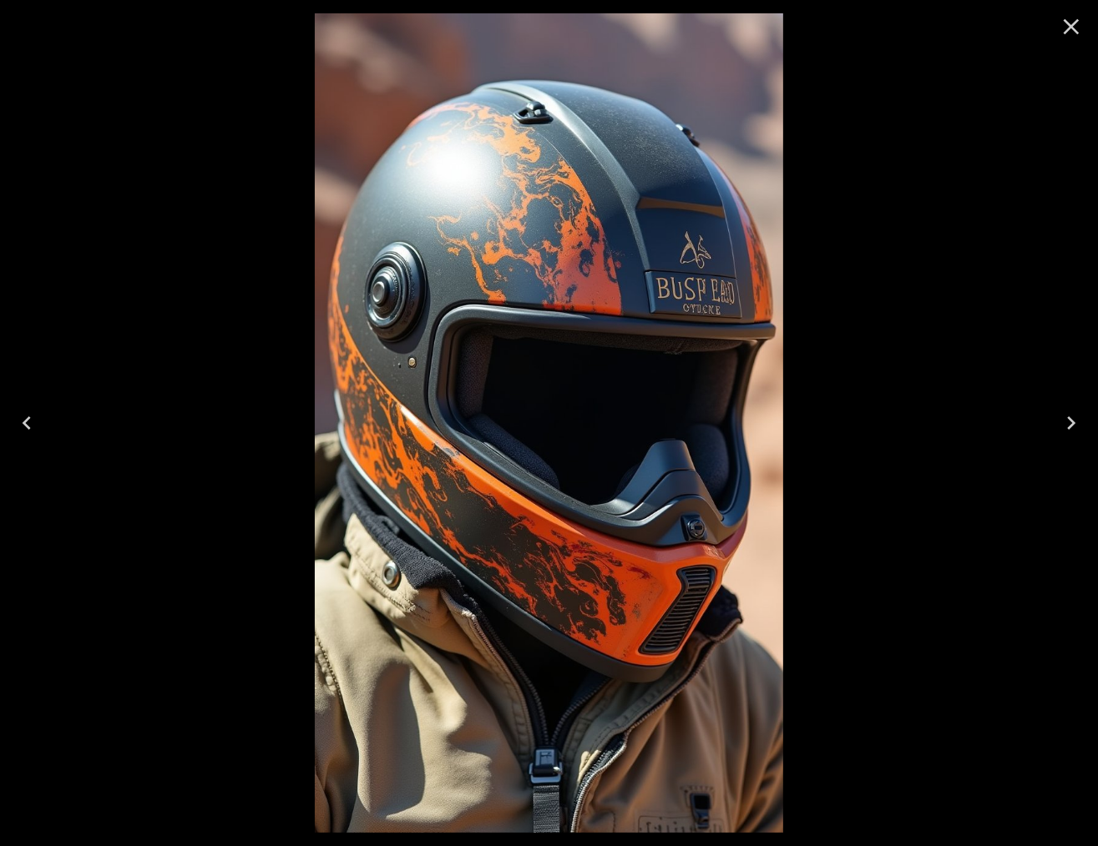
click at [1077, 24] on icon "Close" at bounding box center [1071, 26] width 27 height 27
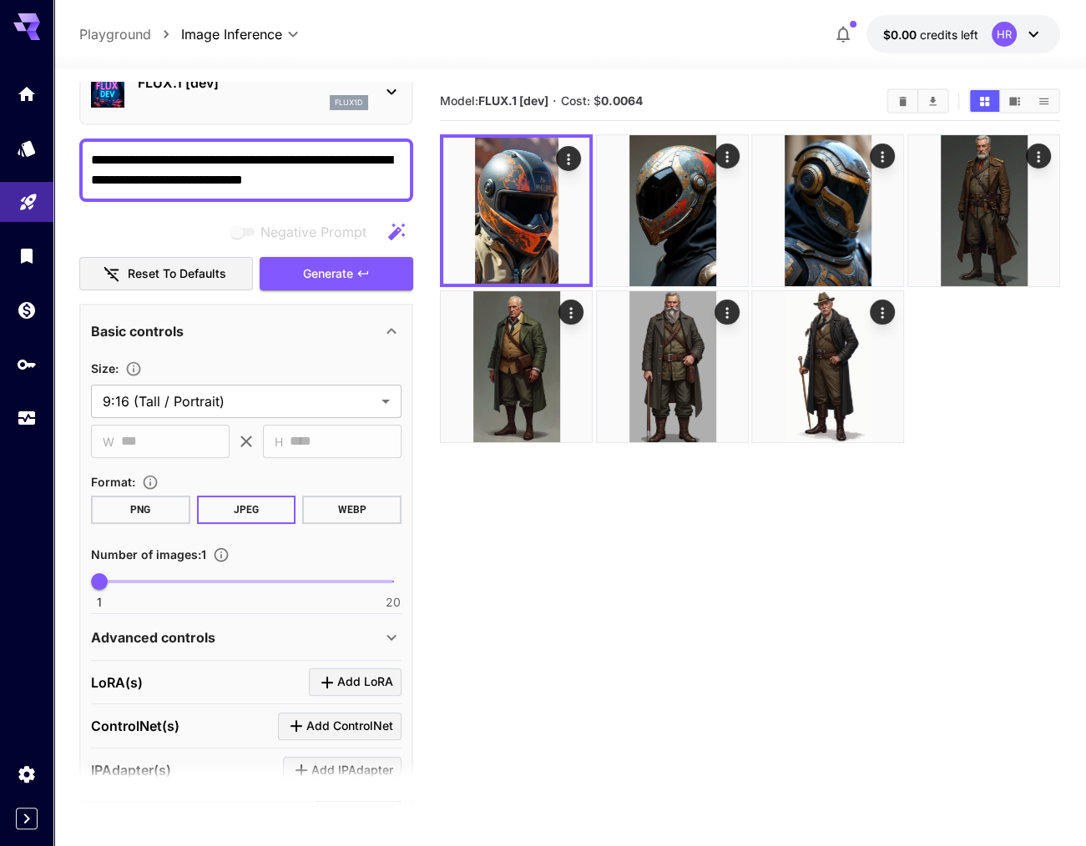
click at [270, 93] on div "FLUX.1 [dev] flux1d" at bounding box center [253, 92] width 230 height 38
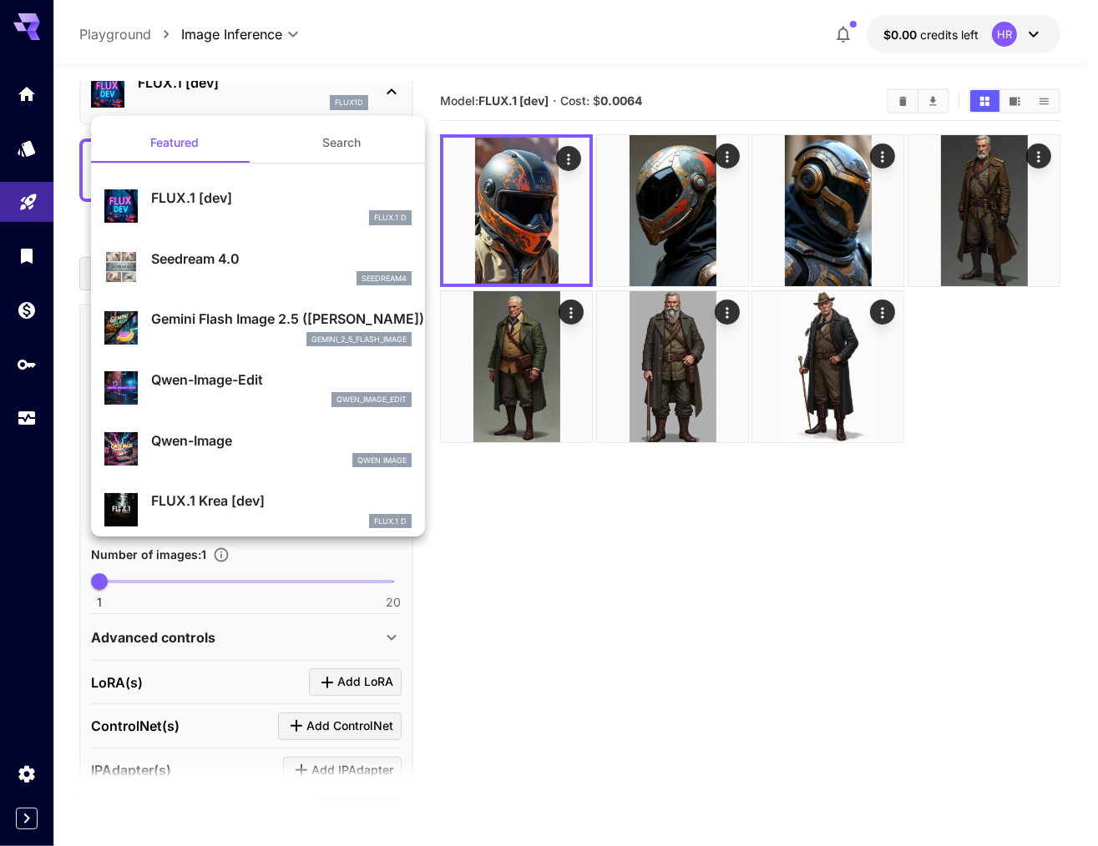
click at [331, 150] on button "Search" at bounding box center [341, 143] width 167 height 40
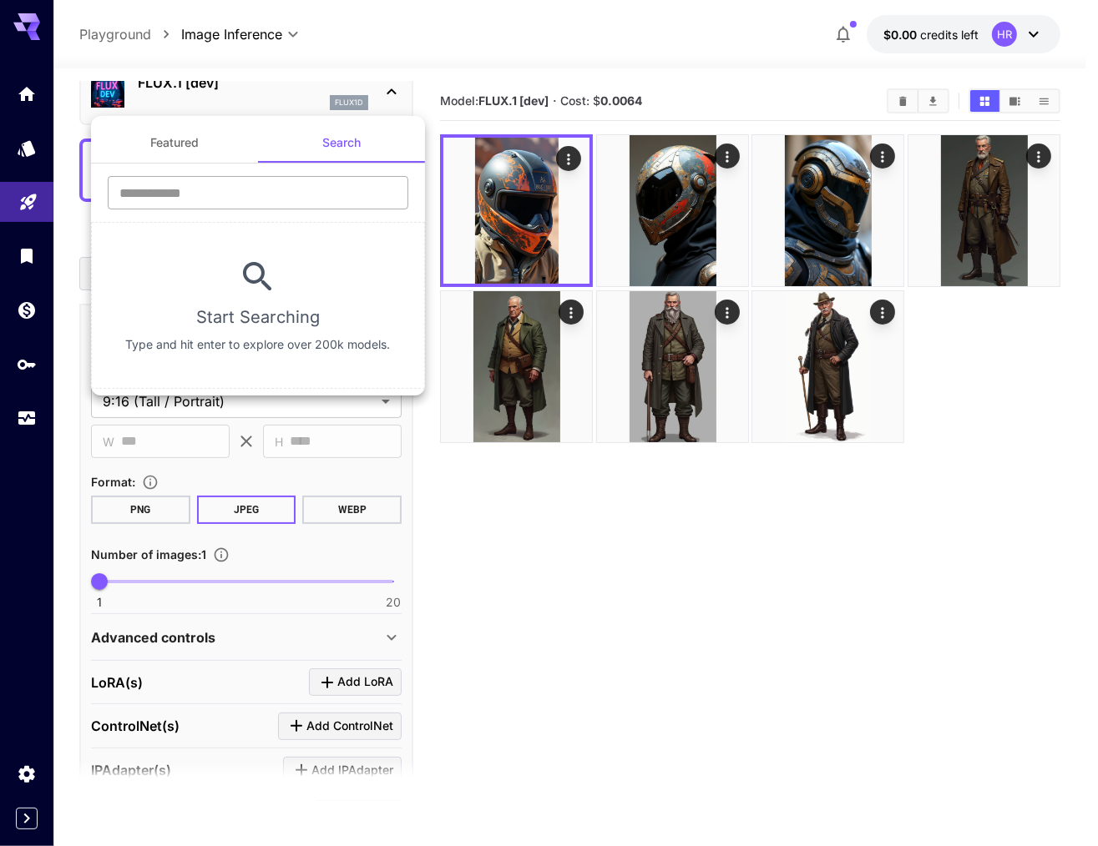
click at [258, 184] on input "text" at bounding box center [258, 192] width 300 height 33
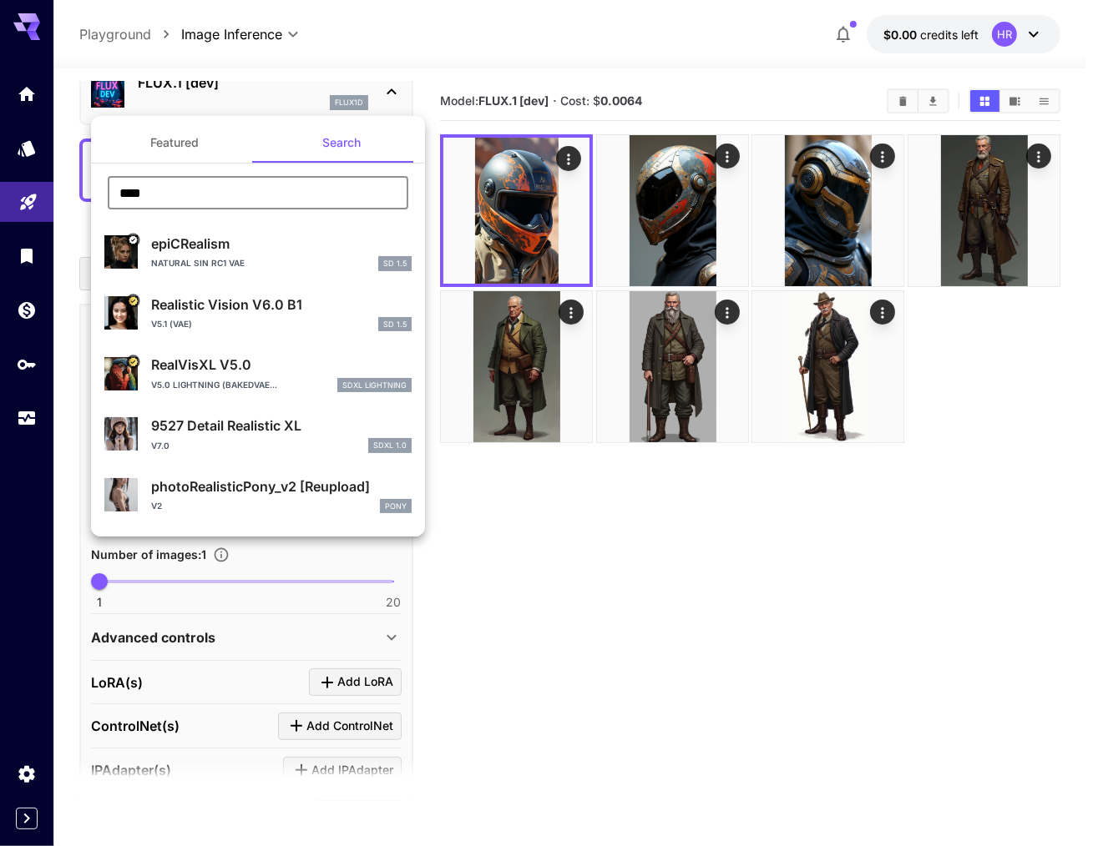
type input "****"
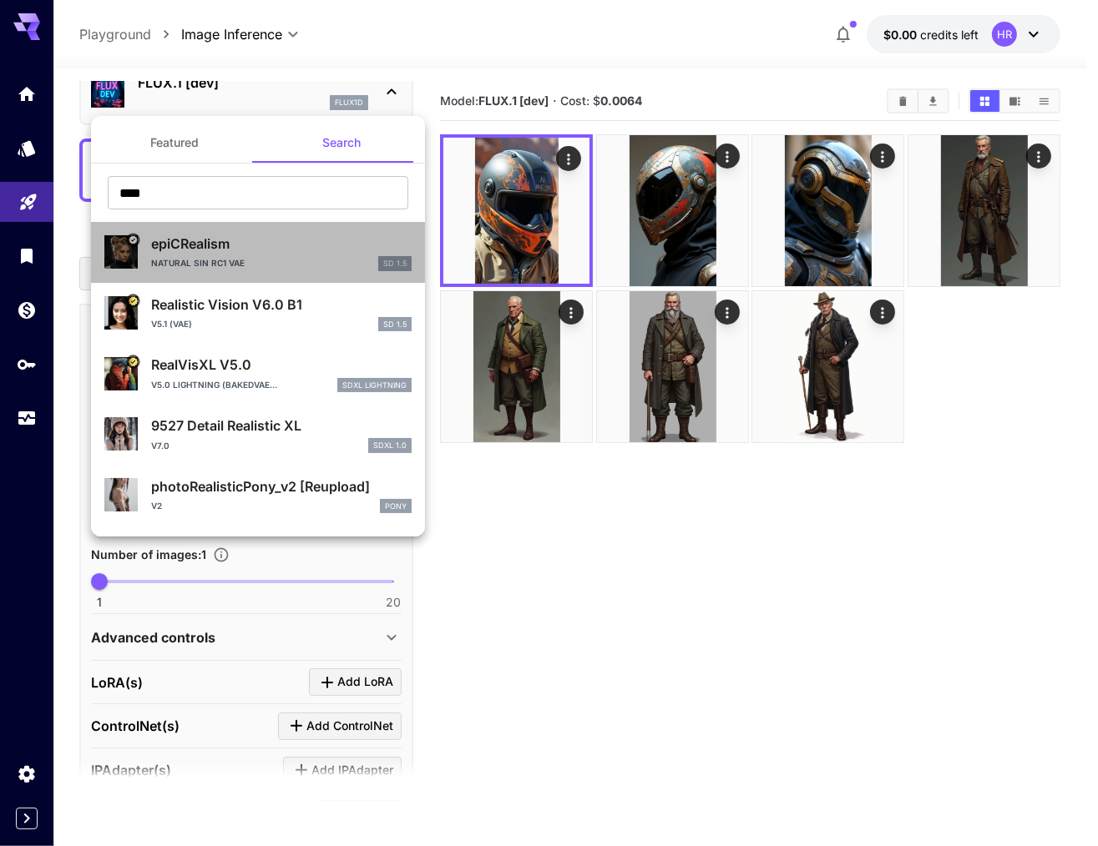
click at [262, 251] on p "epiCRealism" at bounding box center [281, 244] width 260 height 20
type input "**********"
type input "***"
type input "**"
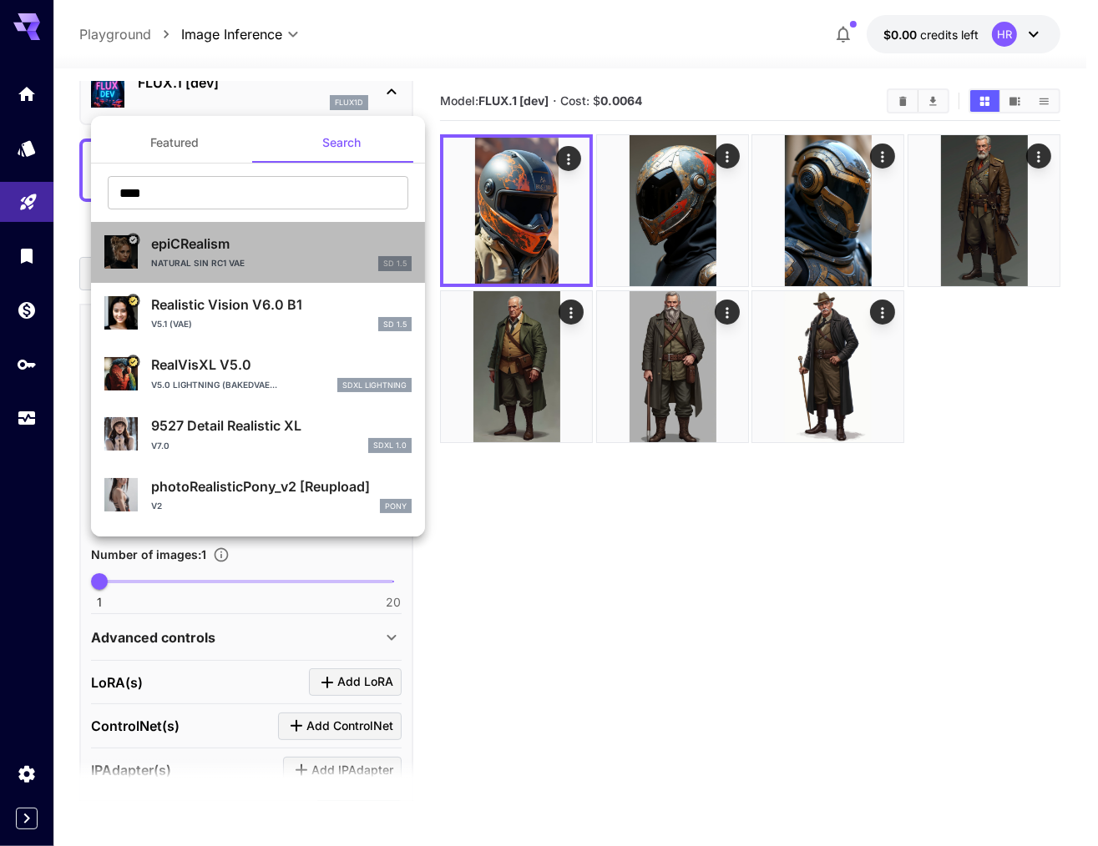
type input "***"
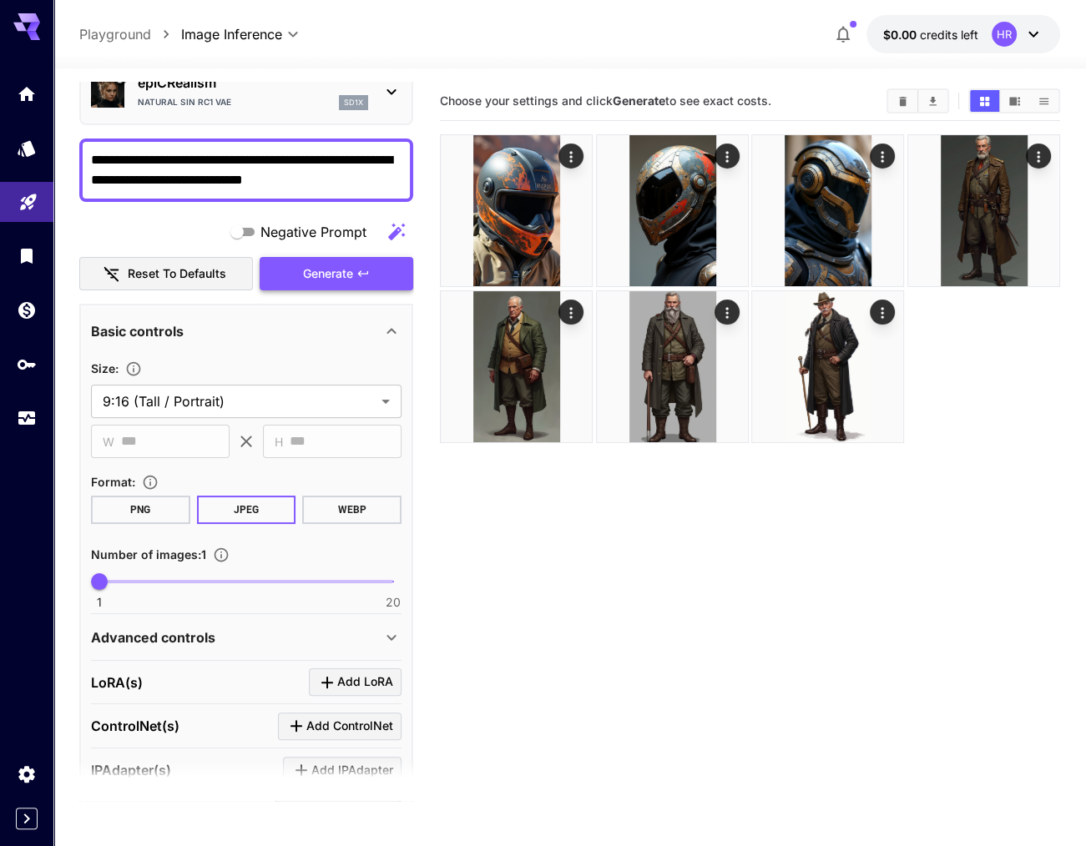
click at [323, 261] on button "Generate" at bounding box center [337, 274] width 154 height 34
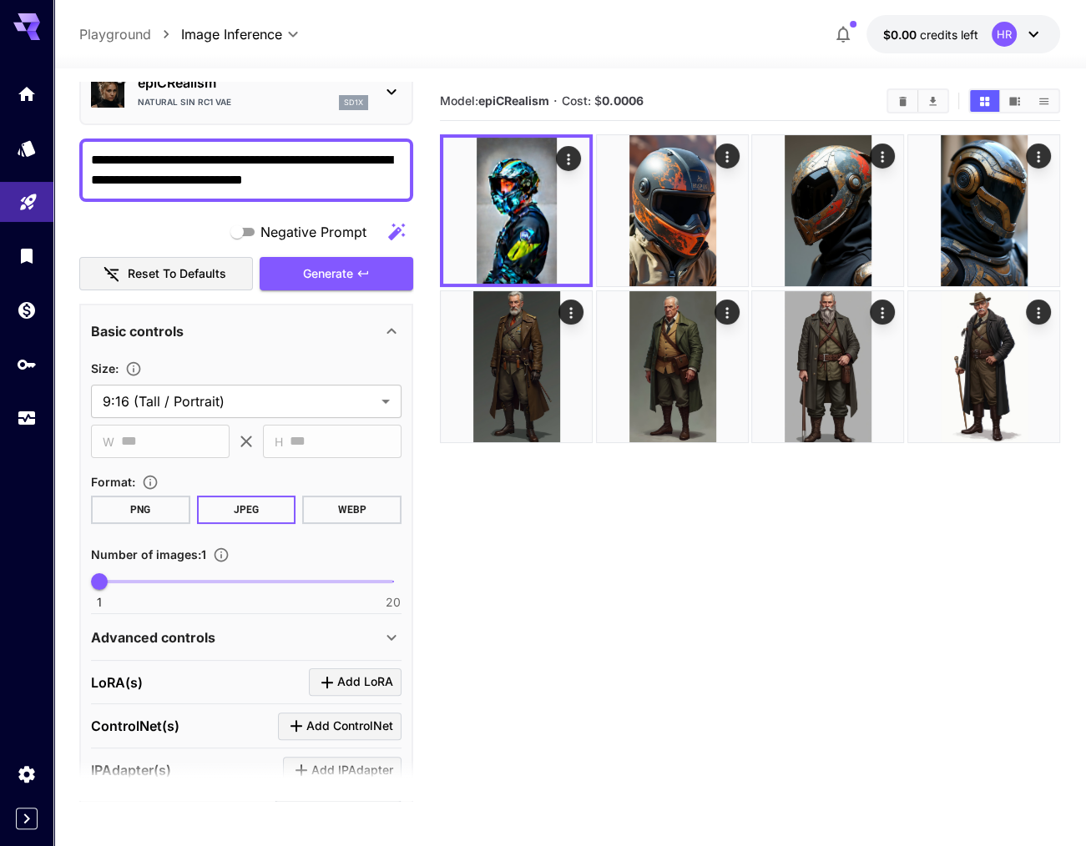
click at [295, 99] on div "Natural Sin RC1 VAE sd1x" at bounding box center [253, 102] width 230 height 15
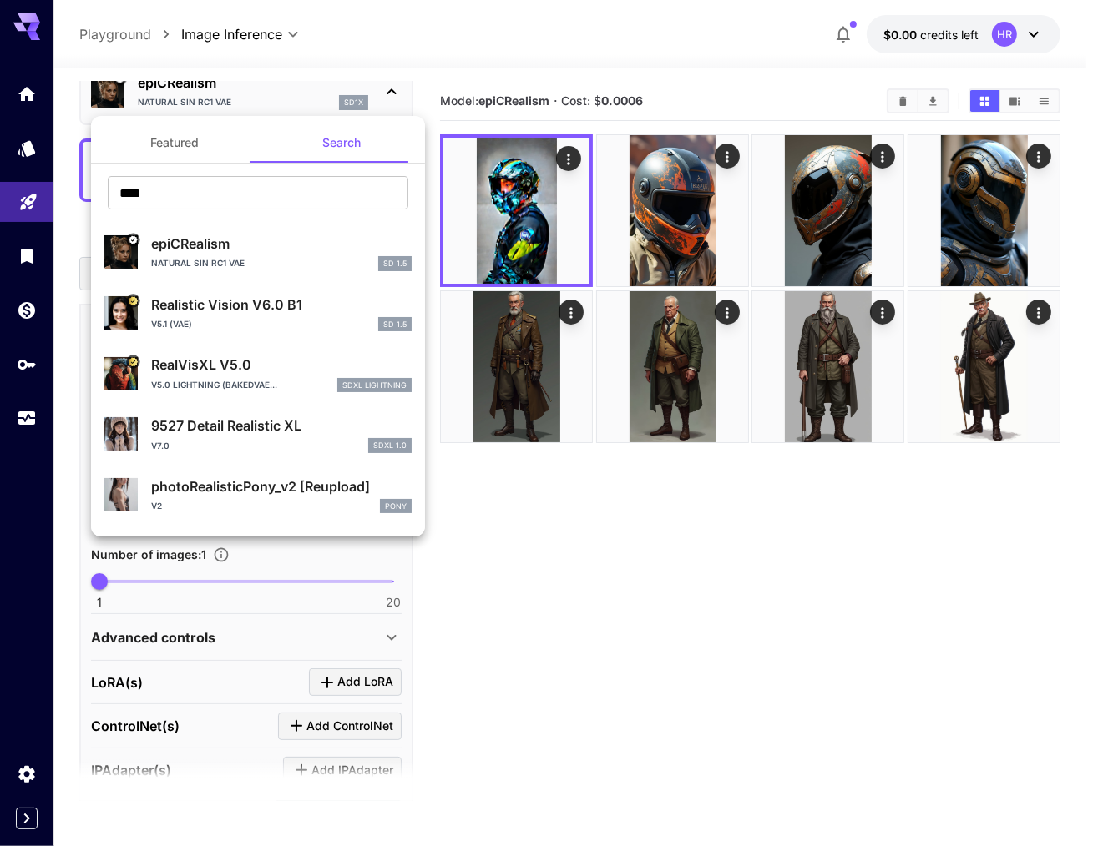
click at [187, 142] on button "Featured" at bounding box center [174, 143] width 167 height 40
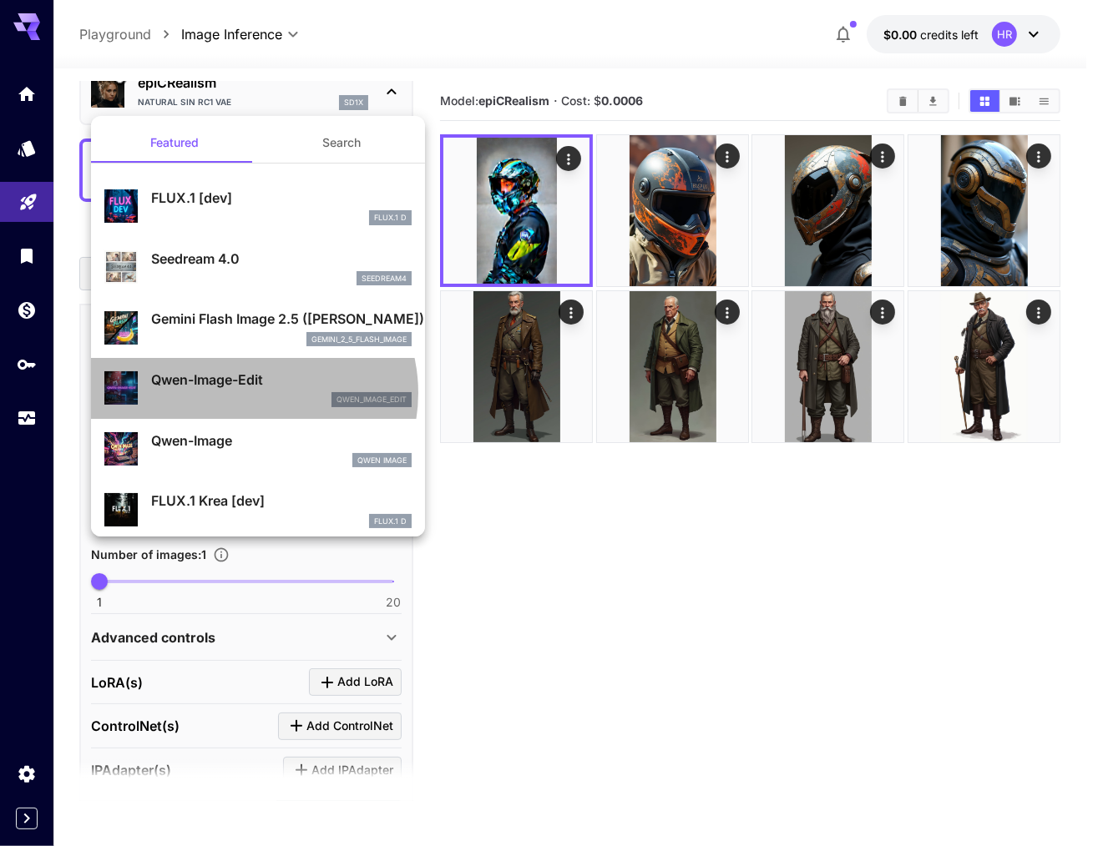
click at [252, 393] on div "qwen_image_edit" at bounding box center [281, 399] width 260 height 15
type input "**********"
type input "***"
type input "****"
type input "*"
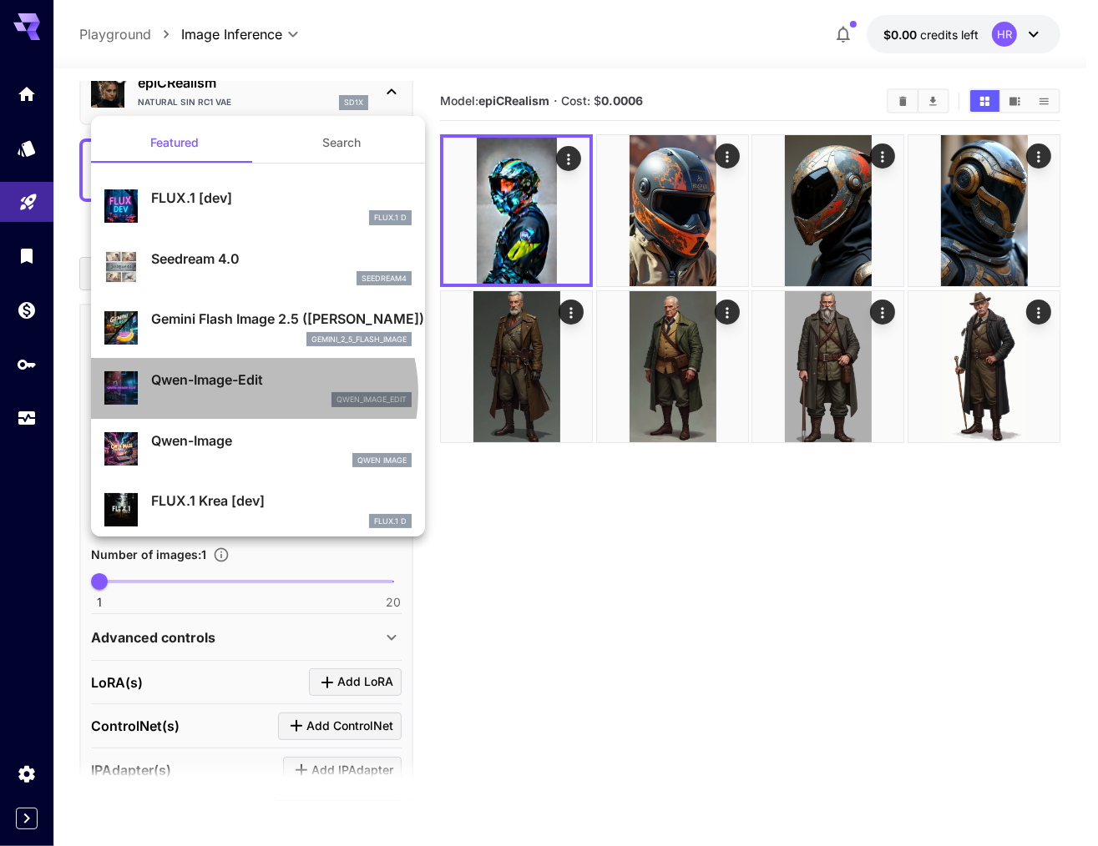
type input "*"
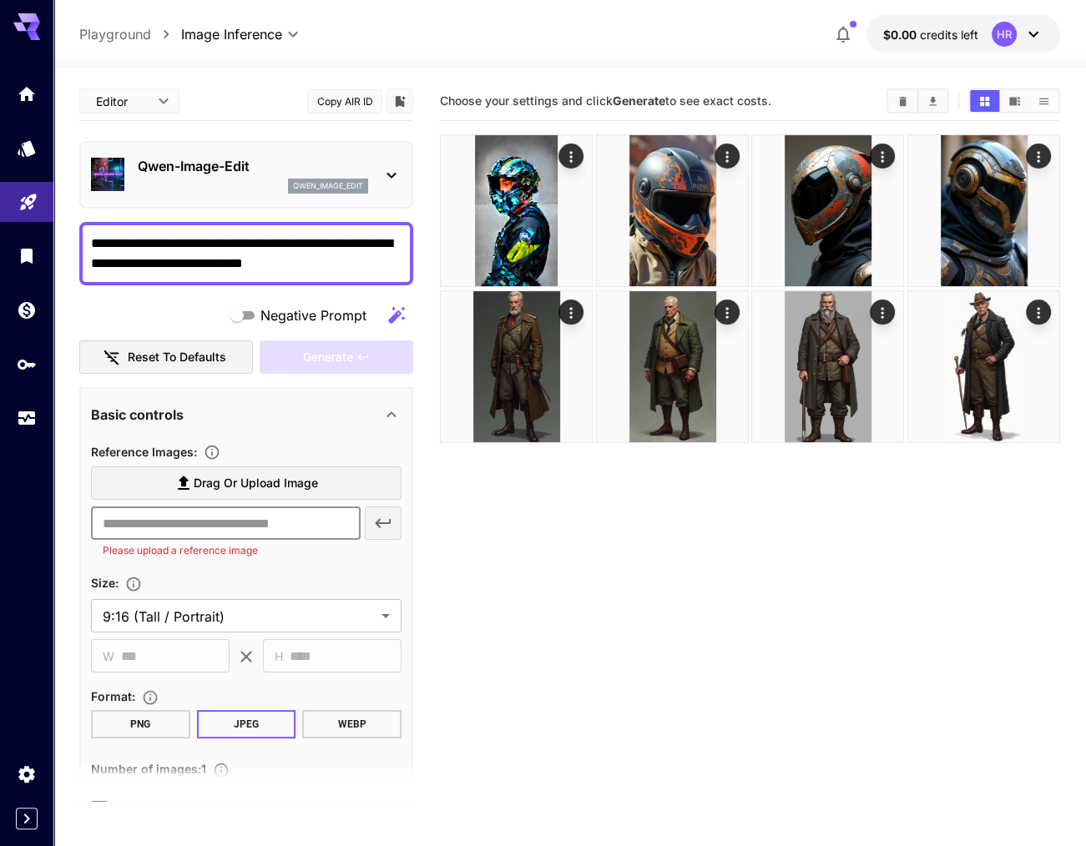
click at [218, 522] on input "text" at bounding box center [226, 523] width 270 height 33
click at [276, 486] on span "Drag or upload image" at bounding box center [256, 483] width 124 height 21
click at [0, 0] on input "Drag or upload image" at bounding box center [0, 0] width 0 height 0
click at [278, 518] on input "text" at bounding box center [226, 523] width 270 height 33
click at [229, 607] on body "**********" at bounding box center [543, 489] width 1086 height 978
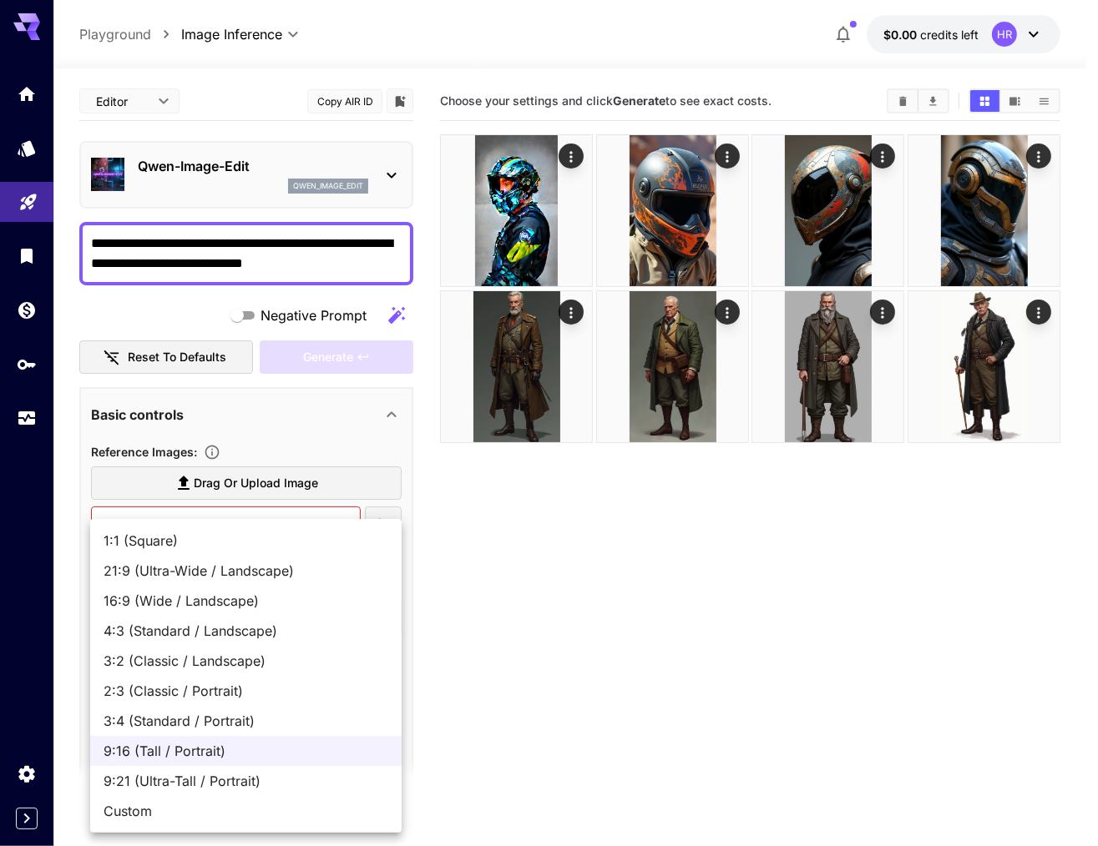
click at [209, 534] on span "1:1 (Square)" at bounding box center [245, 541] width 285 height 20
type input "**********"
type input "****"
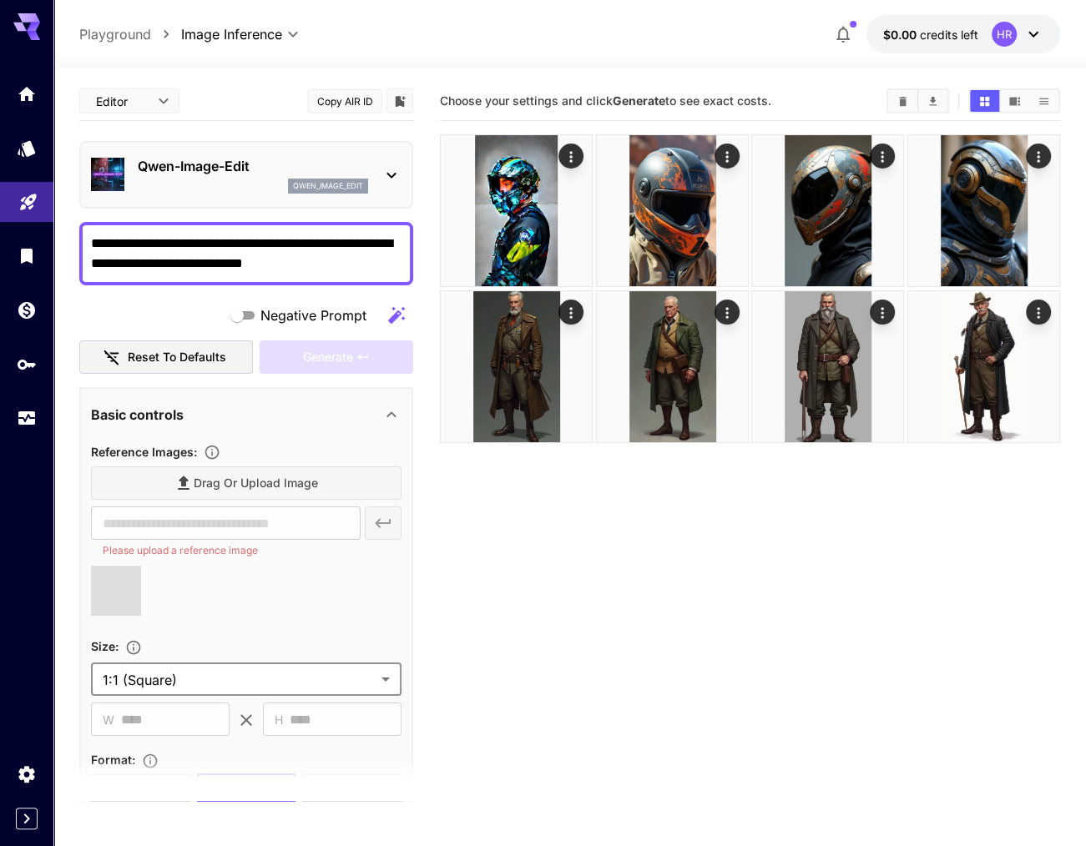
type input "**********"
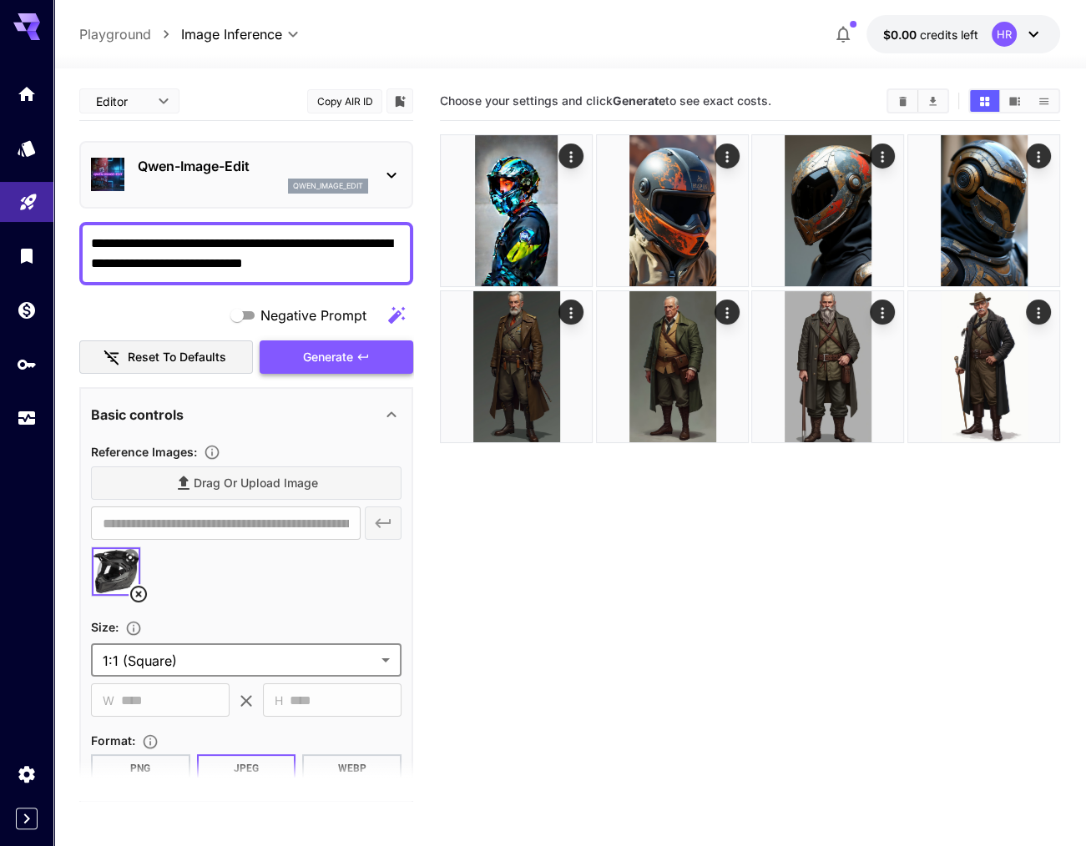
click at [334, 351] on span "Generate" at bounding box center [328, 357] width 50 height 21
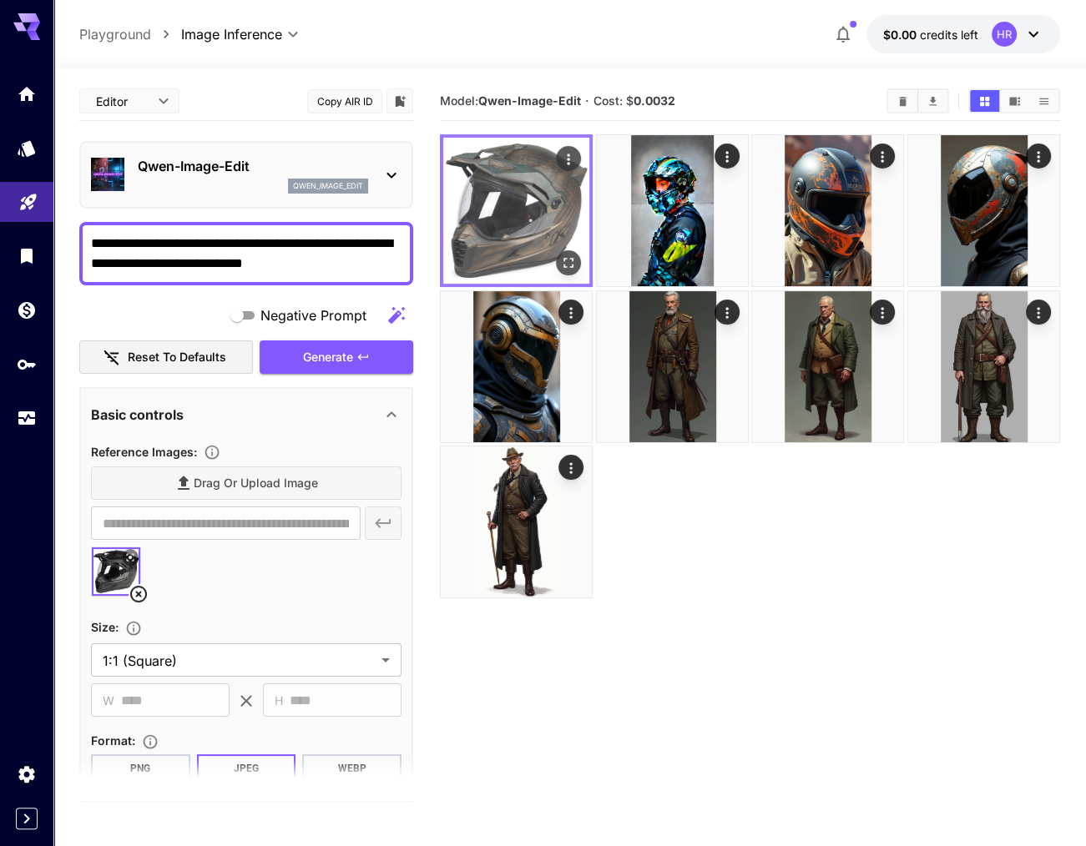
click at [465, 196] on img at bounding box center [516, 211] width 146 height 146
click at [578, 265] on button "Open in fullscreen" at bounding box center [568, 262] width 25 height 25
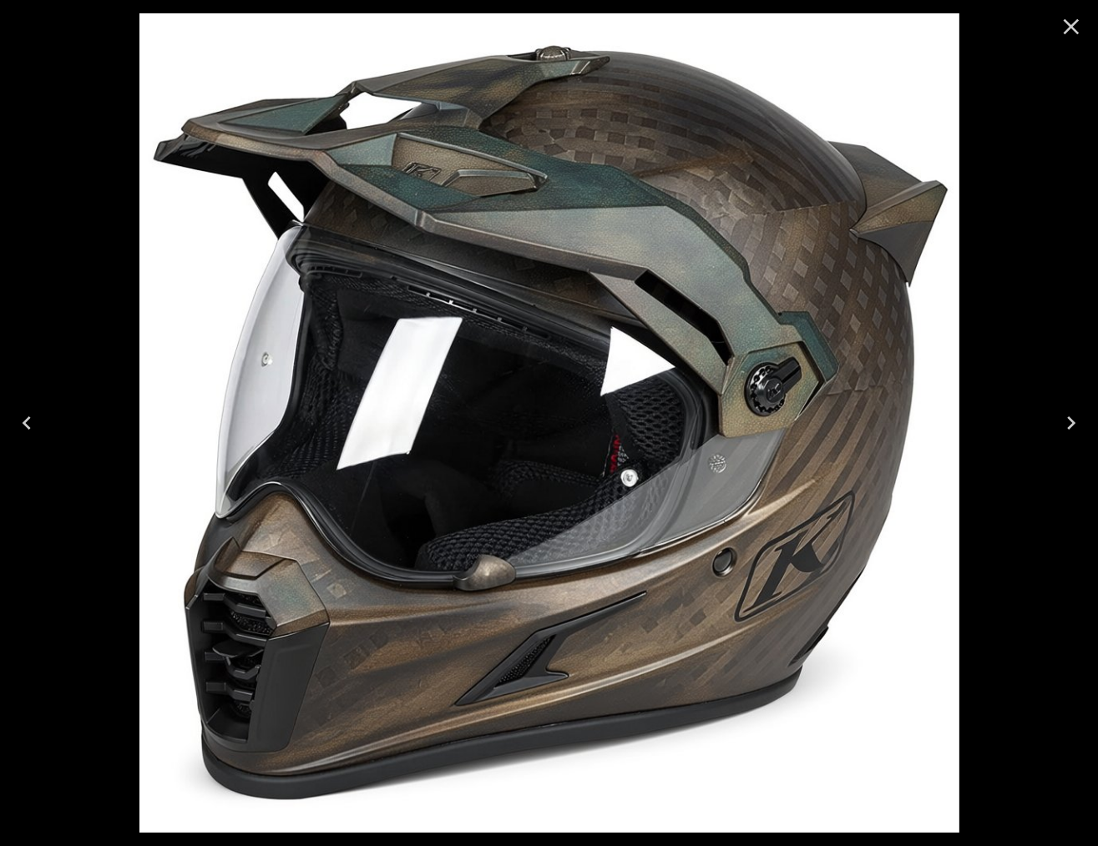
click at [1078, 27] on icon "Close" at bounding box center [1071, 26] width 27 height 27
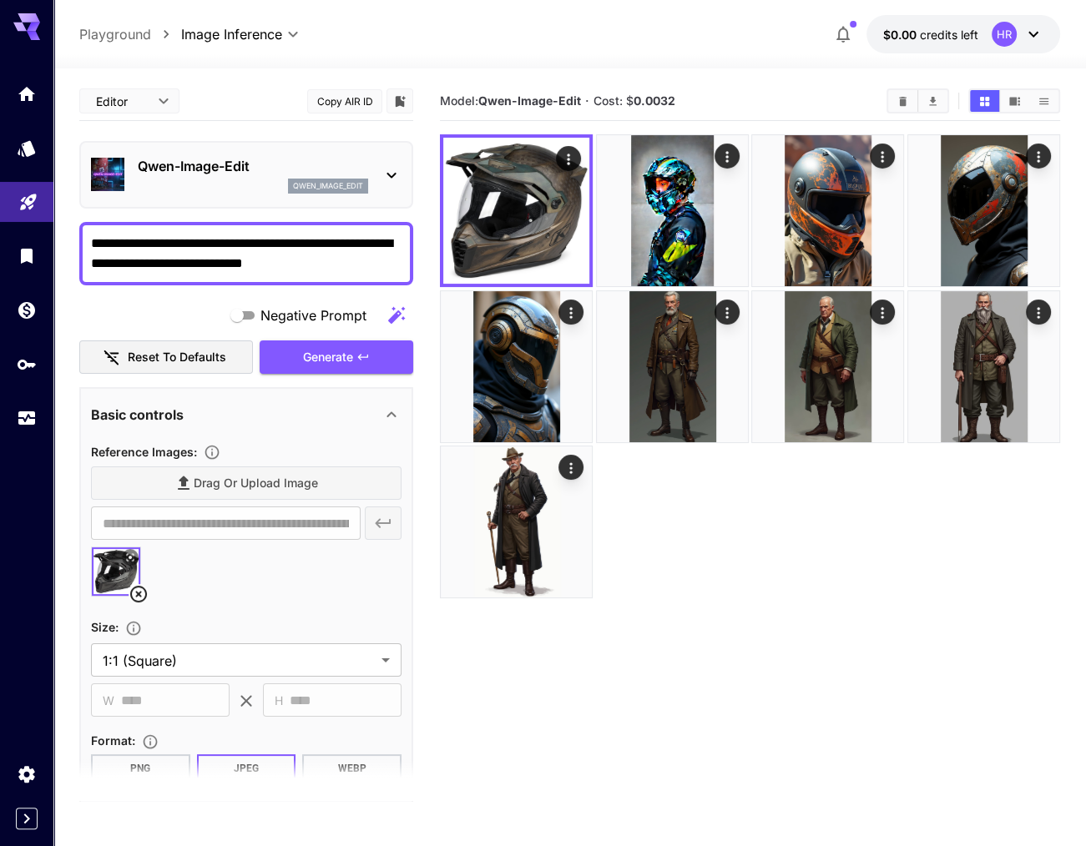
click at [347, 259] on textarea "**********" at bounding box center [246, 254] width 310 height 40
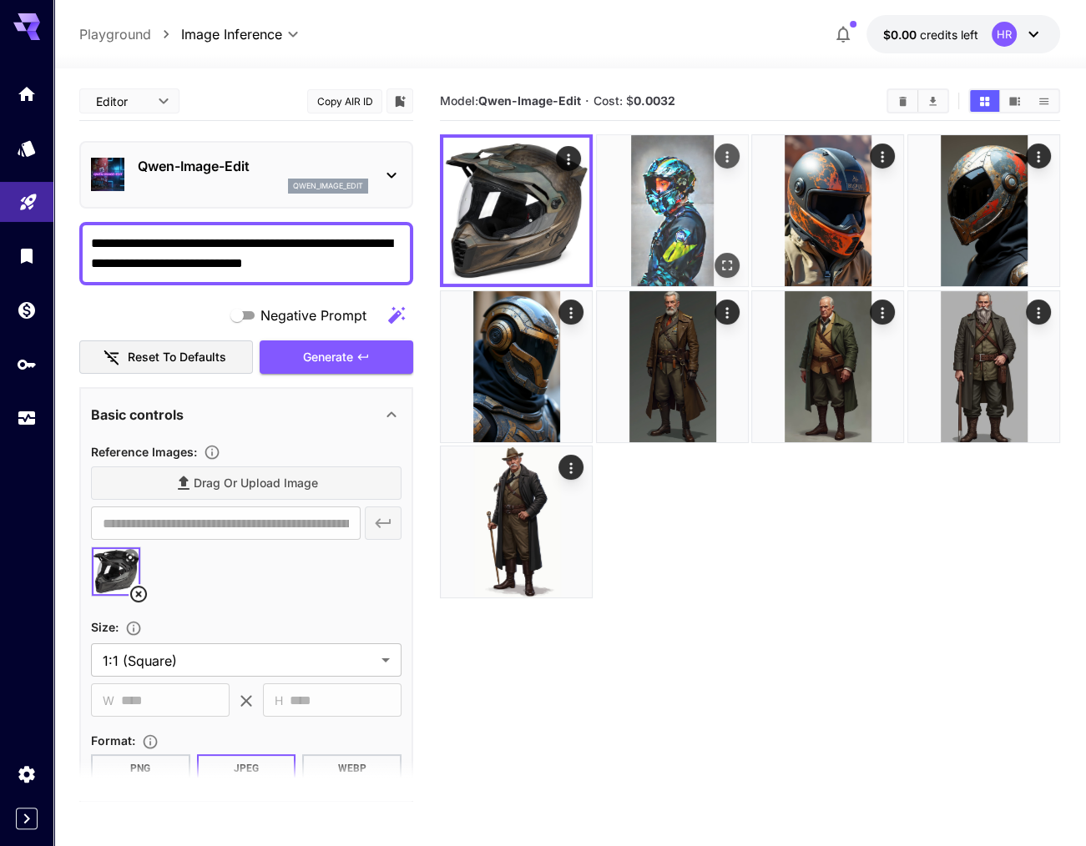
click at [724, 164] on icon "Actions" at bounding box center [727, 157] width 17 height 17
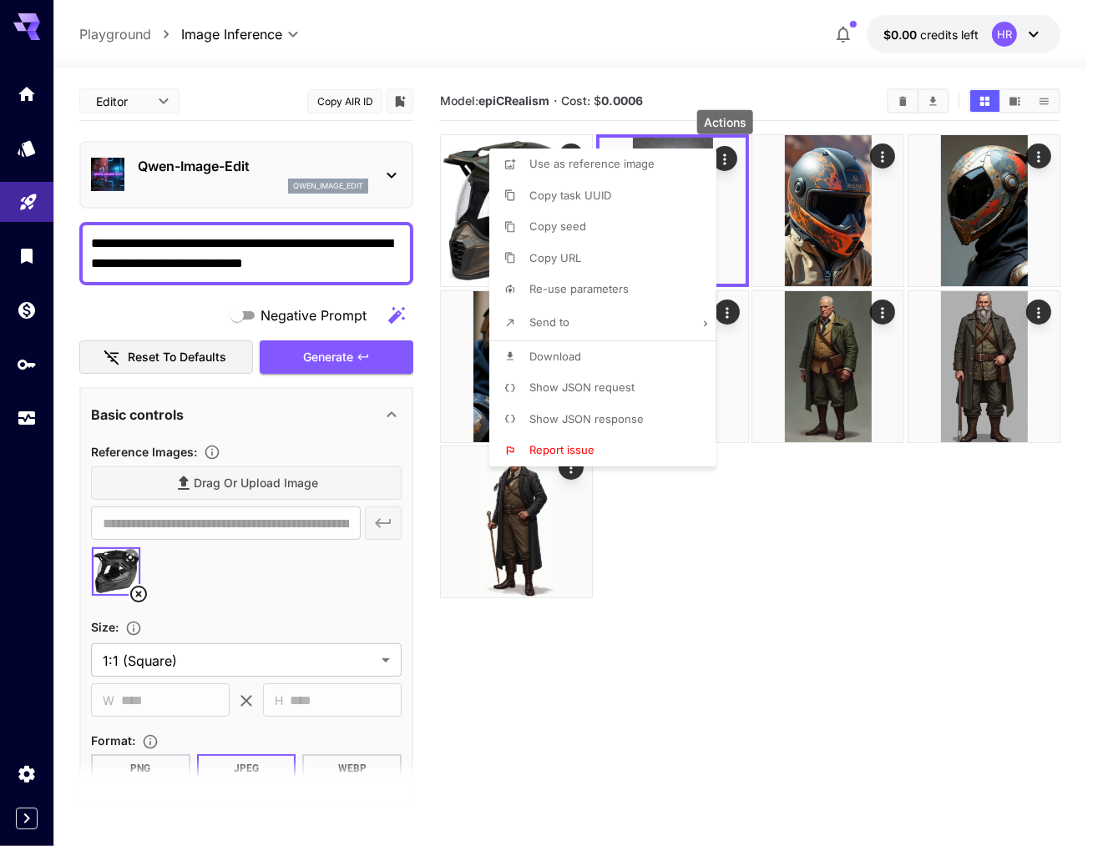
drag, startPoint x: 626, startPoint y: 353, endPoint x: 772, endPoint y: 582, distance: 271.4
click at [254, 582] on div "Use as reference image Copy task UUID Copy seed Copy URL Re-use parameters Send…" at bounding box center [127, 423] width 254 height 846
click at [976, 578] on div at bounding box center [549, 423] width 1098 height 846
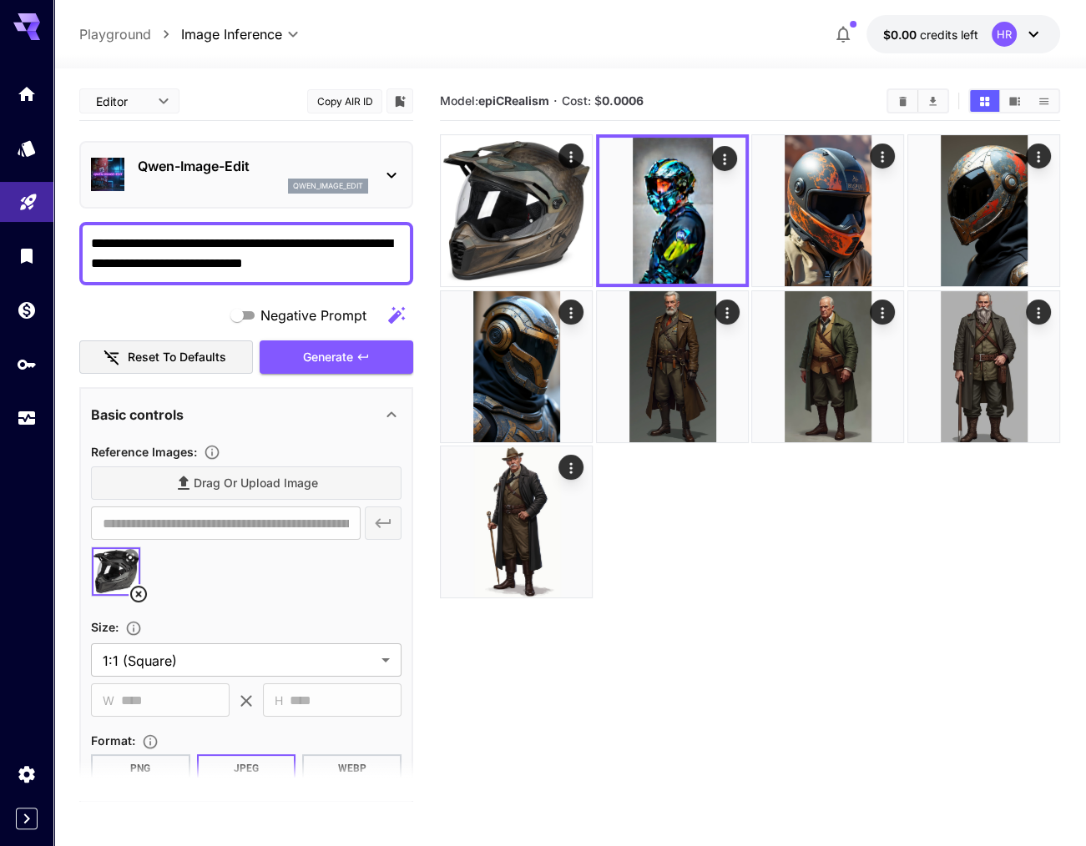
click at [105, 35] on p "Playground" at bounding box center [115, 34] width 72 height 20
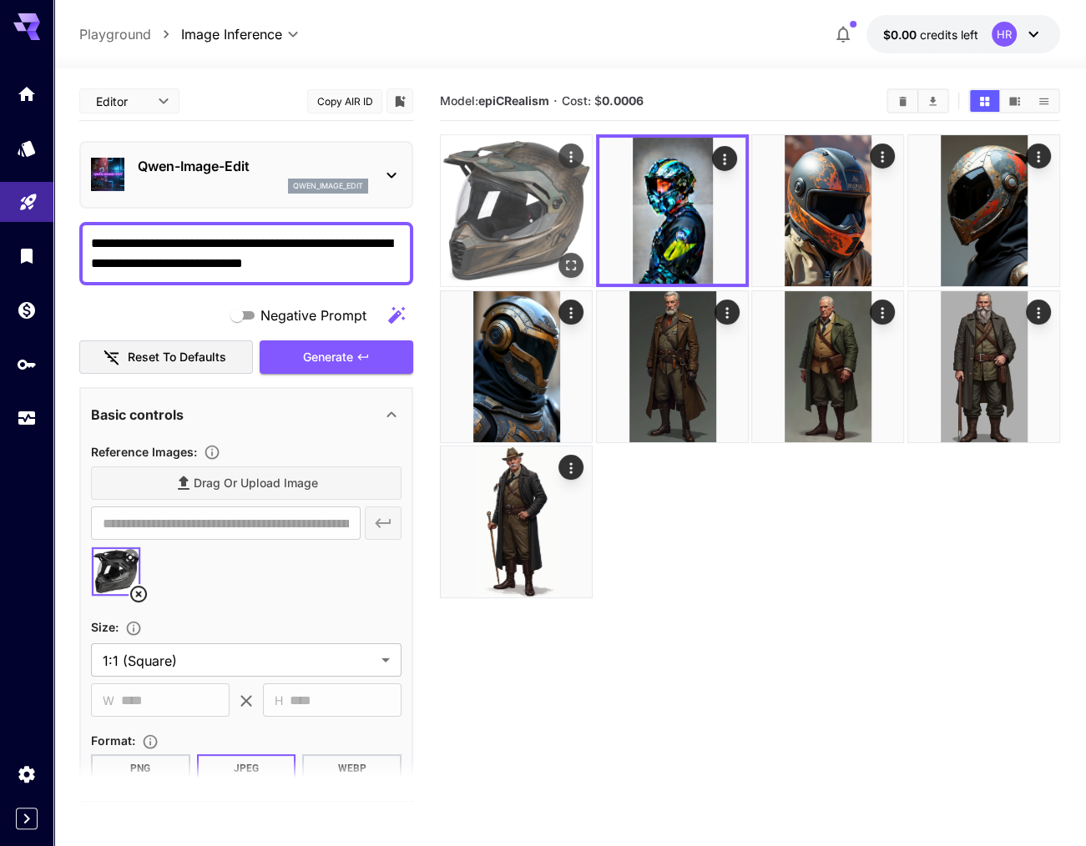
click at [573, 161] on icon "Actions" at bounding box center [571, 157] width 17 height 17
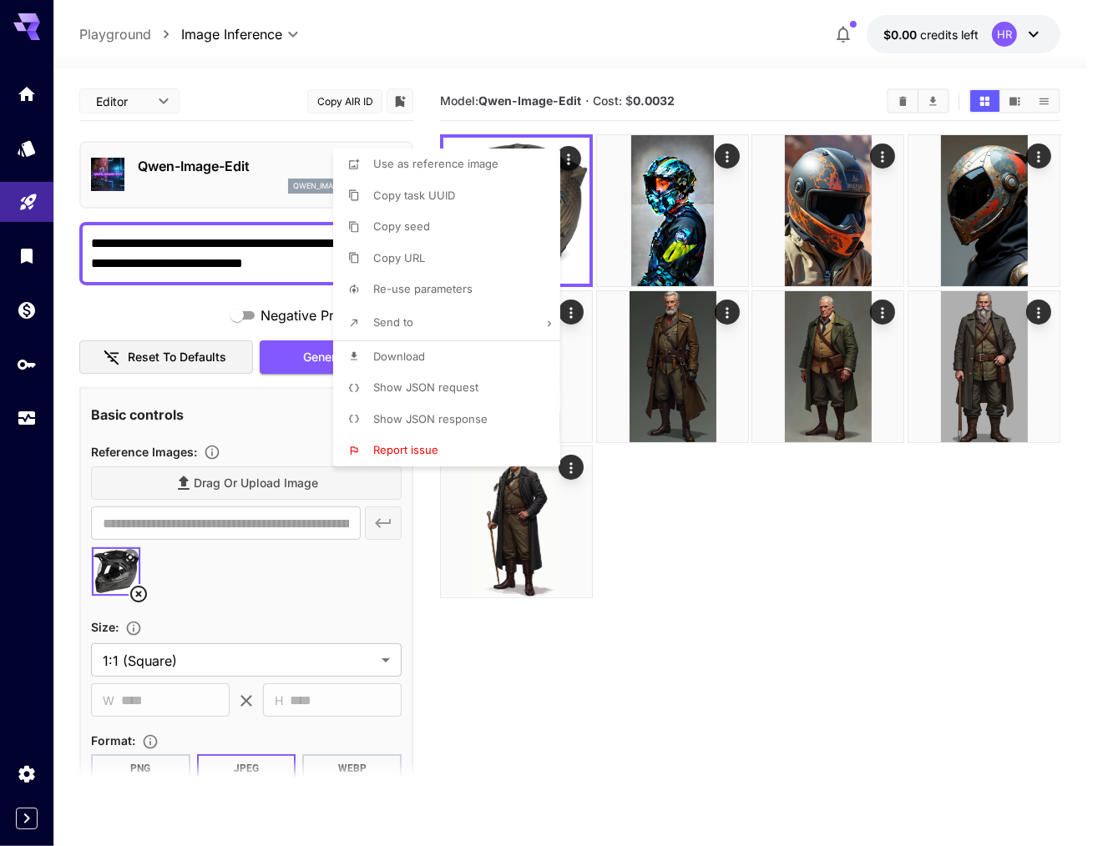
click at [731, 38] on div at bounding box center [549, 423] width 1098 height 846
